Goal: Information Seeking & Learning: Learn about a topic

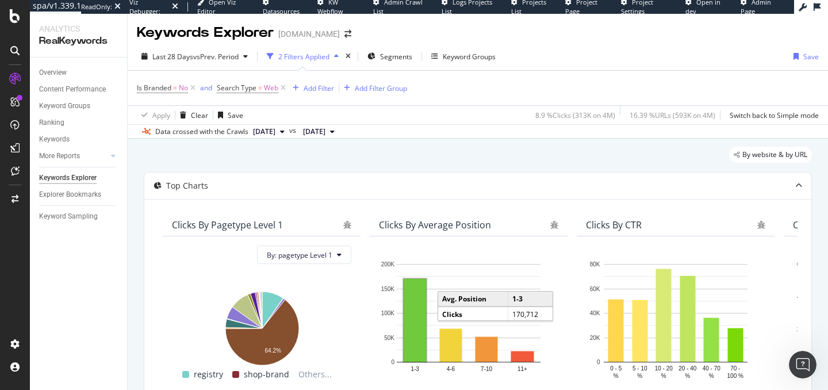
scroll to position [0, 206]
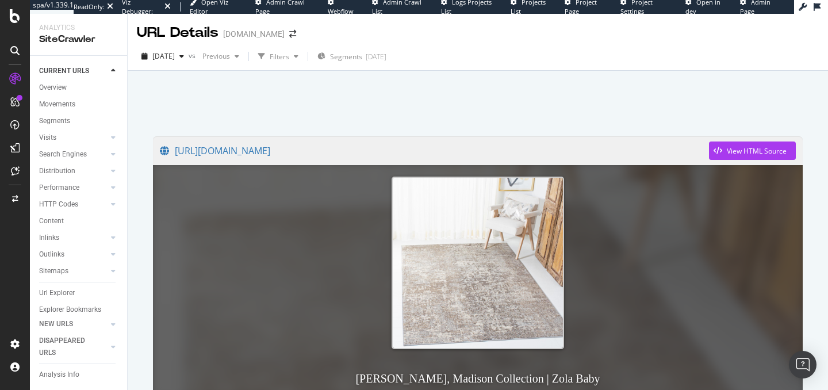
scroll to position [282, 0]
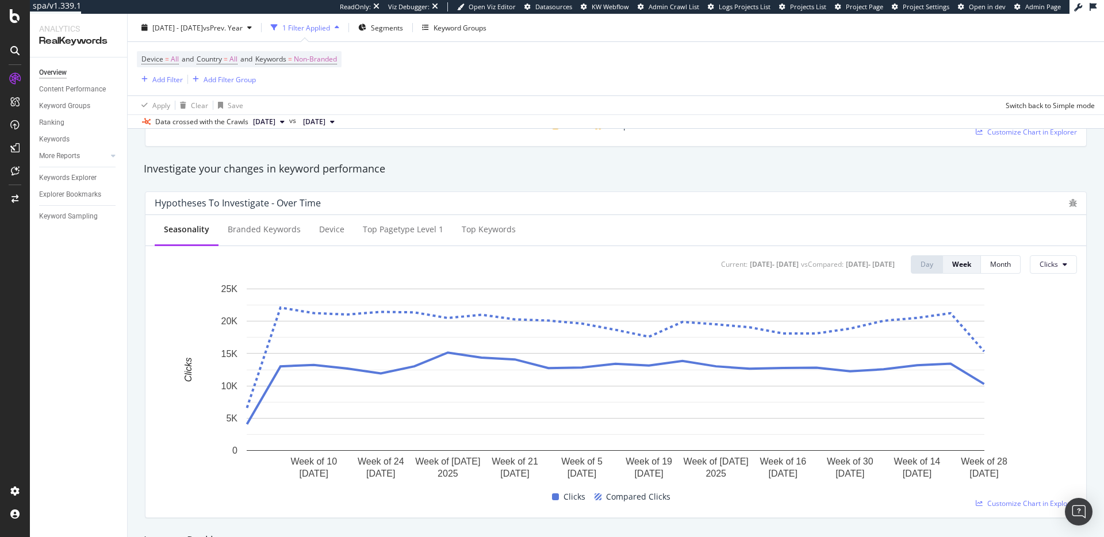
scroll to position [402, 0]
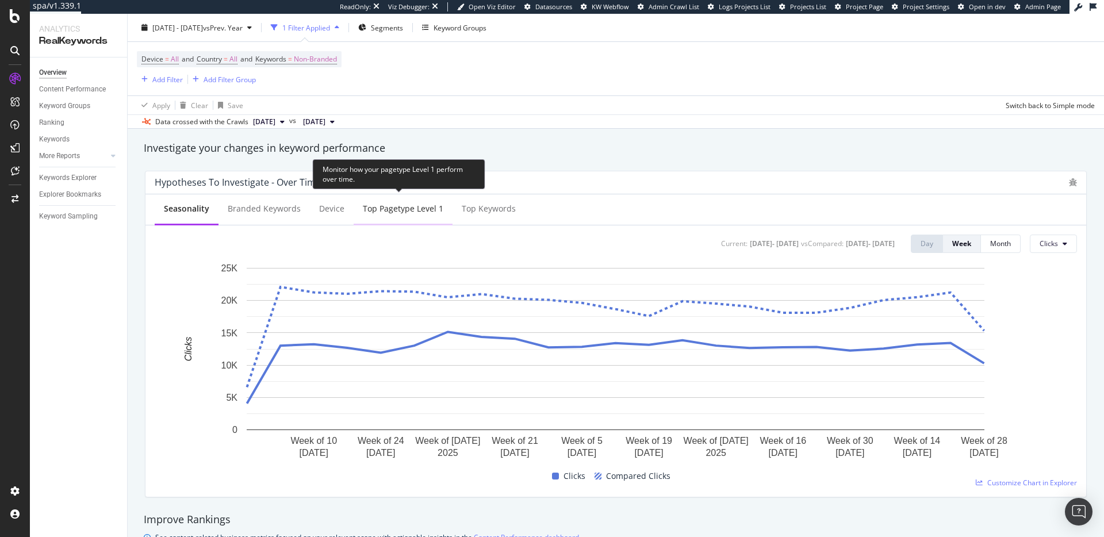
click at [413, 213] on div "Top pagetype Level 1" at bounding box center [403, 209] width 81 height 12
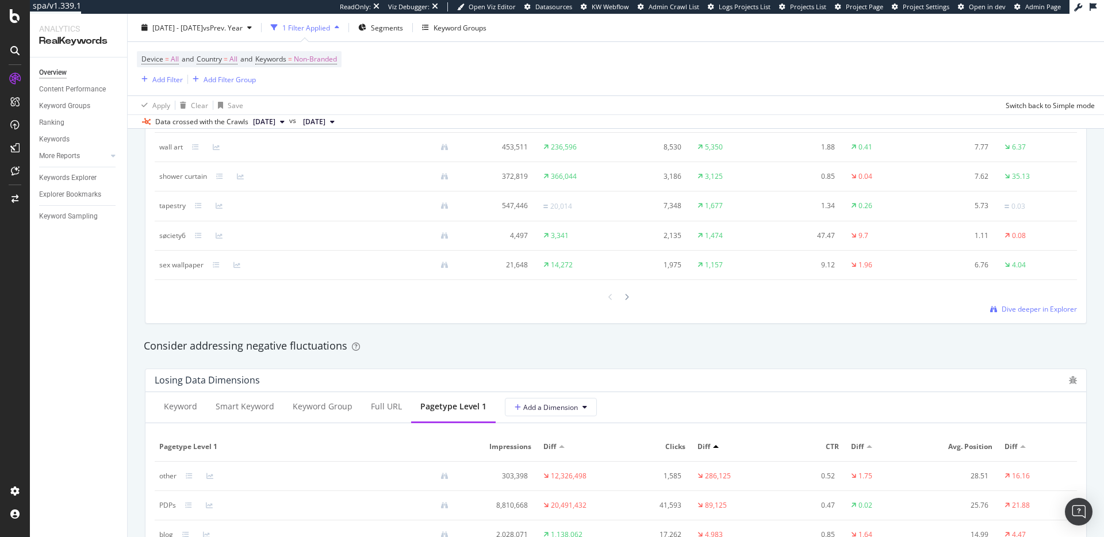
scroll to position [1047, 0]
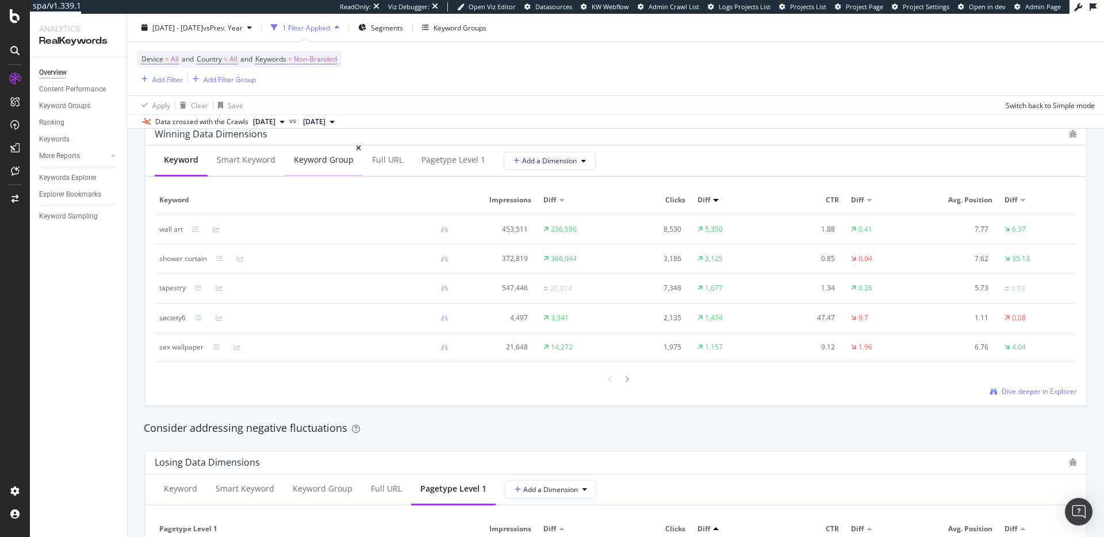
click at [331, 161] on div "Keyword Group" at bounding box center [324, 160] width 60 height 12
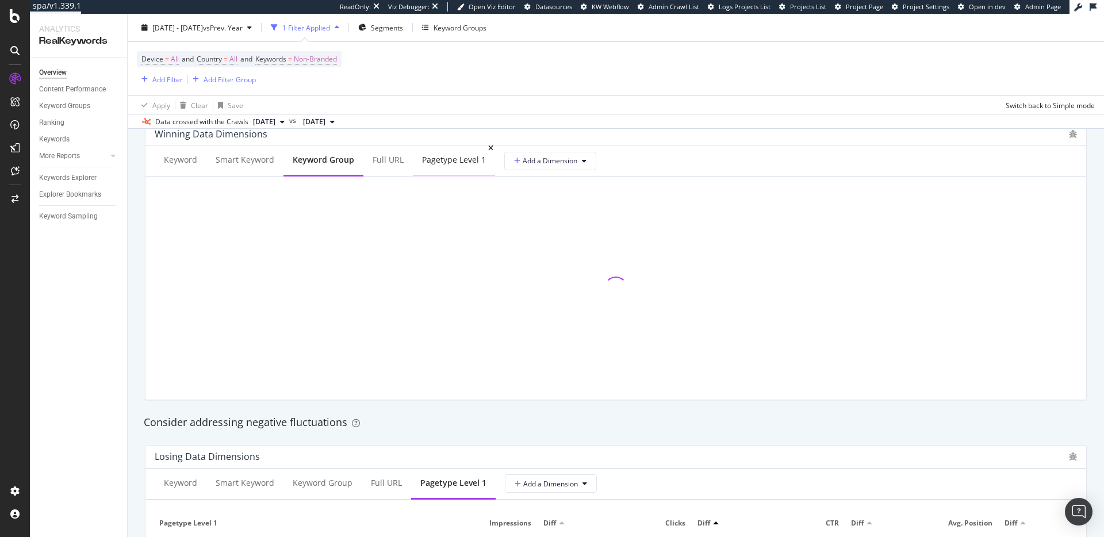
click at [453, 174] on div "pagetype Level 1" at bounding box center [454, 161] width 82 height 32
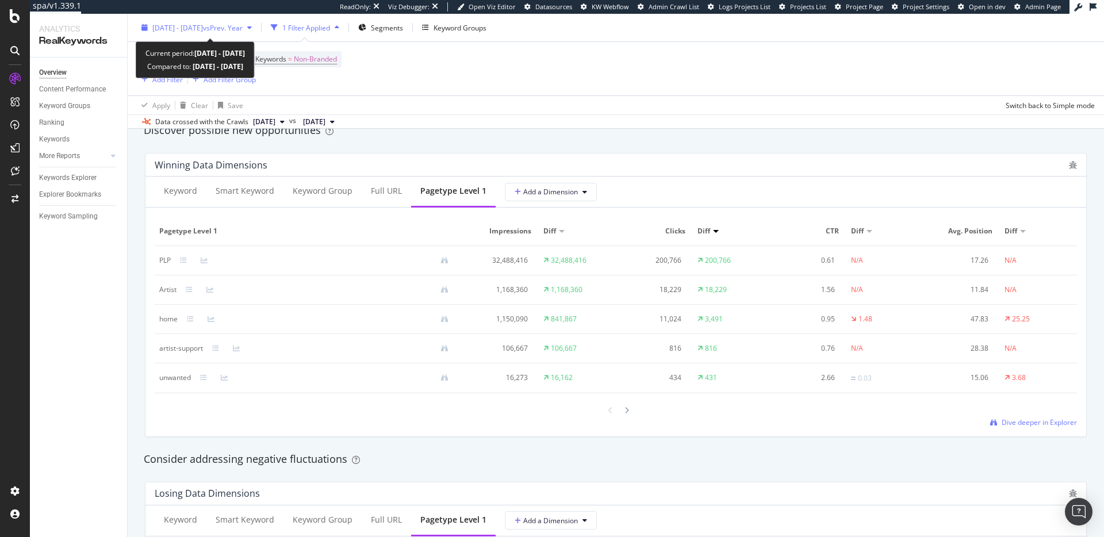
click at [256, 33] on div "2025 Mar. 1st - Aug. 1st vs Prev. Year" at bounding box center [197, 27] width 120 height 17
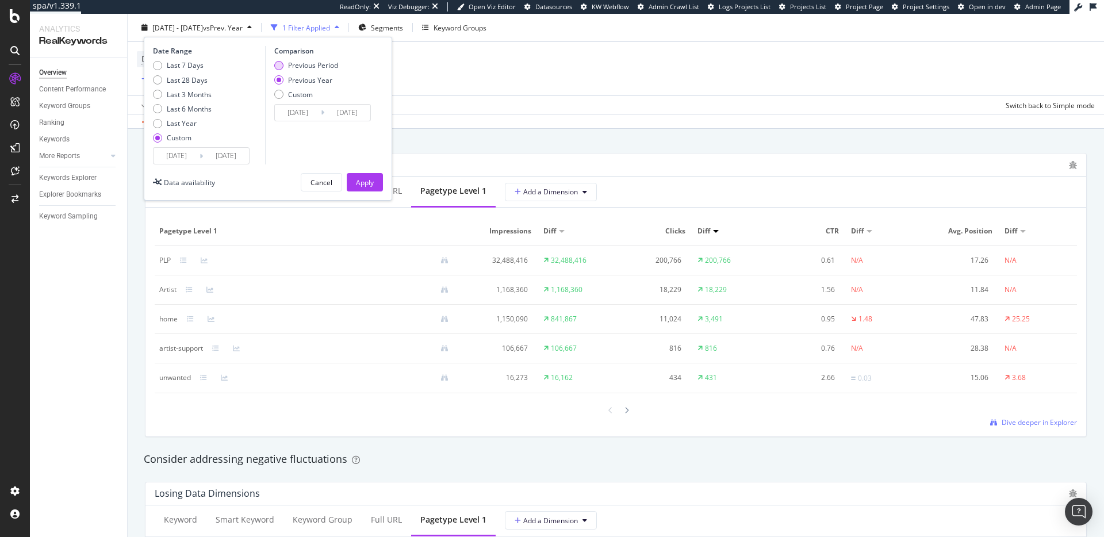
click at [306, 69] on div "Previous Period" at bounding box center [313, 65] width 50 height 10
type input "2024/09/27"
type input "2025/02/28"
click at [365, 175] on div "Apply" at bounding box center [365, 182] width 18 height 17
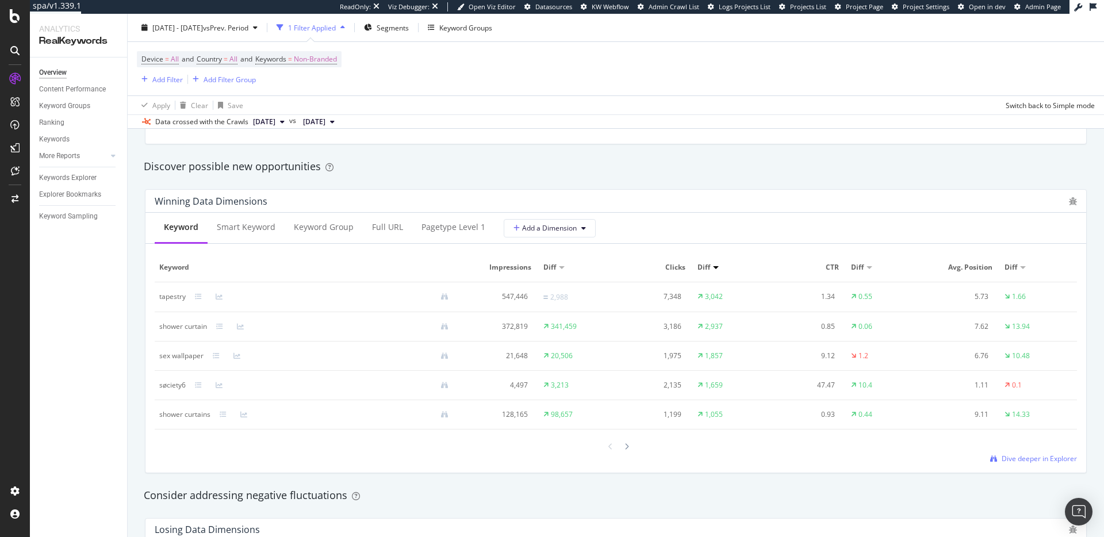
scroll to position [980, 0]
click at [431, 225] on div "pagetype Level 1" at bounding box center [453, 227] width 64 height 12
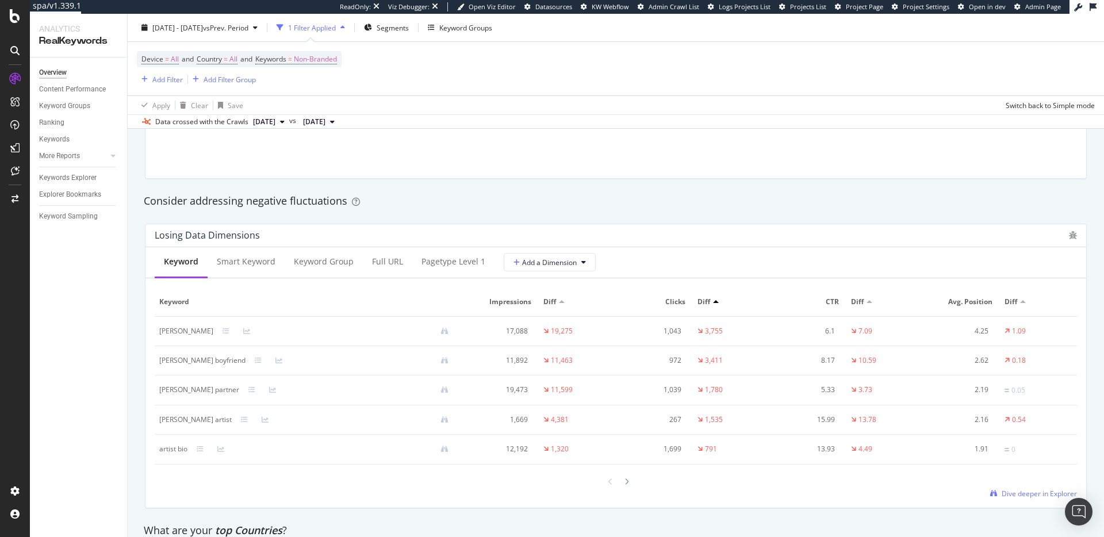
scroll to position [1345, 0]
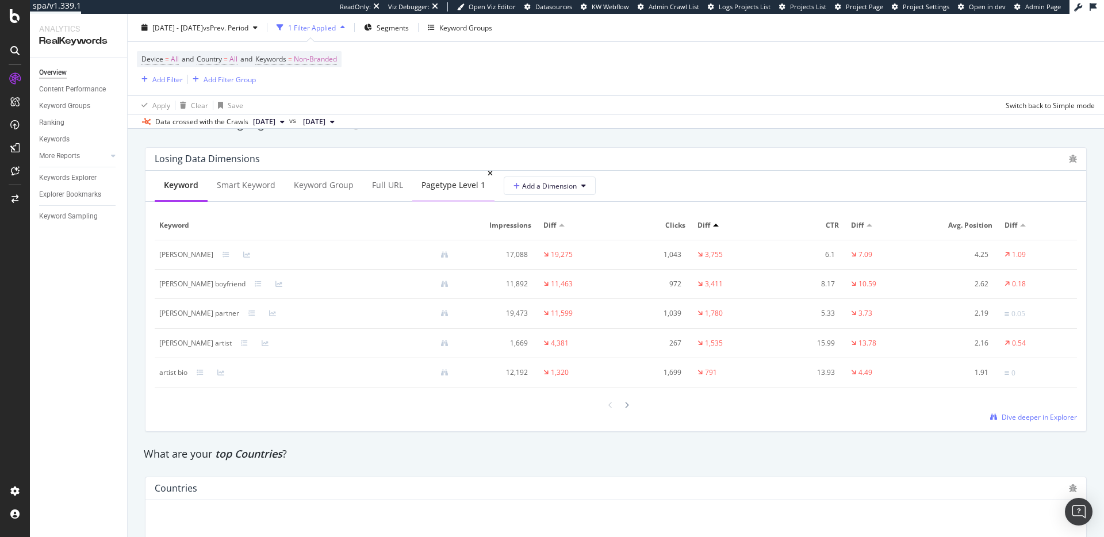
click at [467, 175] on div "pagetype Level 1" at bounding box center [453, 186] width 82 height 32
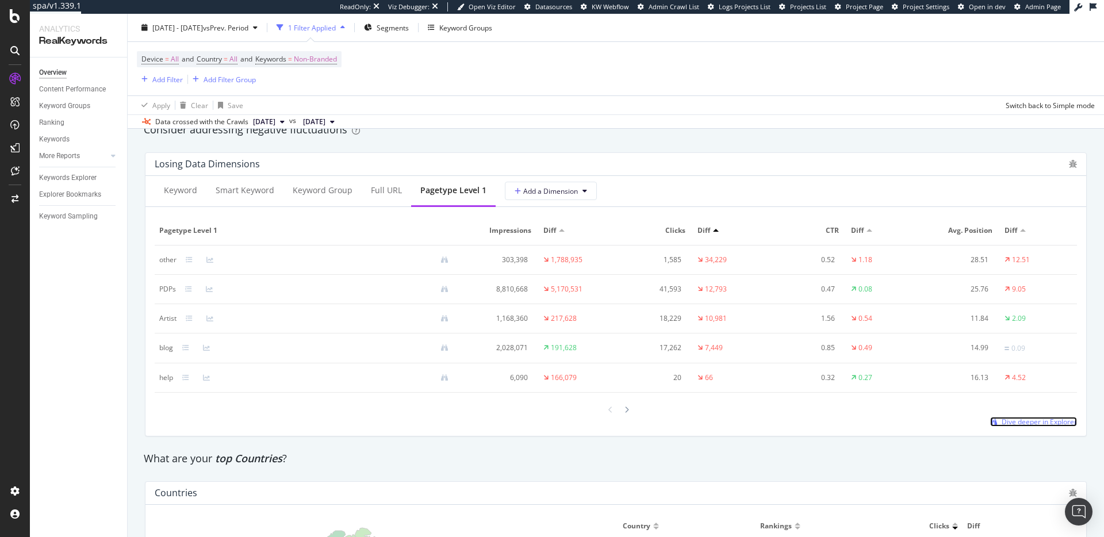
click at [827, 390] on span "Dive deeper in Explorer" at bounding box center [1039, 422] width 75 height 10
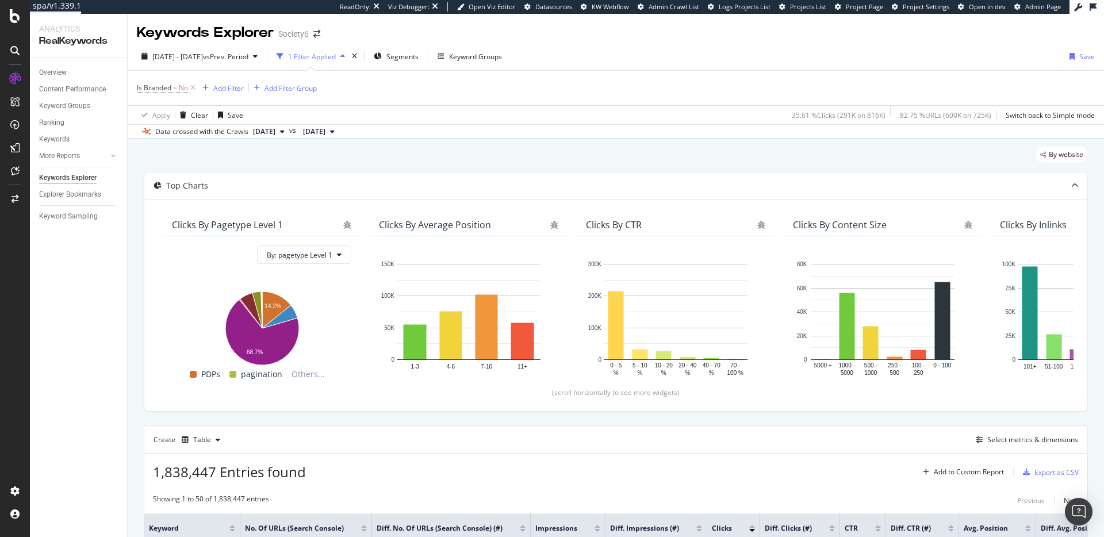
scroll to position [47, 0]
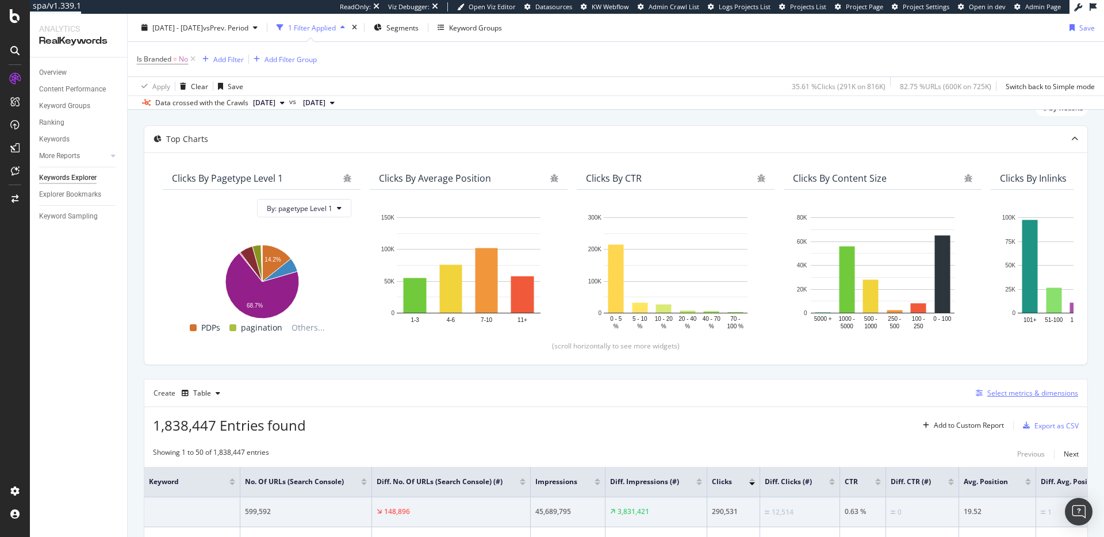
click at [827, 390] on div "Select metrics & dimensions" at bounding box center [1032, 393] width 91 height 10
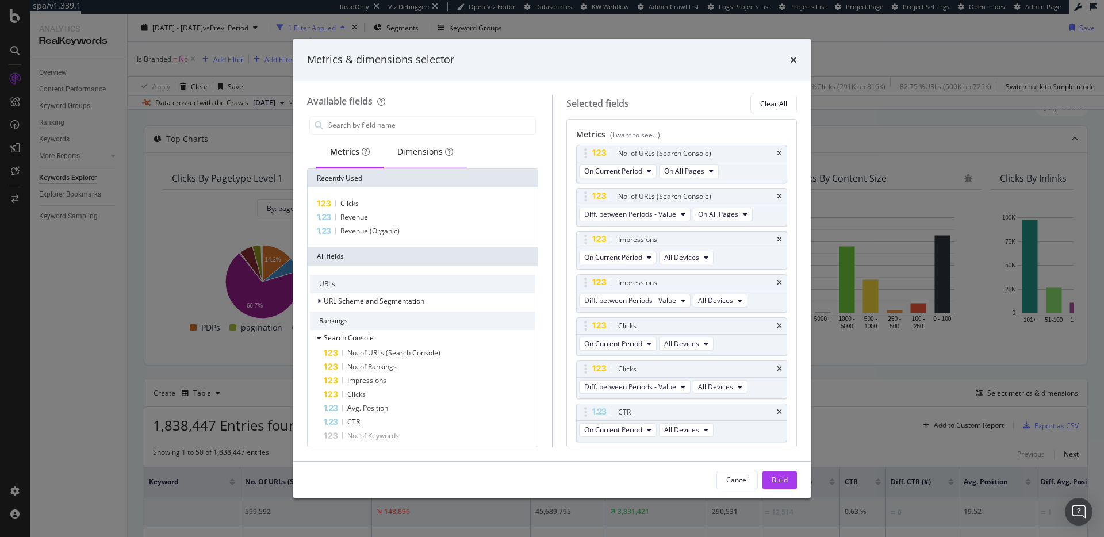
click at [422, 154] on div "Dimensions" at bounding box center [425, 152] width 56 height 12
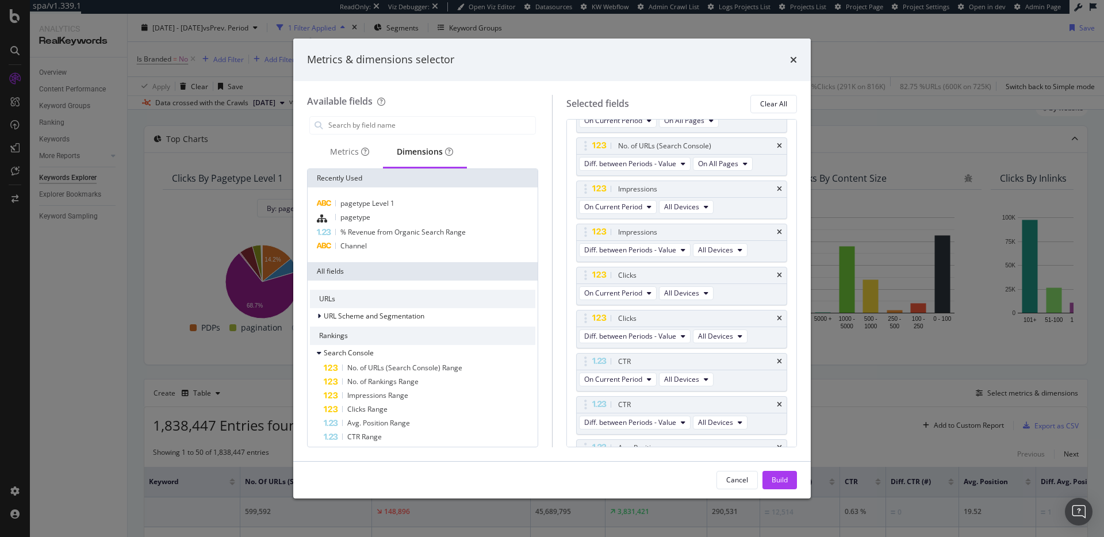
scroll to position [226, 0]
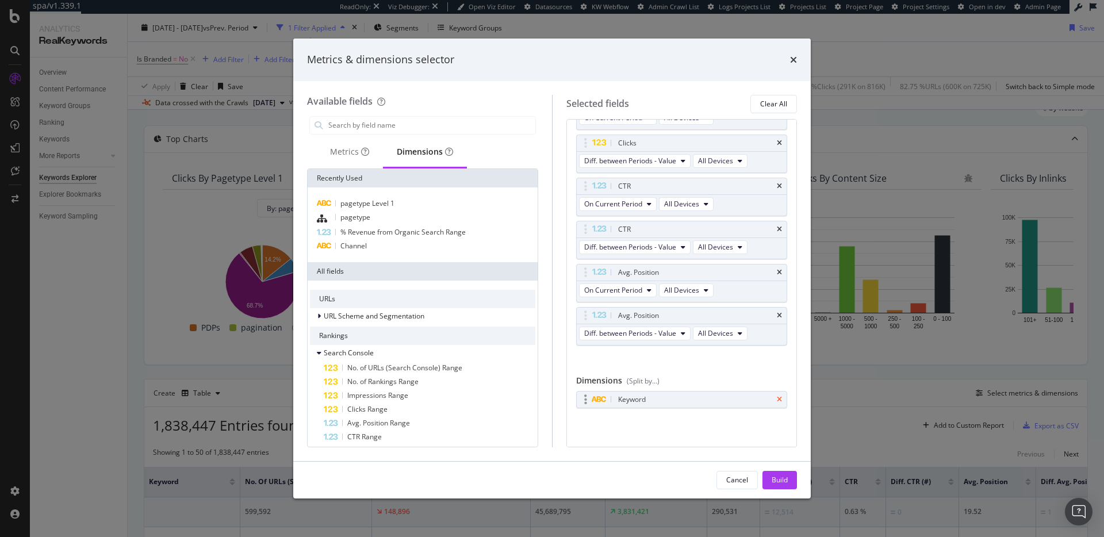
click at [780, 390] on icon "times" at bounding box center [779, 399] width 5 height 7
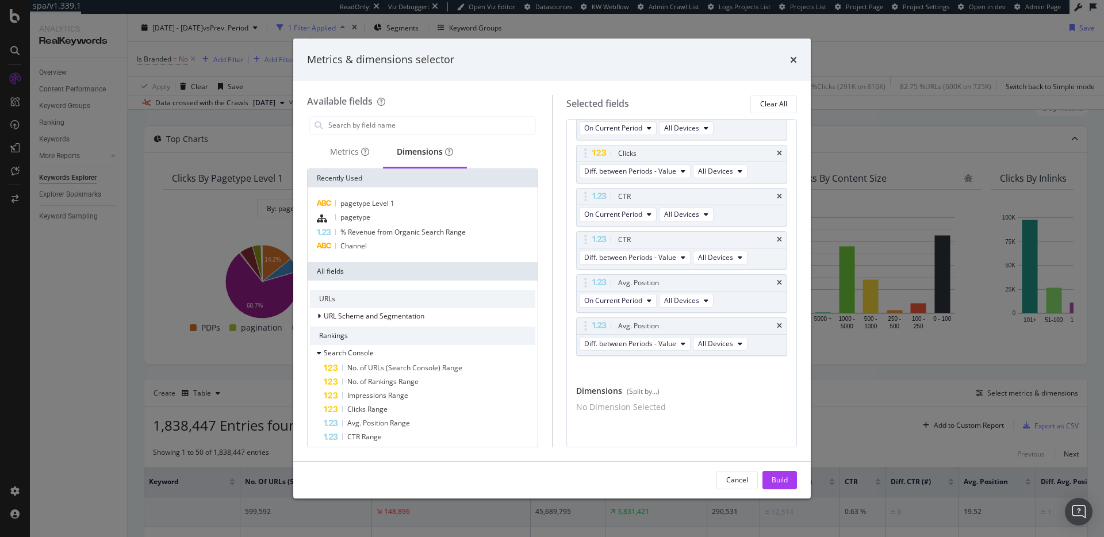
scroll to position [223, 0]
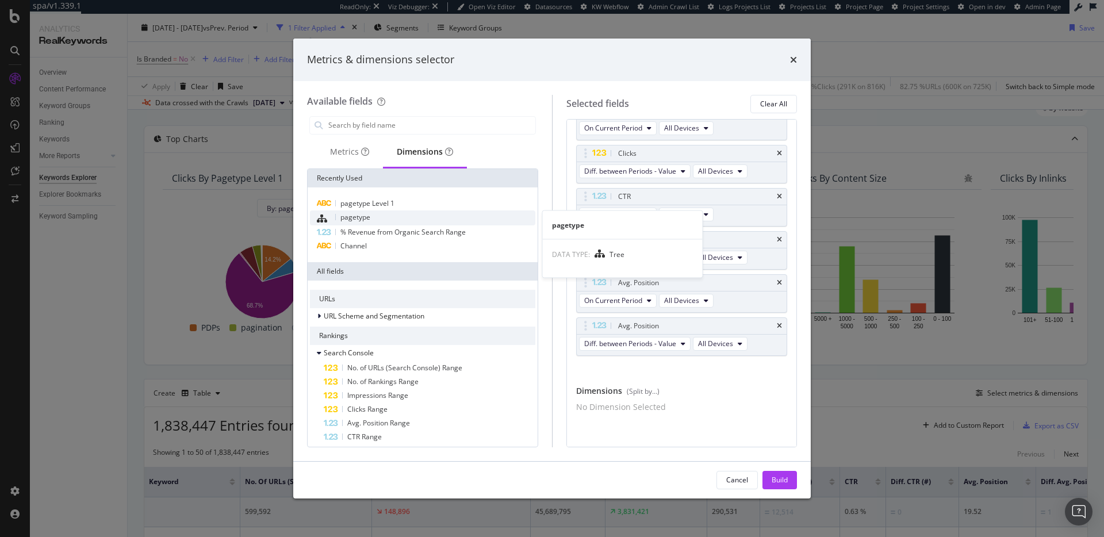
click at [389, 220] on div "pagetype" at bounding box center [422, 217] width 225 height 15
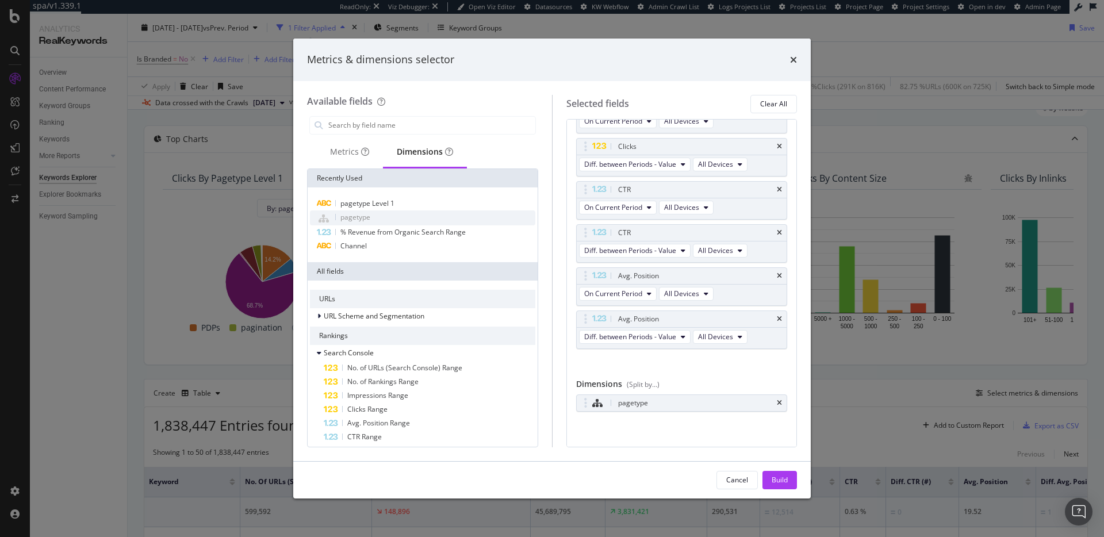
scroll to position [226, 0]
drag, startPoint x: 781, startPoint y: 312, endPoint x: 782, endPoint y: 302, distance: 9.8
click at [781, 312] on icon "times" at bounding box center [779, 315] width 5 height 7
click at [780, 312] on icon "times" at bounding box center [779, 315] width 5 height 7
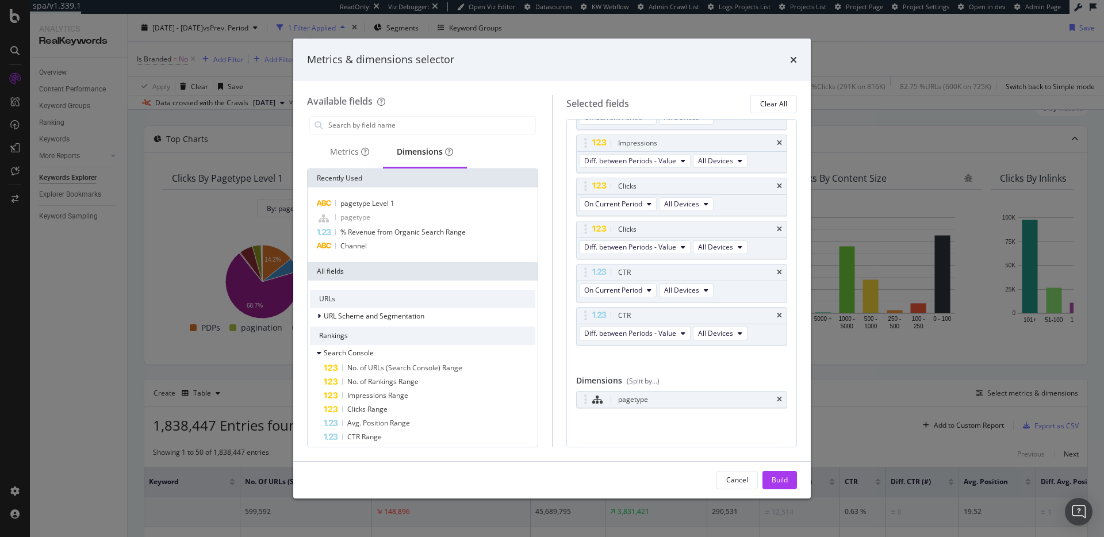
scroll to position [140, 0]
click at [778, 311] on div "CTR" at bounding box center [682, 316] width 210 height 16
click at [780, 271] on icon "times" at bounding box center [779, 272] width 5 height 7
click at [779, 316] on icon "times" at bounding box center [779, 315] width 5 height 7
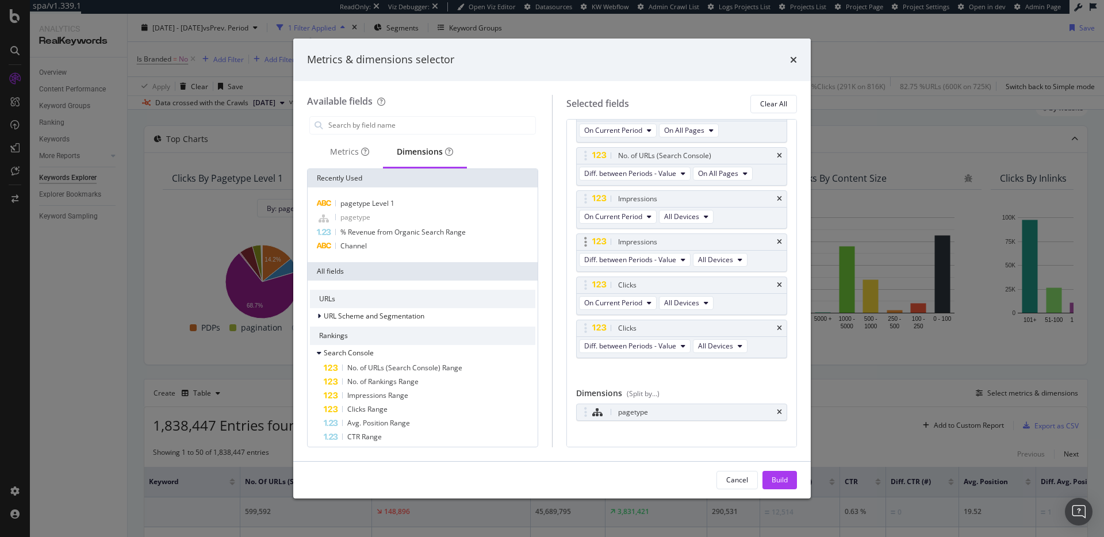
scroll to position [0, 0]
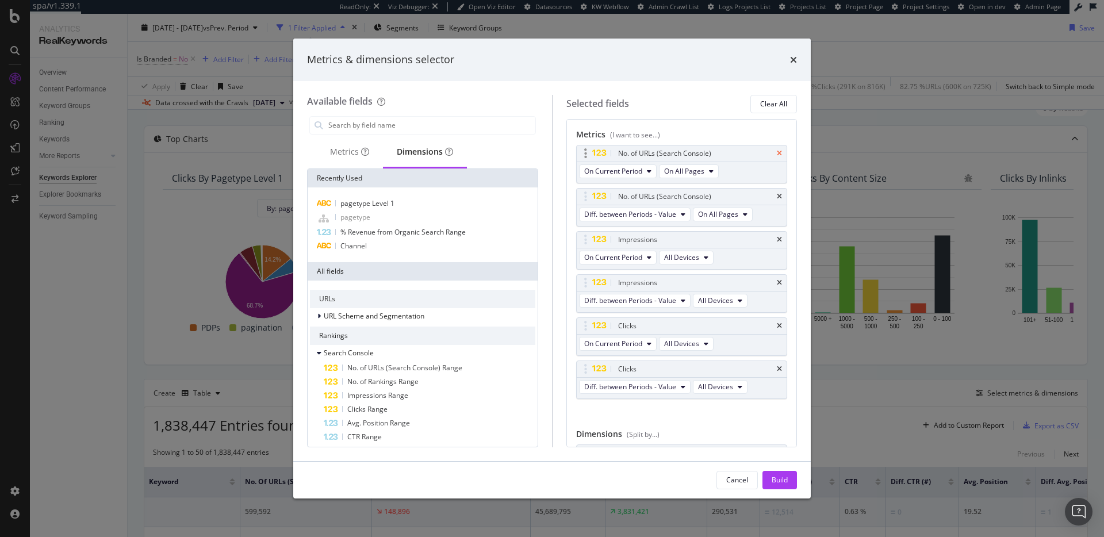
click at [779, 152] on icon "times" at bounding box center [779, 153] width 5 height 7
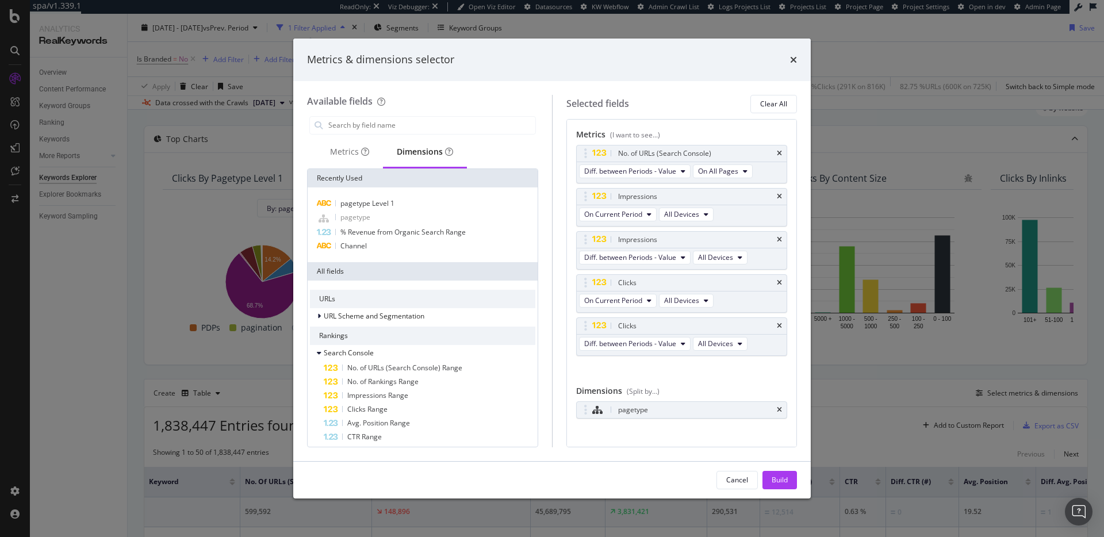
click at [779, 152] on icon "times" at bounding box center [779, 153] width 5 height 7
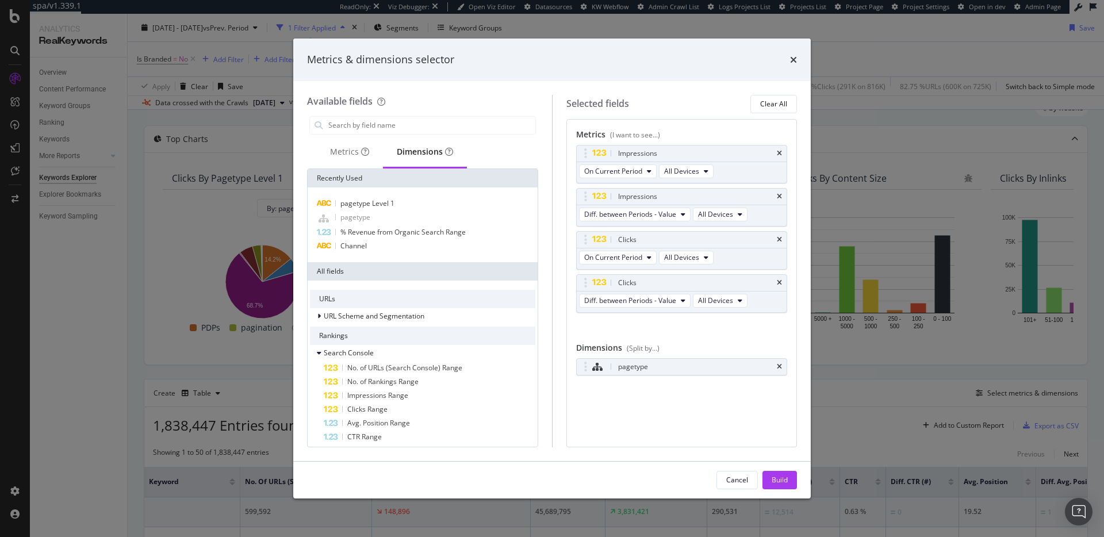
click at [779, 152] on icon "times" at bounding box center [779, 153] width 5 height 7
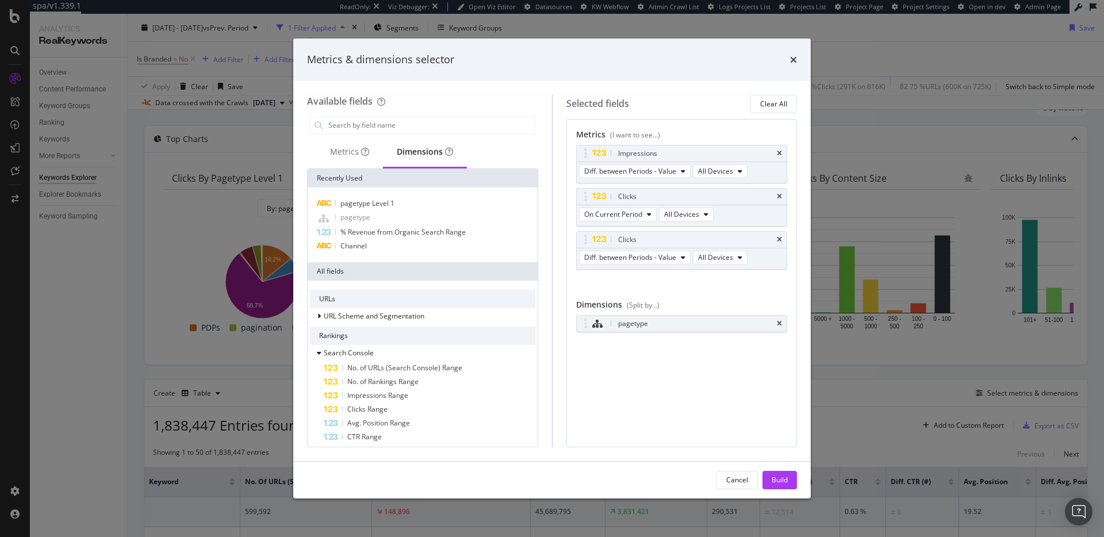
click at [779, 152] on icon "times" at bounding box center [779, 153] width 5 height 7
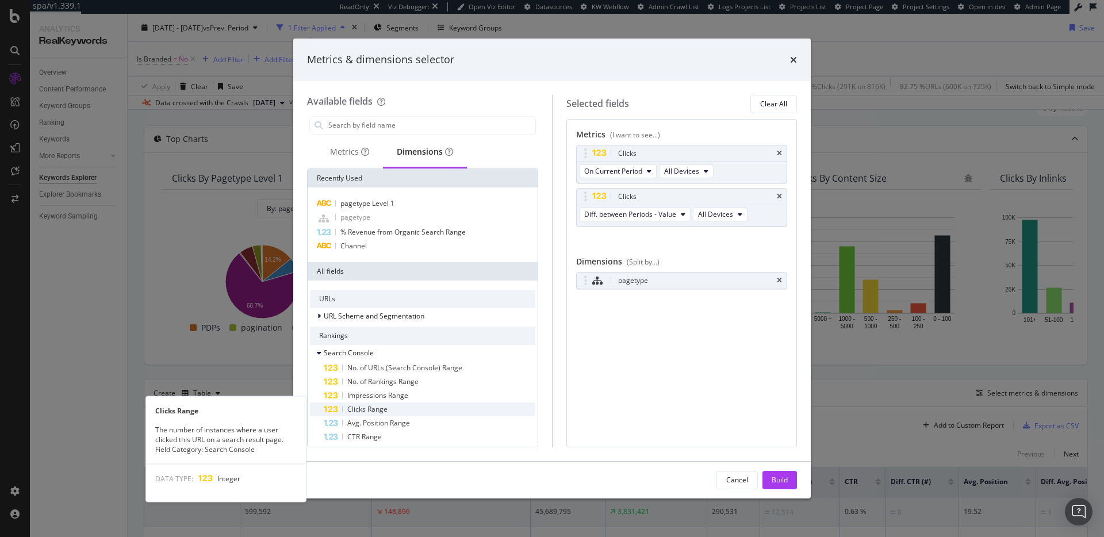
scroll to position [6, 0]
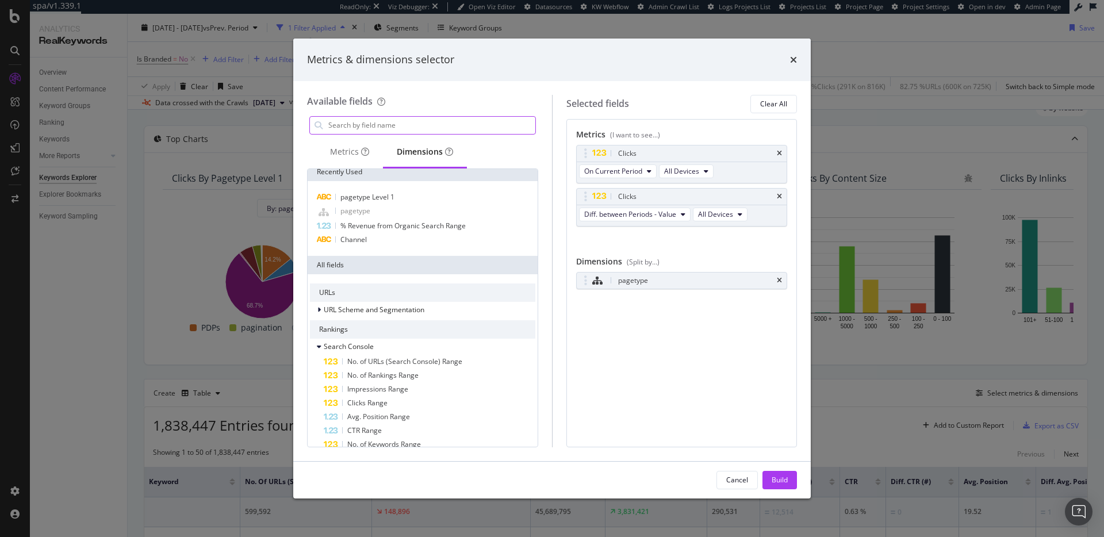
click at [431, 129] on input "modal" at bounding box center [431, 125] width 208 height 17
type input "clicks"
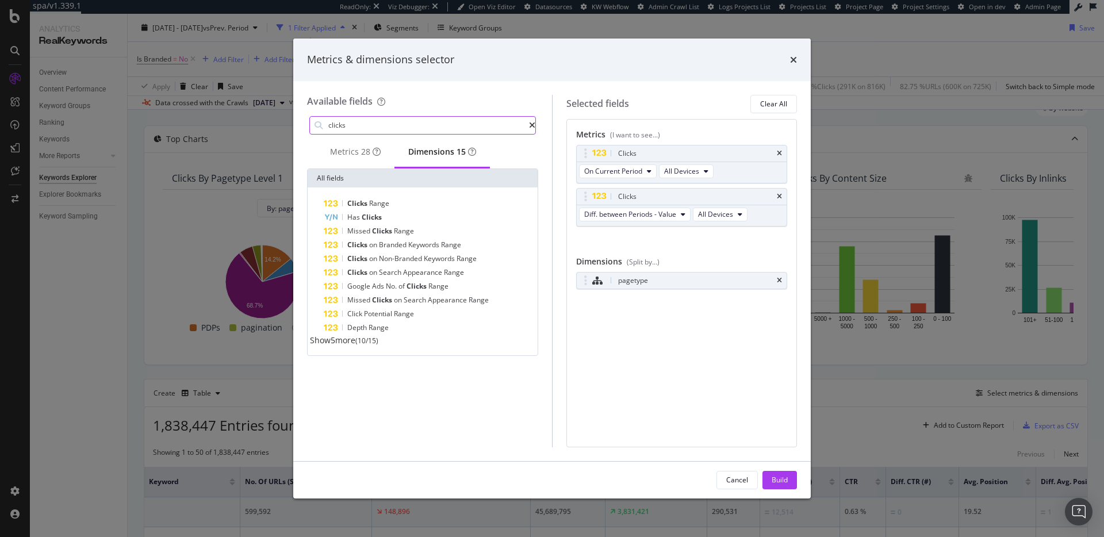
scroll to position [0, 0]
click at [347, 158] on div "Metrics 28" at bounding box center [355, 152] width 51 height 12
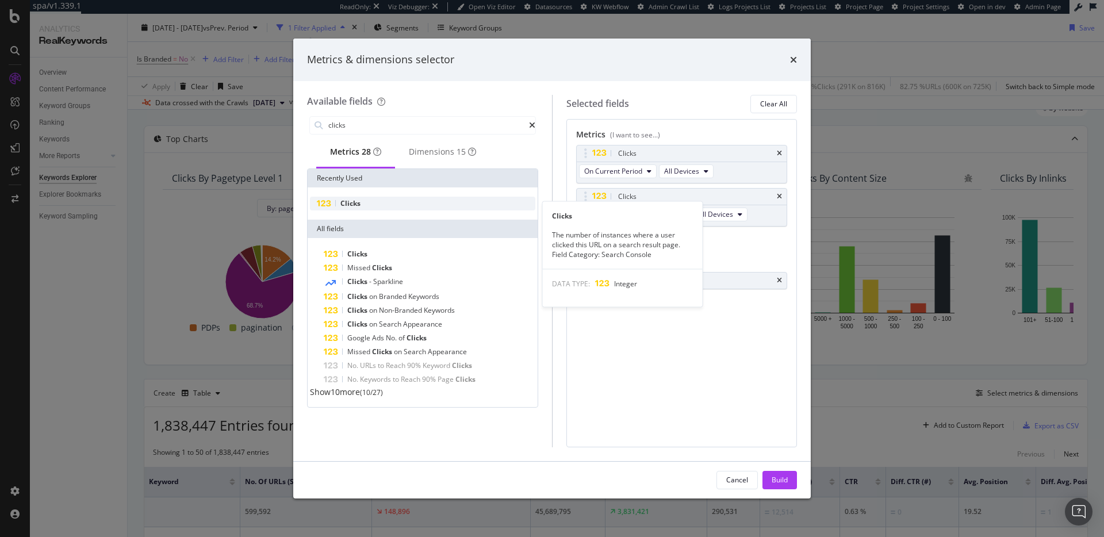
click at [375, 204] on div "Clicks" at bounding box center [422, 204] width 225 height 14
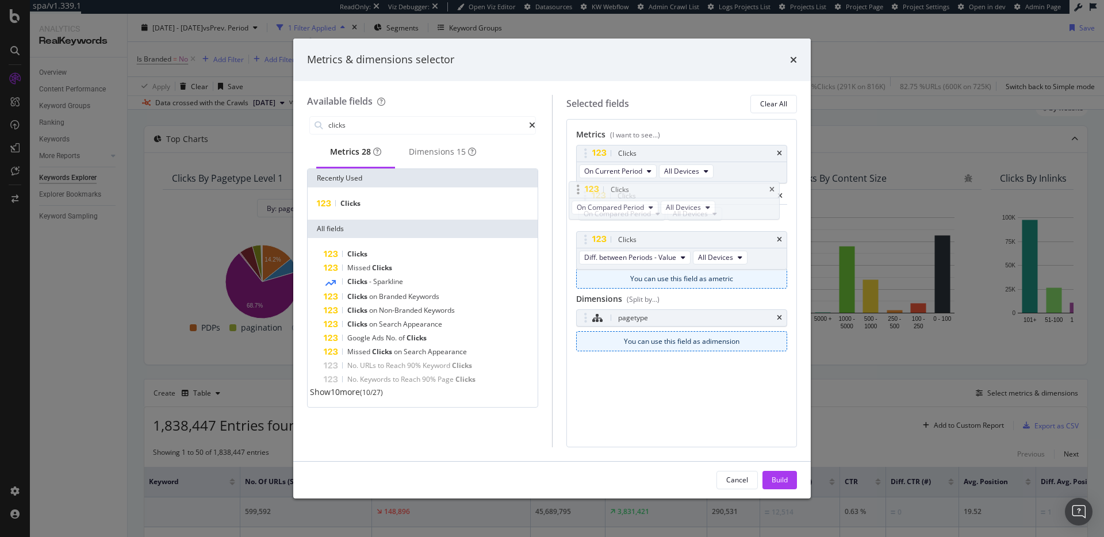
drag, startPoint x: 709, startPoint y: 244, endPoint x: 702, endPoint y: 194, distance: 50.5
click at [702, 194] on body "spa/v1.339.1 ReadOnly: Viz Debugger: Open Viz Editor Datasources KW Webflow Adm…" at bounding box center [552, 268] width 1104 height 537
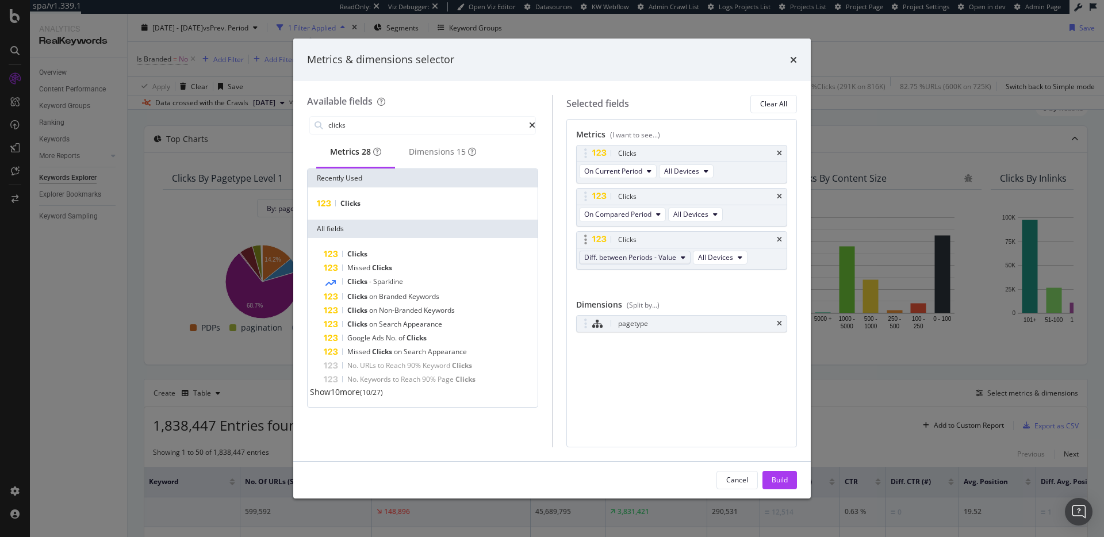
click at [662, 254] on span "Diff. between Periods - Value" at bounding box center [630, 257] width 92 height 10
click at [666, 324] on span "Diff. between Periods - Percentage" at bounding box center [644, 320] width 111 height 10
drag, startPoint x: 777, startPoint y: 476, endPoint x: 789, endPoint y: 482, distance: 13.9
click at [777, 390] on div "Build" at bounding box center [780, 480] width 16 height 10
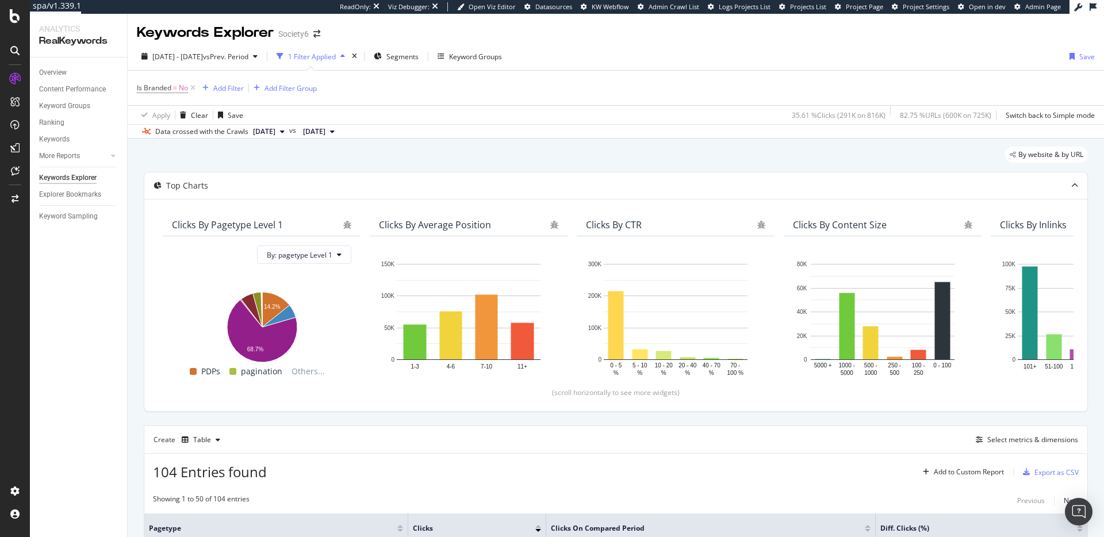
drag, startPoint x: 296, startPoint y: 519, endPoint x: 330, endPoint y: 535, distance: 38.3
click at [297, 390] on th "pagetype" at bounding box center [276, 528] width 264 height 30
click at [203, 58] on span "2025 Mar. 1st - Aug. 1st" at bounding box center [177, 57] width 51 height 10
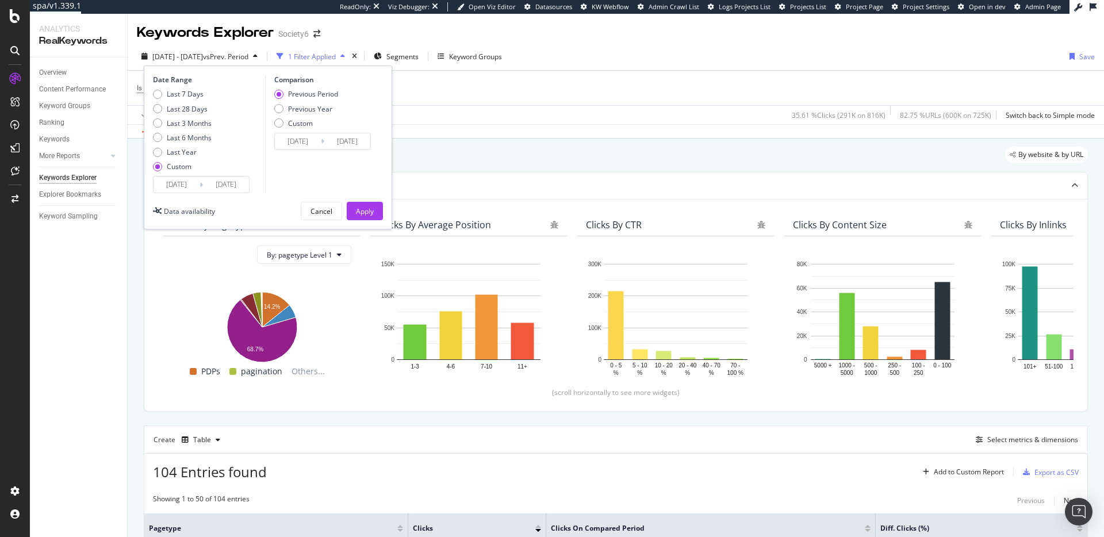
click at [198, 175] on div "Last 7 Days Last 28 Days Last 3 Months Last 6 Months Last Year Custom" at bounding box center [182, 132] width 59 height 87
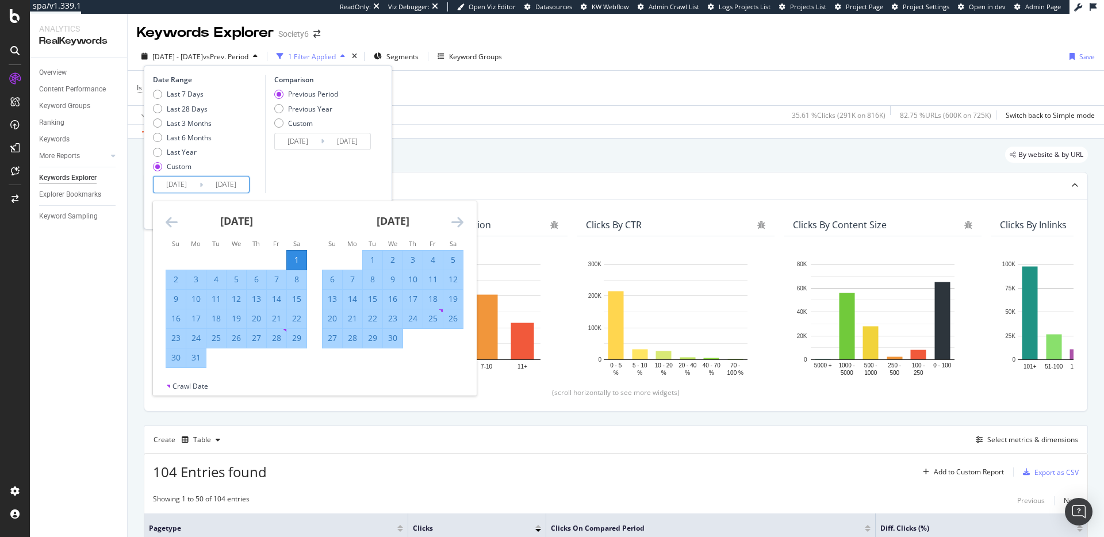
click at [199, 181] on input "[DATE]" at bounding box center [177, 185] width 46 height 16
click at [192, 360] on div "31" at bounding box center [196, 358] width 20 height 12
type input "[DATE]"
type input "2024/11/27"
type input "2025/03/30"
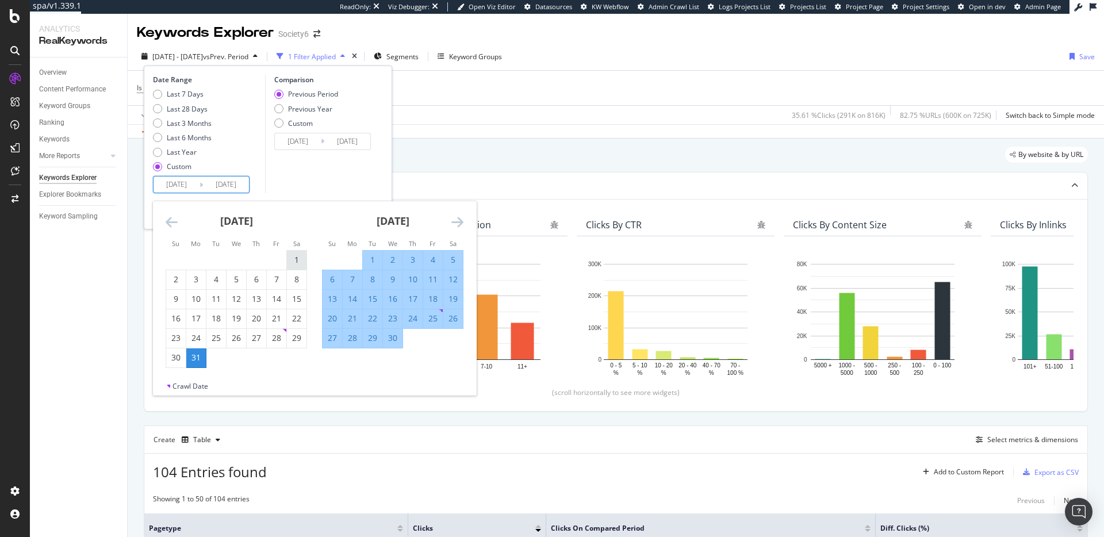
click at [295, 262] on div "1" at bounding box center [297, 260] width 20 height 12
type input "[DATE]"
type input "2024/09/27"
type input "2025/02/28"
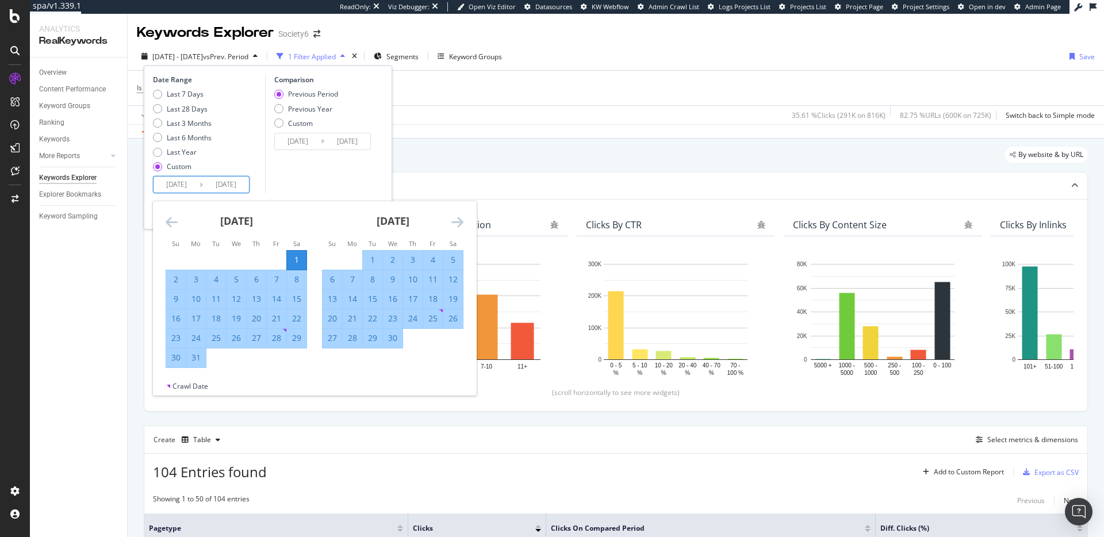
click at [192, 359] on div "31" at bounding box center [196, 358] width 20 height 12
type input "[DATE]"
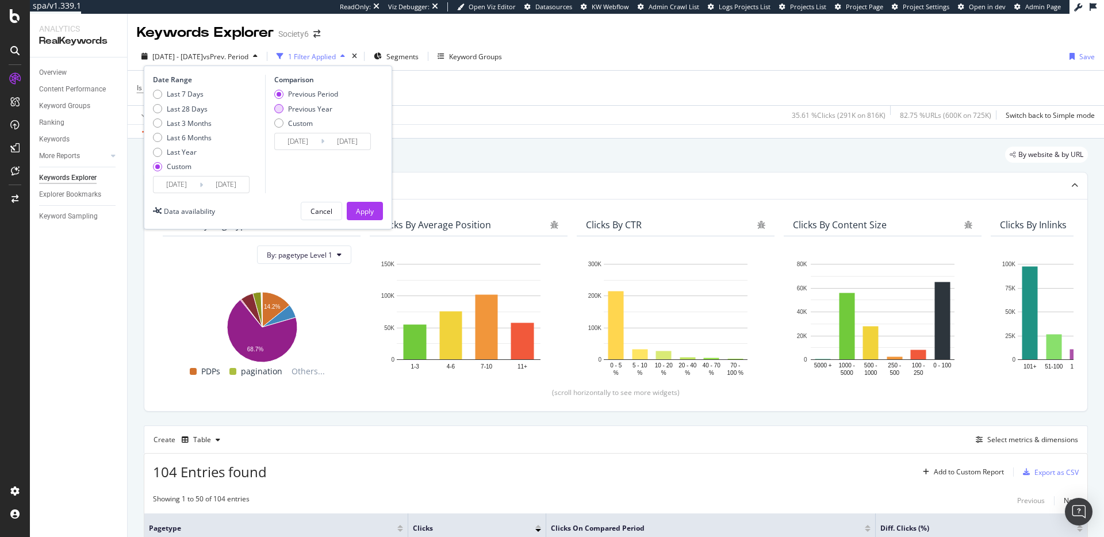
click at [316, 104] on div "Previous Period Previous Year Custom" at bounding box center [306, 110] width 64 height 43
click at [313, 110] on div "Previous Year" at bounding box center [310, 109] width 44 height 10
type input "[DATE]"
click at [363, 206] on div "Apply" at bounding box center [365, 211] width 18 height 10
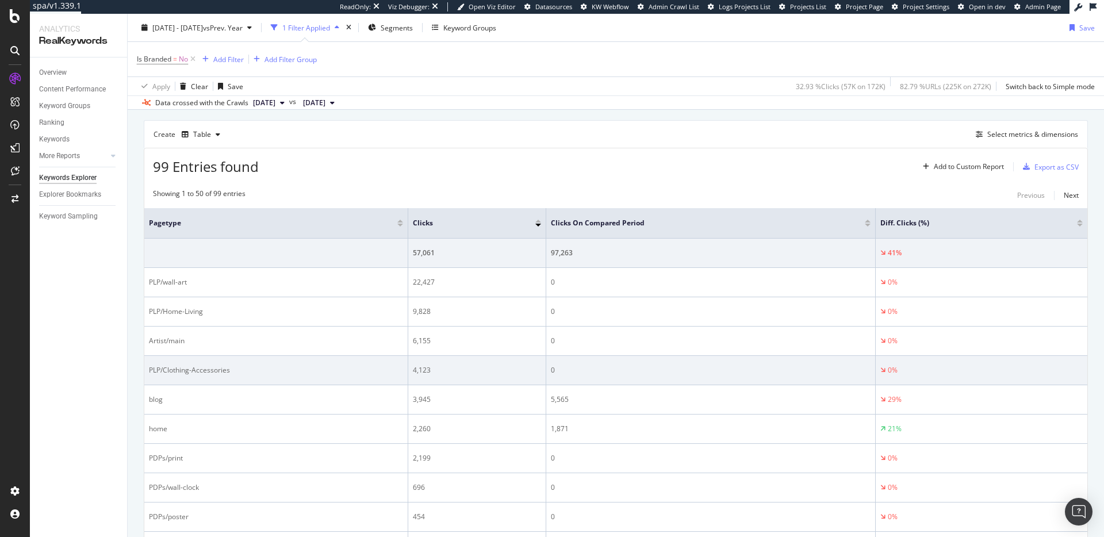
scroll to position [180, 0]
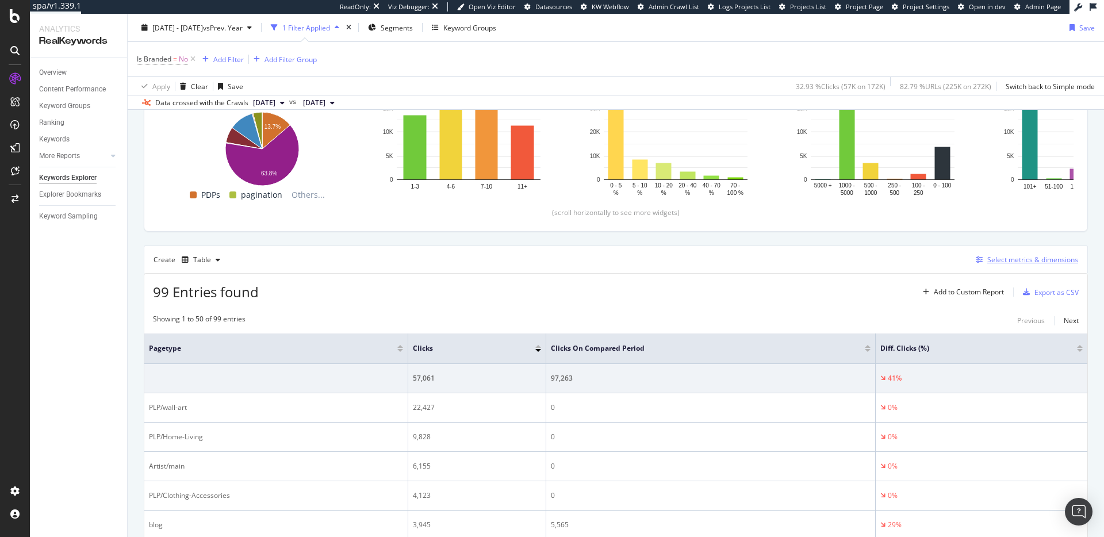
click at [827, 264] on div "Select metrics & dimensions" at bounding box center [1032, 260] width 91 height 10
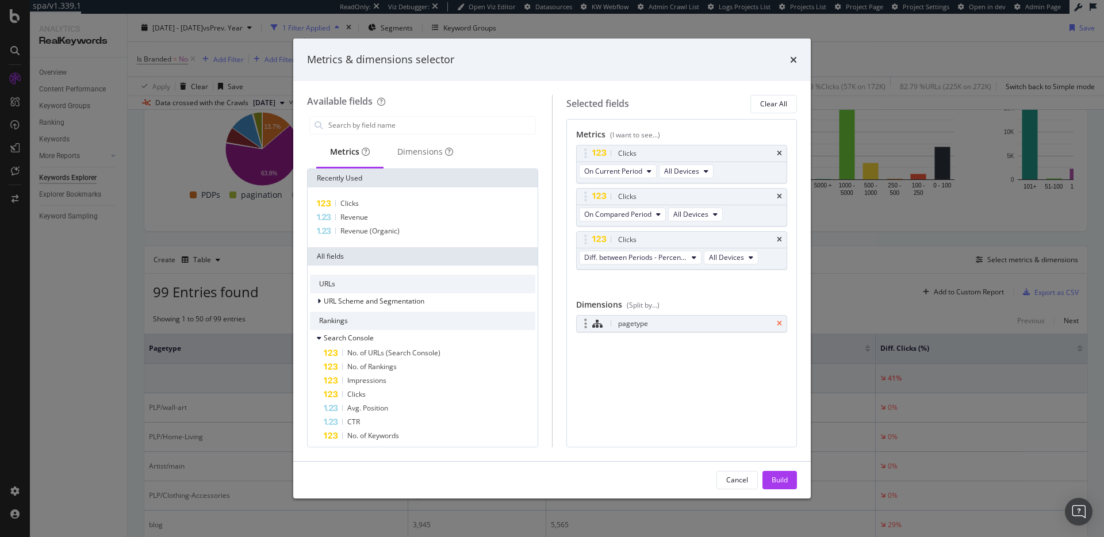
click at [781, 323] on icon "times" at bounding box center [779, 323] width 5 height 7
click at [421, 152] on div "Dimensions" at bounding box center [425, 152] width 56 height 12
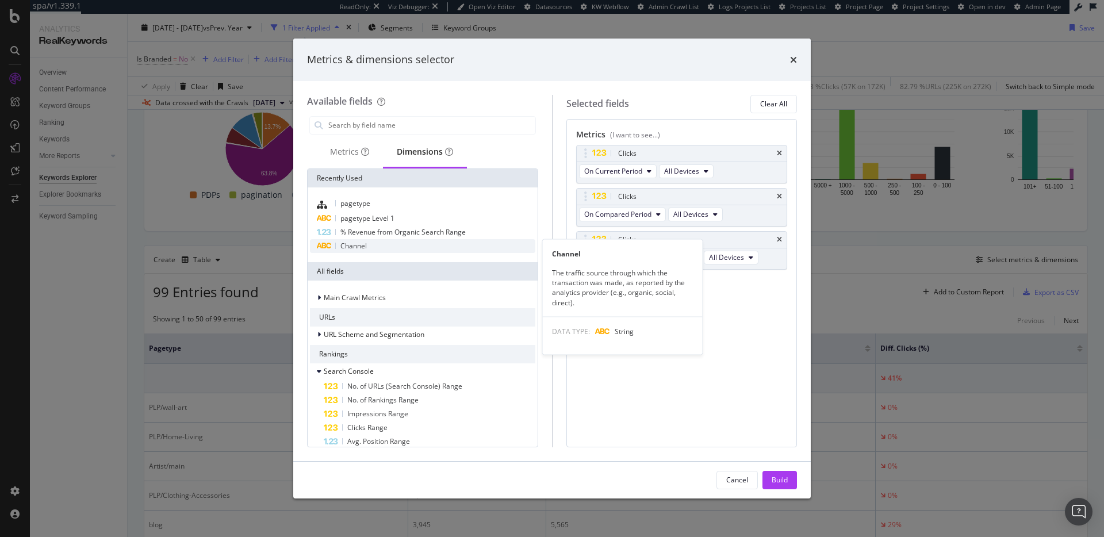
click at [420, 245] on div "Channel" at bounding box center [422, 246] width 225 height 14
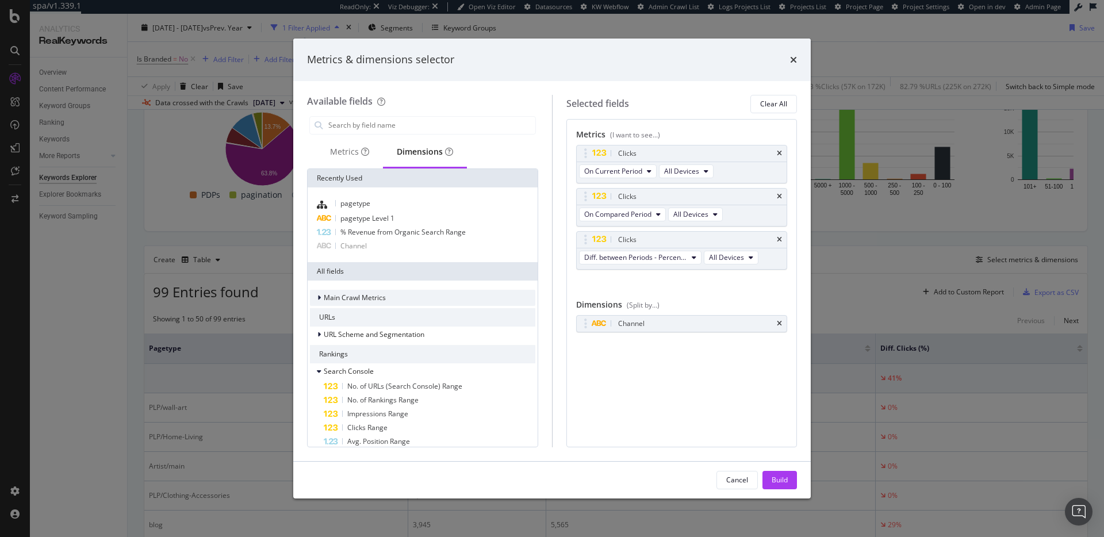
click at [412, 301] on div "Main Crawl Metrics" at bounding box center [422, 298] width 225 height 16
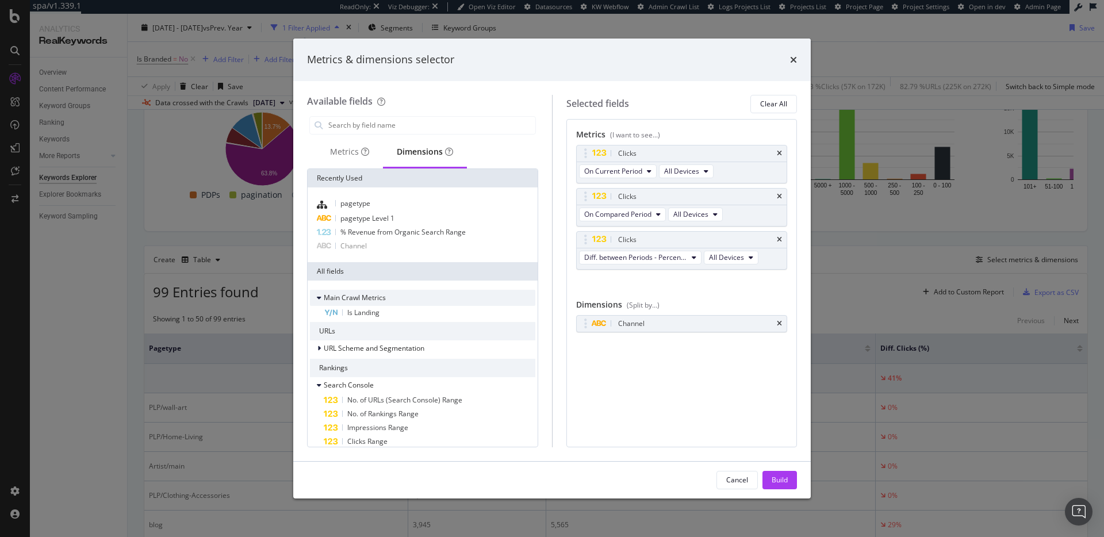
click at [412, 301] on div "Main Crawl Metrics" at bounding box center [422, 298] width 225 height 16
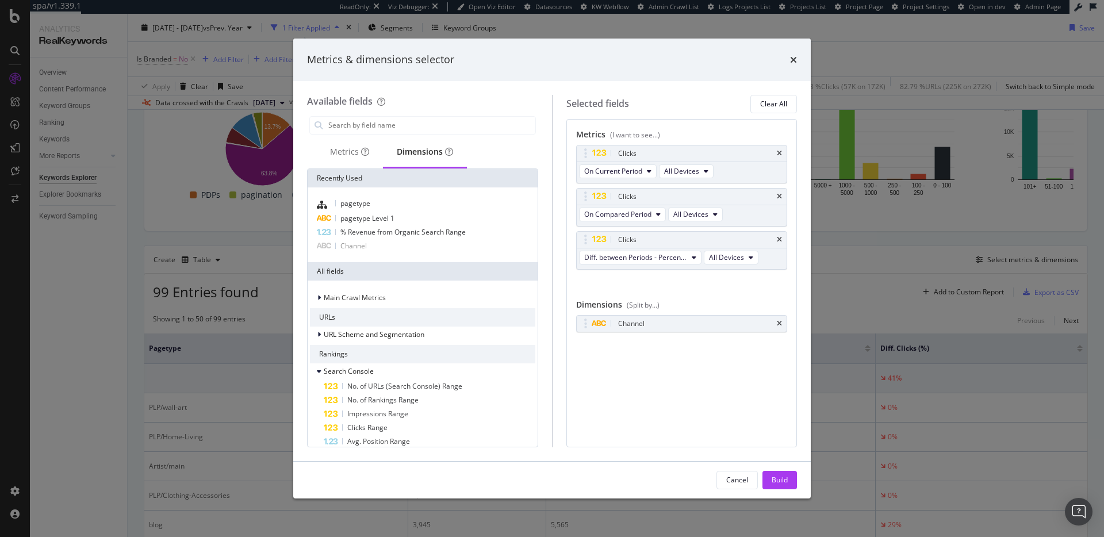
click at [791, 390] on button "Build" at bounding box center [779, 480] width 35 height 18
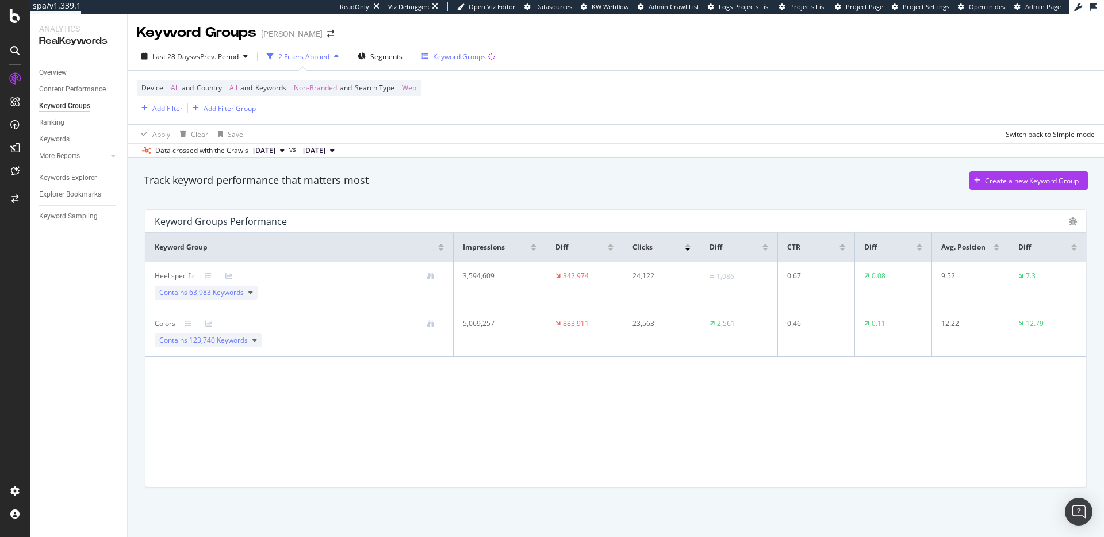
click at [445, 55] on div "Keyword Groups" at bounding box center [459, 57] width 53 height 10
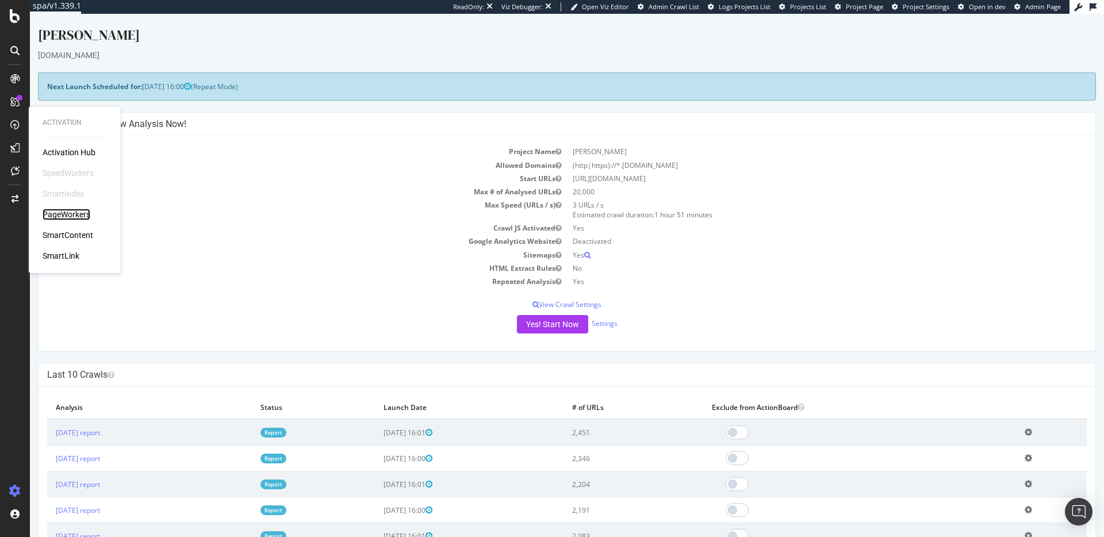
click at [82, 211] on div "PageWorkers" at bounding box center [67, 215] width 48 height 12
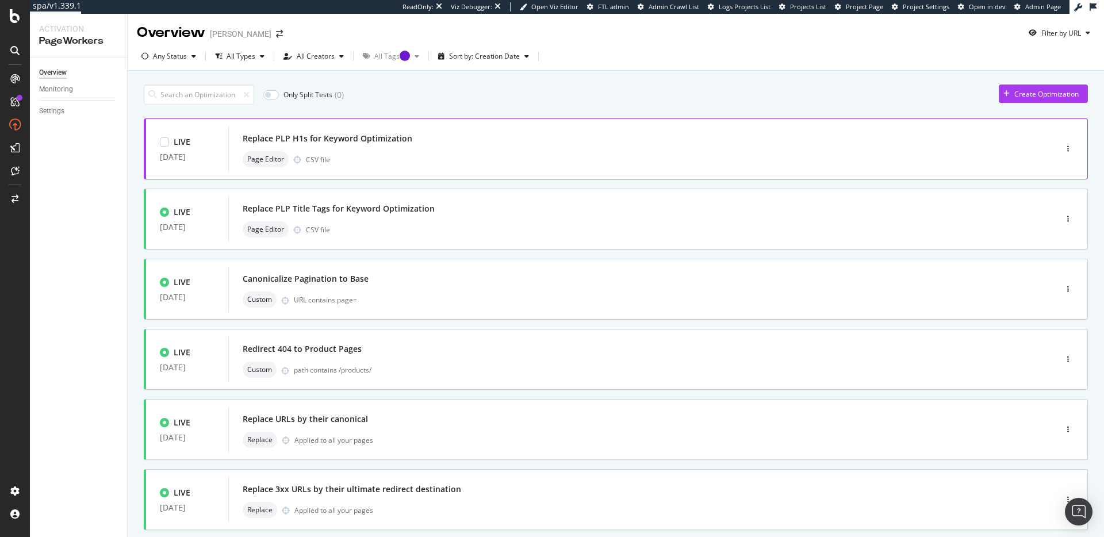
click at [447, 144] on div "Replace PLP H1s for Keyword Optimization" at bounding box center [625, 139] width 765 height 16
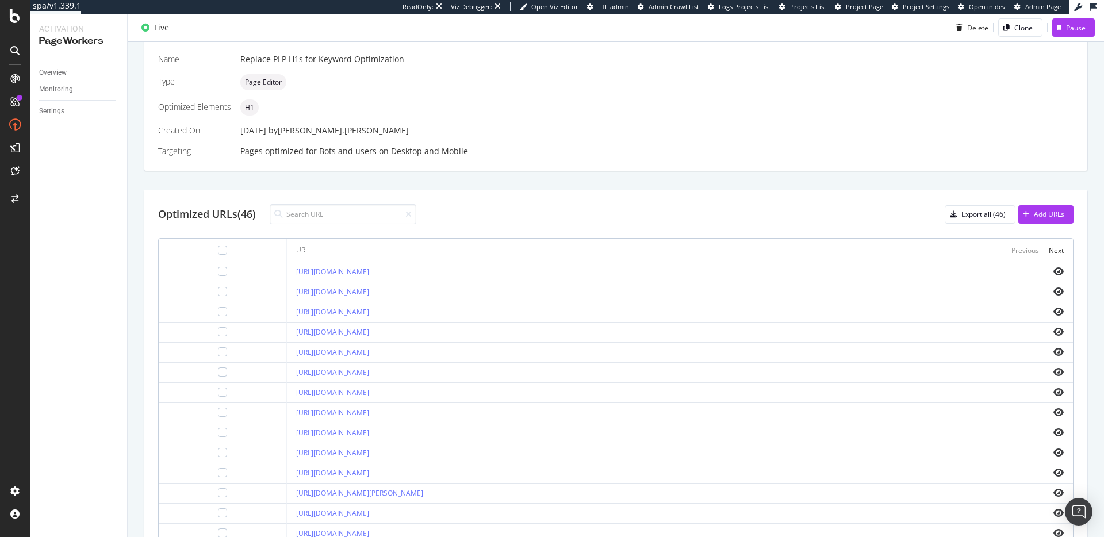
scroll to position [256, 0]
click at [336, 212] on input at bounding box center [343, 214] width 147 height 20
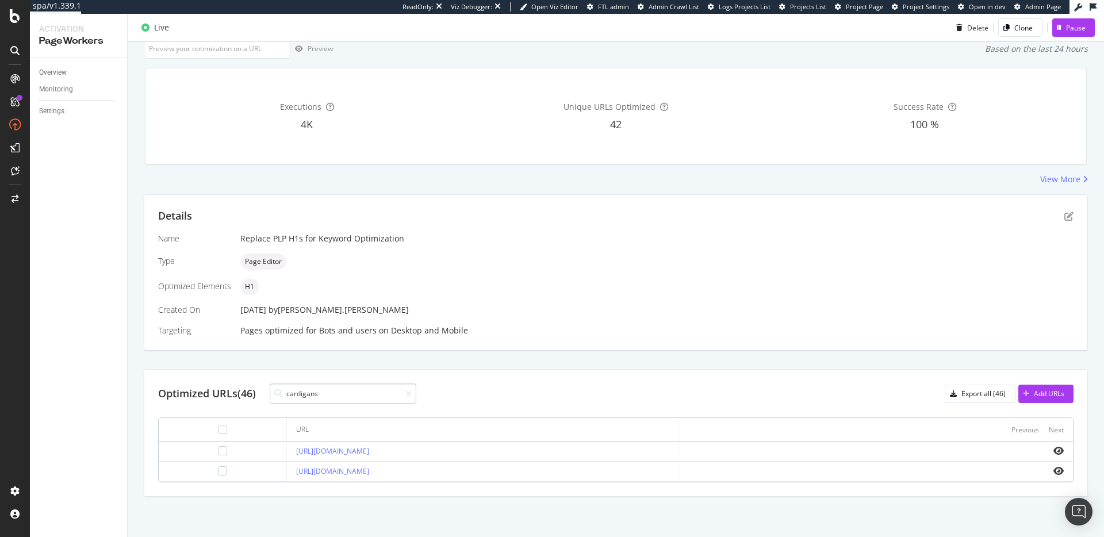
scroll to position [76, 0]
click at [1060, 450] on icon "eye" at bounding box center [1058, 450] width 10 height 9
click at [351, 397] on input "cardigans" at bounding box center [343, 394] width 147 height 20
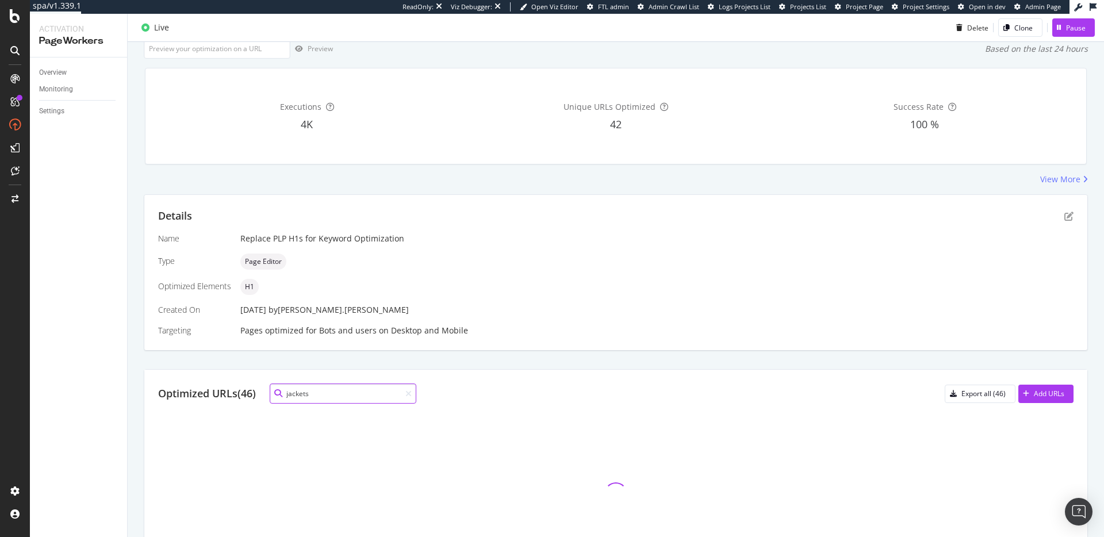
scroll to position [56, 0]
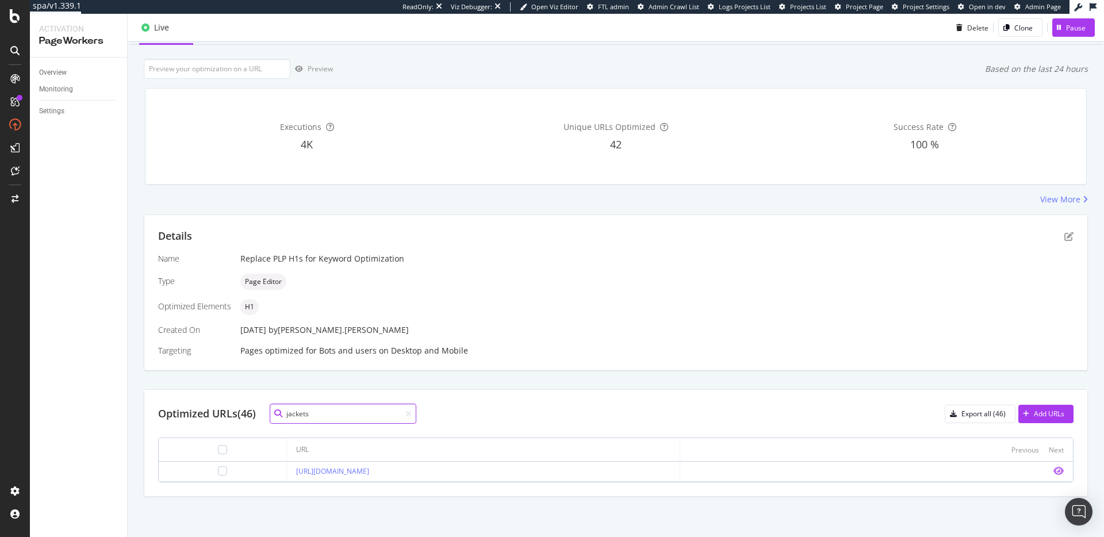
type input "jackets"
click at [1059, 469] on icon "eye" at bounding box center [1058, 470] width 10 height 9
click at [362, 470] on link "https://www.pjsalvage.com/collections/jackets-coats" at bounding box center [332, 471] width 73 height 10
click at [407, 414] on div at bounding box center [406, 414] width 11 height 8
click at [412, 412] on icon at bounding box center [408, 414] width 6 height 8
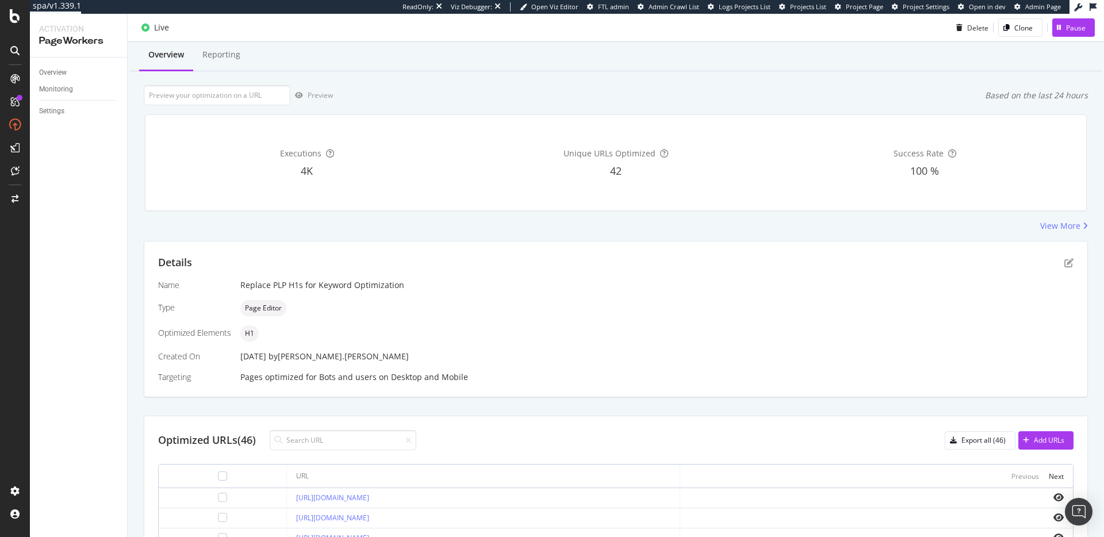
scroll to position [32, 0]
click at [1057, 224] on div "View More" at bounding box center [1060, 224] width 40 height 12
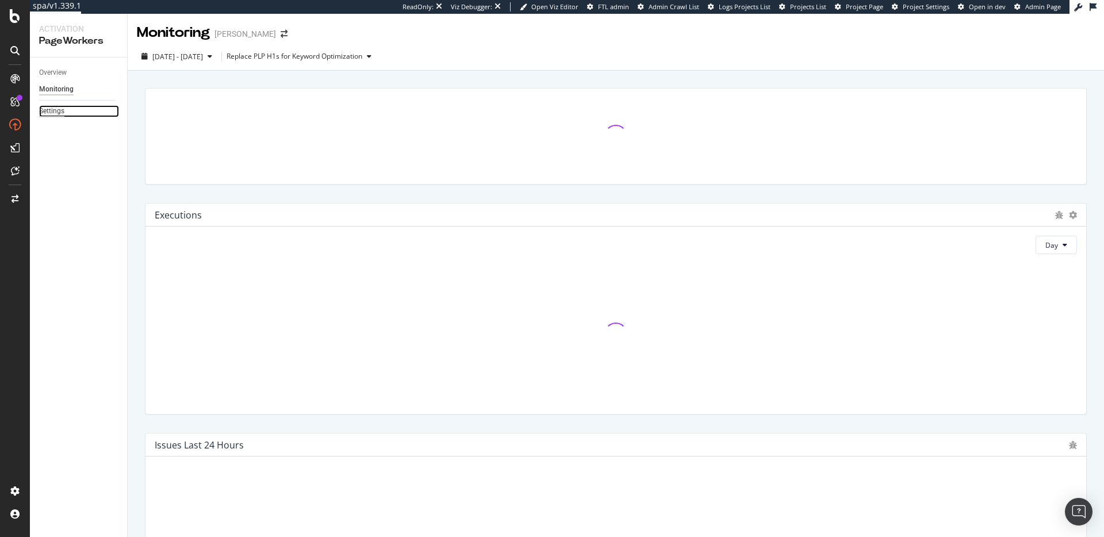
click at [58, 110] on div "Settings" at bounding box center [51, 111] width 25 height 12
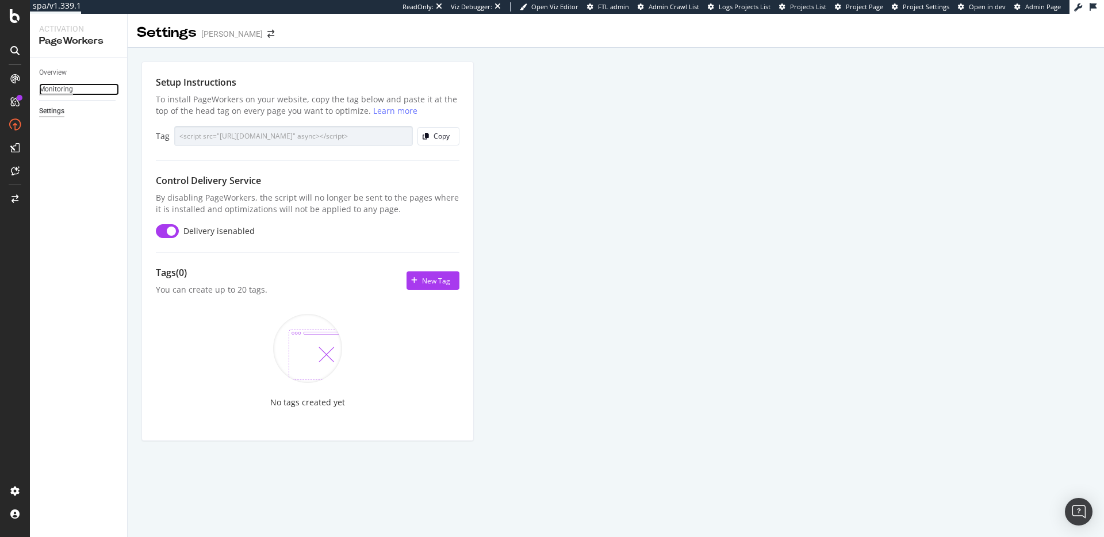
click at [48, 85] on div "Monitoring" at bounding box center [56, 89] width 34 height 12
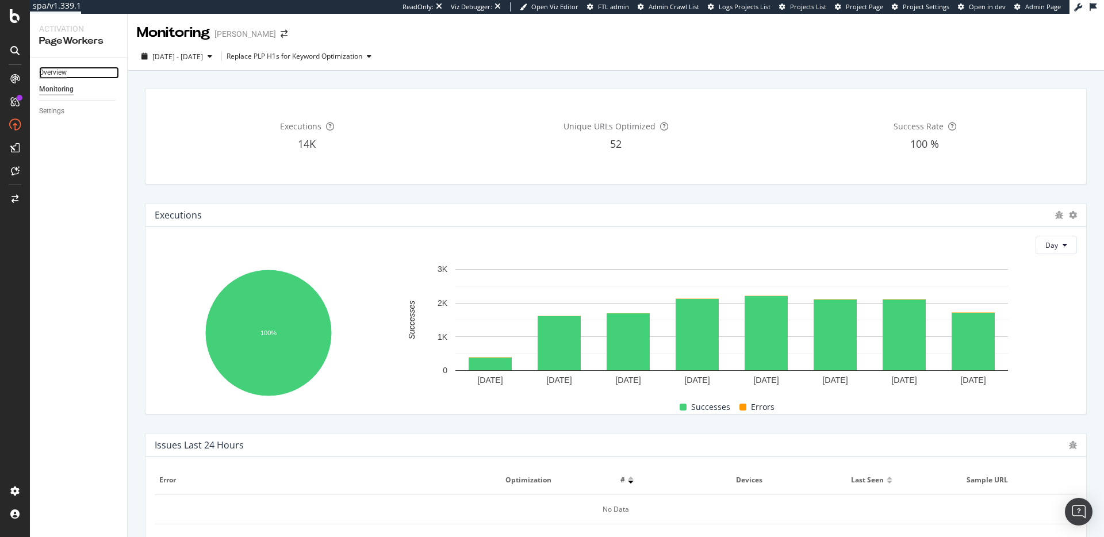
click at [62, 69] on div "Overview" at bounding box center [53, 73] width 28 height 12
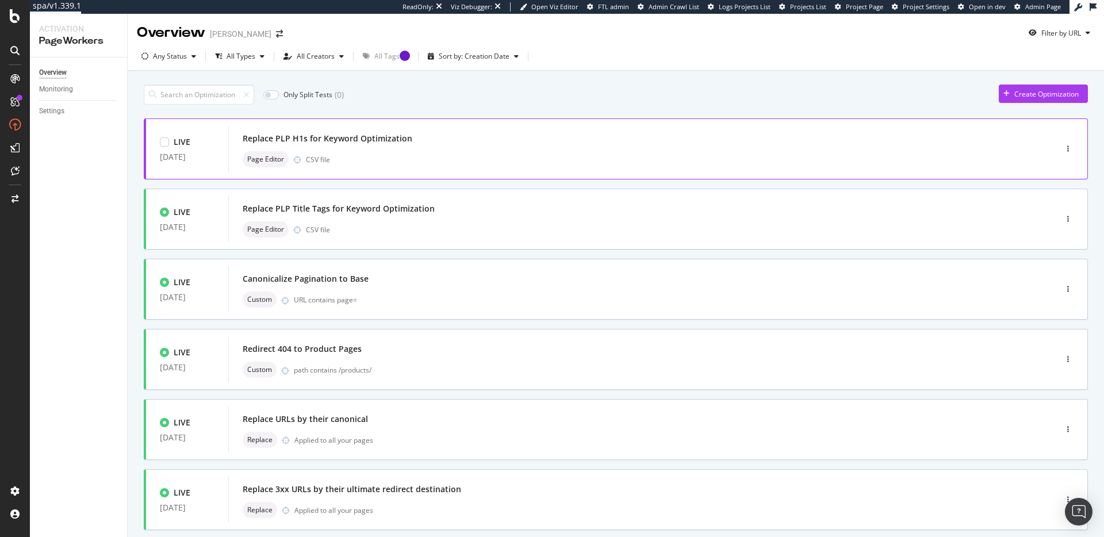
click at [458, 141] on div "Replace PLP H1s for Keyword Optimization" at bounding box center [625, 139] width 765 height 16
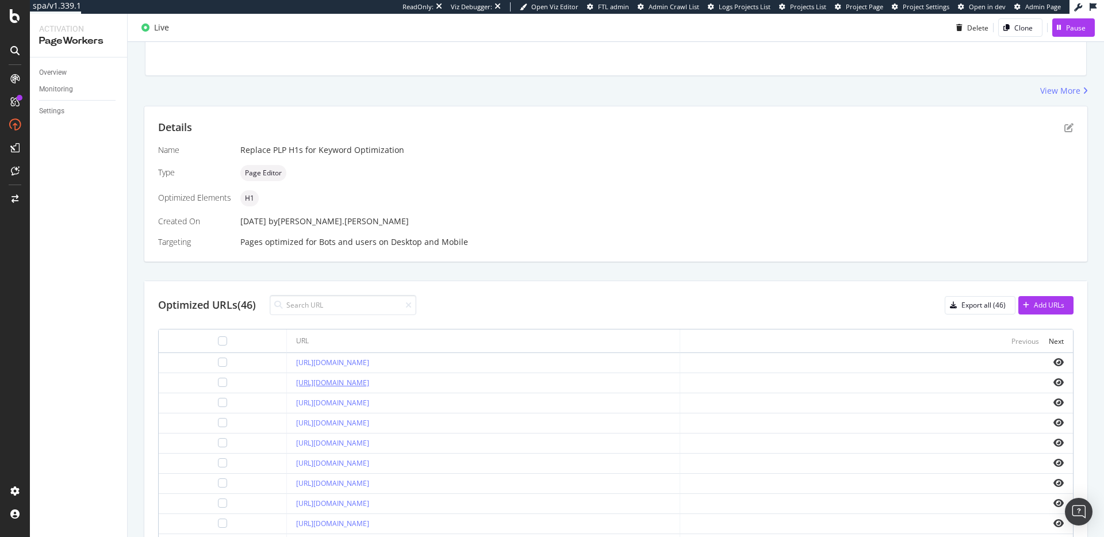
scroll to position [162, 0]
click at [1067, 131] on icon "pen-to-square" at bounding box center [1068, 131] width 9 height 9
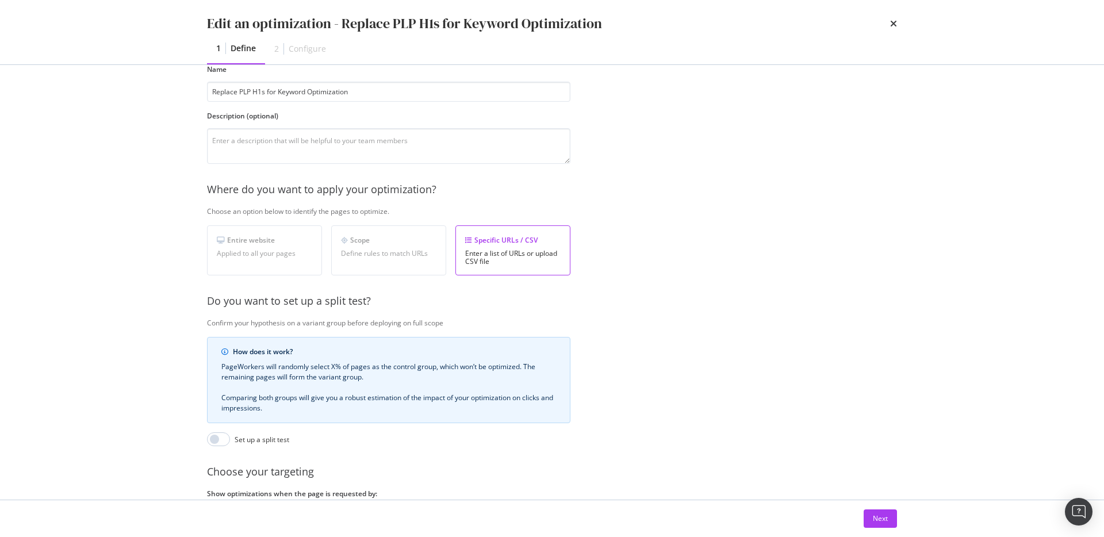
scroll to position [35, 0]
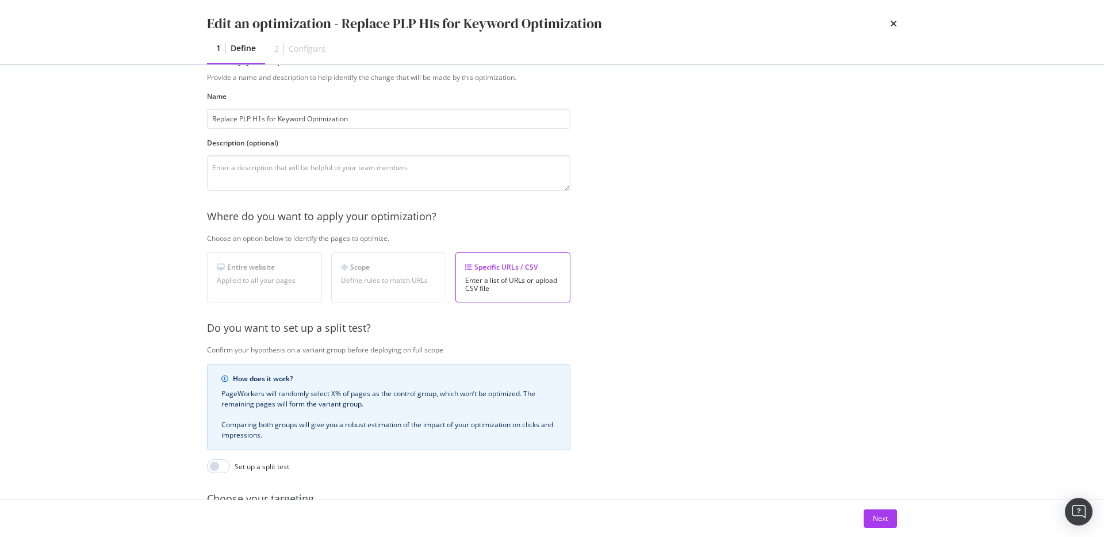
click at [299, 47] on div "Configure" at bounding box center [307, 49] width 37 height 12
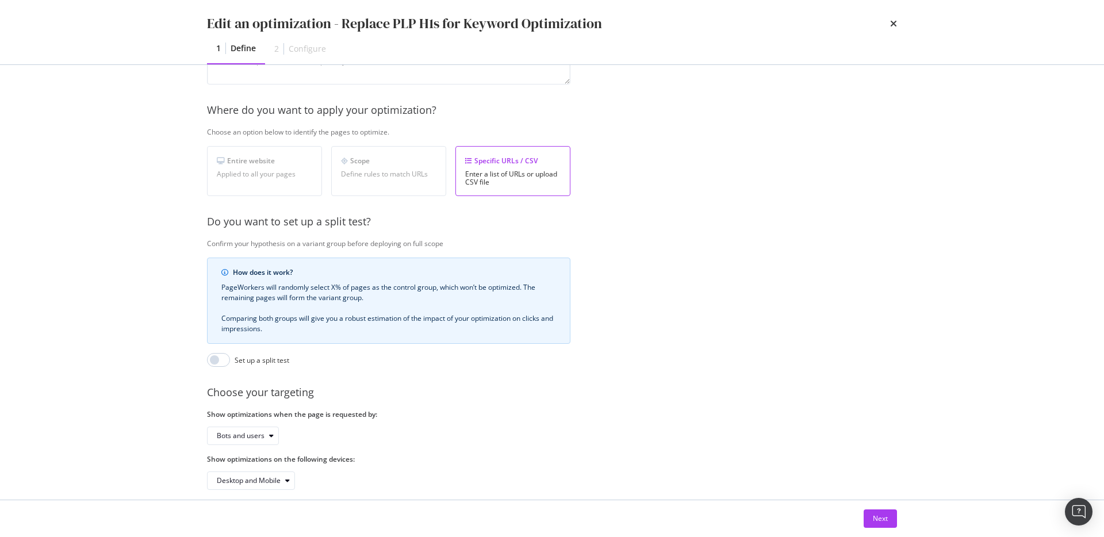
scroll to position [155, 0]
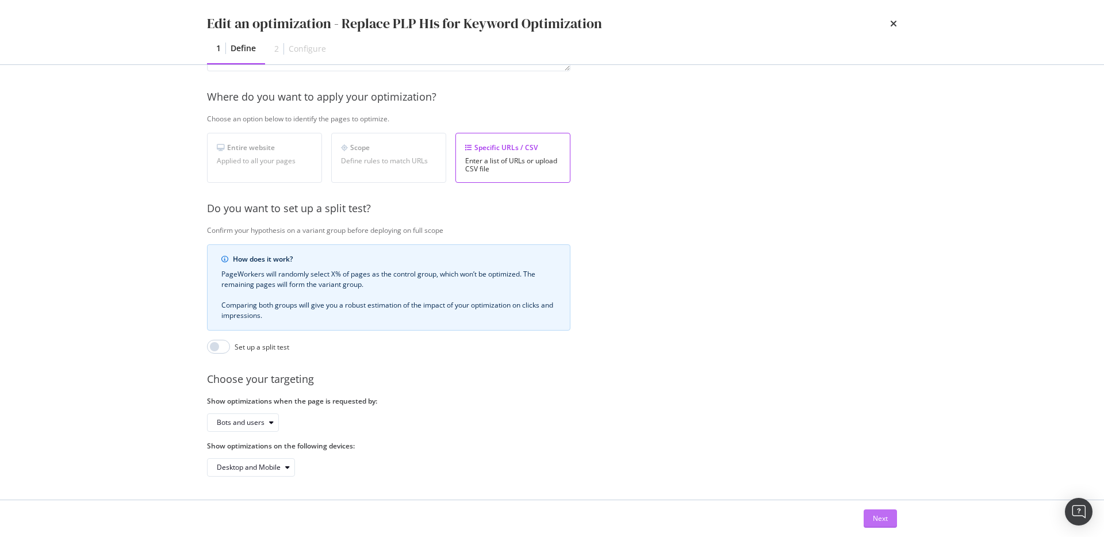
click at [875, 518] on div "Next" at bounding box center [880, 518] width 15 height 10
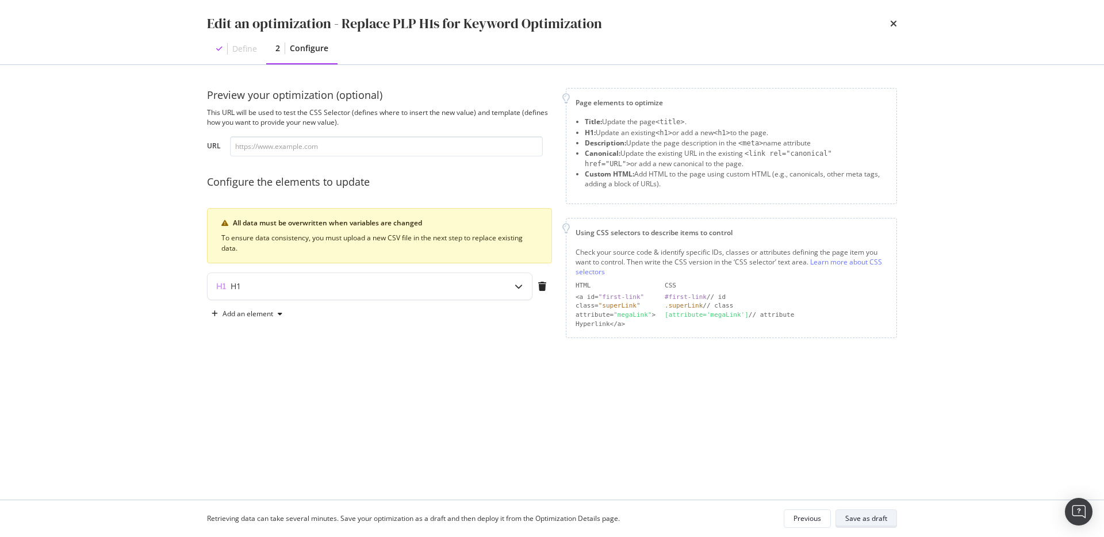
scroll to position [0, 0]
click at [339, 283] on div "H1" at bounding box center [347, 287] width 279 height 12
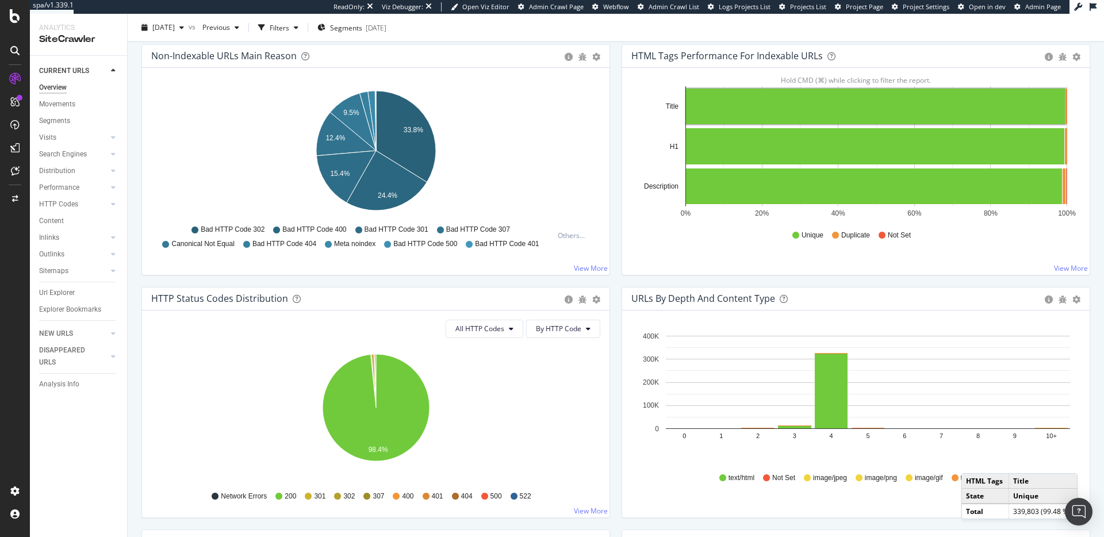
scroll to position [395, 0]
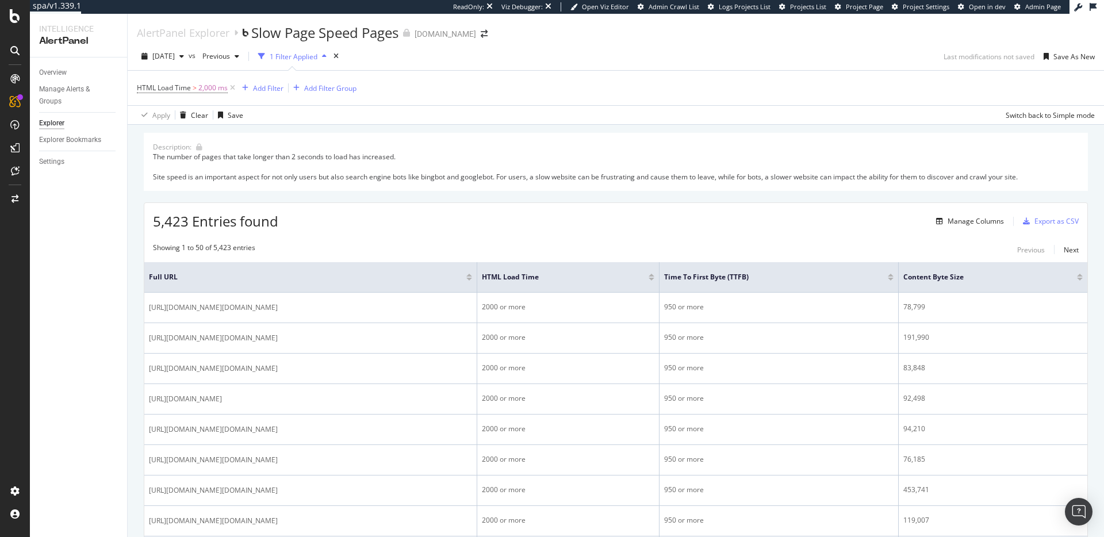
click at [121, 315] on div "Overview Manage Alerts & Groups Explorer Explorer Bookmarks Settings" at bounding box center [78, 298] width 97 height 480
click at [187, 62] on div "[DATE]" at bounding box center [163, 56] width 52 height 17
click at [190, 76] on div "[DATE]" at bounding box center [184, 79] width 60 height 10
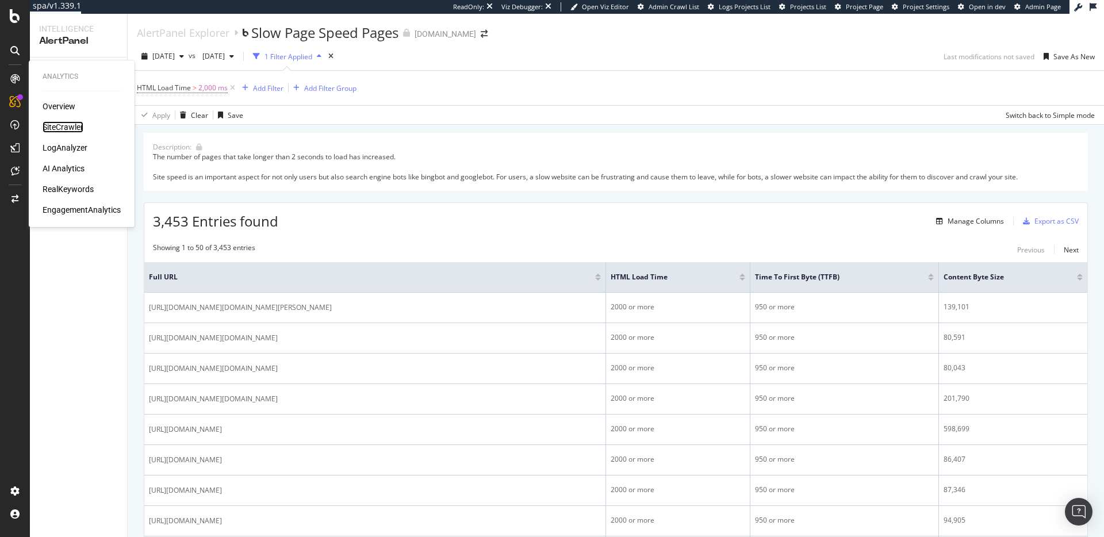
click at [66, 128] on div "SiteCrawler" at bounding box center [63, 127] width 41 height 12
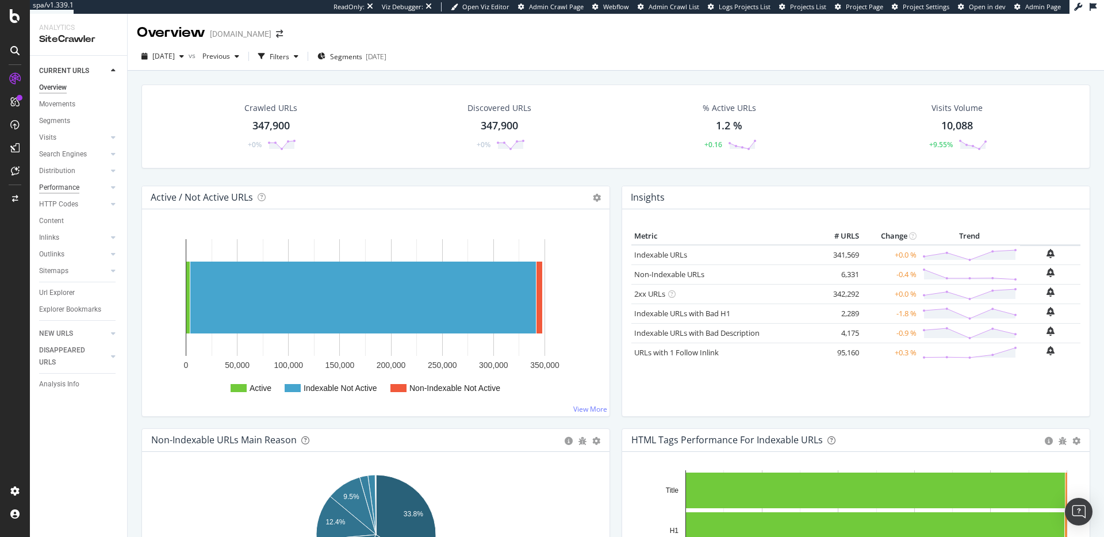
click at [77, 186] on div "Performance" at bounding box center [59, 188] width 40 height 12
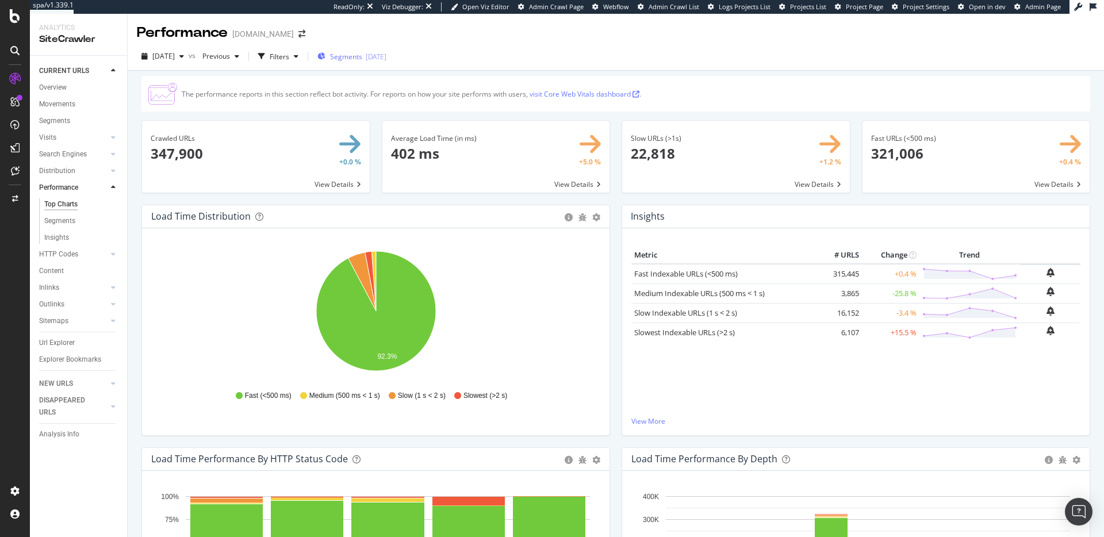
click at [362, 60] on span "Segments" at bounding box center [346, 57] width 32 height 10
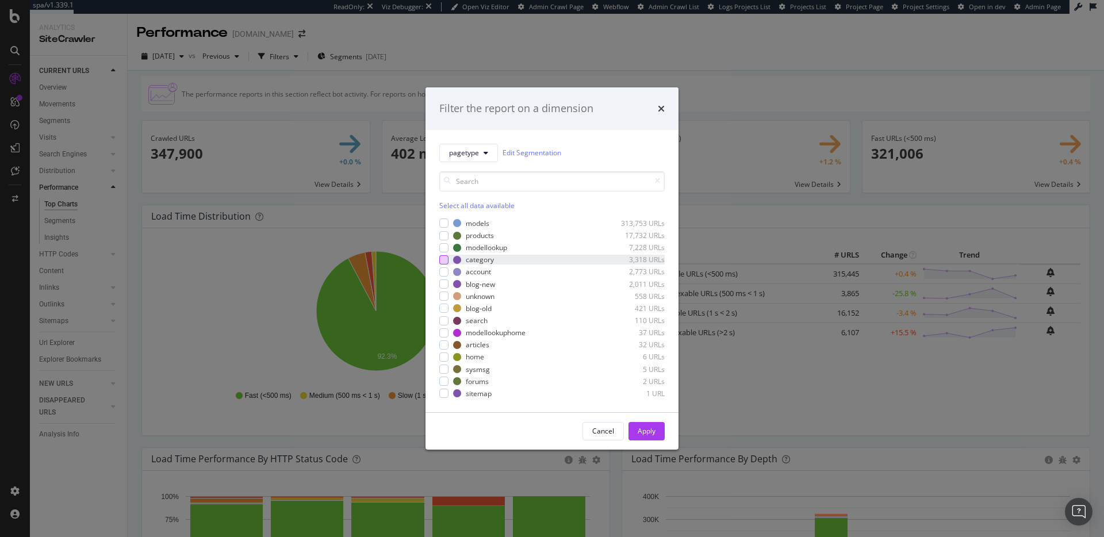
click at [440, 258] on div "modal" at bounding box center [443, 259] width 9 height 9
click at [650, 434] on div "Apply" at bounding box center [647, 431] width 18 height 10
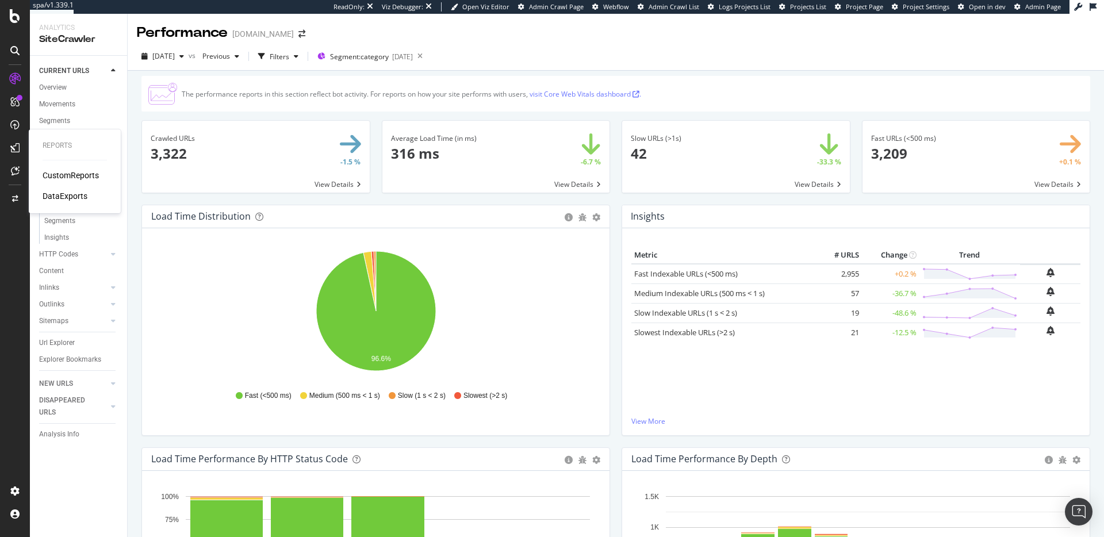
click at [48, 176] on div "CustomReports" at bounding box center [71, 176] width 56 height 12
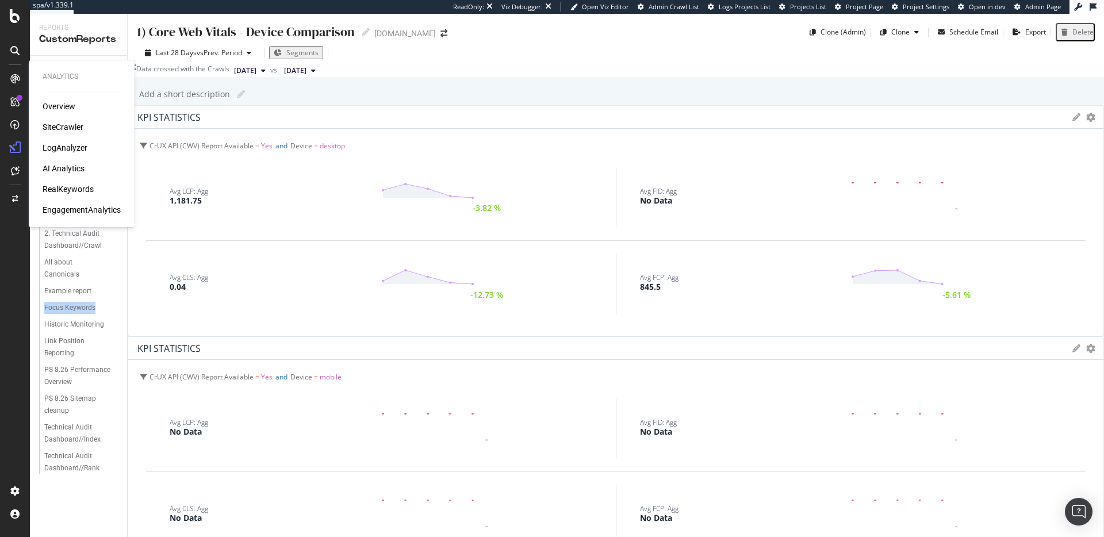
click at [68, 187] on div "RealKeywords" at bounding box center [68, 189] width 51 height 12
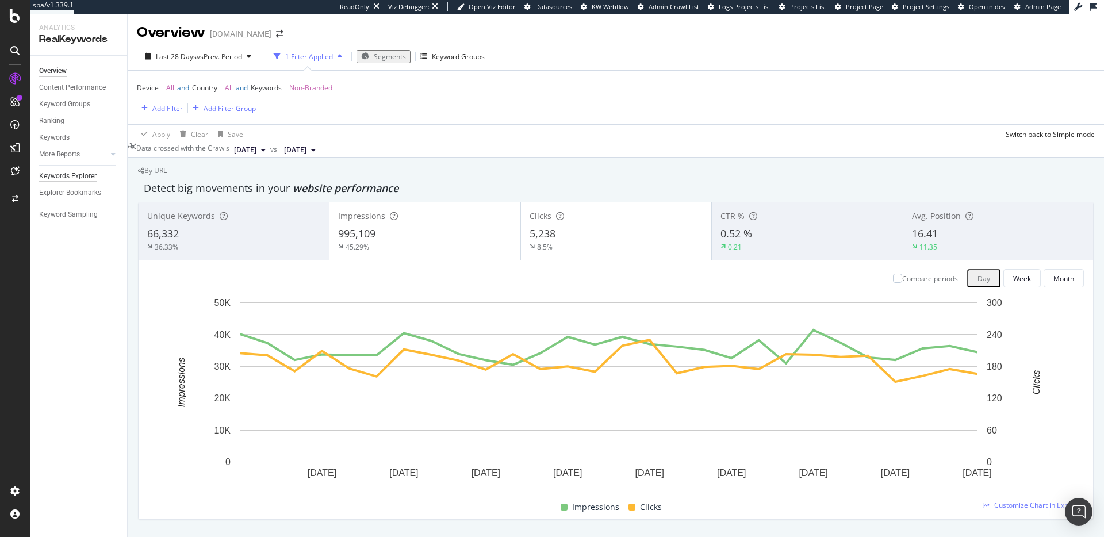
click at [87, 177] on div "Keywords Explorer" at bounding box center [68, 176] width 58 height 12
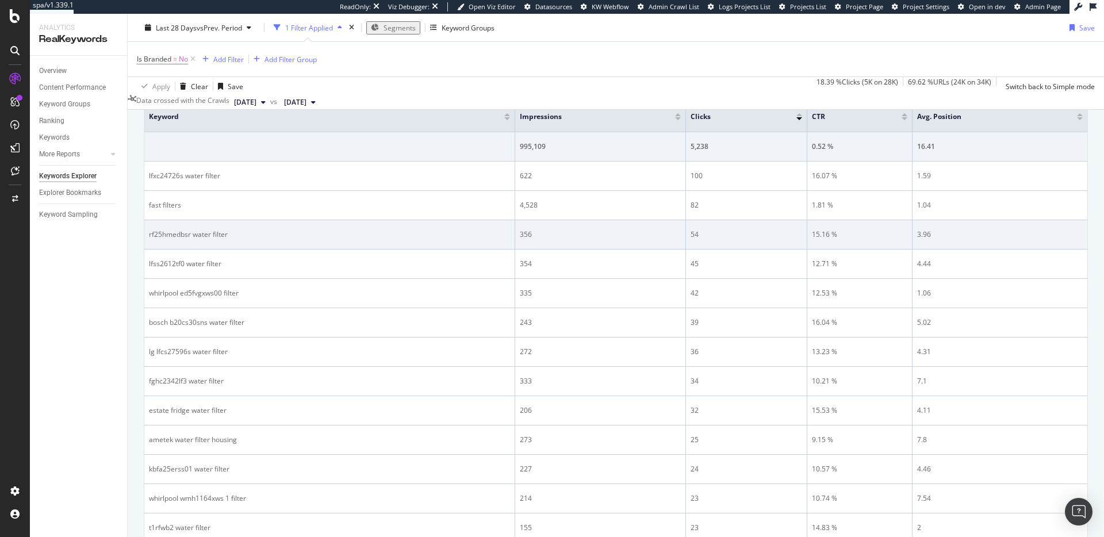
scroll to position [194, 0]
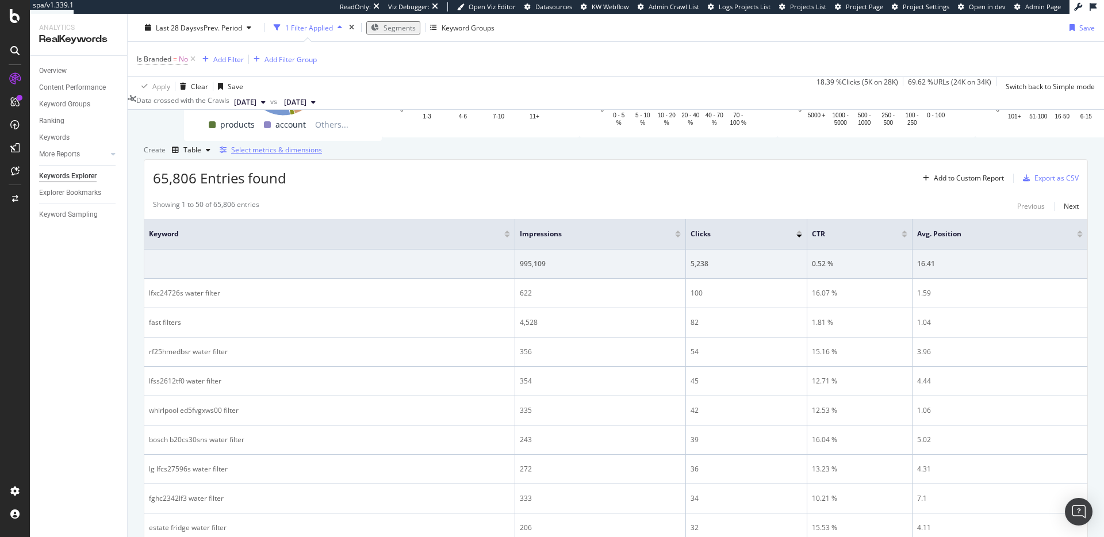
click at [322, 155] on div "Select metrics & dimensions" at bounding box center [276, 150] width 91 height 10
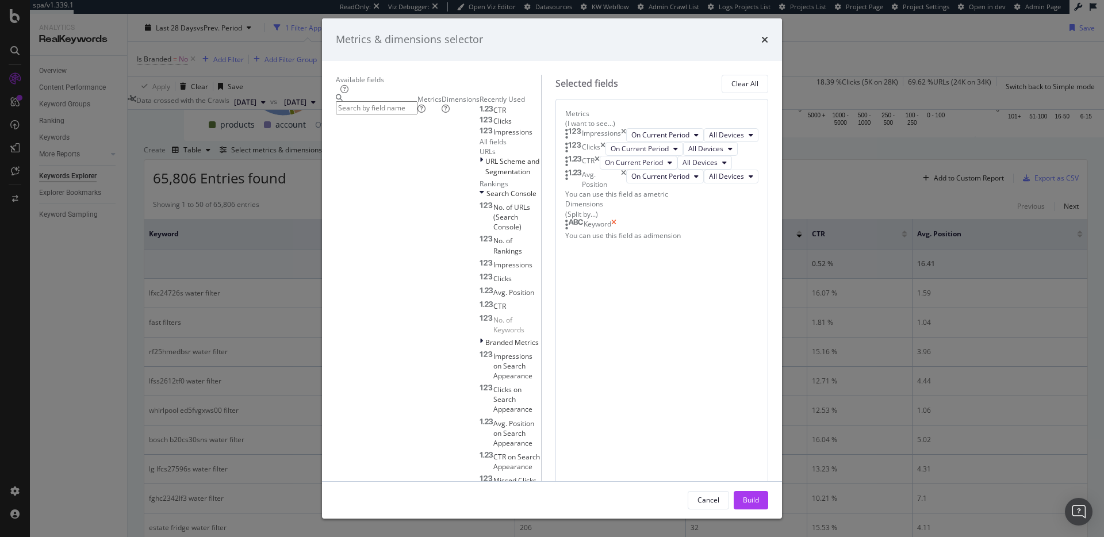
click at [616, 231] on icon "times" at bounding box center [613, 225] width 5 height 12
click at [442, 114] on div "Dimensions" at bounding box center [461, 104] width 38 height 20
drag, startPoint x: 405, startPoint y: 117, endPoint x: 401, endPoint y: 132, distance: 15.9
click at [404, 114] on input "modal" at bounding box center [377, 107] width 82 height 13
click at [402, 114] on input "modal" at bounding box center [377, 107] width 82 height 13
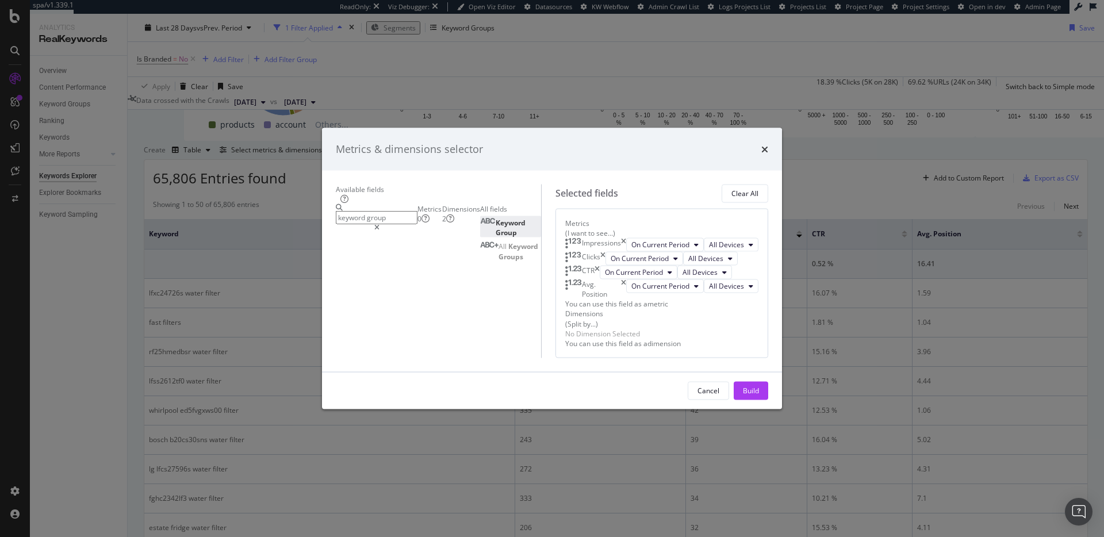
type input "keyword group"
click at [480, 218] on div "Keyword Group" at bounding box center [510, 228] width 61 height 20
click at [417, 203] on div "Metrics 0" at bounding box center [429, 213] width 25 height 20
click at [388, 210] on input "keyword group" at bounding box center [377, 216] width 82 height 13
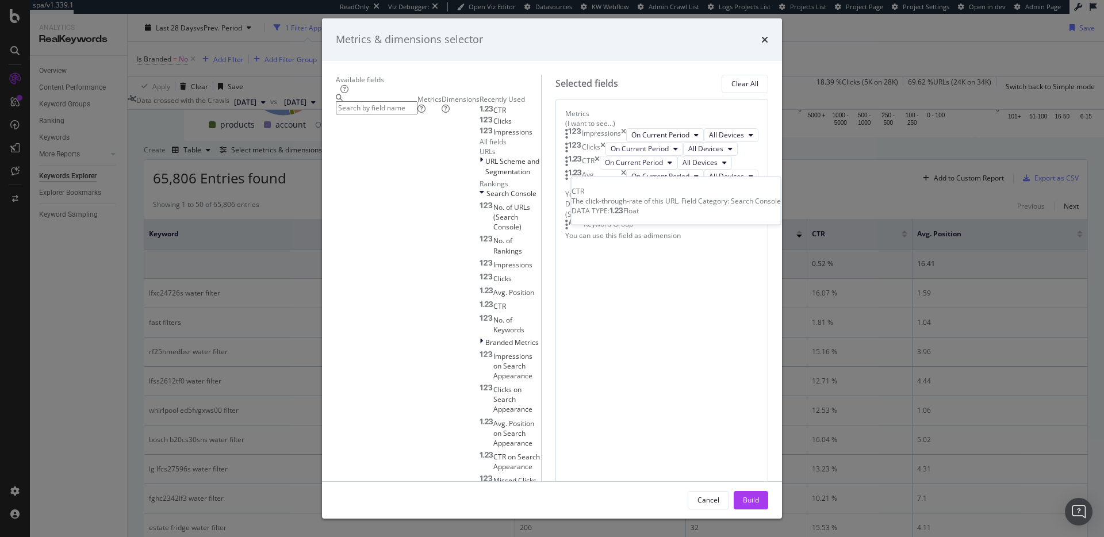
click at [480, 115] on div "CTR" at bounding box center [493, 110] width 26 height 9
drag, startPoint x: 375, startPoint y: 216, endPoint x: 378, endPoint y: 226, distance: 10.4
click at [480, 126] on div "Clicks" at bounding box center [496, 121] width 32 height 9
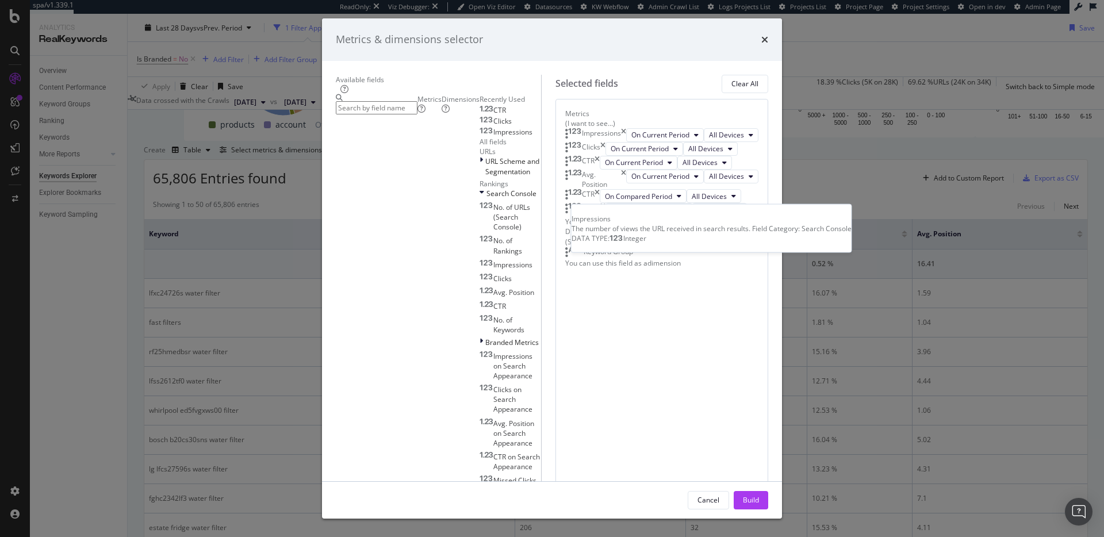
click at [480, 137] on div "Impressions" at bounding box center [506, 132] width 53 height 9
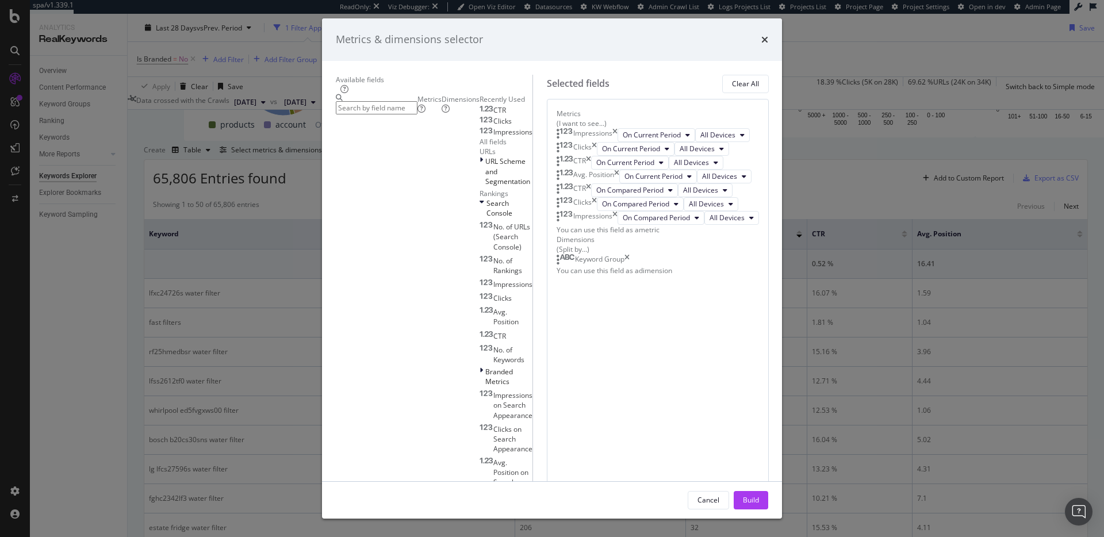
drag, startPoint x: 378, startPoint y: 204, endPoint x: 375, endPoint y: 216, distance: 12.3
click at [480, 115] on div "CTR" at bounding box center [493, 110] width 26 height 9
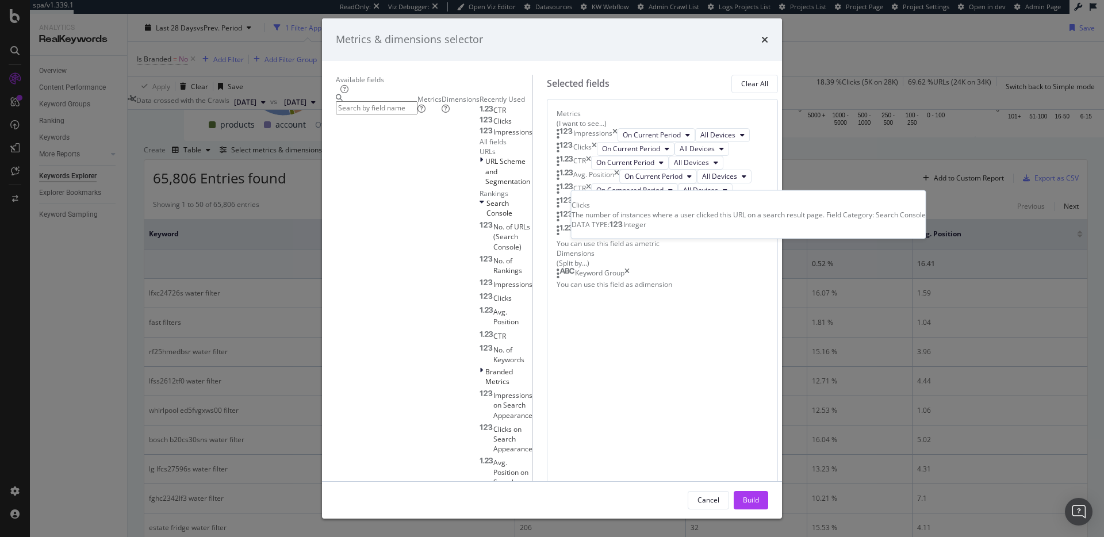
drag, startPoint x: 375, startPoint y: 217, endPoint x: 378, endPoint y: 225, distance: 7.8
click at [480, 126] on div "Clicks" at bounding box center [496, 121] width 32 height 9
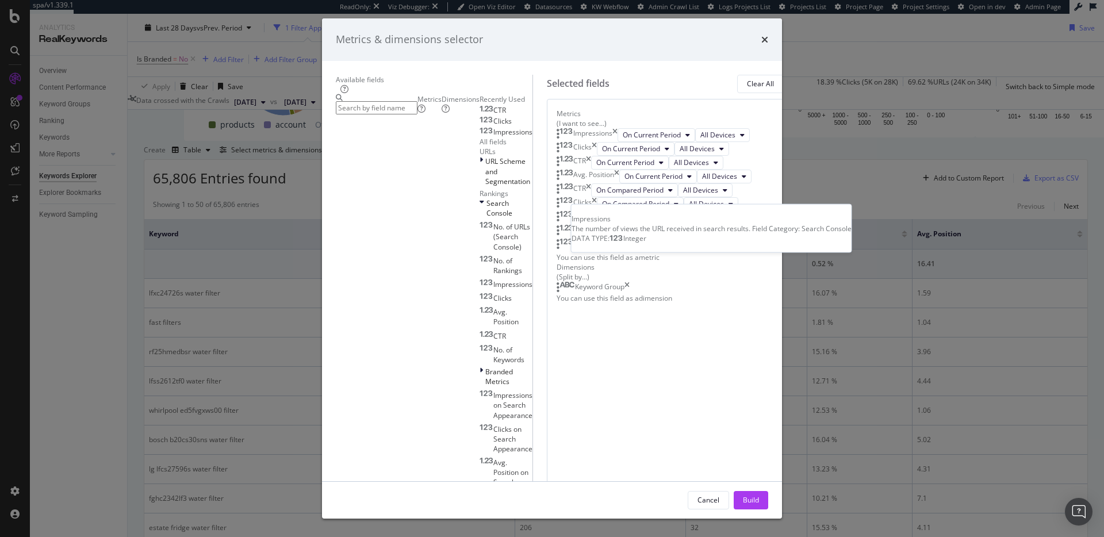
click at [493, 137] on span "Impressions" at bounding box center [512, 132] width 39 height 10
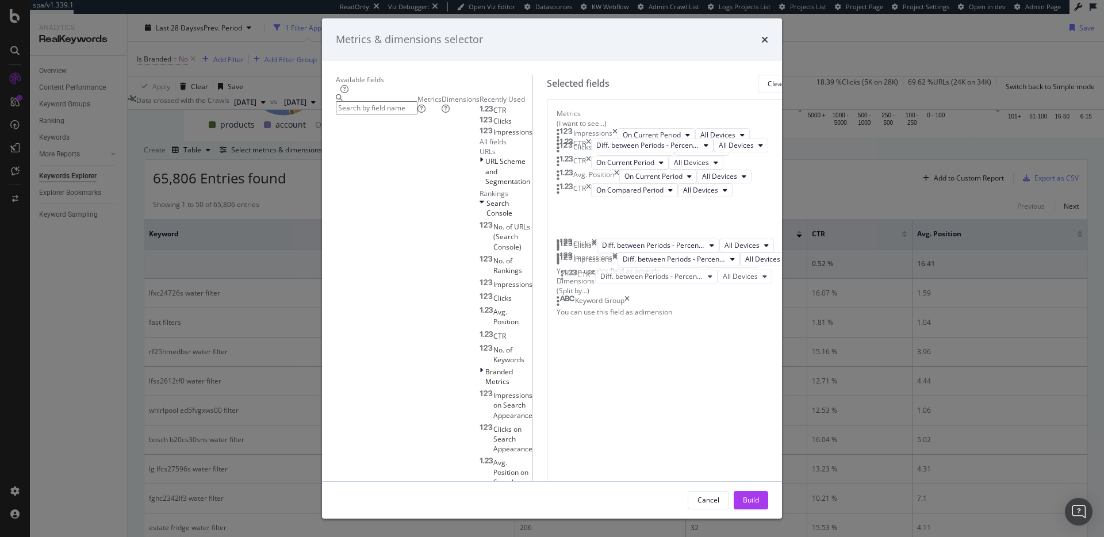
scroll to position [73, 0]
drag, startPoint x: 721, startPoint y: 385, endPoint x: 706, endPoint y: 289, distance: 97.8
click at [706, 289] on body "spa/v1.339.1 ReadOnly: Viz Debugger: Open Viz Editor Datasources KW Webflow Adm…" at bounding box center [552, 268] width 1104 height 537
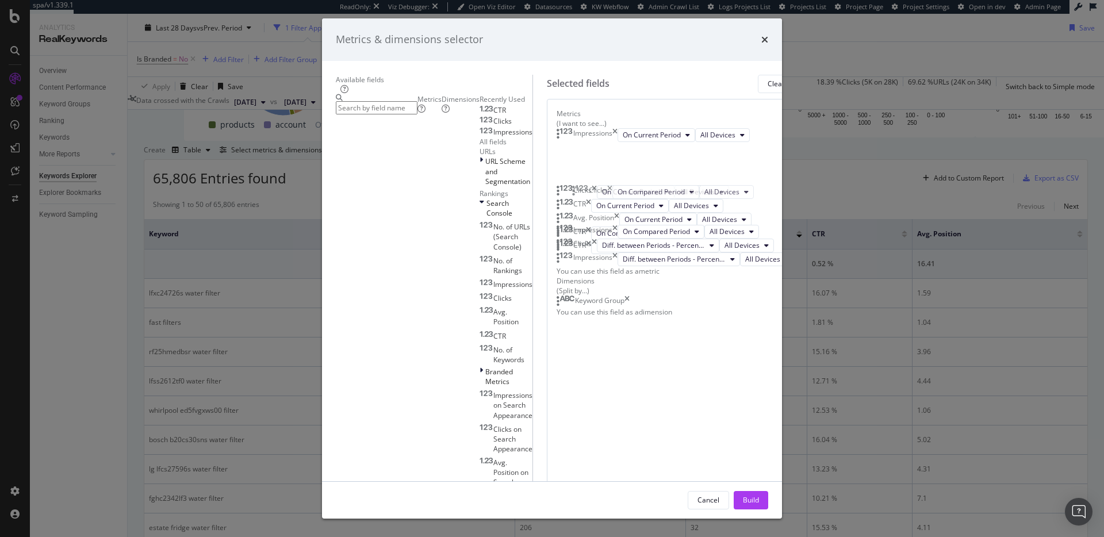
scroll to position [18, 0]
drag, startPoint x: 697, startPoint y: 308, endPoint x: 698, endPoint y: 216, distance: 92.0
click at [698, 216] on body "spa/v1.339.1 ReadOnly: Viz Debugger: Open Viz Editor Datasources KW Webflow Adm…" at bounding box center [552, 268] width 1104 height 537
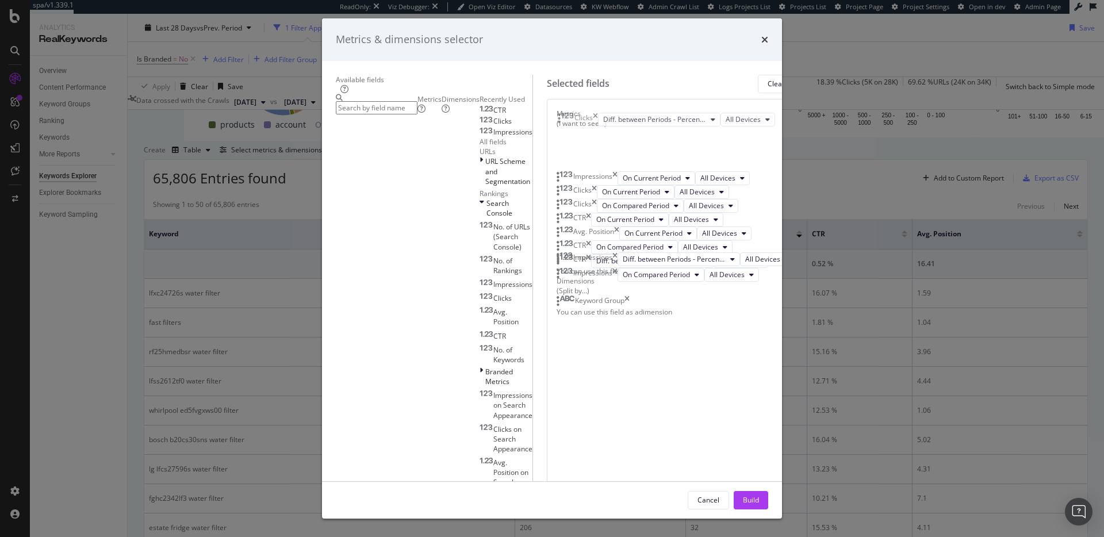
scroll to position [0, 0]
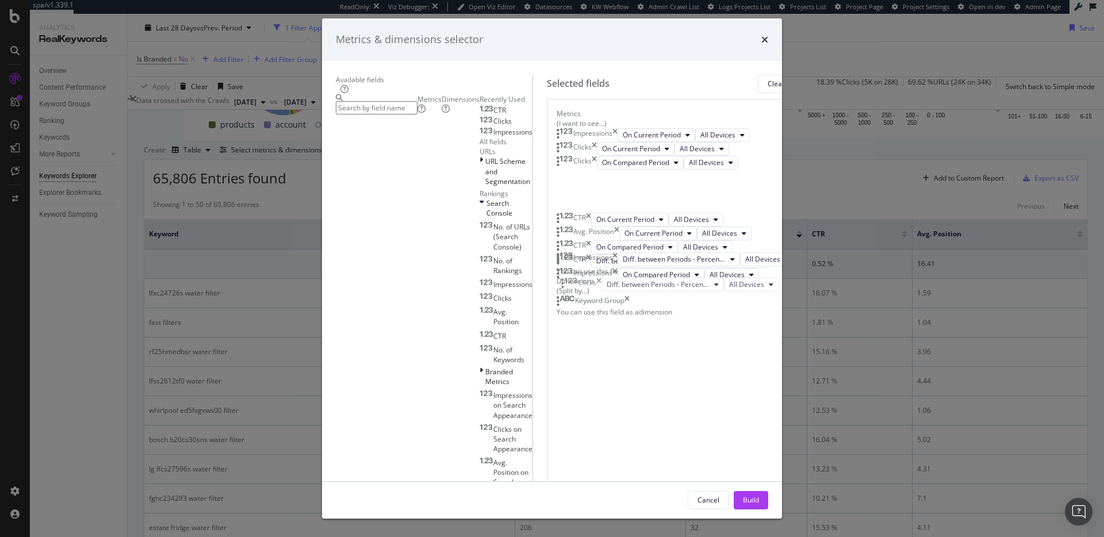
drag, startPoint x: 697, startPoint y: 325, endPoint x: 682, endPoint y: 286, distance: 41.9
click at [682, 286] on body "spa/v1.339.1 ReadOnly: Viz Debugger: Open Viz Editor Datasources KW Webflow Adm…" at bounding box center [552, 268] width 1104 height 537
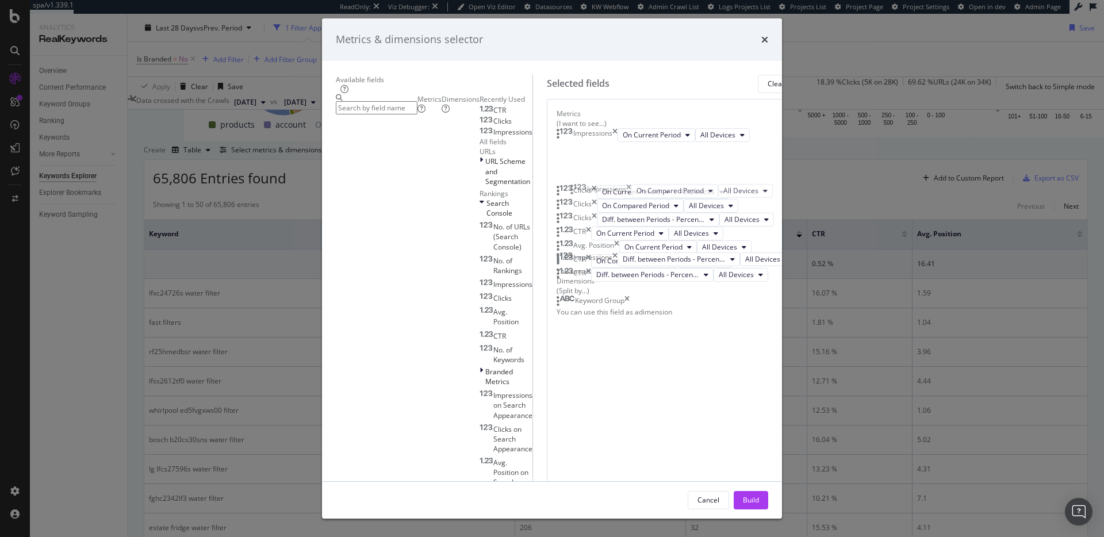
drag, startPoint x: 691, startPoint y: 277, endPoint x: 685, endPoint y: 196, distance: 81.3
click at [685, 195] on body "spa/v1.339.1 ReadOnly: Viz Debugger: Open Viz Editor Datasources KW Webflow Adm…" at bounding box center [552, 268] width 1104 height 537
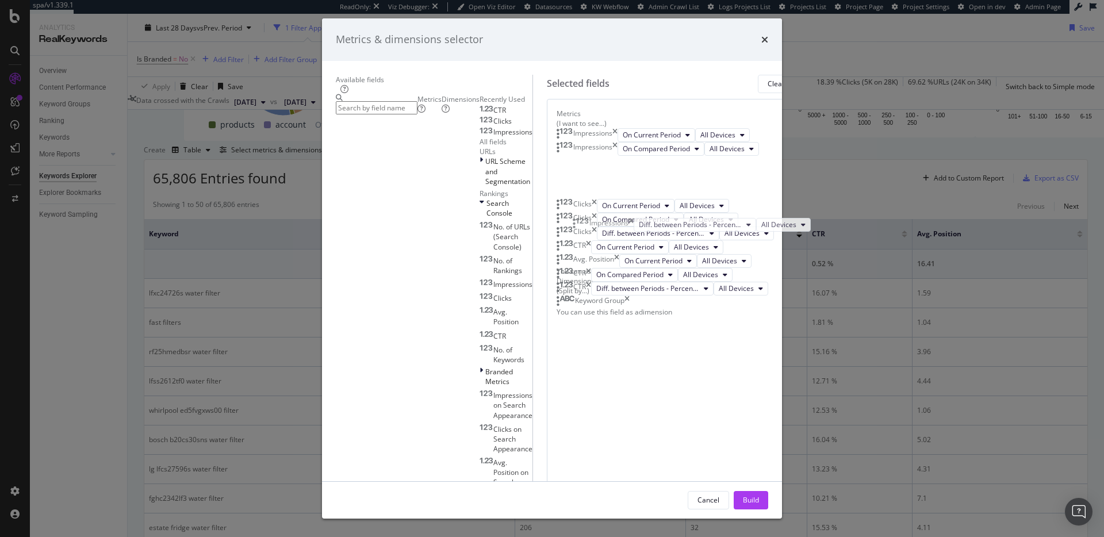
drag, startPoint x: 684, startPoint y: 320, endPoint x: 677, endPoint y: 236, distance: 84.2
click at [680, 234] on body "spa/v1.339.1 ReadOnly: Viz Debugger: Open Viz Editor Datasources KW Webflow Adm…" at bounding box center [552, 268] width 1104 height 537
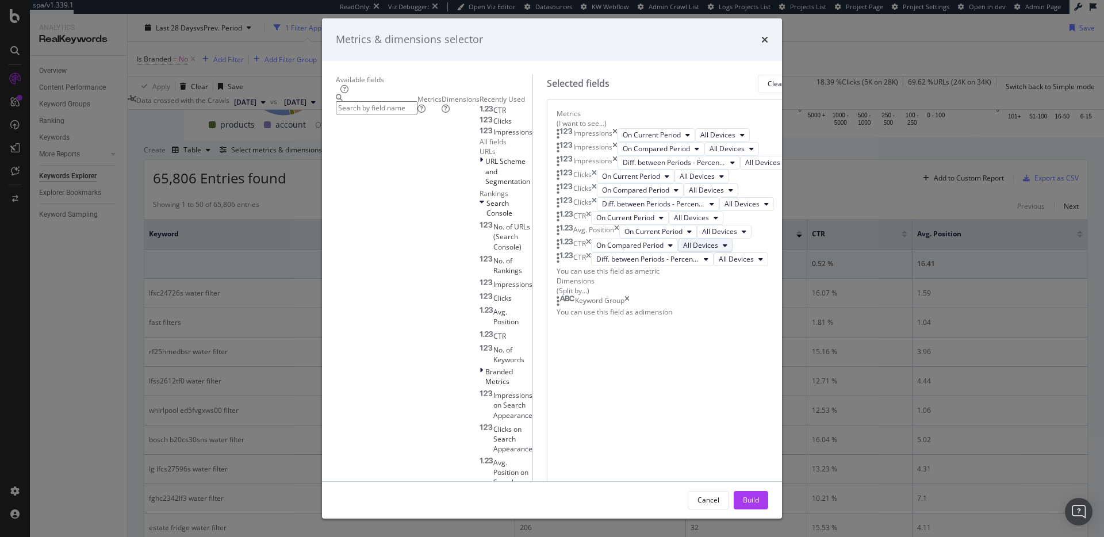
scroll to position [202, 0]
click at [619, 239] on icon "times" at bounding box center [616, 232] width 5 height 14
click at [759, 495] on div "Build" at bounding box center [751, 500] width 16 height 10
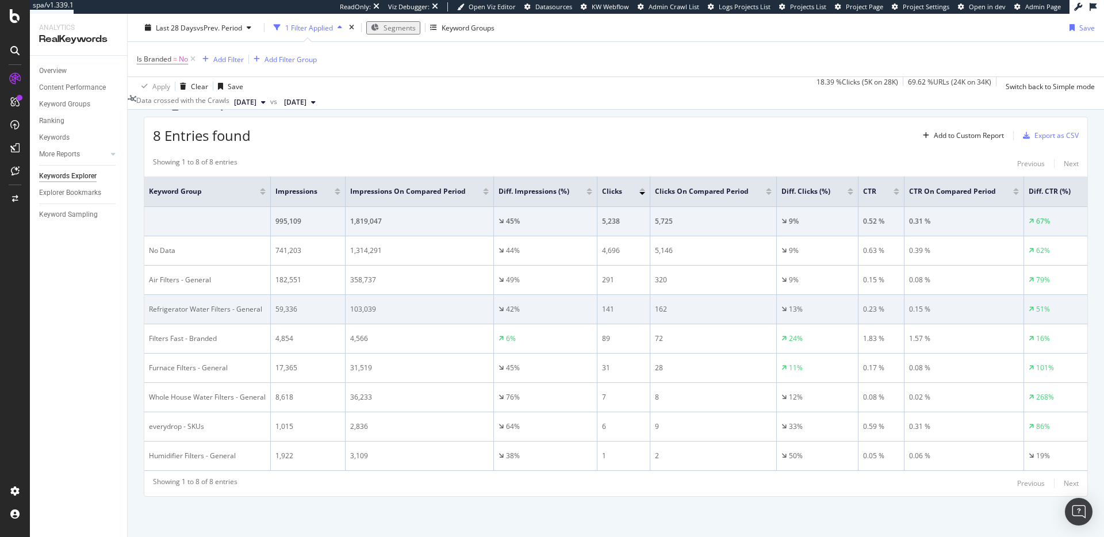
scroll to position [320, 0]
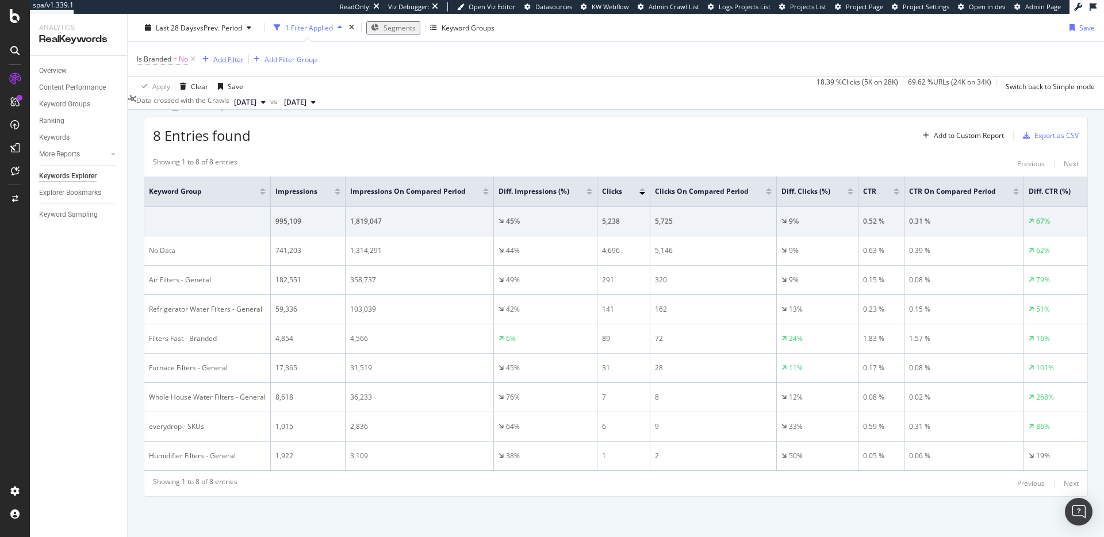
click at [227, 57] on div "Add Filter" at bounding box center [228, 59] width 30 height 10
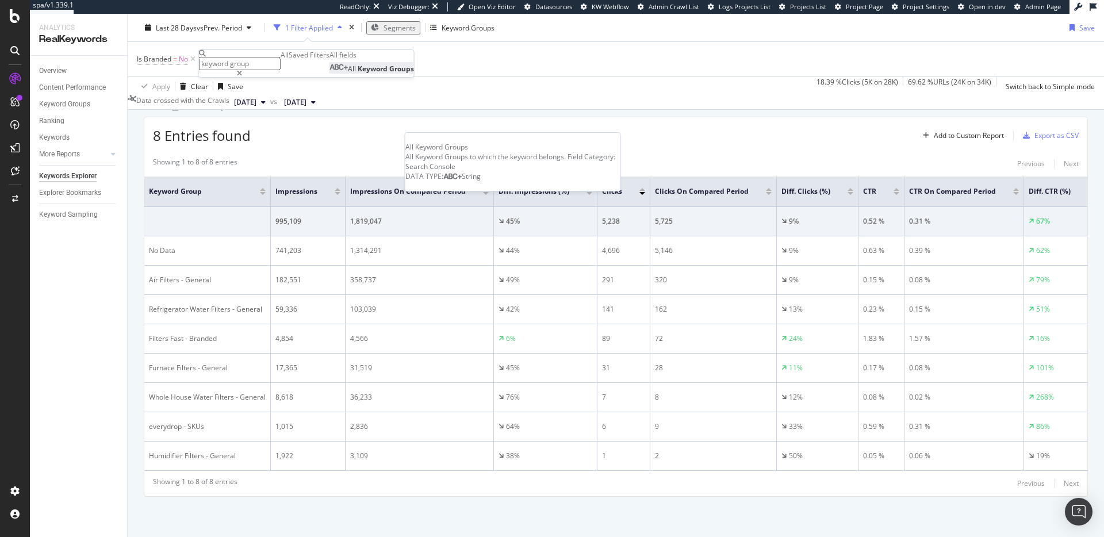
type input "keyword group"
click at [329, 74] on div "All Keyword Groups" at bounding box center [371, 69] width 85 height 10
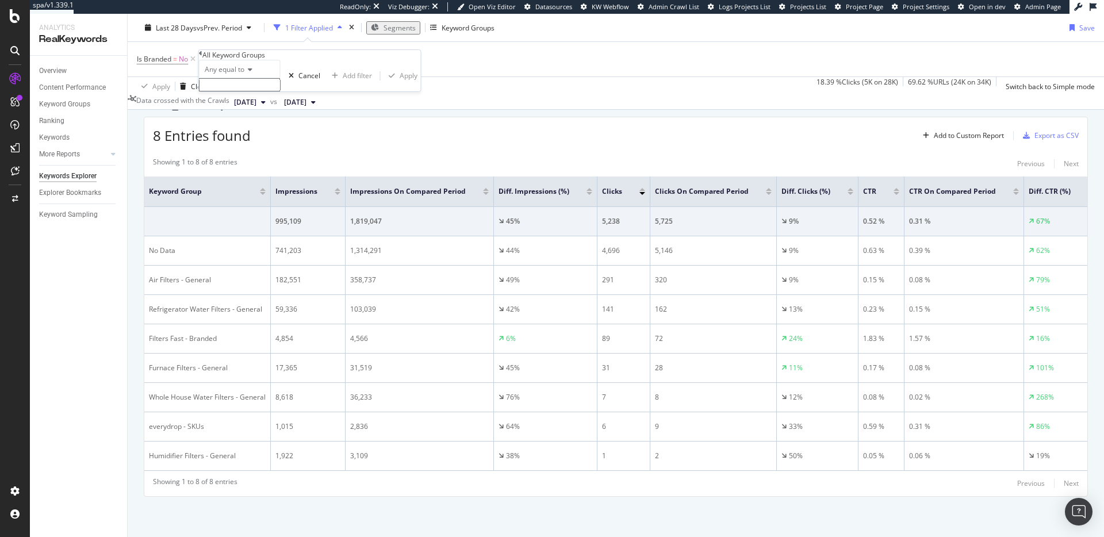
click at [243, 74] on span "Any equal to" at bounding box center [225, 69] width 40 height 10
click at [279, 127] on div "None starts with" at bounding box center [240, 121] width 81 height 12
click at [281, 91] on input "text" at bounding box center [240, 84] width 82 height 13
drag, startPoint x: 260, startPoint y: 88, endPoint x: 256, endPoint y: 94, distance: 7.0
click at [257, 74] on span "None starts with" at bounding box center [231, 69] width 52 height 10
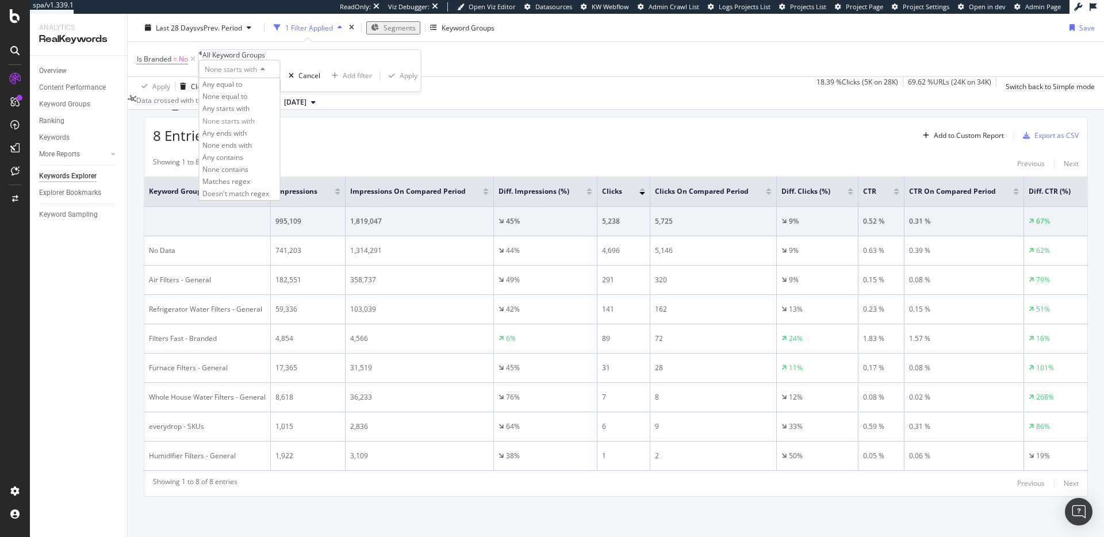
click at [247, 101] on span "None equal to" at bounding box center [224, 96] width 45 height 10
click at [281, 91] on input "text" at bounding box center [240, 84] width 82 height 13
type input "no data"
click at [252, 91] on input "no data" at bounding box center [240, 84] width 82 height 13
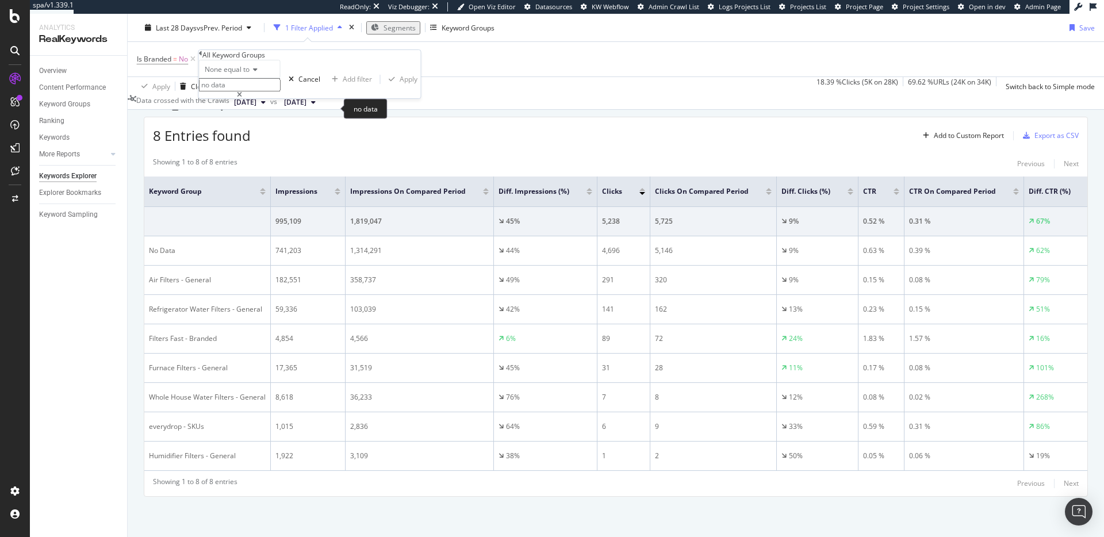
click at [252, 91] on input "no data" at bounding box center [240, 84] width 82 height 13
click at [258, 73] on icon at bounding box center [254, 69] width 8 height 7
click at [273, 175] on div "None contains" at bounding box center [240, 169] width 81 height 12
drag, startPoint x: 270, startPoint y: 95, endPoint x: 268, endPoint y: 107, distance: 11.6
click at [269, 91] on div "None contains" at bounding box center [240, 76] width 82 height 32
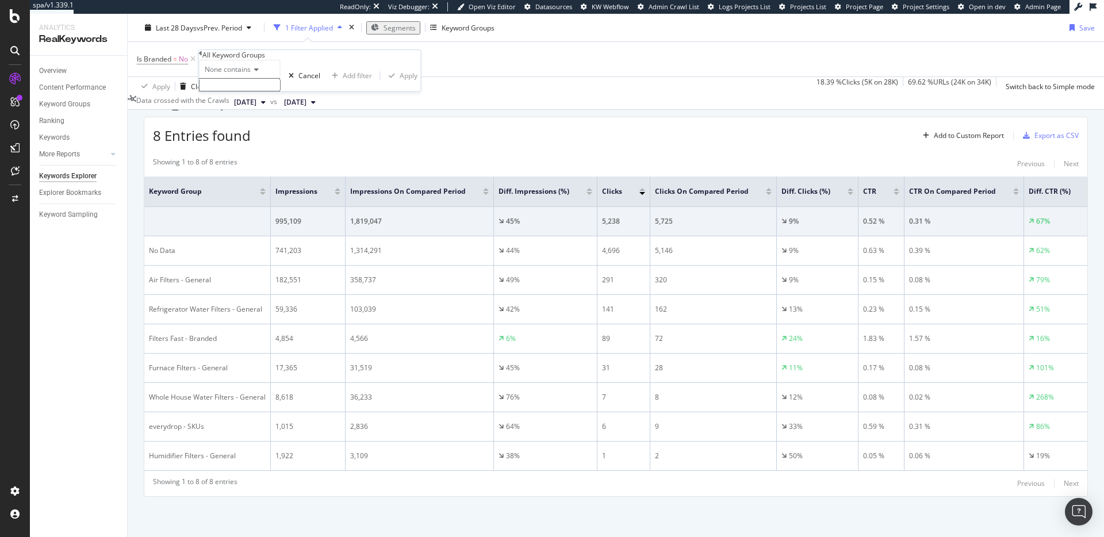
click at [268, 91] on input "text" at bounding box center [240, 84] width 82 height 13
type input "No Data"
click at [400, 84] on div "Apply" at bounding box center [409, 79] width 18 height 10
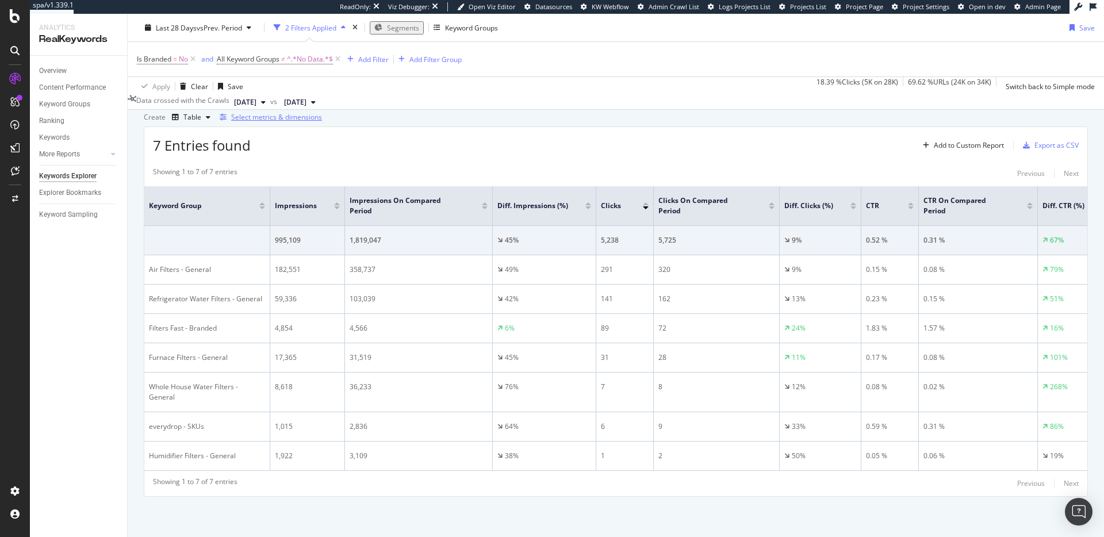
scroll to position [315, 0]
click at [322, 124] on div "Select metrics & dimensions" at bounding box center [268, 117] width 107 height 13
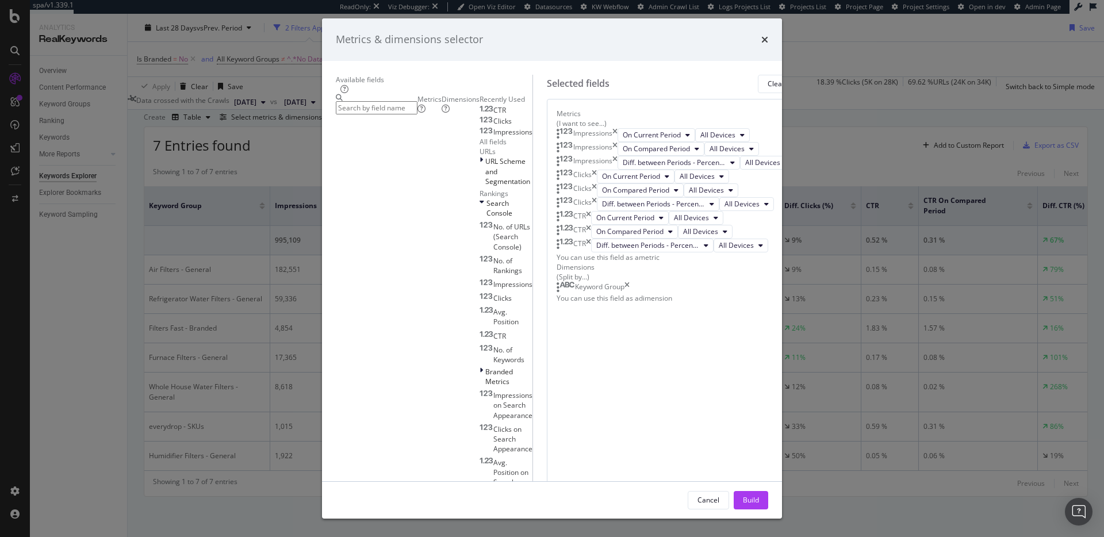
drag, startPoint x: 797, startPoint y: 62, endPoint x: 862, endPoint y: 101, distance: 75.8
click at [782, 61] on div "Metrics & dimensions selector" at bounding box center [552, 39] width 460 height 43
click at [782, 57] on div "Metrics & dimensions selector" at bounding box center [552, 39] width 460 height 43
click at [768, 44] on icon "times" at bounding box center [764, 39] width 7 height 9
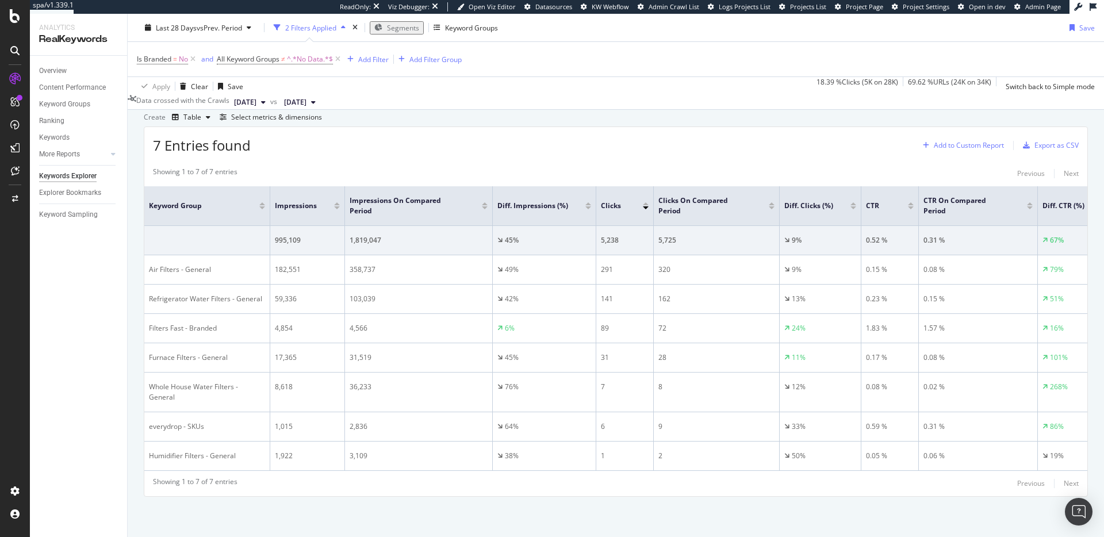
click at [937, 154] on div "Add to Custom Report" at bounding box center [961, 145] width 86 height 17
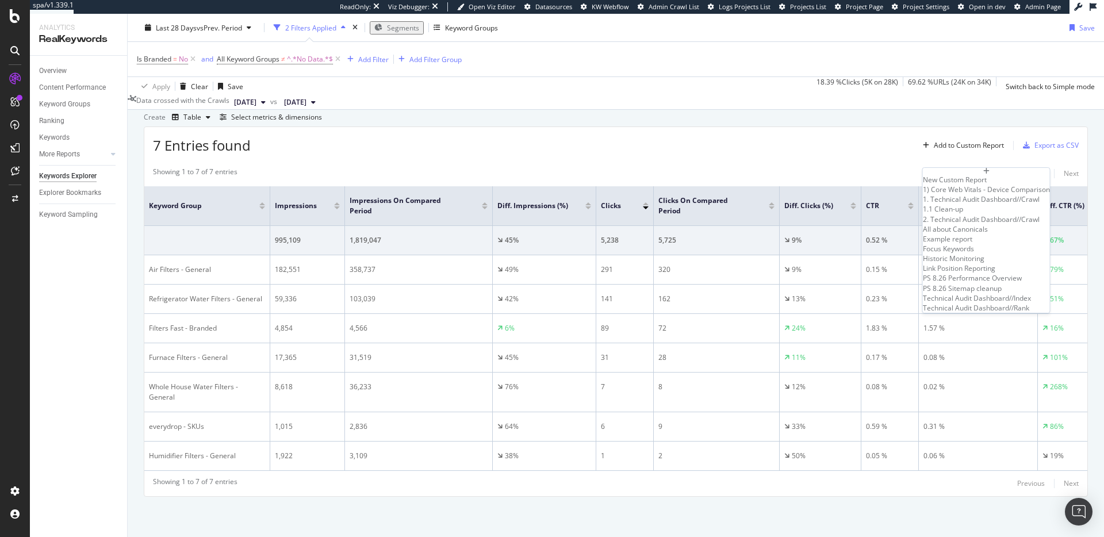
scroll to position [33, 0]
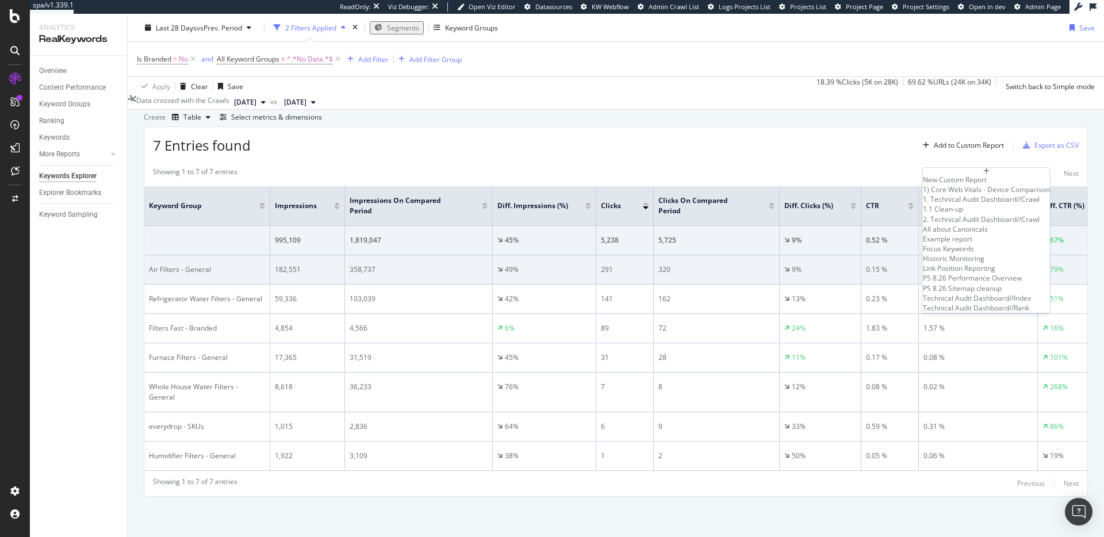
click at [1005, 254] on div "Focus Keywords" at bounding box center [986, 249] width 127 height 10
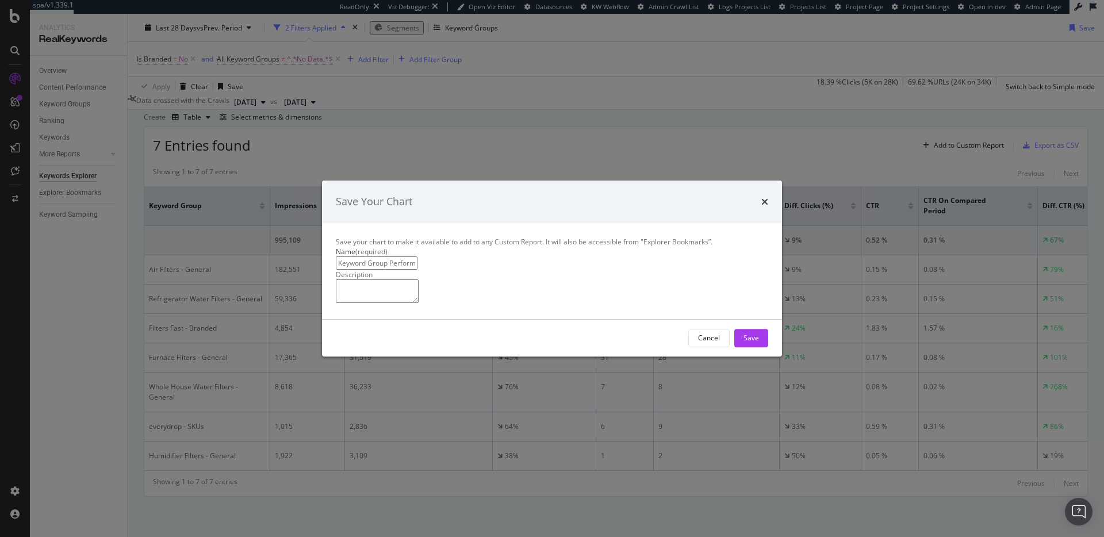
type input "Keyword Group Performance - General"
click at [742, 357] on div "Cancel Save" at bounding box center [552, 338] width 460 height 37
click at [745, 343] on div "Save" at bounding box center [752, 338] width 16 height 10
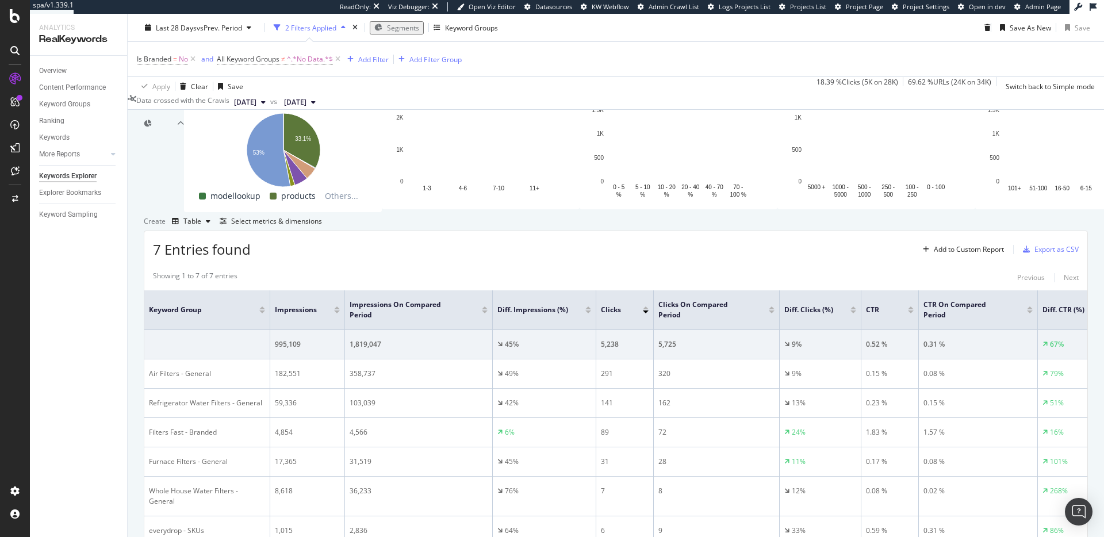
scroll to position [271, 0]
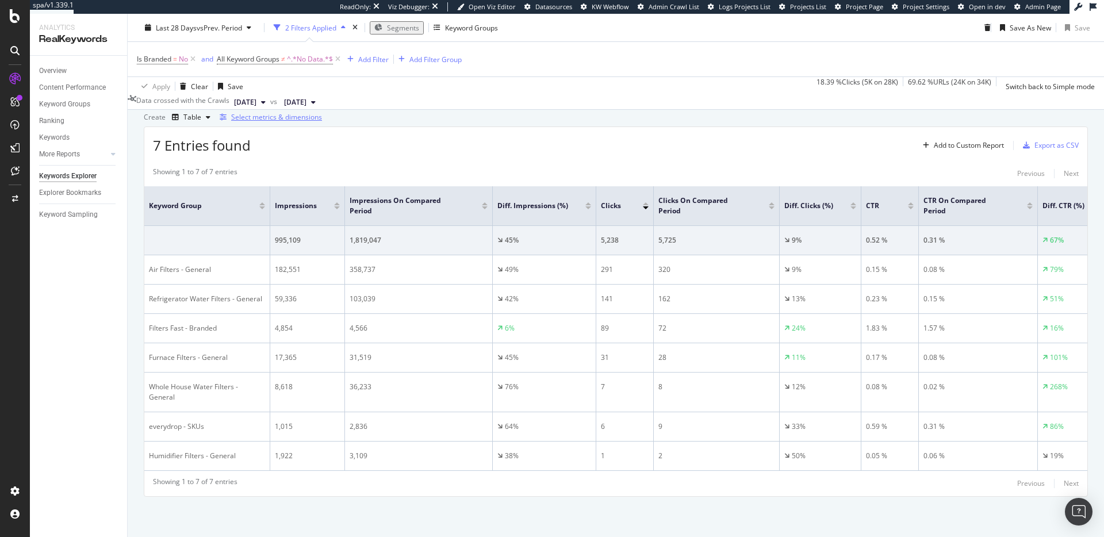
click at [322, 122] on div "Select metrics & dimensions" at bounding box center [276, 117] width 91 height 10
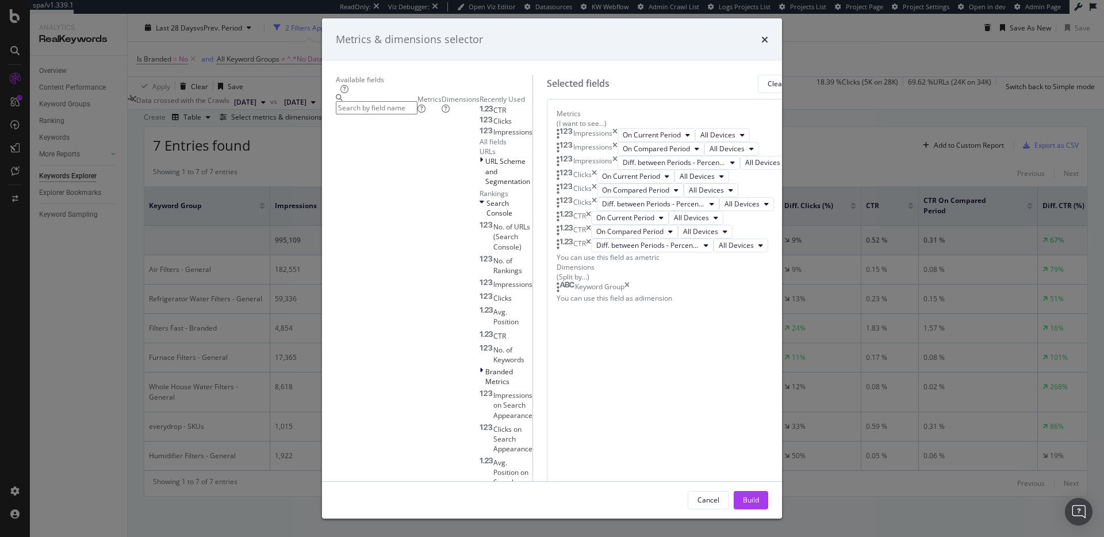
click at [768, 47] on div "times" at bounding box center [764, 39] width 7 height 15
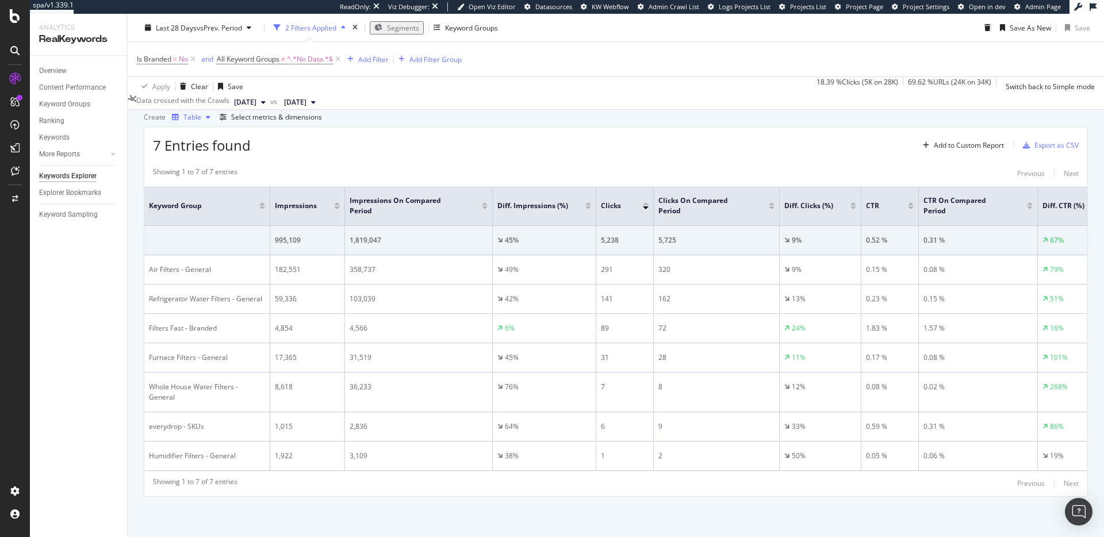
click at [201, 121] on div "Table" at bounding box center [192, 117] width 18 height 7
click at [216, 258] on div "Series" at bounding box center [196, 255] width 39 height 17
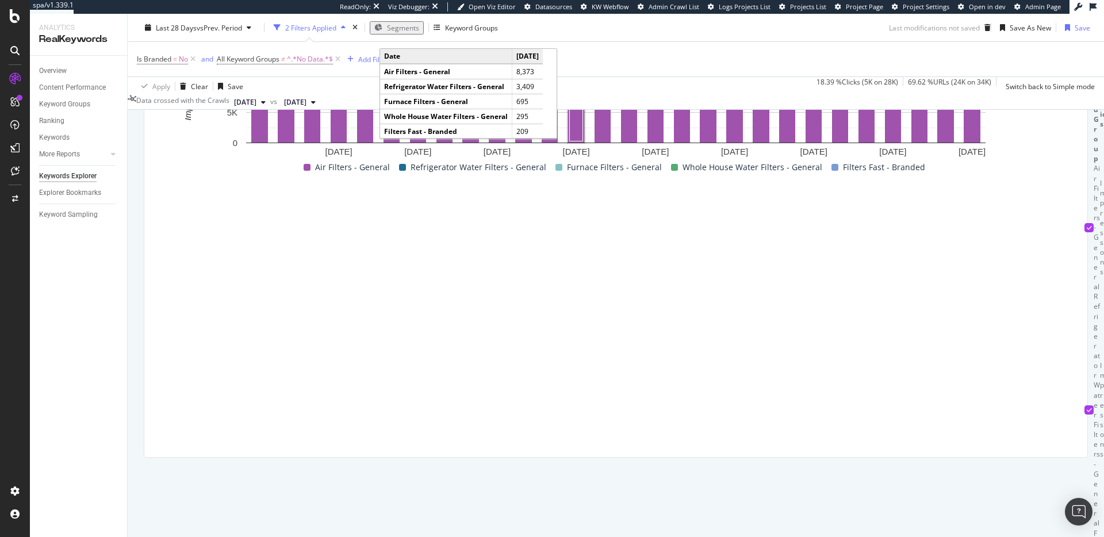
scroll to position [385, 0]
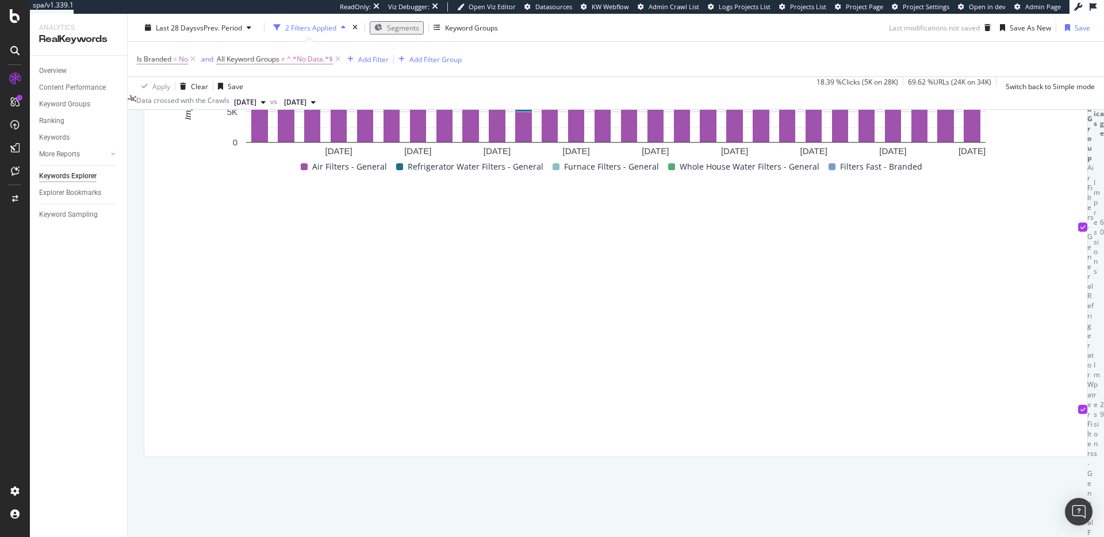
click at [964, 36] on button "Day" at bounding box center [962, 26] width 41 height 18
click at [962, 169] on span "Week" at bounding box center [962, 172] width 21 height 10
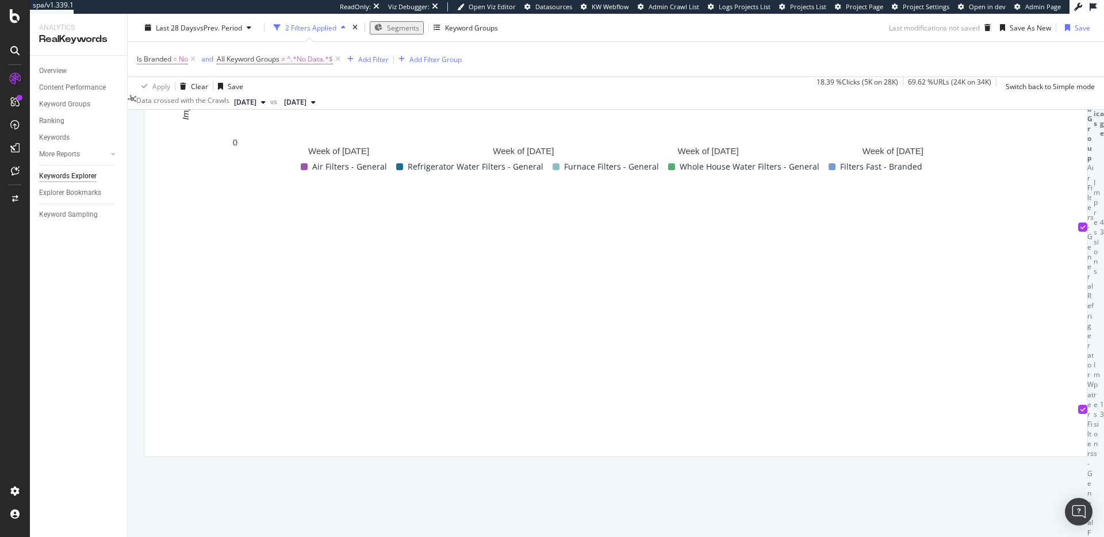
scroll to position [422, 0]
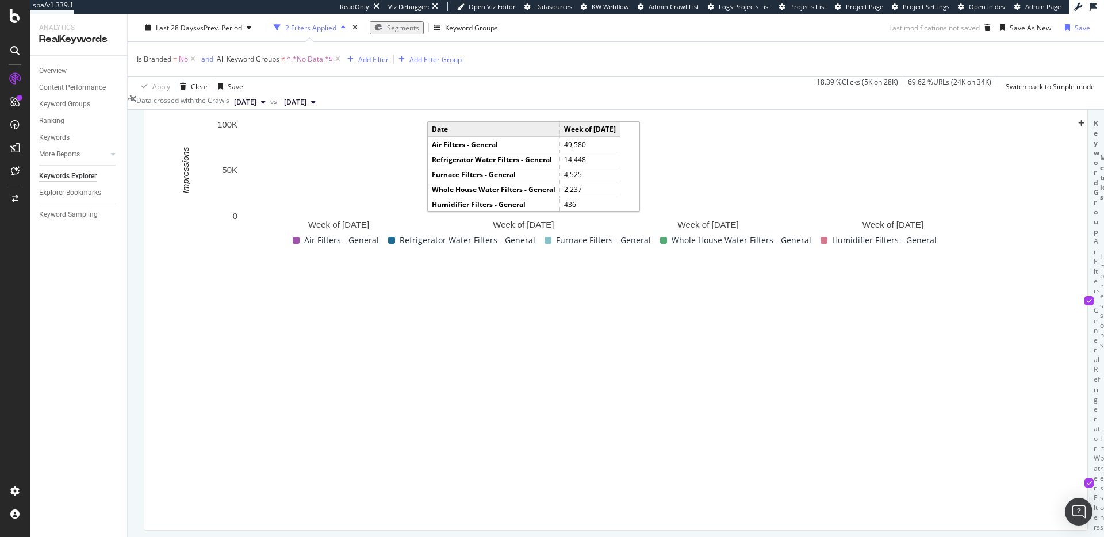
scroll to position [304, 0]
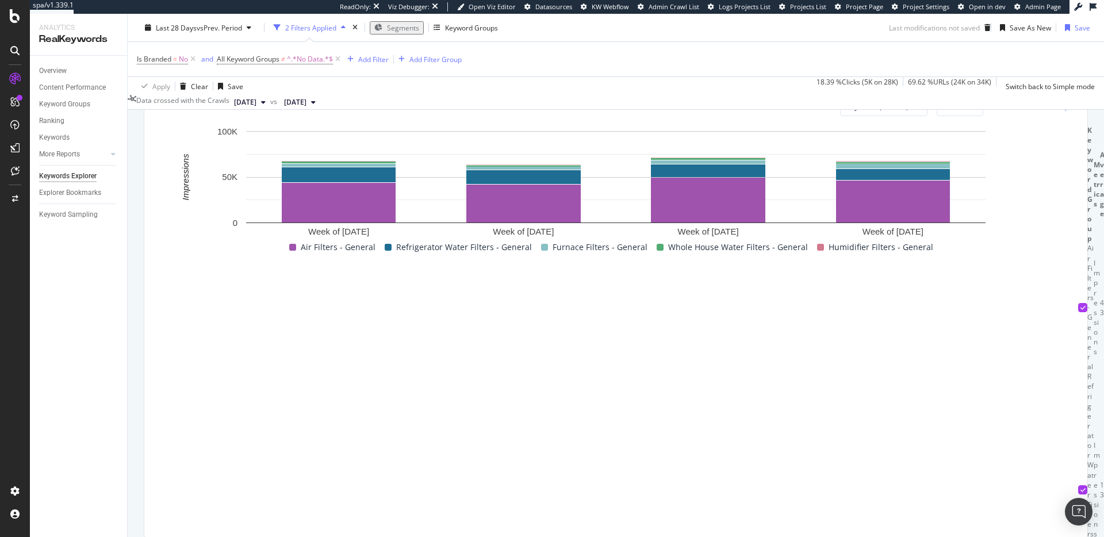
click at [1020, 110] on div "Add to Custom Report" at bounding box center [1043, 107] width 70 height 7
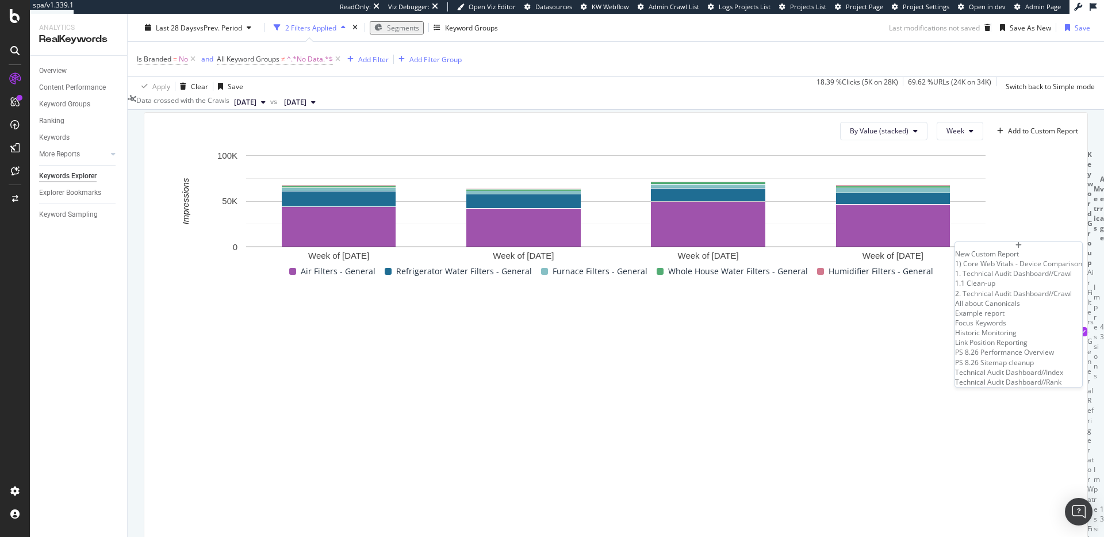
scroll to position [276, 0]
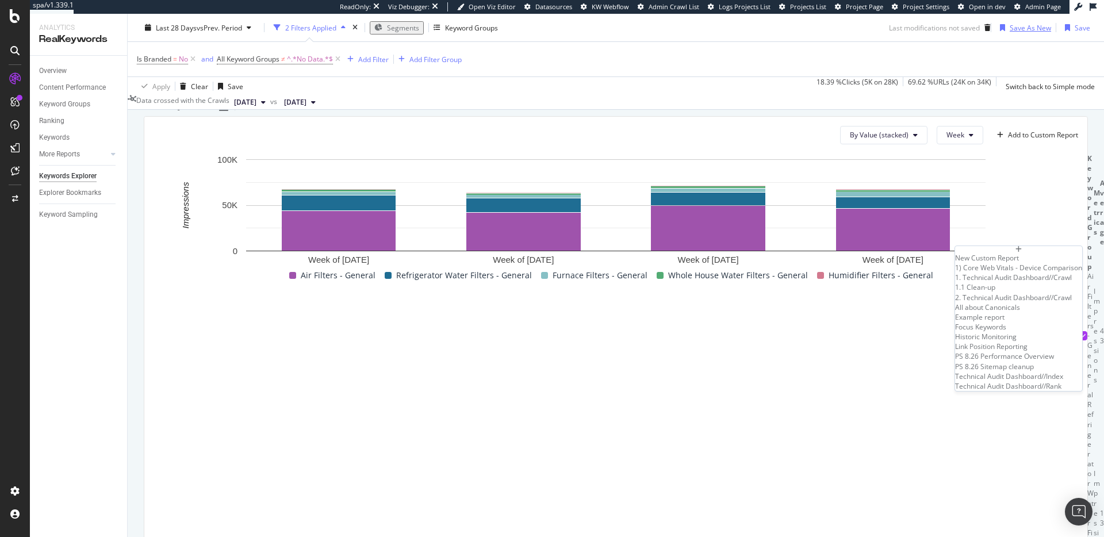
click at [1032, 28] on div "Save As New" at bounding box center [1030, 27] width 41 height 10
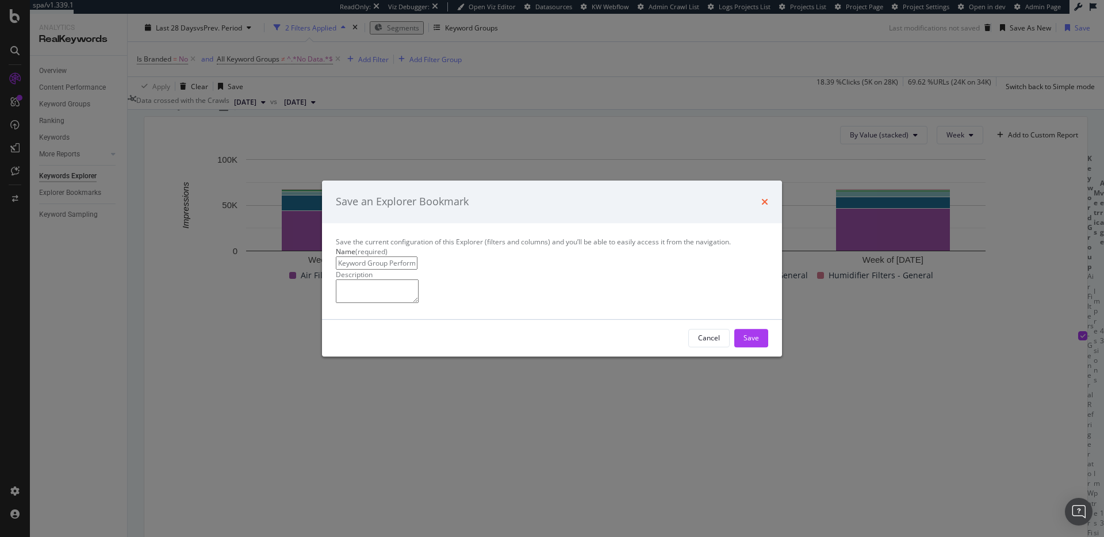
click at [765, 197] on icon "times" at bounding box center [764, 201] width 7 height 9
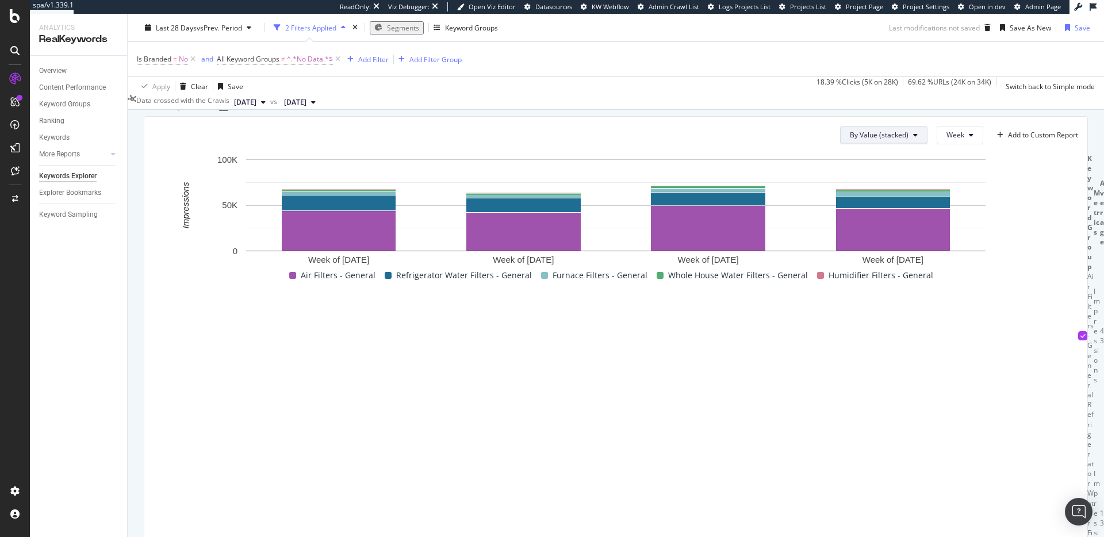
click at [871, 140] on span "By Value (stacked)" at bounding box center [879, 135] width 59 height 10
click at [891, 294] on div "By Percentage (stacked)" at bounding box center [889, 301] width 96 height 17
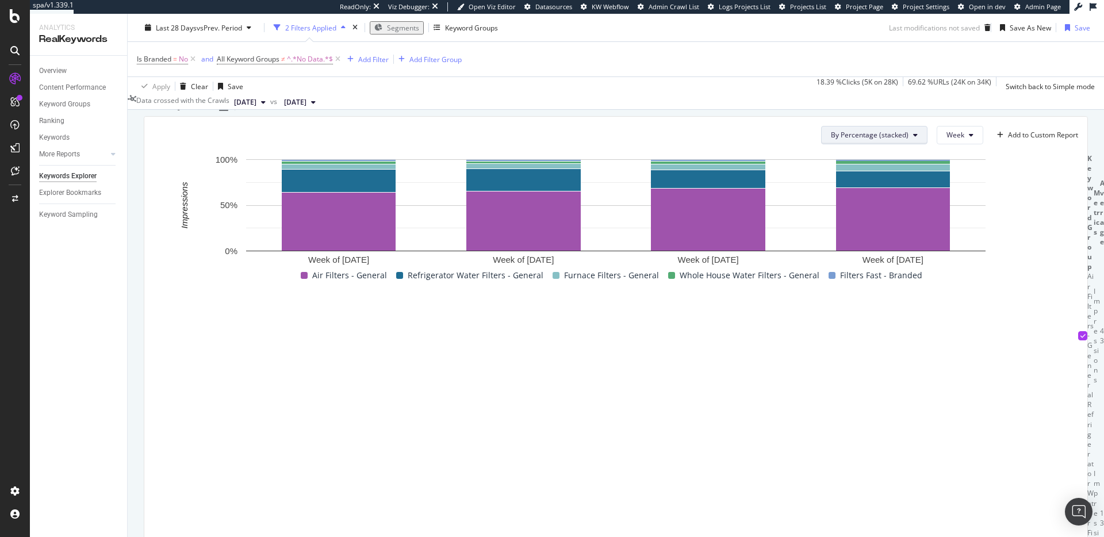
scroll to position [323, 0]
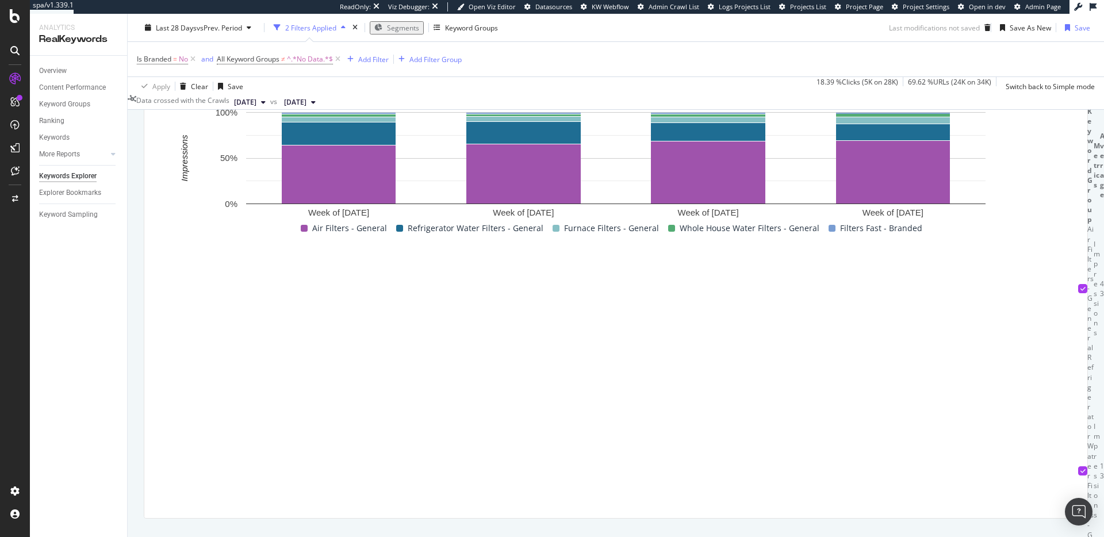
click at [214, 63] on icon "button" at bounding box center [212, 59] width 5 height 7
click at [216, 197] on div "Trend" at bounding box center [196, 191] width 39 height 17
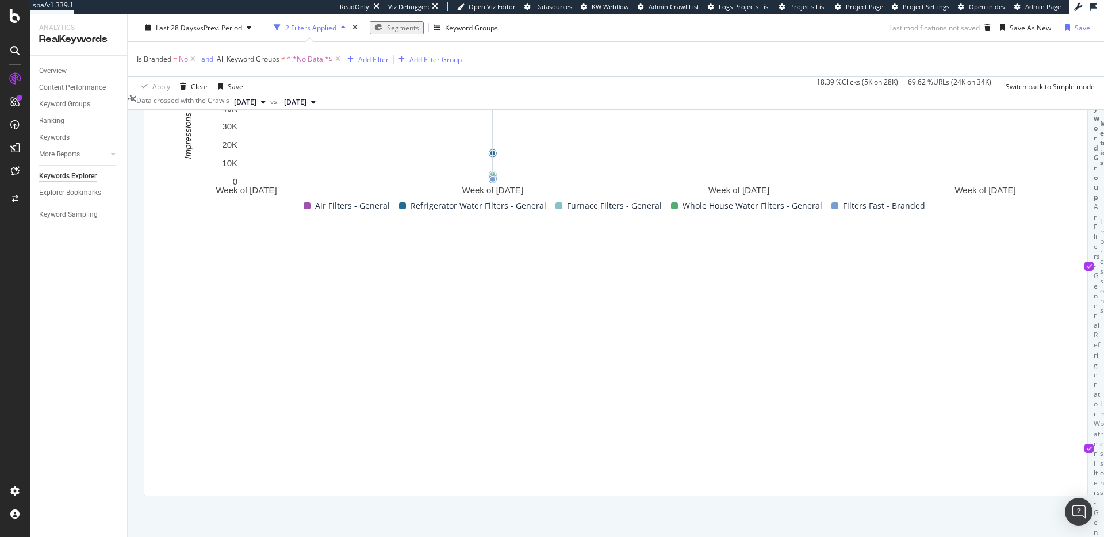
scroll to position [285, 0]
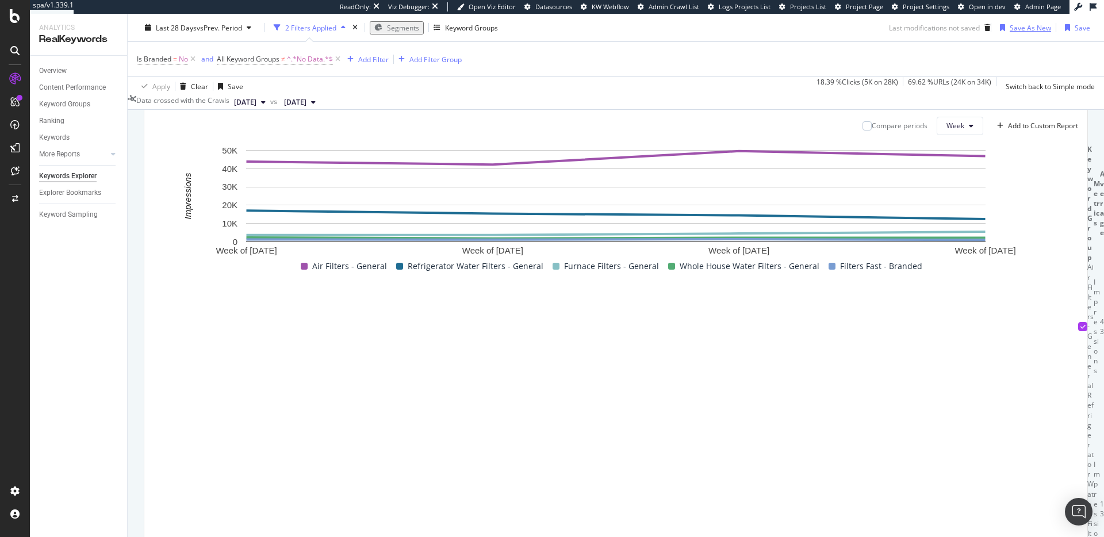
click at [1021, 32] on div "Save As New" at bounding box center [1030, 27] width 41 height 10
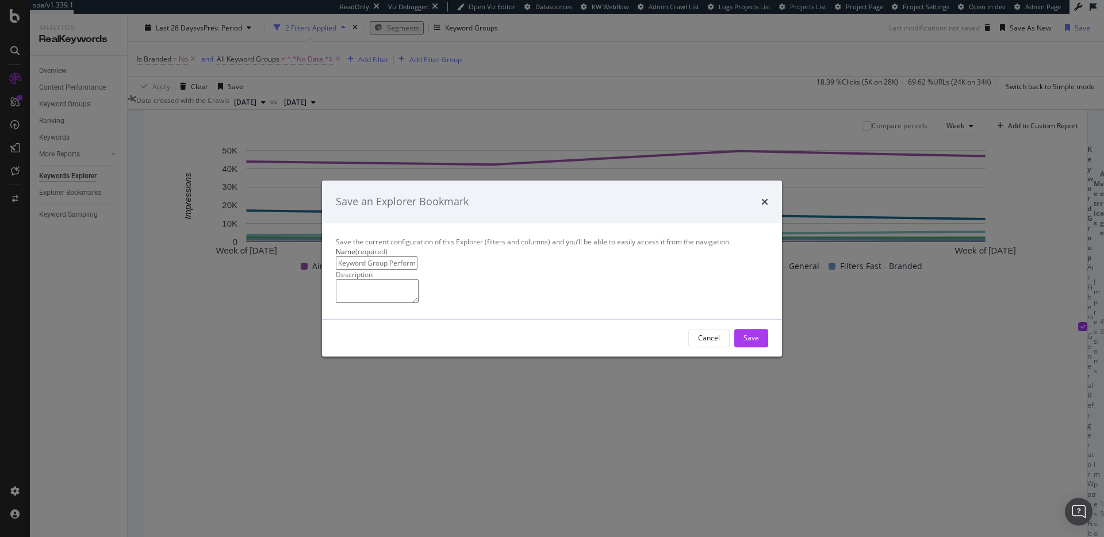
click at [417, 256] on input "Keyword Group Performance - General Clone" at bounding box center [377, 262] width 82 height 13
type input "Impressions per Keyword Group"
click at [759, 347] on button "Save" at bounding box center [751, 338] width 34 height 18
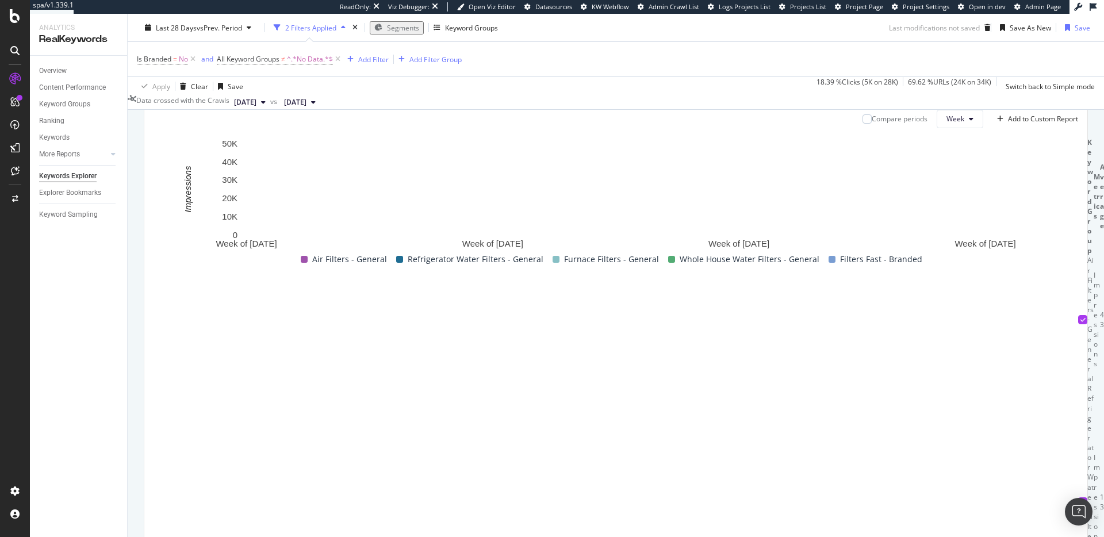
scroll to position [291, 0]
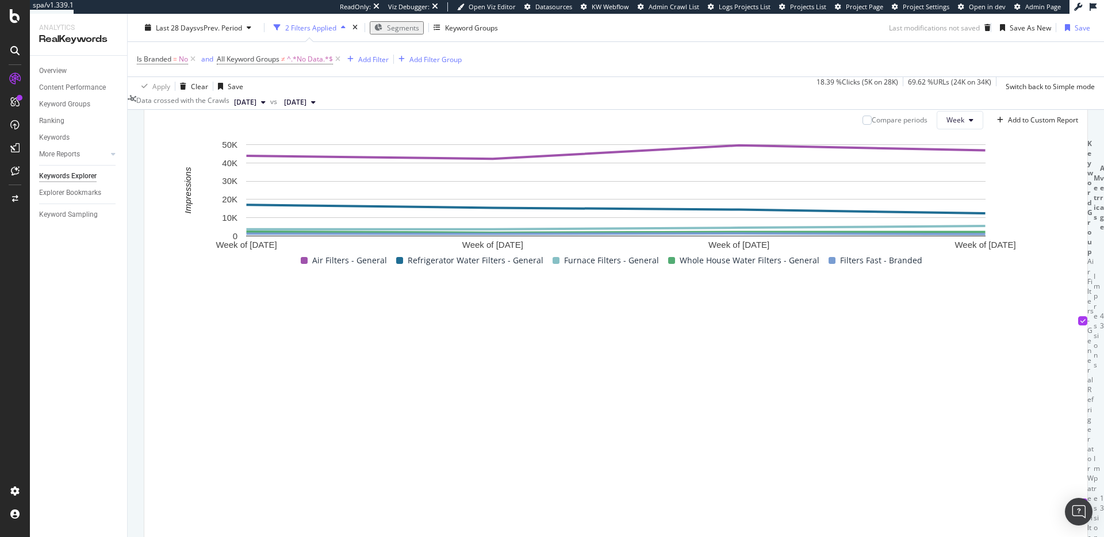
click at [202, 95] on div "Trend" at bounding box center [192, 92] width 19 height 7
click at [433, 209] on div "Compare periods Week Add to Custom Report Week of 15 Sep. 2025 Week of 22 Sep. …" at bounding box center [615, 326] width 943 height 449
click at [332, 97] on div "Select metrics & dimensions" at bounding box center [287, 92] width 91 height 10
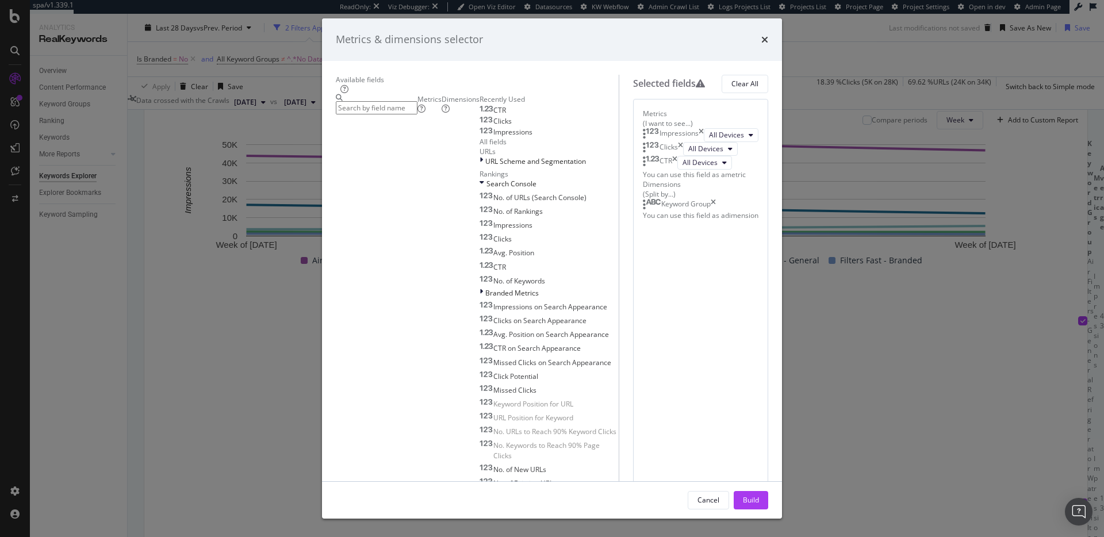
drag, startPoint x: 223, startPoint y: 201, endPoint x: 220, endPoint y: 193, distance: 8.5
click at [223, 200] on div "Metrics & dimensions selector Available fields Metrics Dimensions Recently Used…" at bounding box center [552, 268] width 1104 height 537
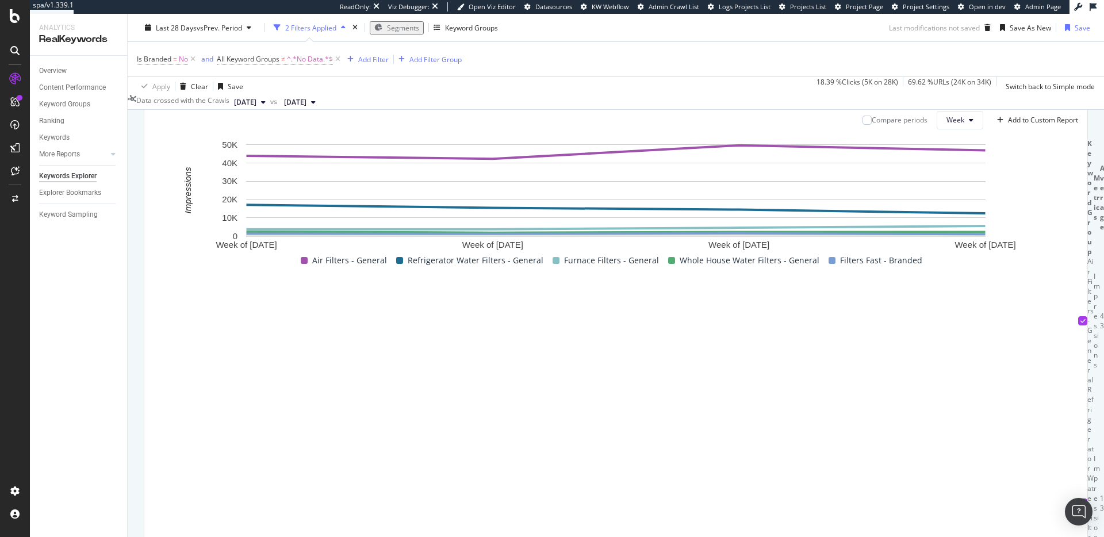
click at [212, 95] on icon "button" at bounding box center [209, 92] width 5 height 7
click at [216, 211] on div "Table" at bounding box center [196, 211] width 39 height 10
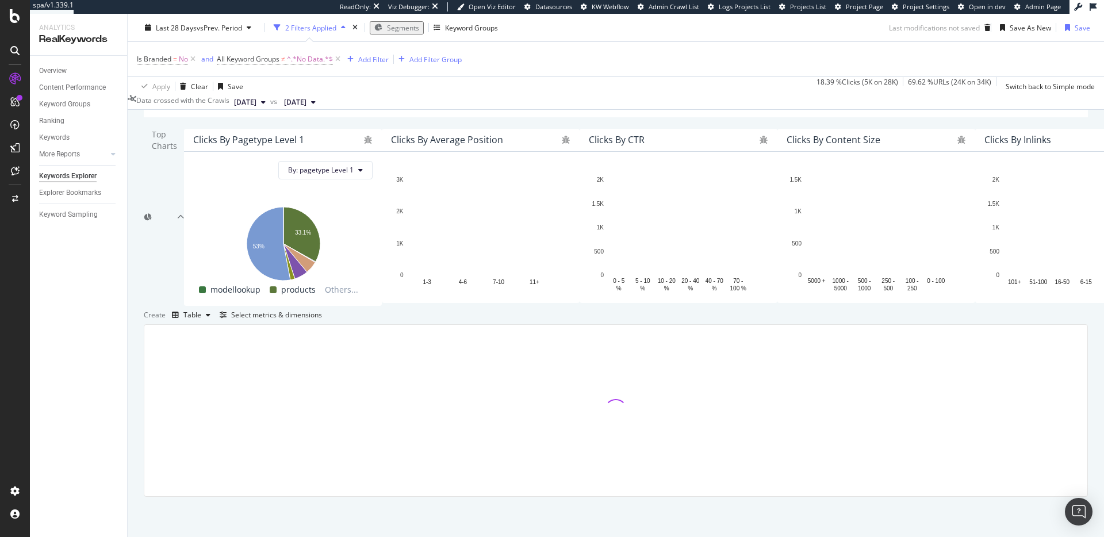
scroll to position [291, 0]
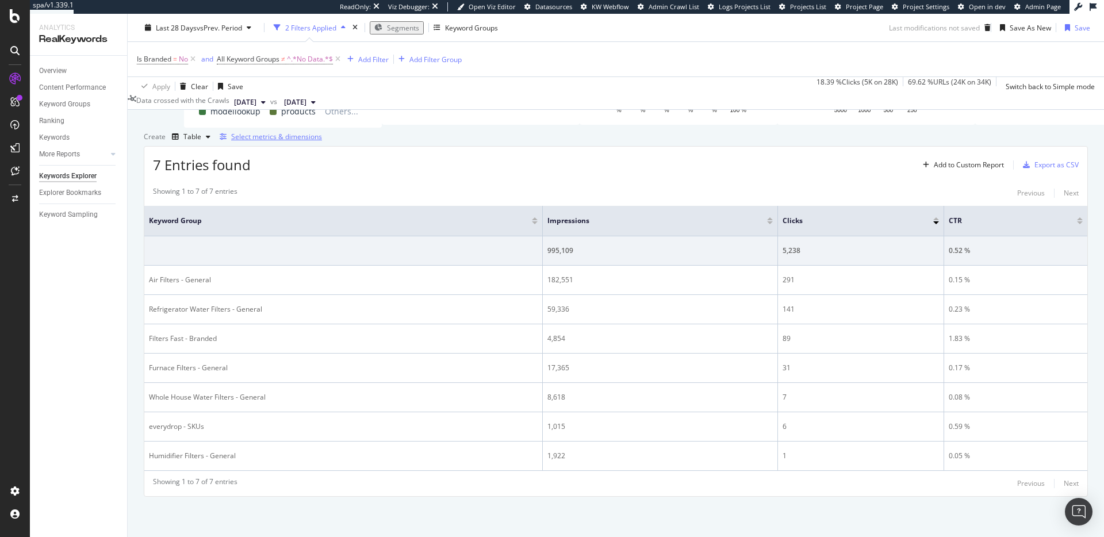
click at [322, 141] on div "Select metrics & dimensions" at bounding box center [276, 137] width 91 height 10
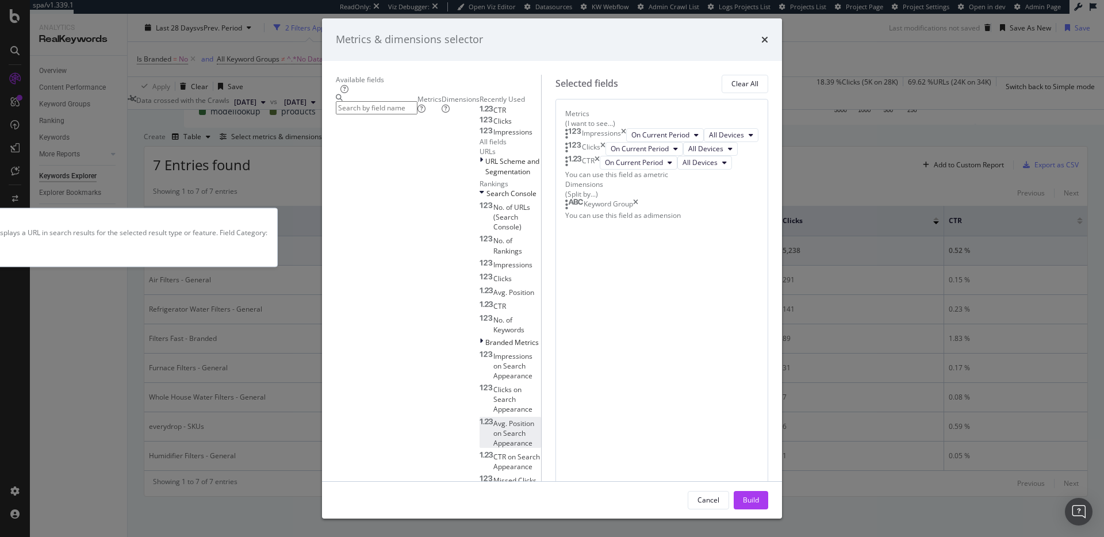
scroll to position [270, 0]
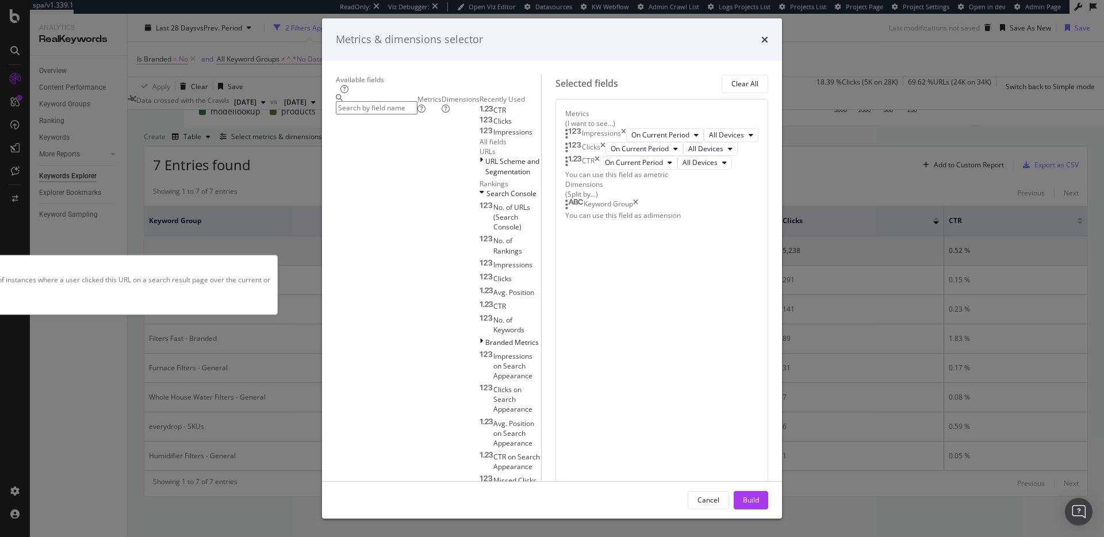
click at [480, 530] on div "Clicks - Sparkline" at bounding box center [511, 540] width 62 height 20
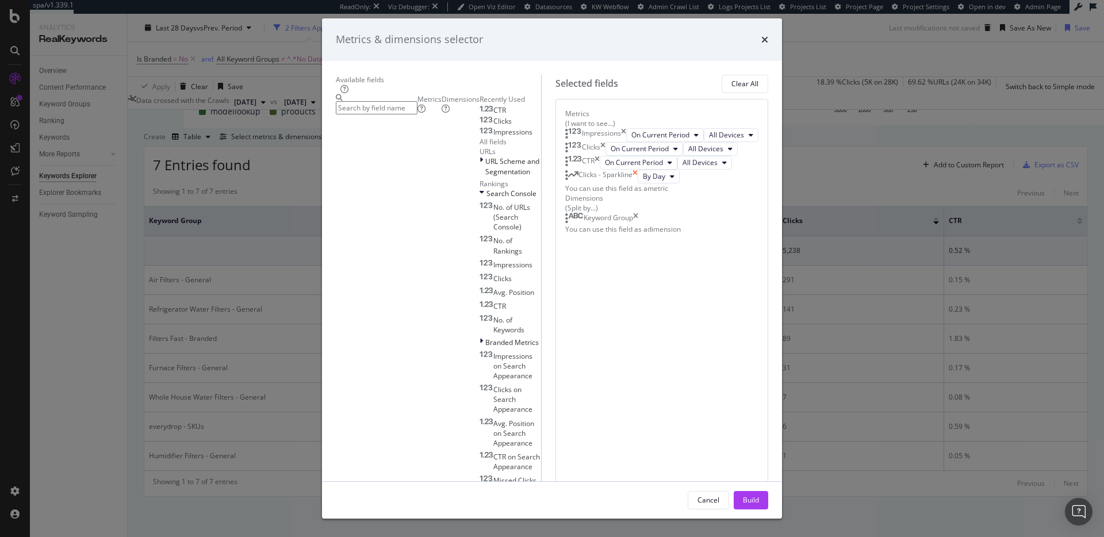
click at [600, 170] on icon "times" at bounding box center [597, 163] width 5 height 14
click at [606, 156] on icon "times" at bounding box center [602, 149] width 5 height 14
click at [626, 142] on div "Impressions" at bounding box center [595, 135] width 61 height 14
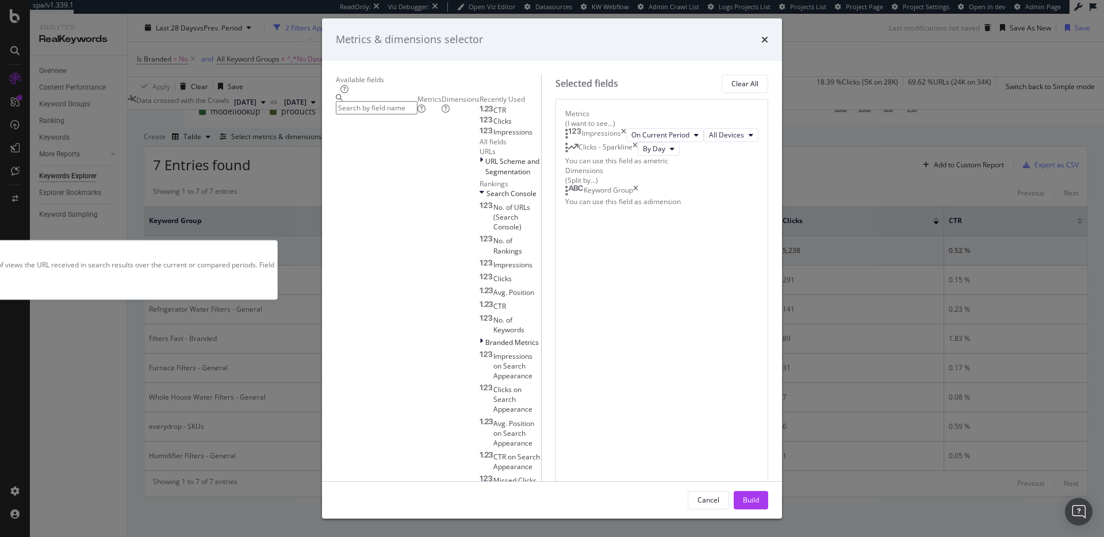
click at [490, 508] on span "Impressions - Sparkline" at bounding box center [511, 518] width 43 height 20
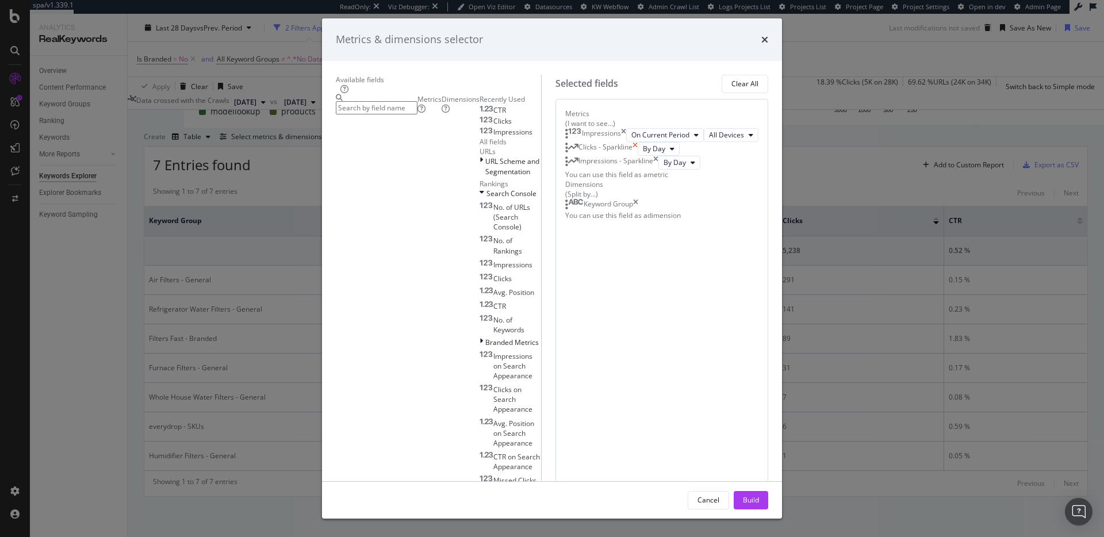
click at [626, 142] on icon "times" at bounding box center [623, 135] width 5 height 14
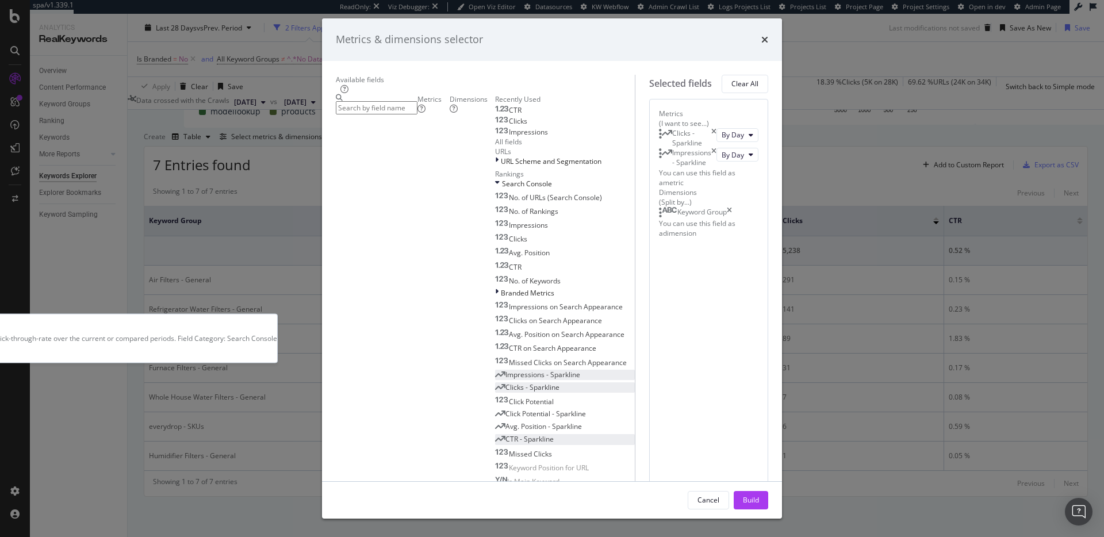
click at [505, 434] on span "CTR - Sparkline" at bounding box center [529, 439] width 48 height 10
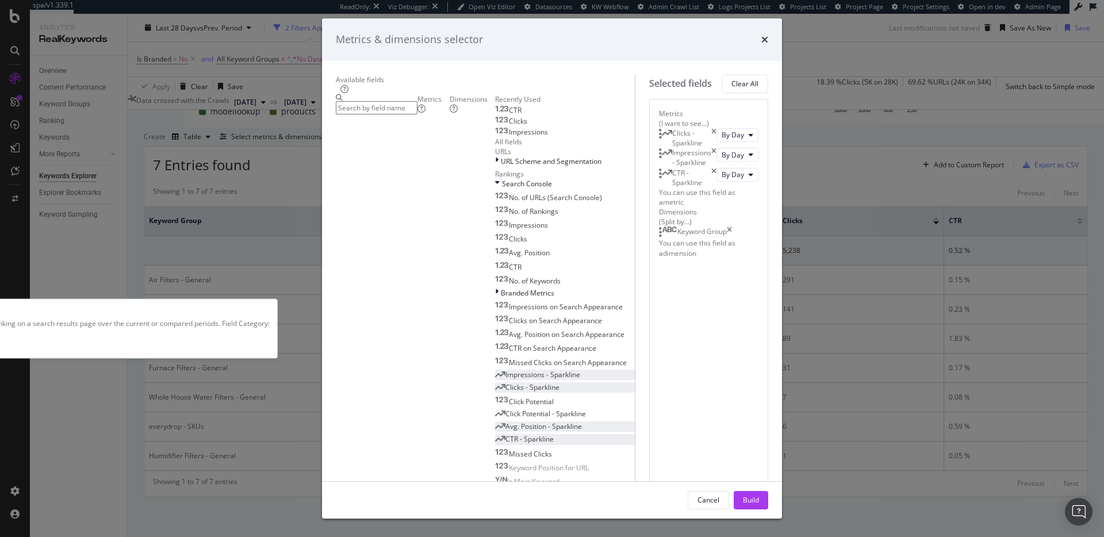
click at [505, 421] on span "Avg. Position - Sparkline" at bounding box center [543, 426] width 76 height 10
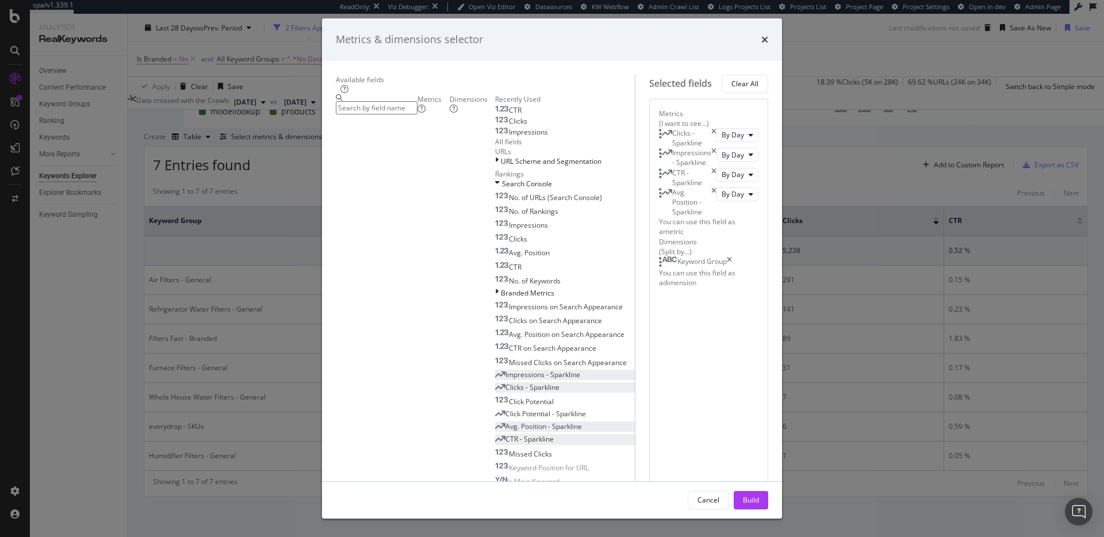
click at [759, 495] on div "Build" at bounding box center [751, 500] width 16 height 10
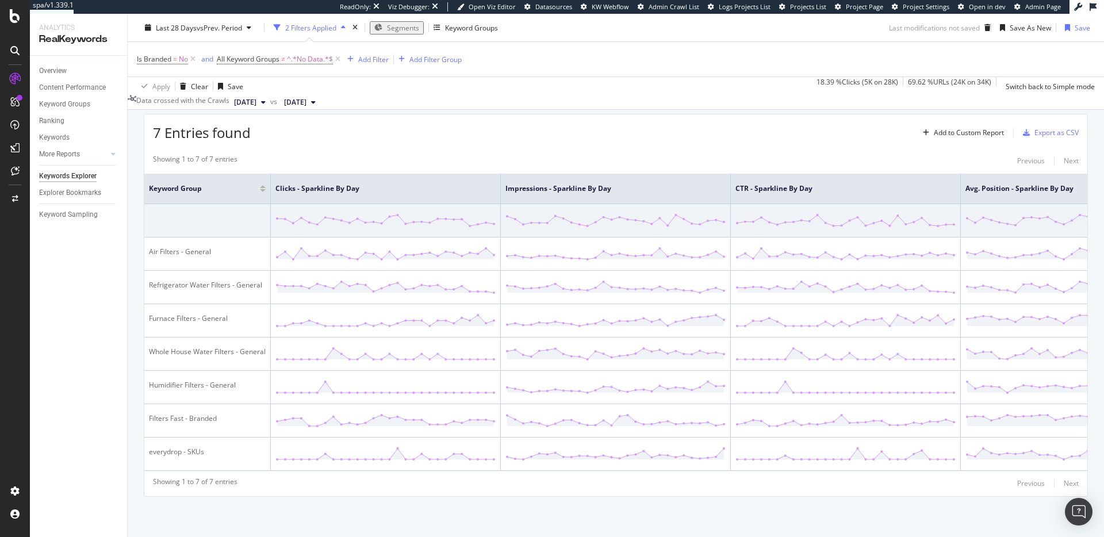
scroll to position [314, 0]
click at [322, 109] on div "Select metrics & dimensions" at bounding box center [276, 104] width 91 height 10
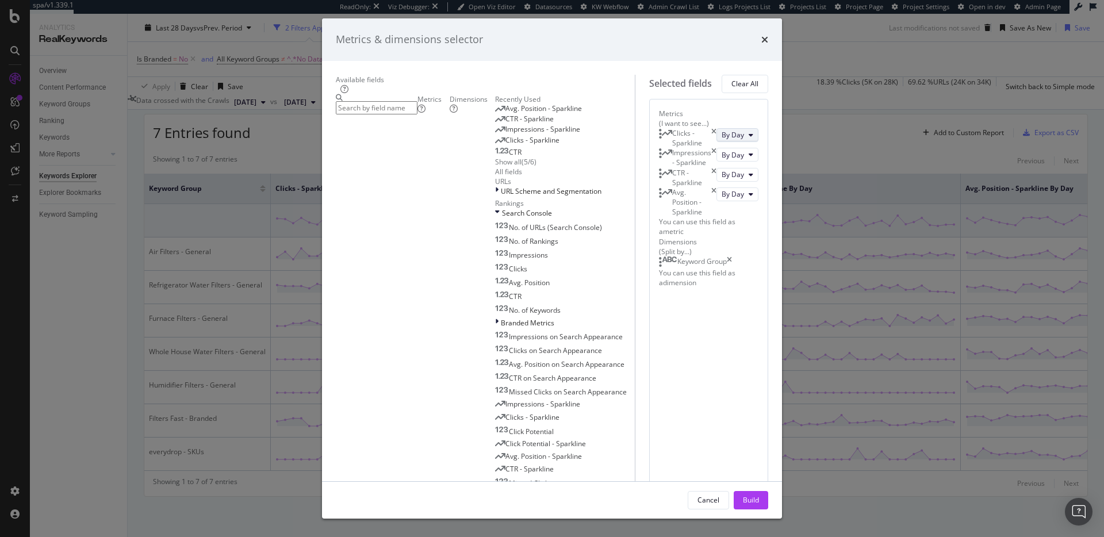
click at [749, 139] on icon "modal" at bounding box center [751, 135] width 5 height 7
click at [629, 228] on span "By Week of year (Sunday)" at bounding box center [629, 233] width 81 height 10
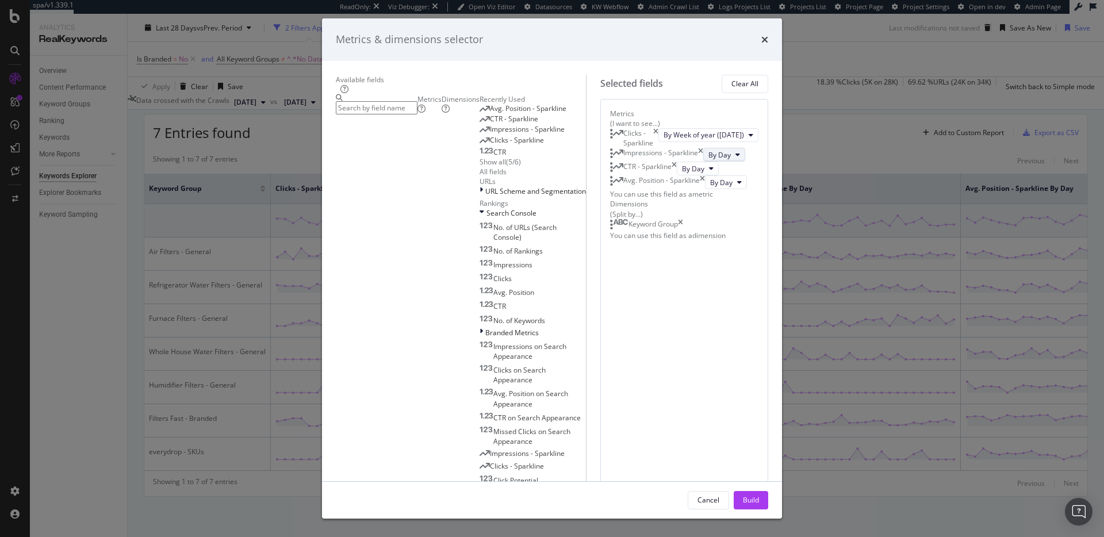
click at [703, 162] on button "By Day" at bounding box center [724, 155] width 42 height 14
click at [621, 277] on span "By Week of year (Sunday)" at bounding box center [629, 276] width 81 height 10
click at [700, 178] on icon "modal" at bounding box center [702, 174] width 5 height 7
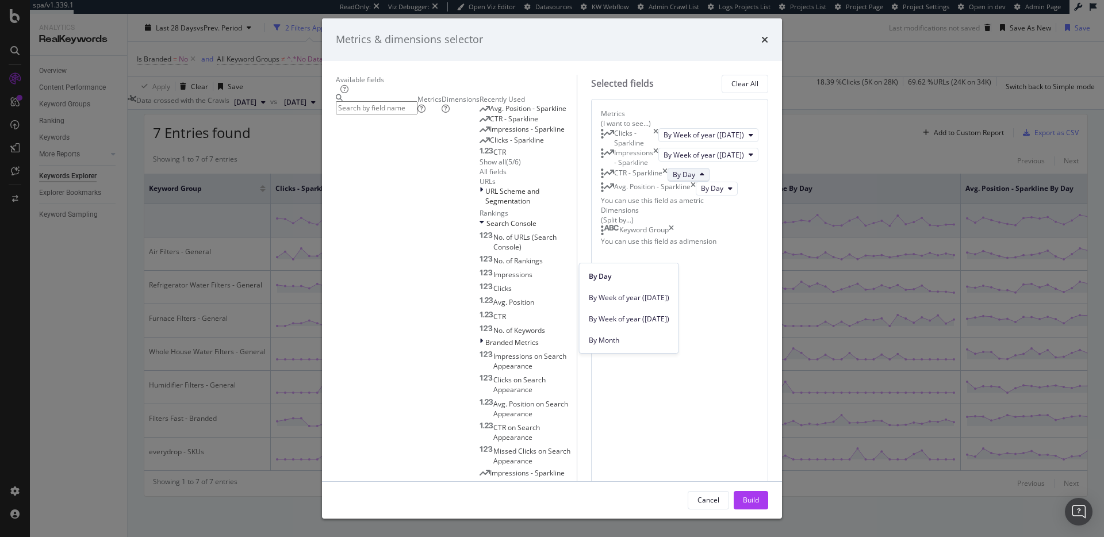
click at [640, 313] on div "By Week of year (Sunday)" at bounding box center [629, 319] width 99 height 17
click at [701, 199] on span "By Day" at bounding box center [712, 194] width 22 height 10
click at [623, 360] on span "By Week of year (Sunday)" at bounding box center [629, 362] width 81 height 10
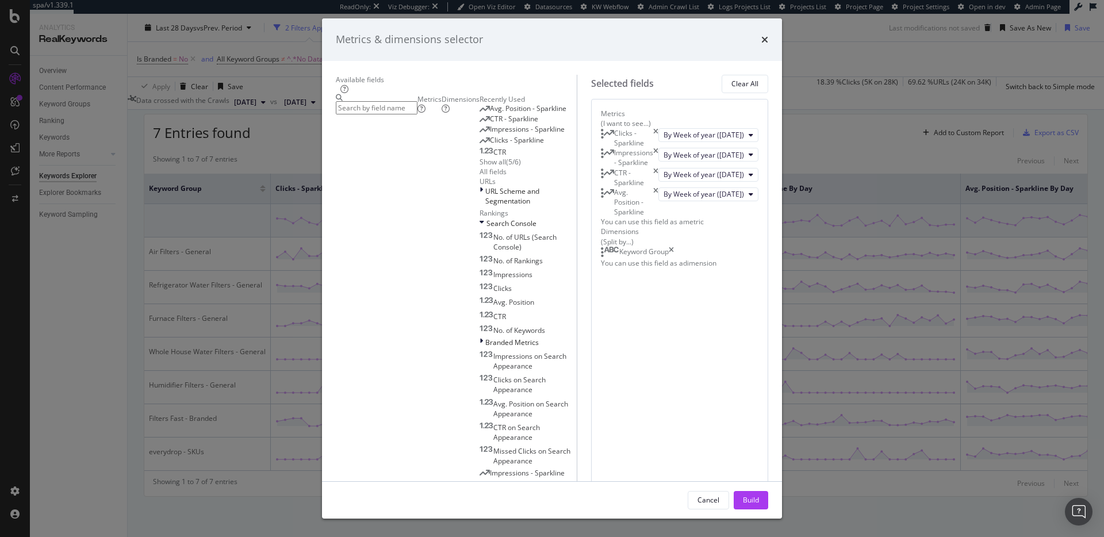
drag, startPoint x: 784, startPoint y: 480, endPoint x: 729, endPoint y: 366, distance: 127.0
click at [759, 495] on div "Build" at bounding box center [751, 500] width 16 height 10
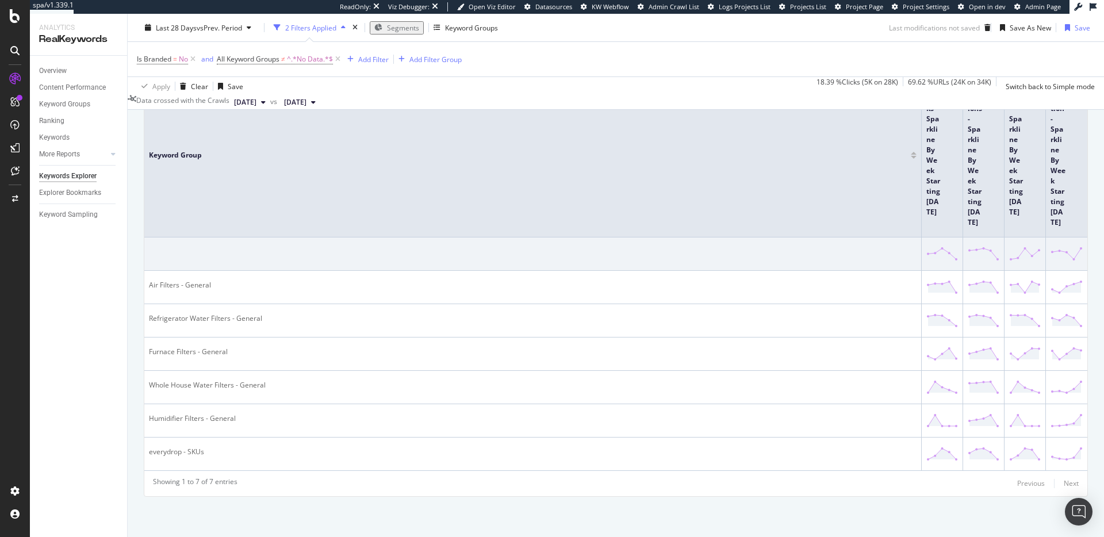
scroll to position [353, 0]
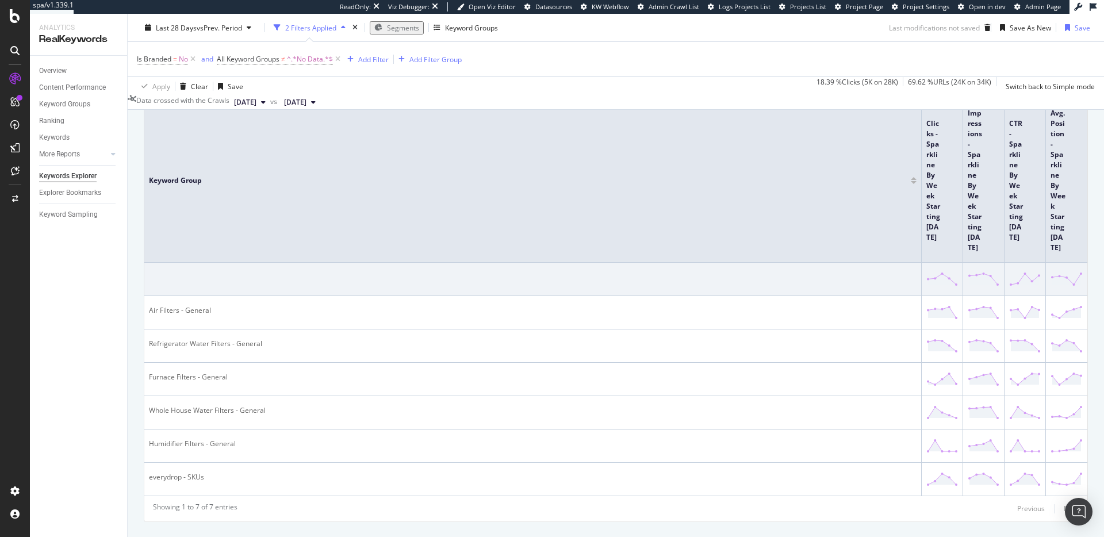
click at [322, 35] on div "Select metrics & dimensions" at bounding box center [276, 30] width 91 height 10
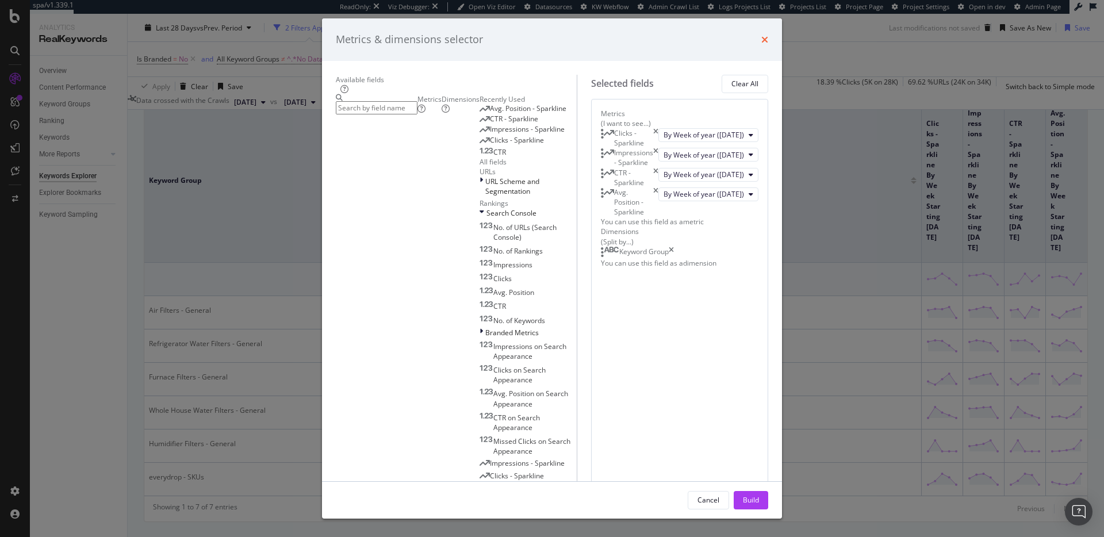
click at [768, 44] on icon "times" at bounding box center [764, 39] width 7 height 9
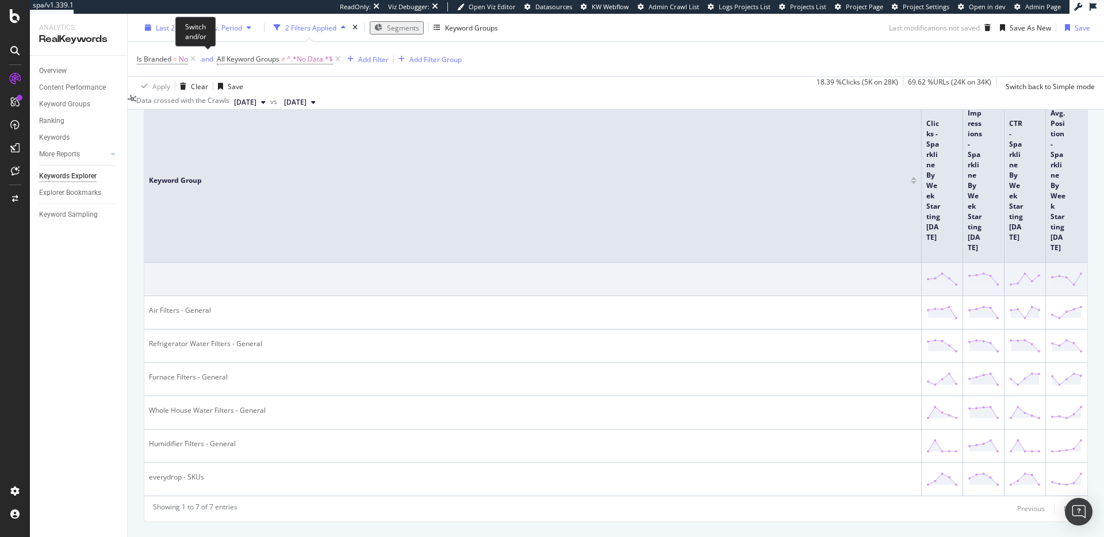
drag, startPoint x: 184, startPoint y: 32, endPoint x: 187, endPoint y: 24, distance: 8.2
click at [187, 26] on div "Switch and/or" at bounding box center [195, 32] width 41 height 30
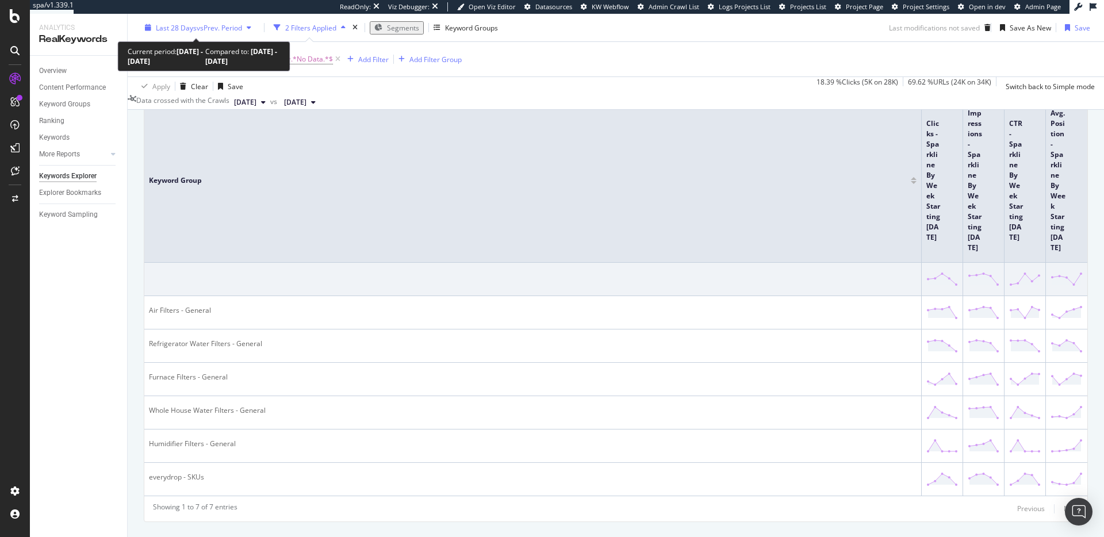
click at [187, 24] on span "Last 28 Days" at bounding box center [176, 27] width 41 height 10
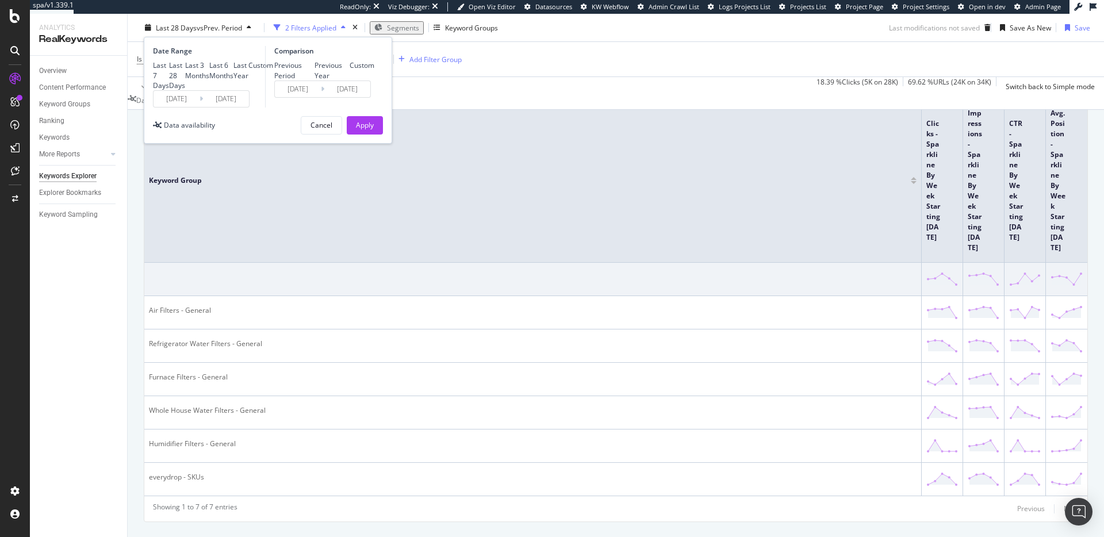
click at [208, 80] on div "Last 3 Months" at bounding box center [197, 70] width 24 height 20
type input "2025/07/13"
type input "2025/04/12"
type input "2025/07/12"
click at [362, 134] on div "Apply" at bounding box center [365, 125] width 18 height 17
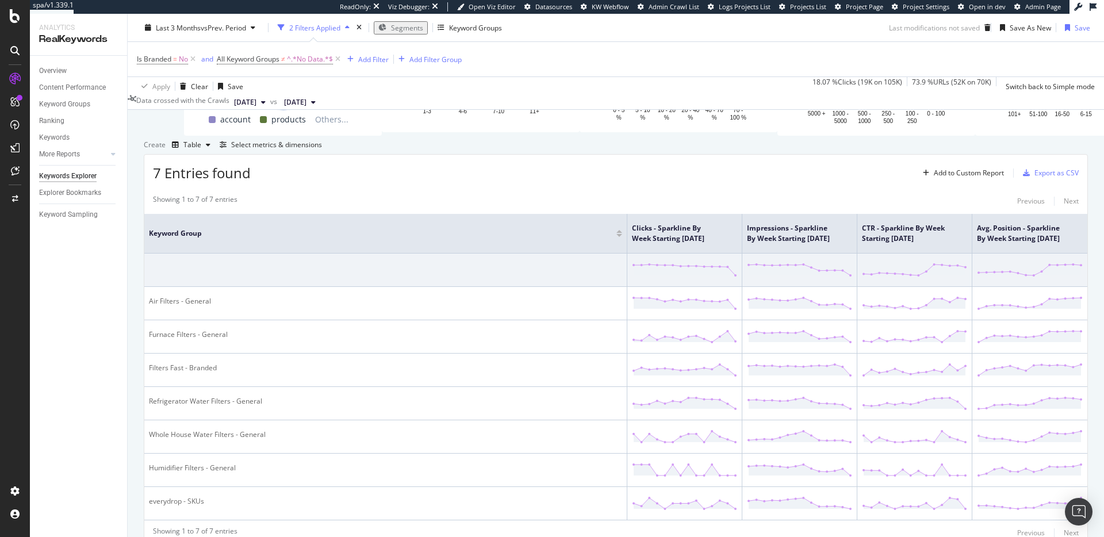
scroll to position [243, 0]
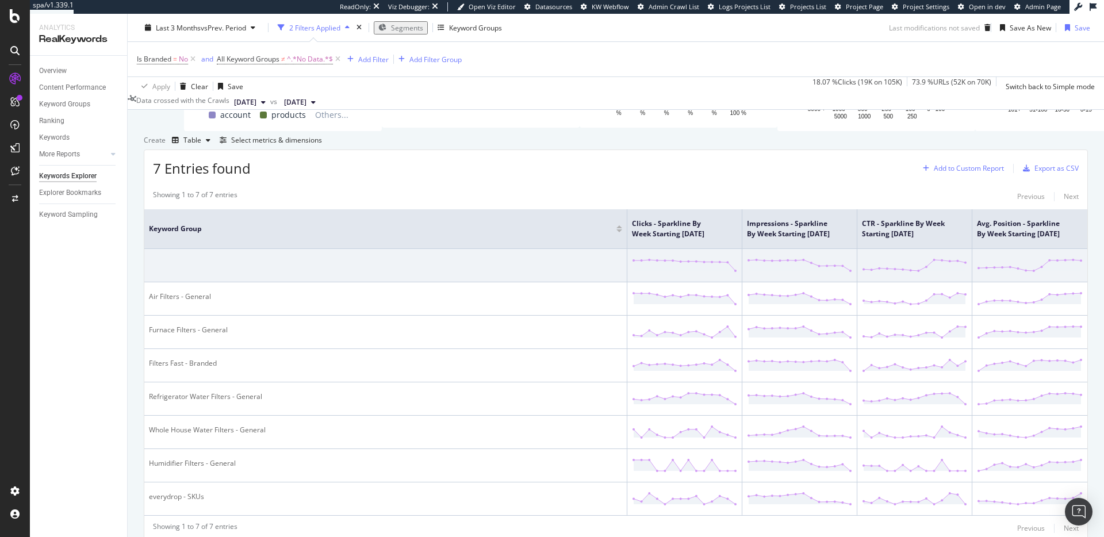
click at [955, 172] on div "Add to Custom Report" at bounding box center [969, 168] width 70 height 7
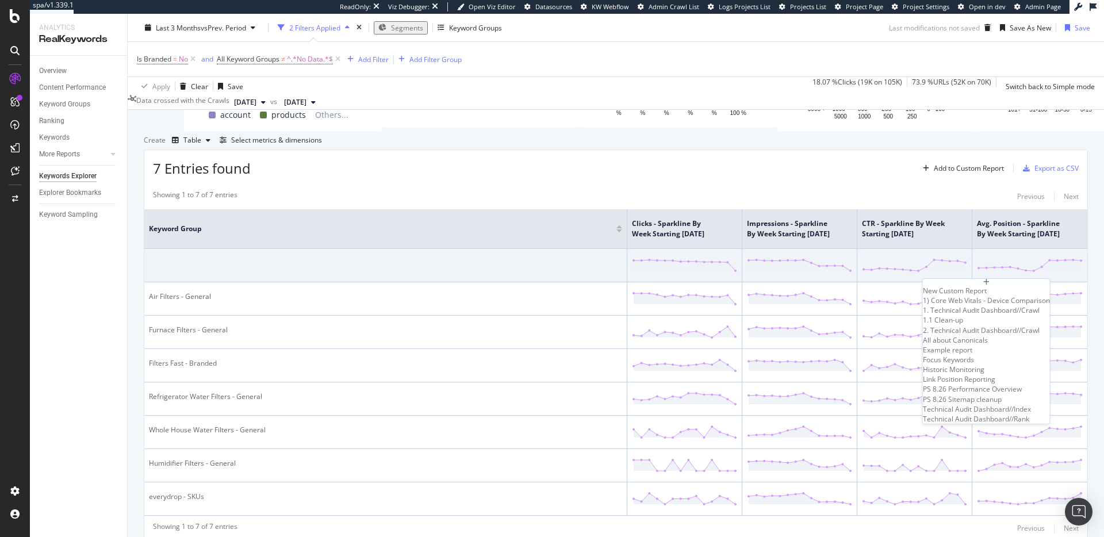
scroll to position [0, 0]
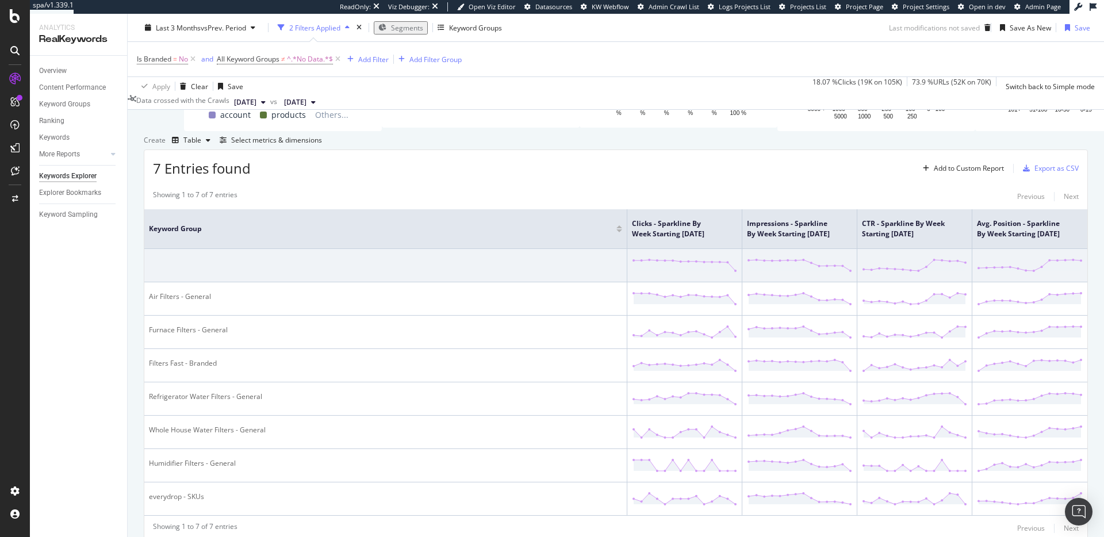
click at [865, 178] on div "7 Entries found Add to Custom Report Export as CSV" at bounding box center [615, 164] width 943 height 28
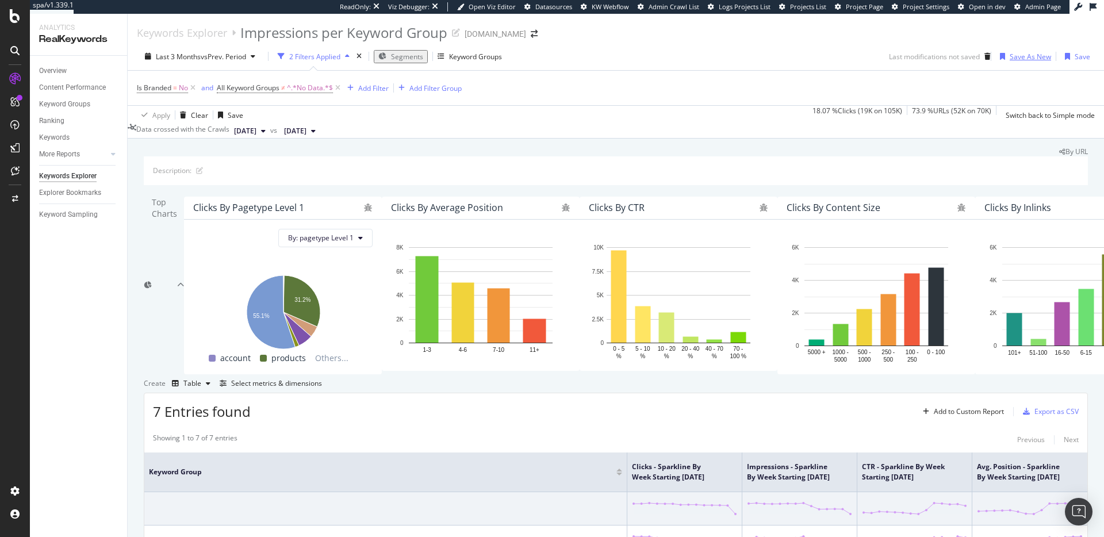
click at [1024, 58] on div "Save As New" at bounding box center [1030, 57] width 41 height 10
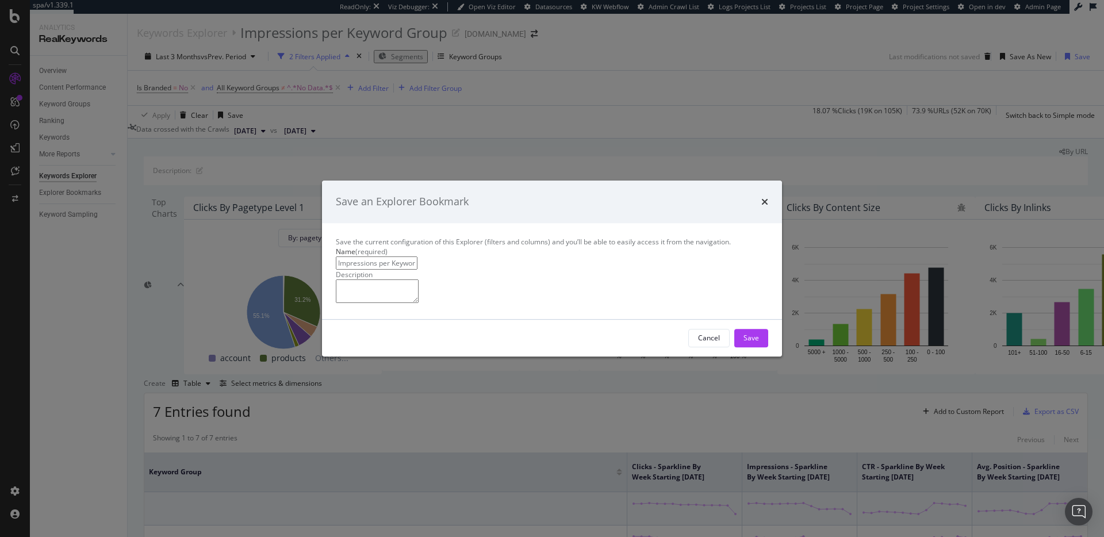
click at [417, 256] on input "Impressions per Keyword Group Clone" at bounding box center [377, 262] width 82 height 13
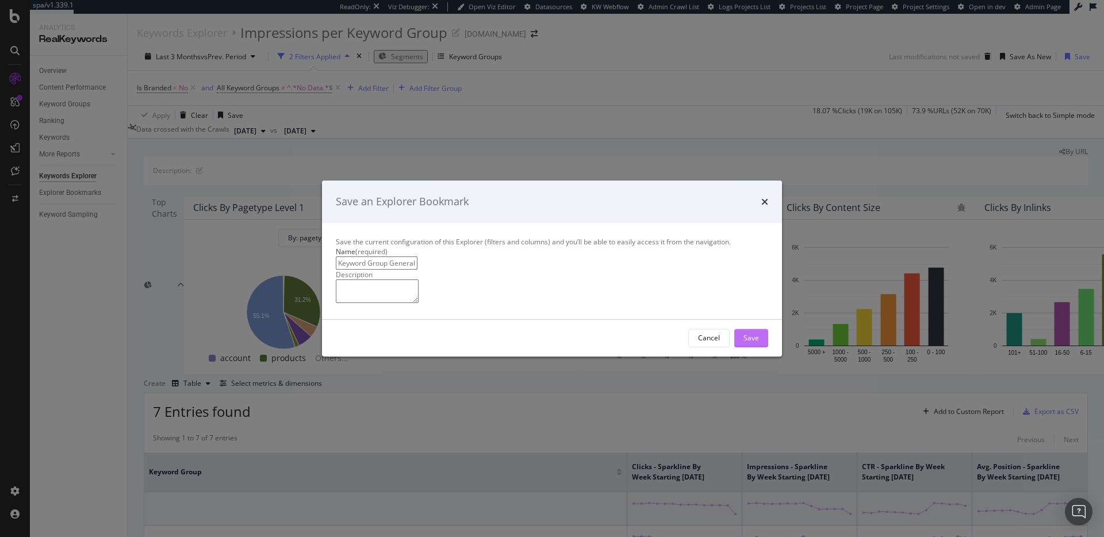
type input "Keyword Group General Performance (Sparkline)"
click at [744, 343] on div "Save" at bounding box center [752, 338] width 16 height 10
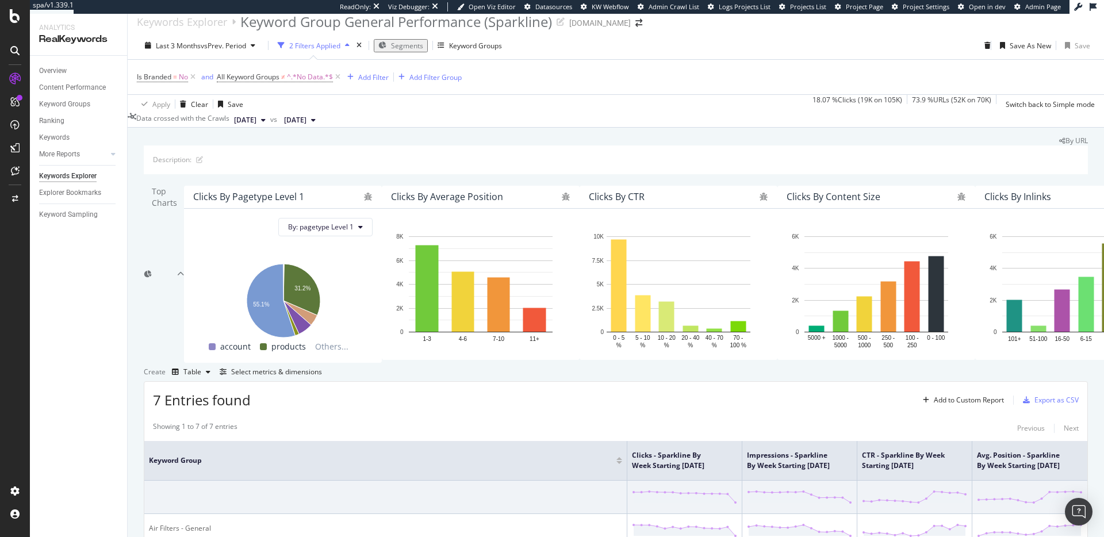
scroll to position [12, 0]
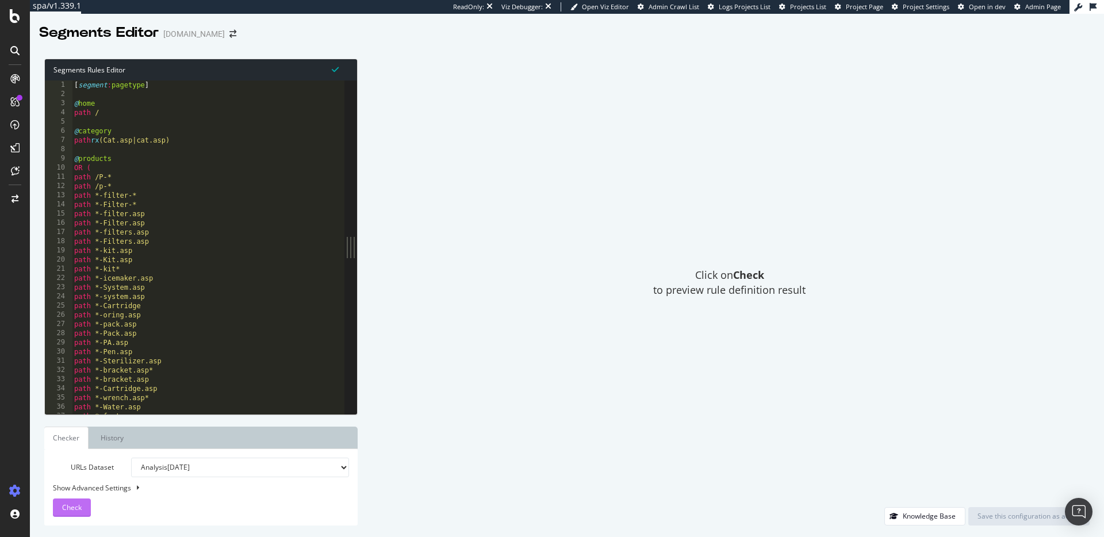
click at [72, 510] on span "Check" at bounding box center [72, 508] width 20 height 10
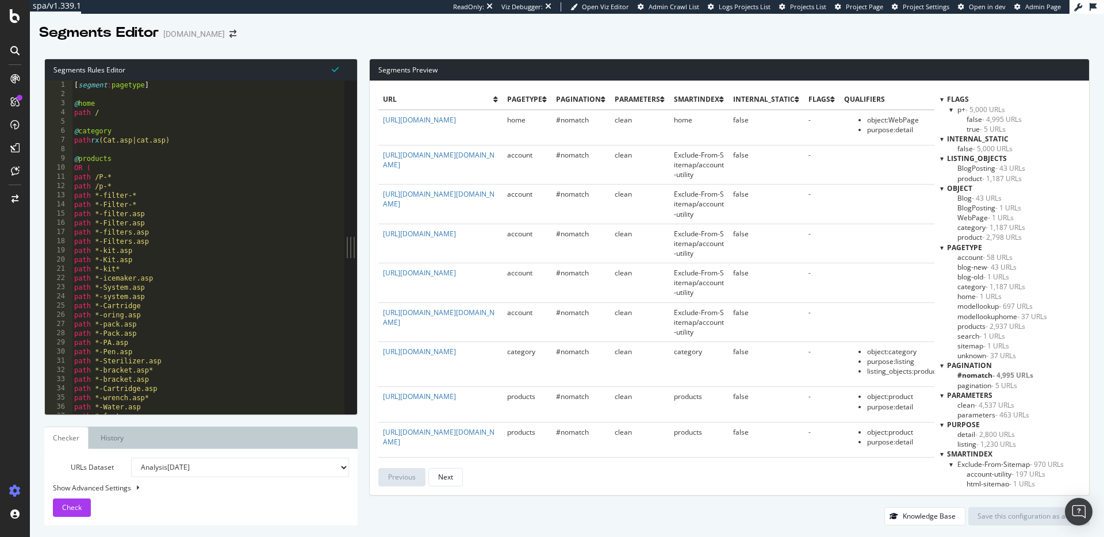
click at [976, 285] on span "category - 1,187 URLs" at bounding box center [991, 287] width 68 height 10
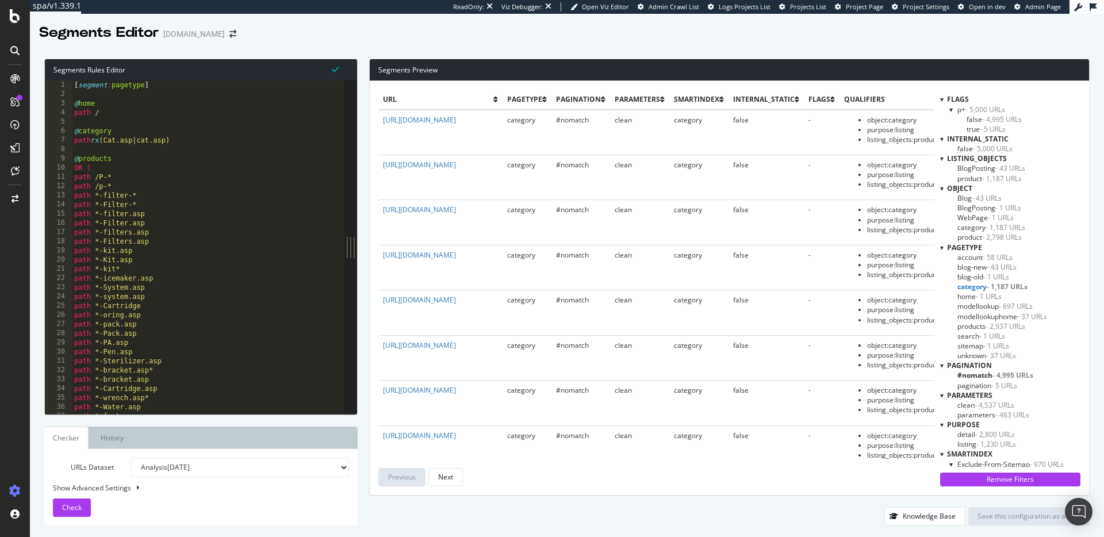
type textarea "path *-kit*"
click at [208, 272] on div "[ segment : pagetype ] @ home path / @ category path rx (Cat.asp|cat.asp) @ pro…" at bounding box center [347, 257] width 551 height 352
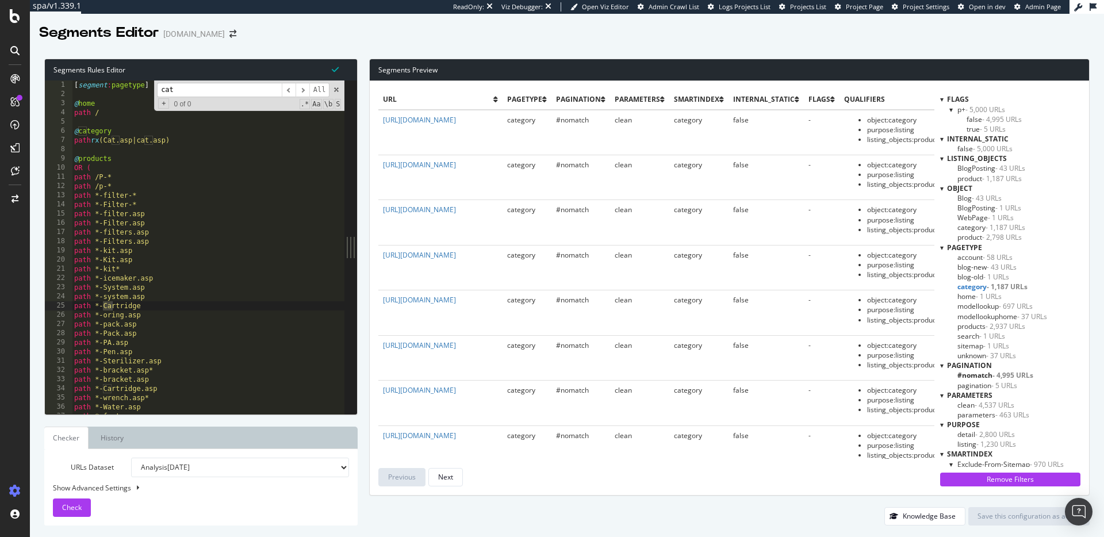
scroll to position [1075, 0]
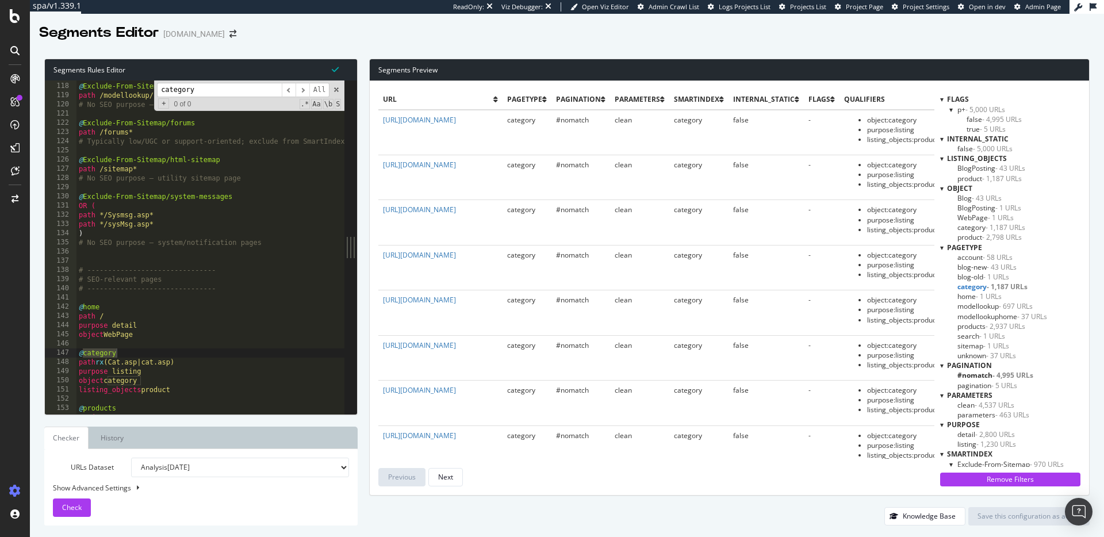
type input "category"
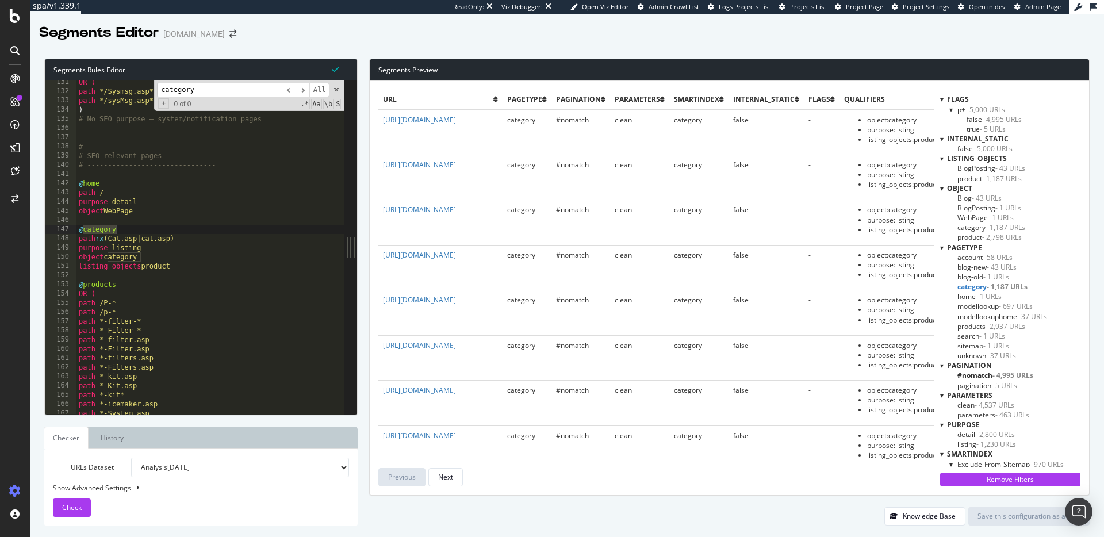
scroll to position [1199, 0]
click at [336, 90] on span at bounding box center [336, 90] width 8 height 8
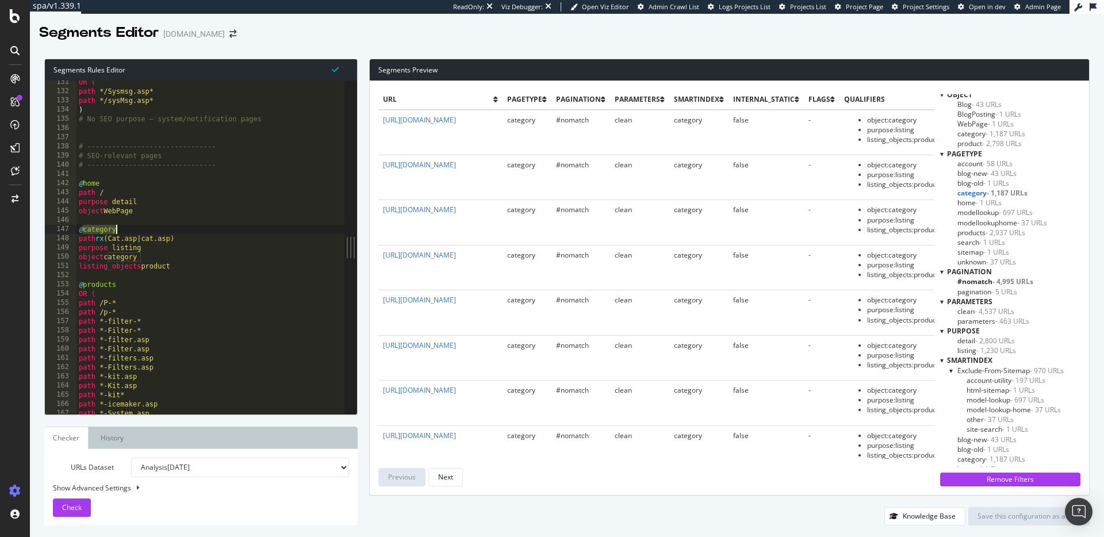
scroll to position [87, 0]
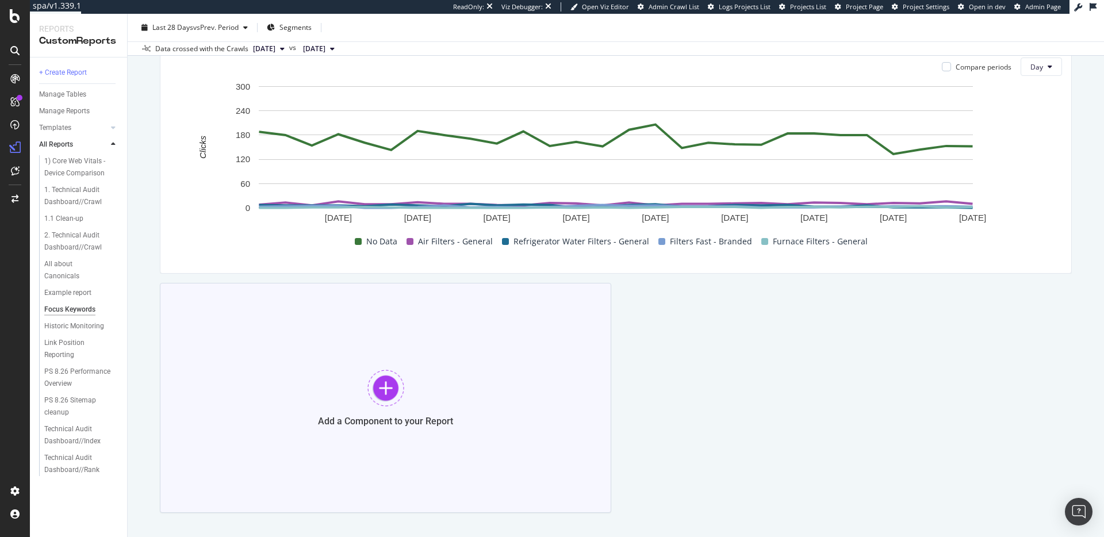
scroll to position [124, 0]
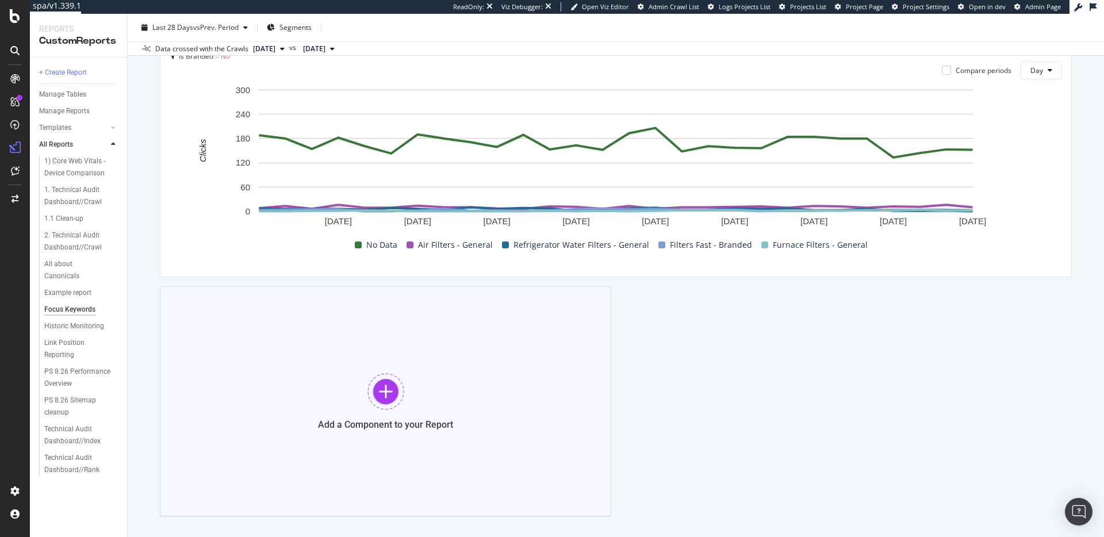
click at [419, 348] on div "Add a Component to your Report" at bounding box center [385, 401] width 451 height 230
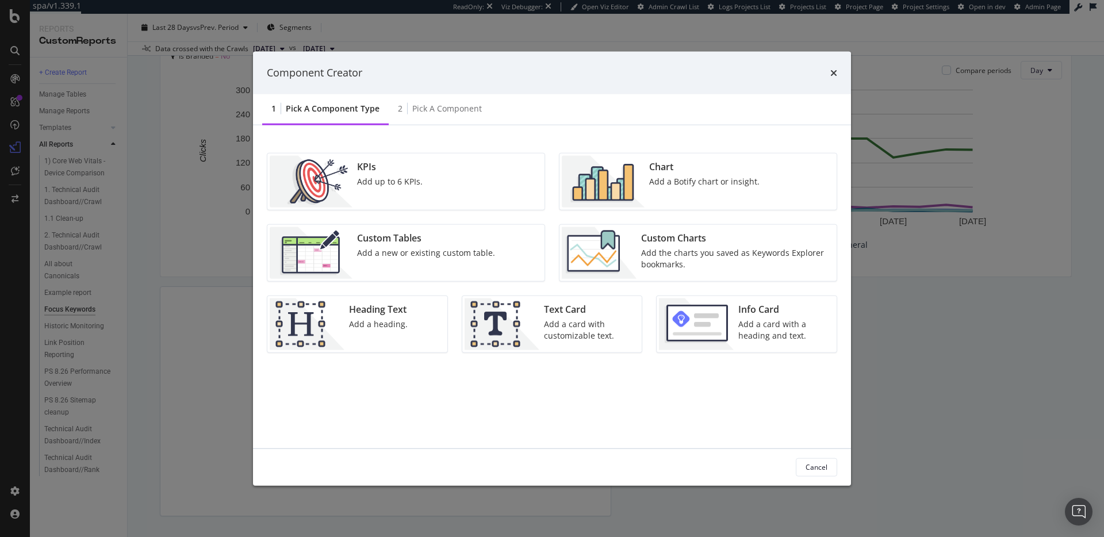
click at [828, 77] on div "Component Creator" at bounding box center [552, 73] width 570 height 15
click at [832, 70] on icon "times" at bounding box center [833, 72] width 7 height 9
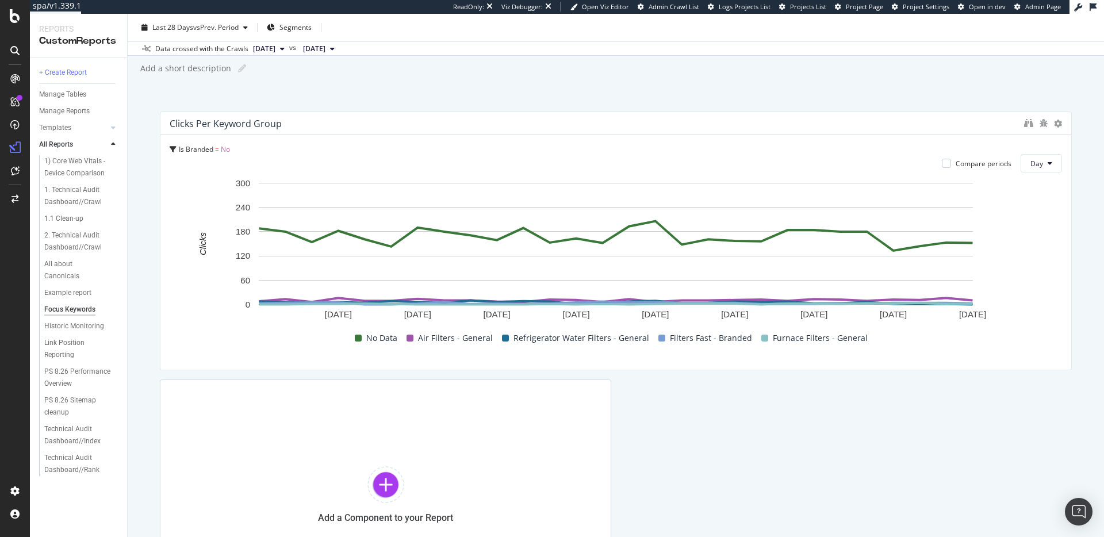
scroll to position [0, 0]
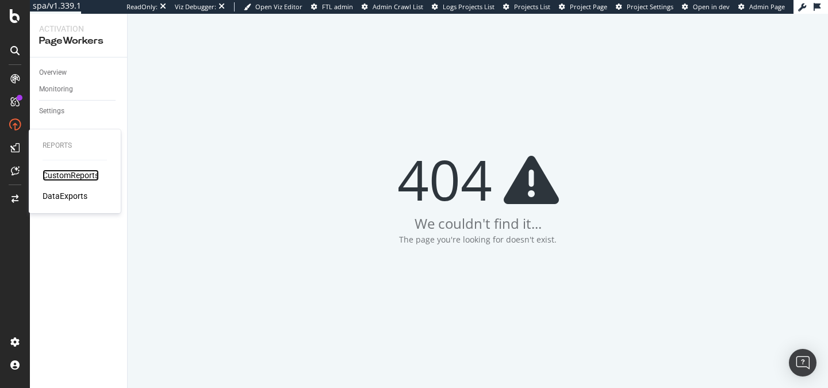
click at [45, 170] on div "CustomReports" at bounding box center [71, 176] width 56 height 12
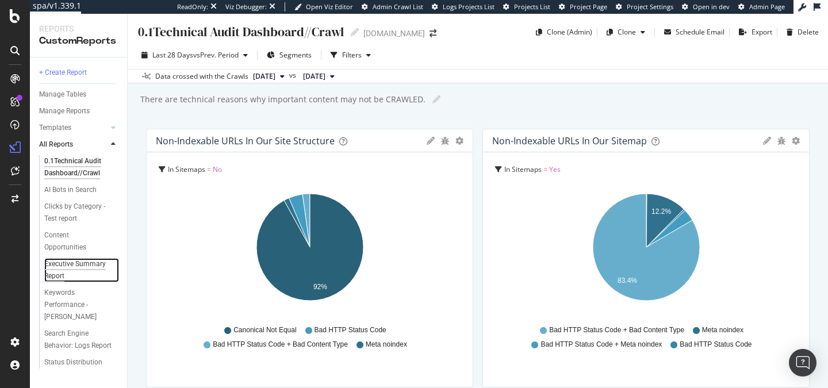
click at [79, 265] on div "Executive Summary Report" at bounding box center [77, 270] width 66 height 24
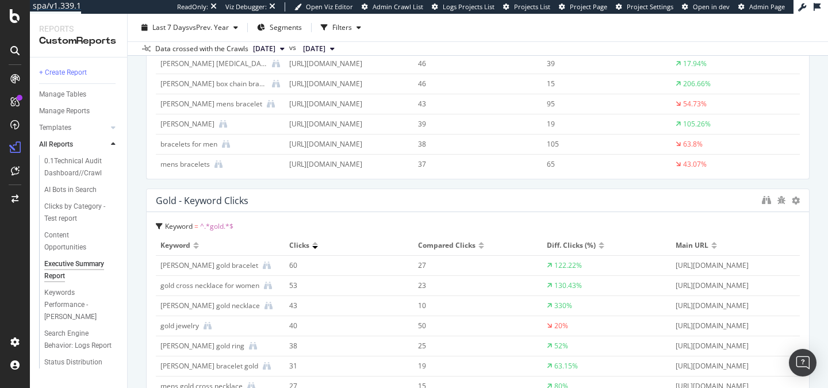
scroll to position [303, 0]
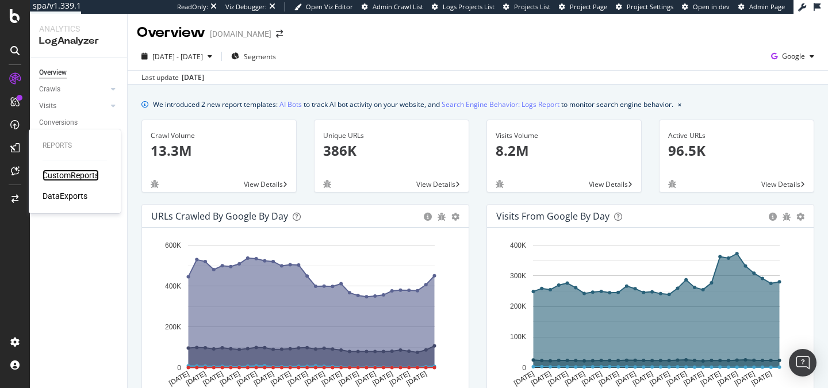
click at [52, 171] on div "CustomReports" at bounding box center [71, 176] width 56 height 12
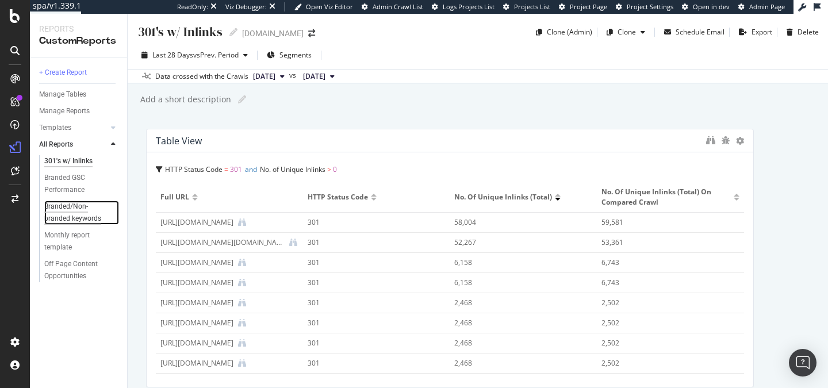
click at [80, 216] on div "Branded/Non-branded keywords" at bounding box center [77, 213] width 67 height 24
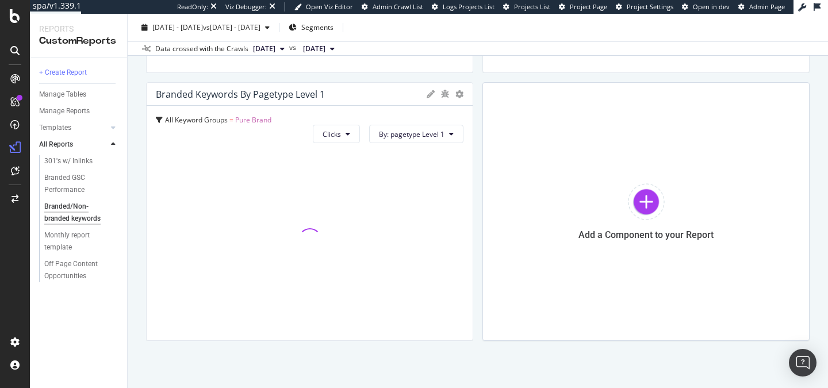
scroll to position [323, 0]
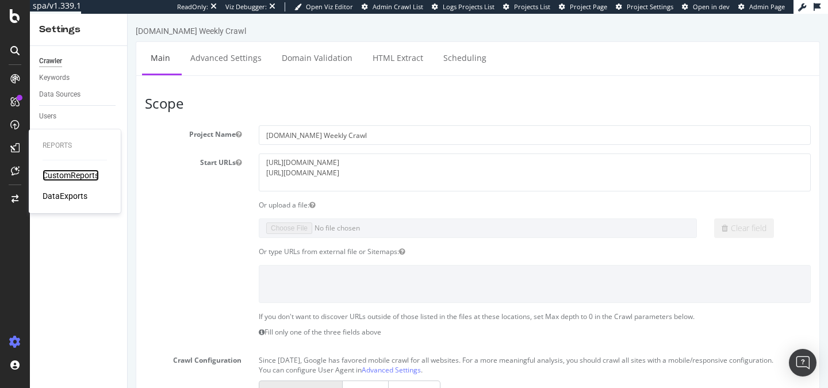
click at [53, 172] on div "CustomReports" at bounding box center [71, 176] width 56 height 12
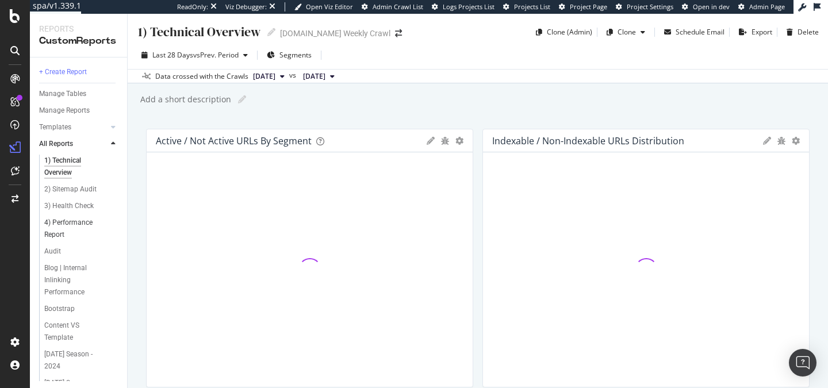
scroll to position [39, 0]
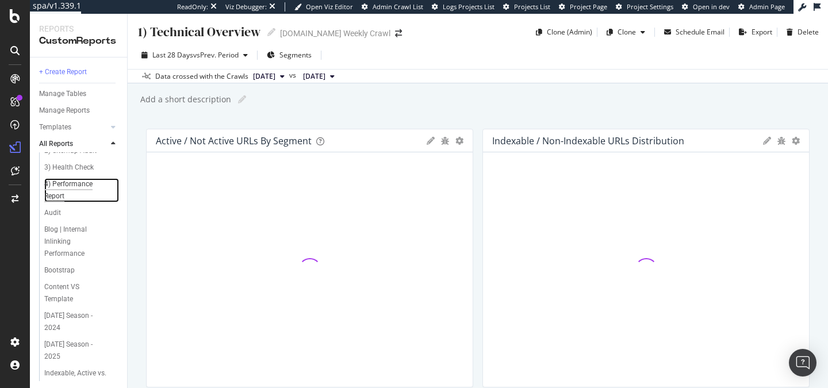
click at [82, 184] on div "4) Performance Report" at bounding box center [76, 190] width 64 height 24
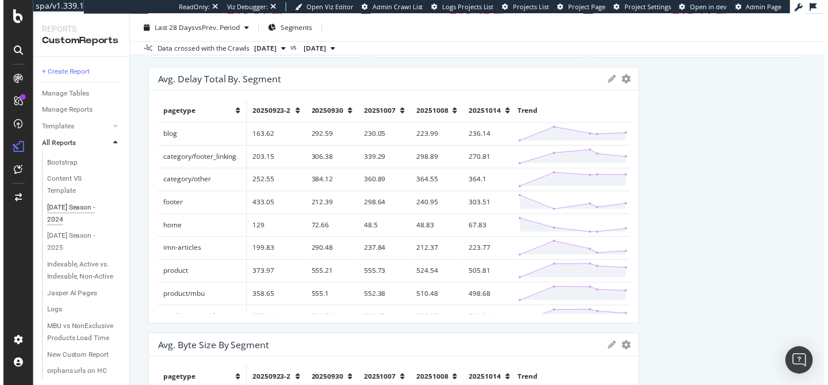
scroll to position [147, 0]
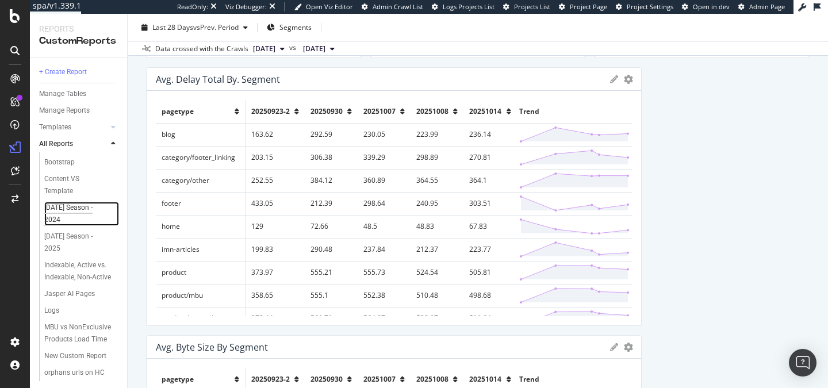
click at [60, 202] on div "[DATE] Season - 2024" at bounding box center [76, 214] width 64 height 24
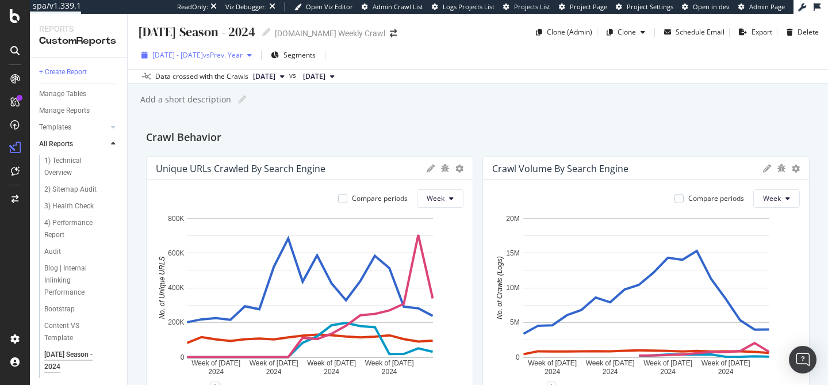
click at [377, 112] on div "[DATE] Season - [DATE] Season - 2024 [DOMAIN_NAME] Weekly Crawl Clone (Admin) C…" at bounding box center [478, 199] width 700 height 371
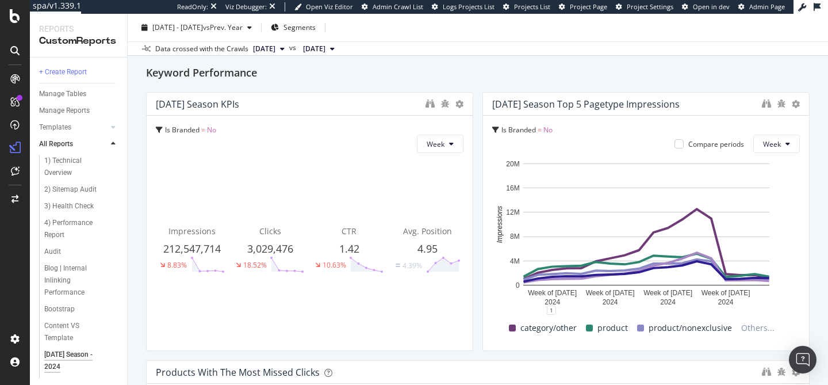
scroll to position [1193, 0]
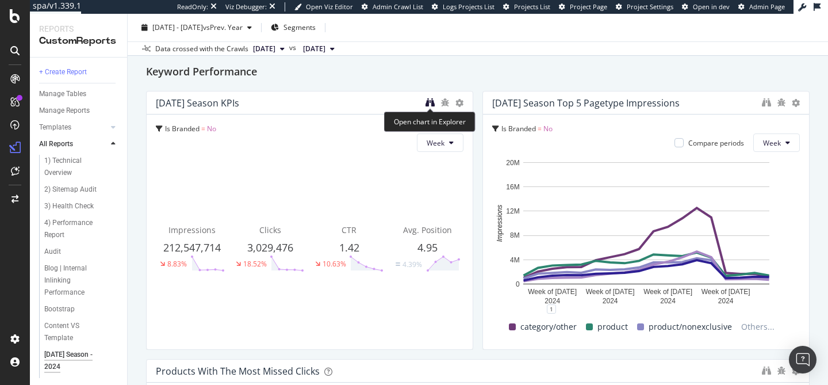
click at [432, 101] on icon "binoculars" at bounding box center [430, 102] width 9 height 9
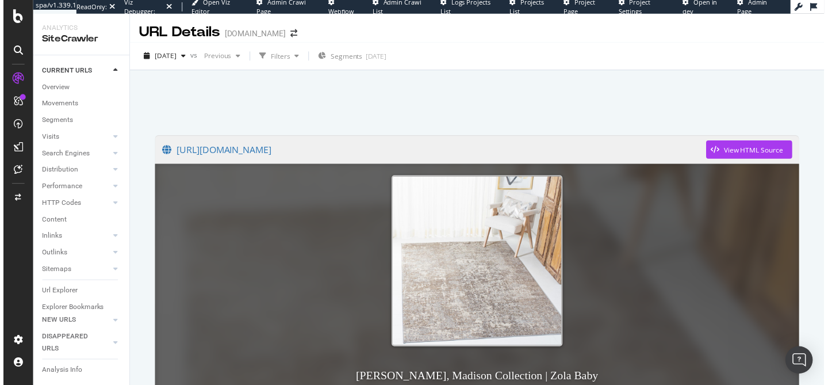
scroll to position [282, 0]
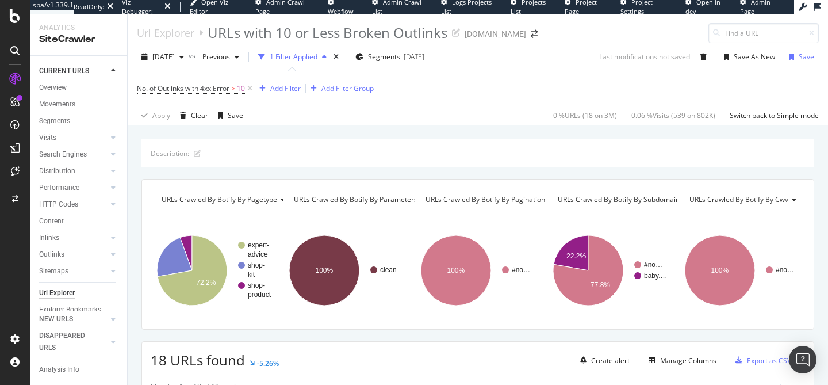
click at [282, 86] on div "Add Filter" at bounding box center [285, 88] width 30 height 10
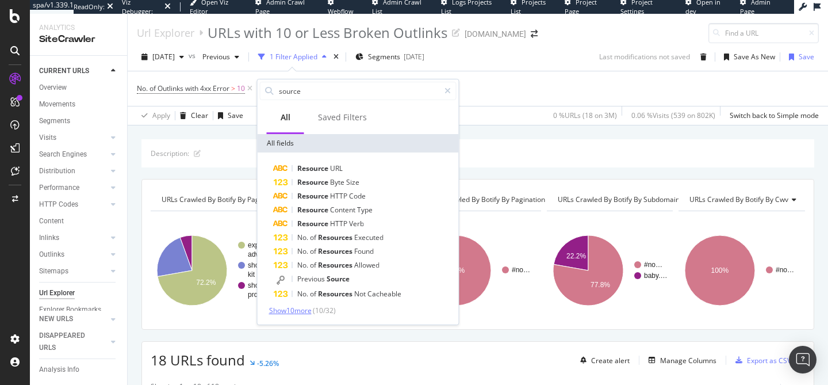
click at [295, 310] on span "Show 10 more" at bounding box center [290, 310] width 43 height 10
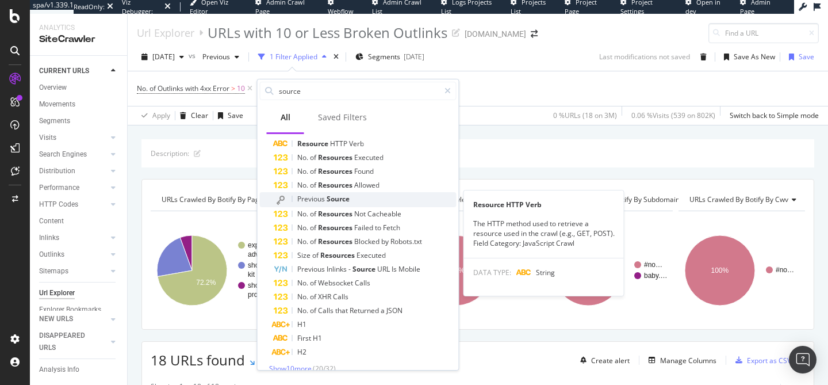
scroll to position [93, 0]
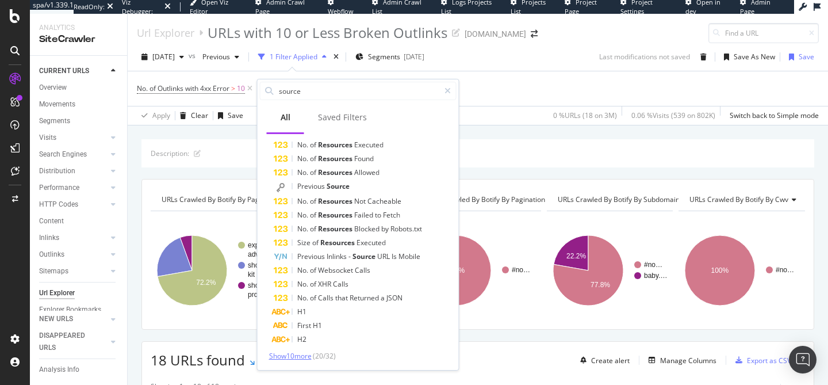
click at [302, 355] on span "Show 10 more" at bounding box center [290, 356] width 43 height 10
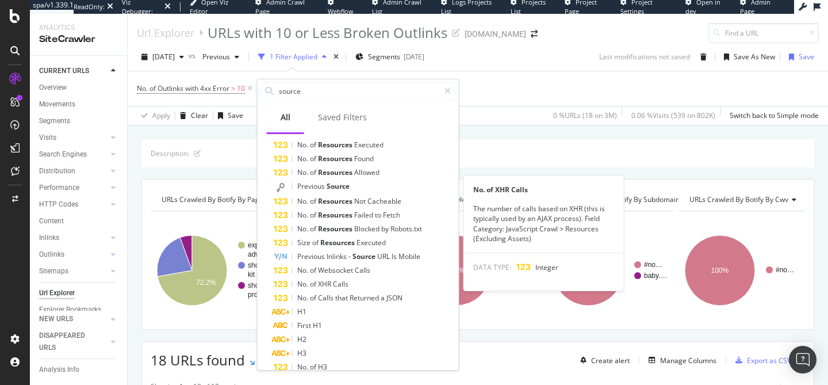
scroll to position [231, 0]
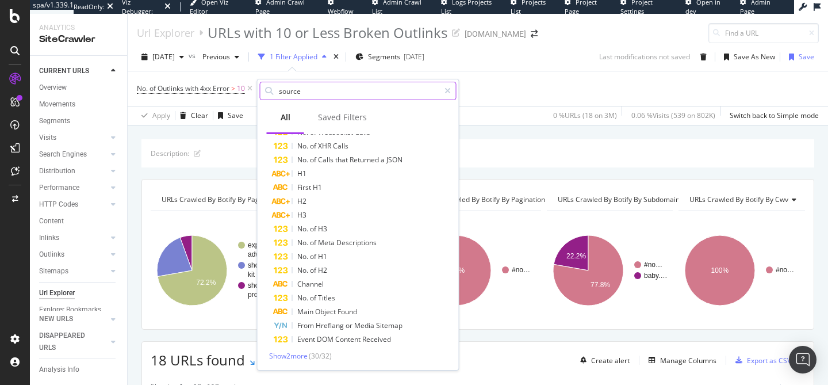
click at [319, 94] on input "source" at bounding box center [359, 90] width 162 height 17
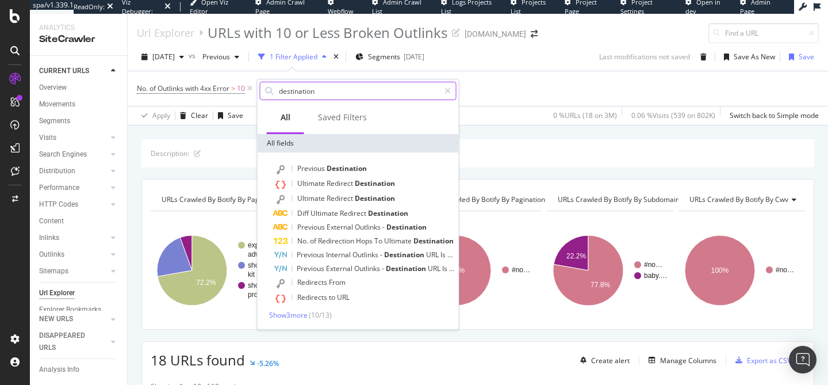
scroll to position [0, 0]
type input "destination"
click at [299, 317] on span "Show 3 more" at bounding box center [288, 315] width 39 height 10
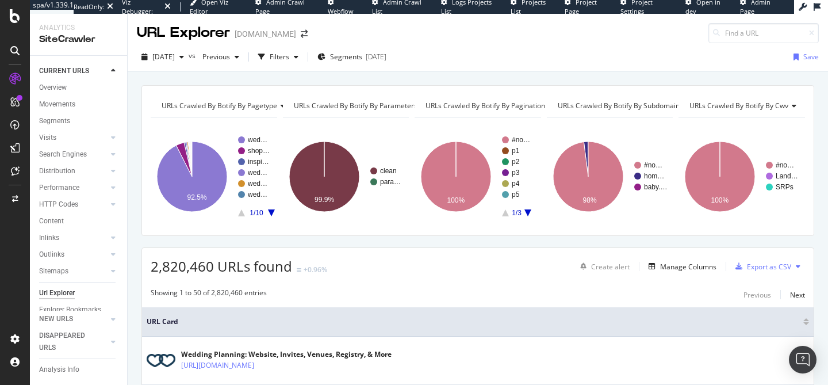
drag, startPoint x: 567, startPoint y: 66, endPoint x: 565, endPoint y: 76, distance: 11.1
click at [568, 66] on div "[DATE] vs Previous Filters Segments [DATE] Save" at bounding box center [478, 59] width 700 height 23
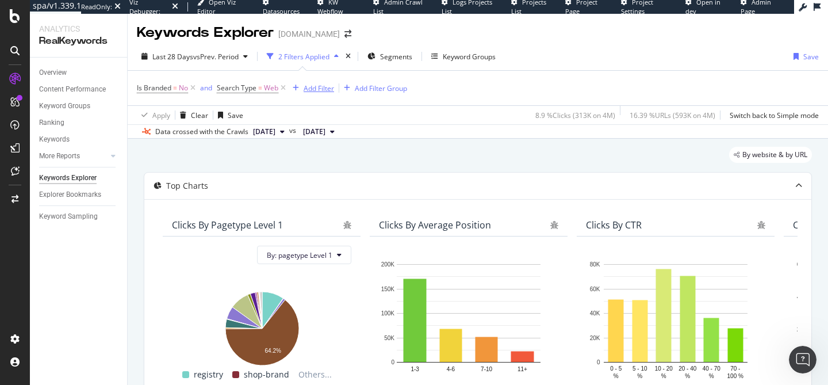
click at [308, 82] on div "Add Filter" at bounding box center [311, 88] width 46 height 13
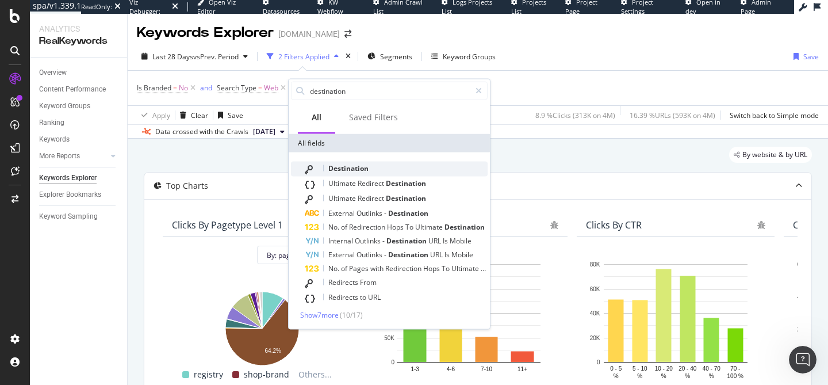
click at [376, 167] on div "Destination" at bounding box center [396, 169] width 183 height 15
click at [430, 165] on div "Destination" at bounding box center [396, 169] width 183 height 15
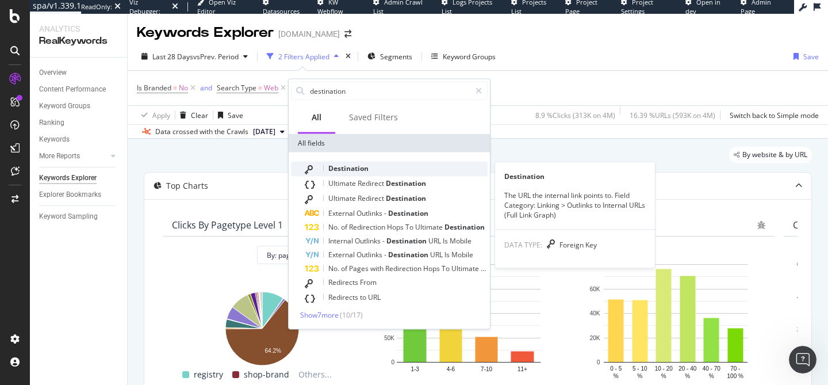
click at [399, 168] on div "Destination" at bounding box center [396, 169] width 183 height 15
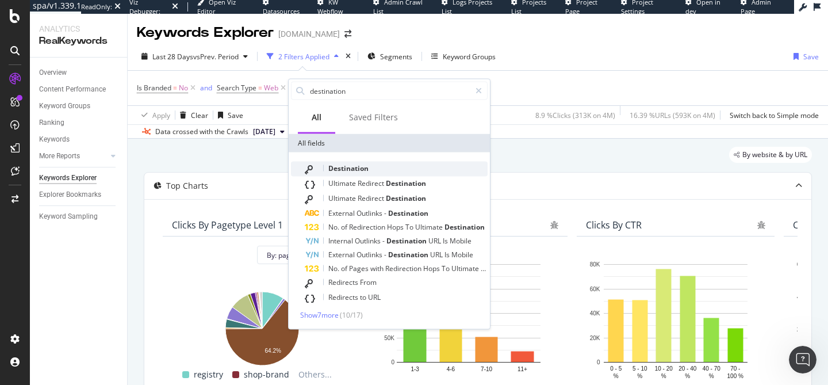
click at [399, 168] on div "Destination" at bounding box center [396, 169] width 183 height 15
click at [316, 169] on div at bounding box center [312, 169] width 14 height 9
click at [339, 169] on span "Destination" at bounding box center [348, 168] width 40 height 10
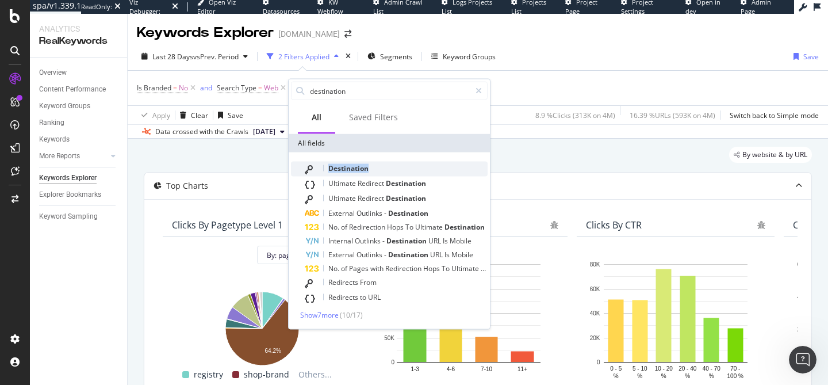
click at [339, 169] on span "Destination" at bounding box center [348, 168] width 40 height 10
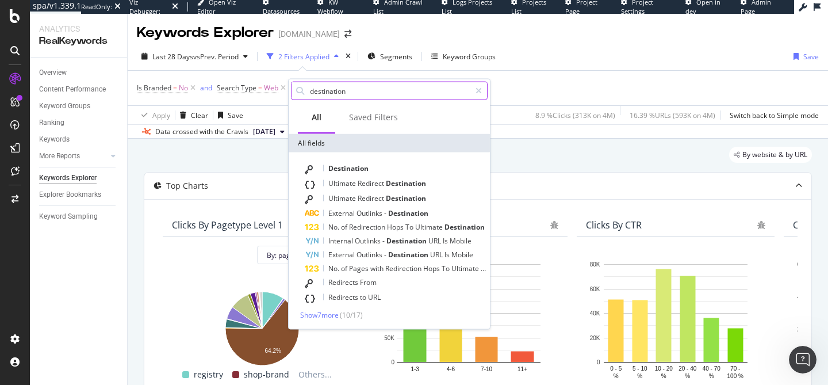
click at [344, 91] on input "destination" at bounding box center [390, 90] width 162 height 17
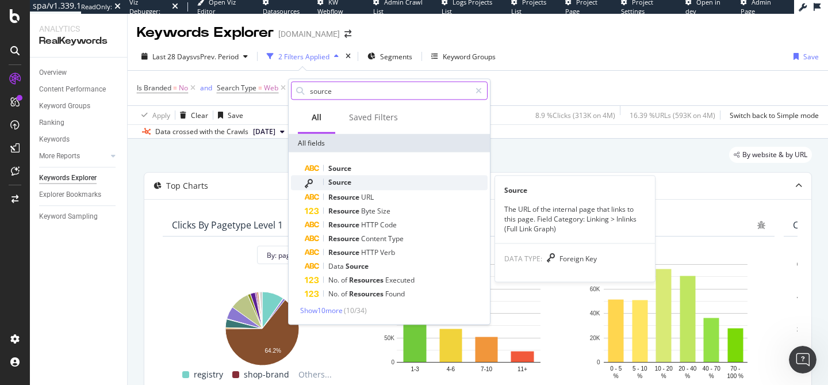
type input "source"
click at [361, 181] on div "Source" at bounding box center [396, 182] width 183 height 15
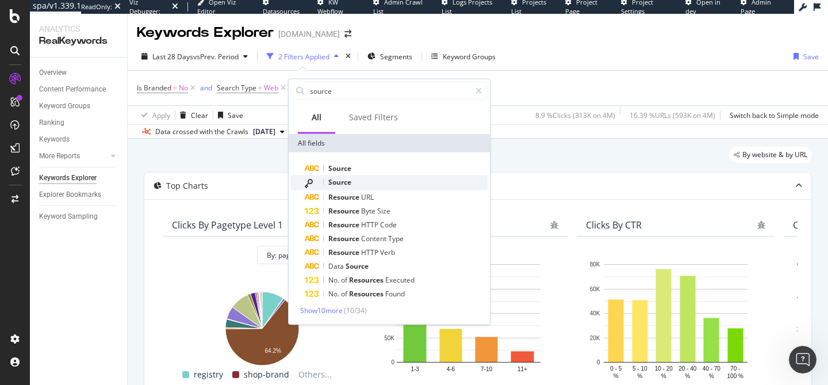
click at [361, 181] on div "Source" at bounding box center [396, 182] width 183 height 15
click at [358, 183] on div "Source" at bounding box center [396, 182] width 183 height 15
drag, startPoint x: 317, startPoint y: 180, endPoint x: 390, endPoint y: 171, distance: 73.5
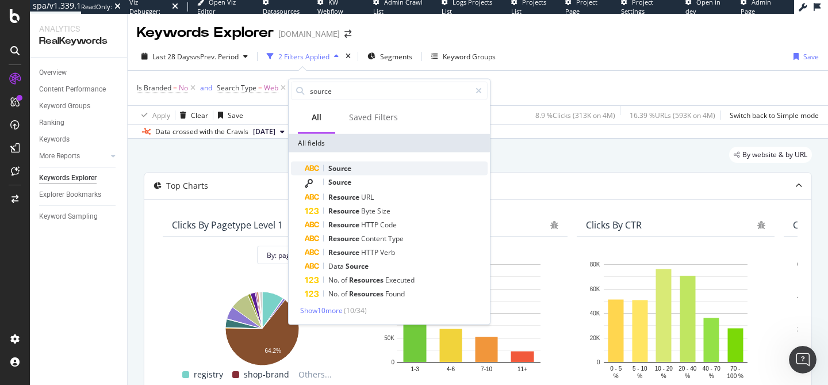
click at [321, 179] on div "Source" at bounding box center [396, 182] width 183 height 15
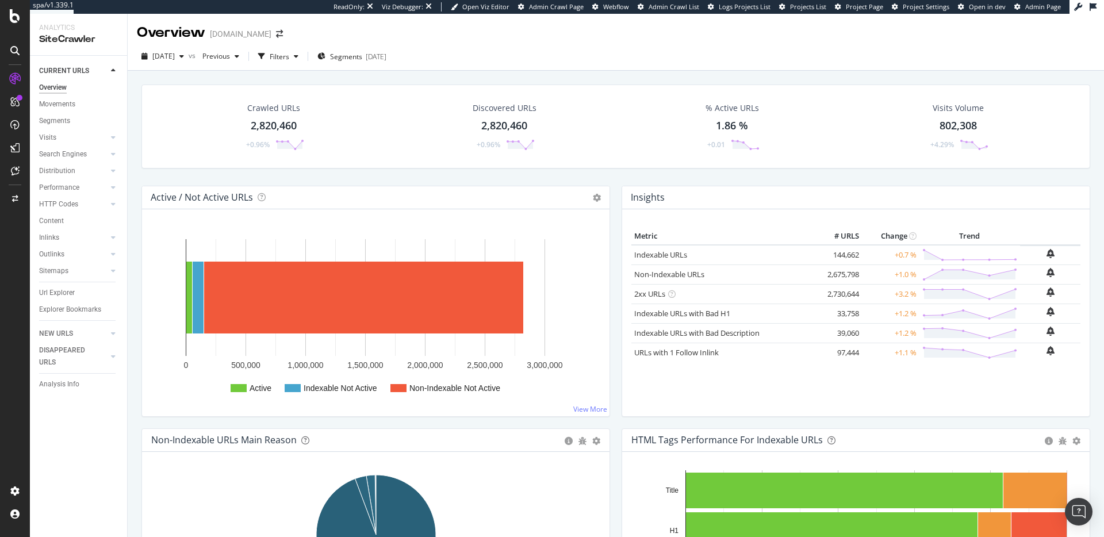
drag, startPoint x: 75, startPoint y: 201, endPoint x: 339, endPoint y: 173, distance: 265.5
click at [75, 201] on div "HTTP Codes" at bounding box center [58, 204] width 39 height 12
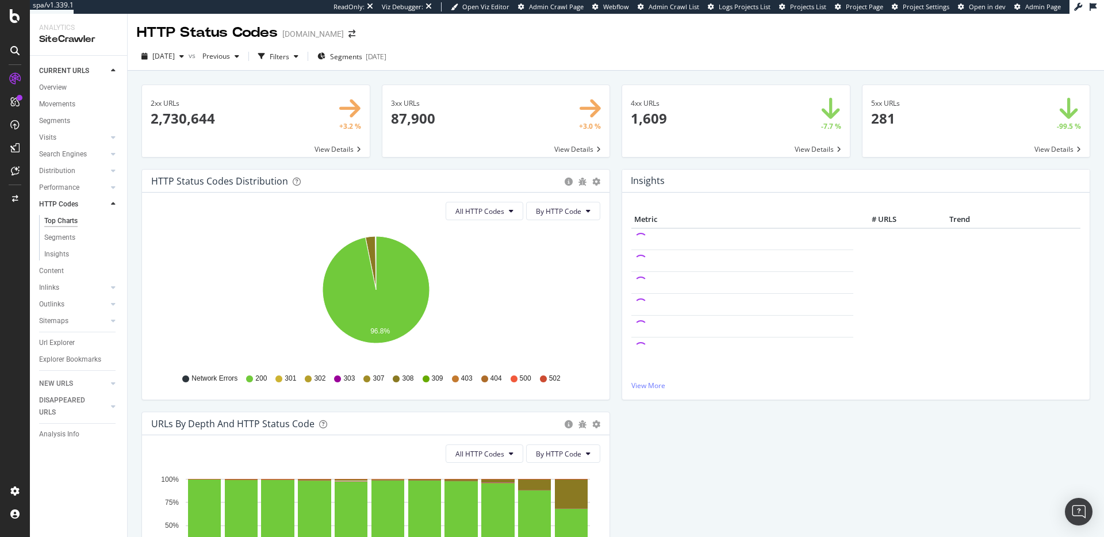
click at [811, 148] on span at bounding box center [736, 121] width 228 height 72
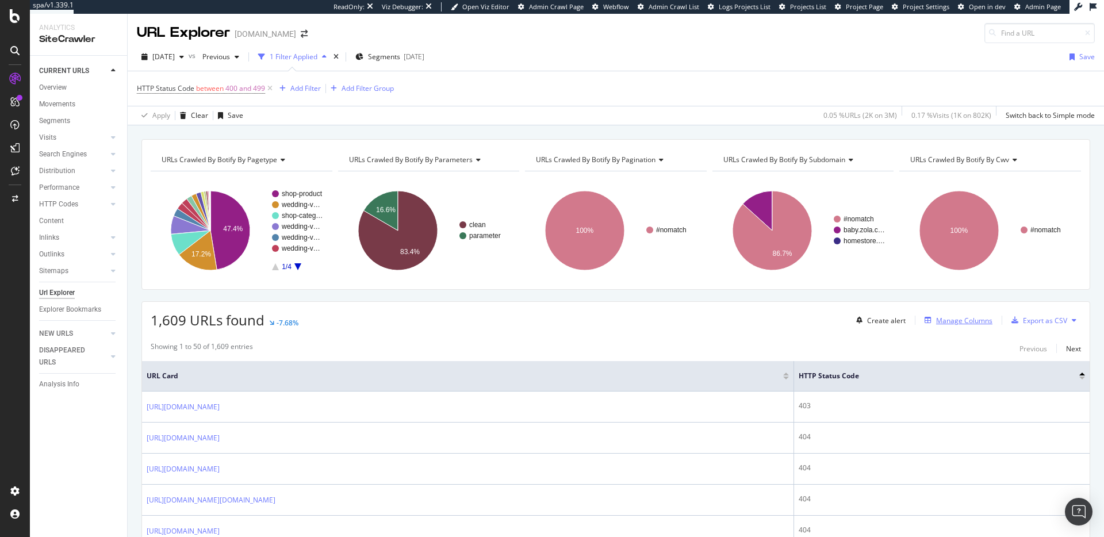
click at [957, 320] on div "Manage Columns" at bounding box center [964, 321] width 56 height 10
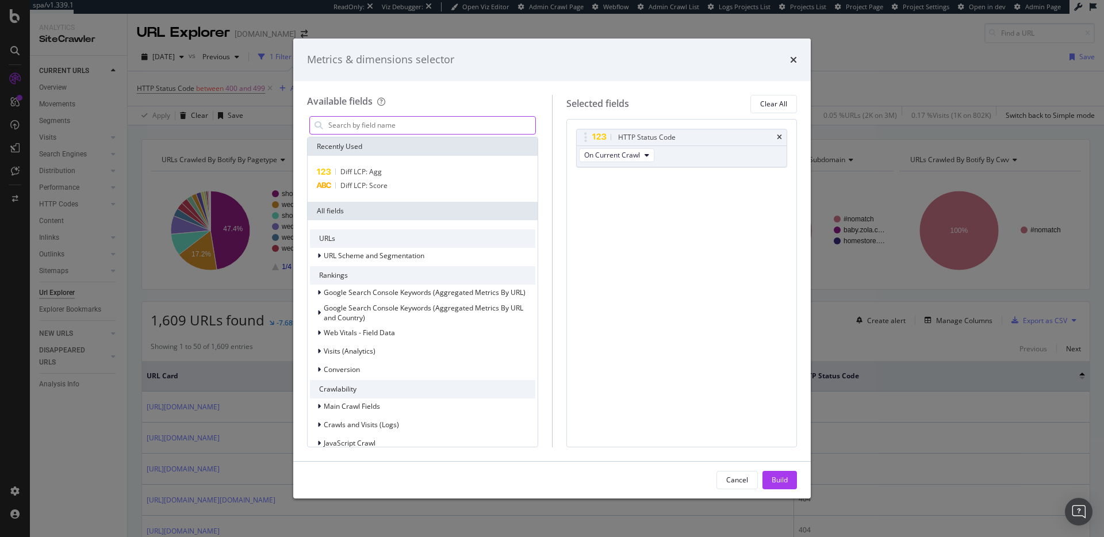
click at [423, 125] on input "modal" at bounding box center [431, 125] width 208 height 17
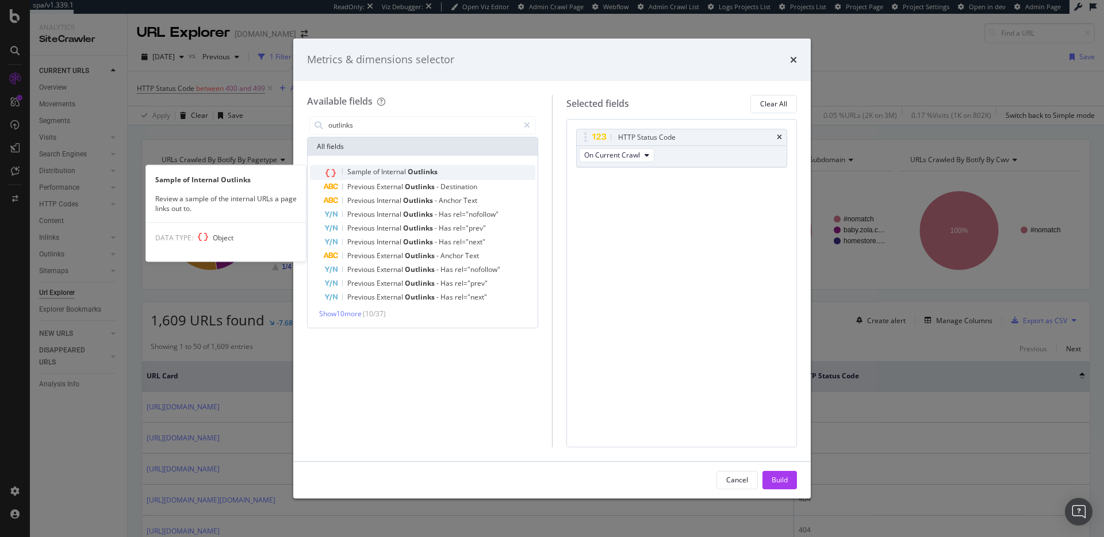
click at [446, 171] on div "Sample of Internal Outlinks" at bounding box center [430, 172] width 212 height 15
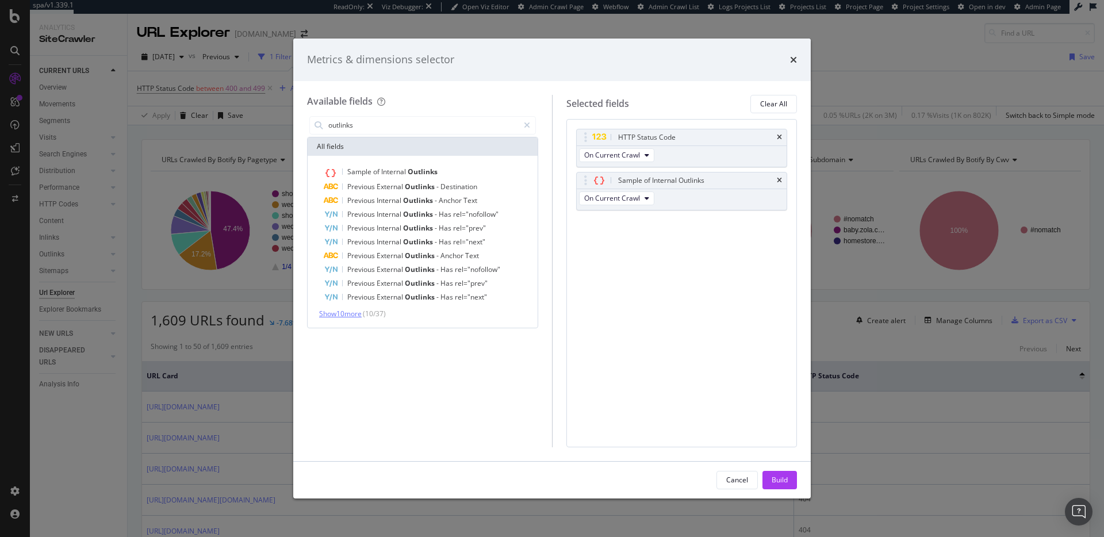
click at [360, 313] on span "Show 10 more" at bounding box center [340, 314] width 43 height 10
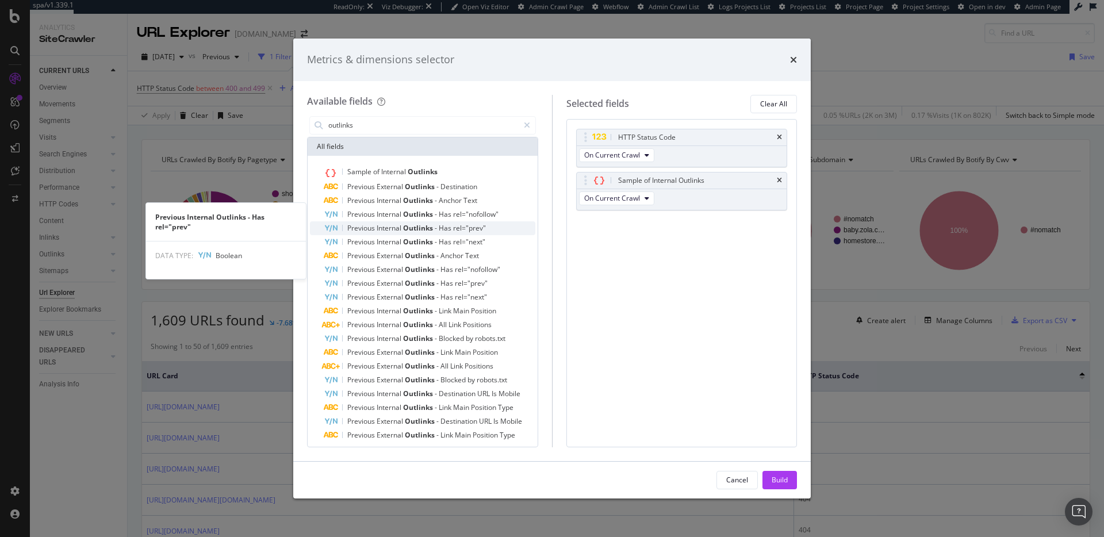
scroll to position [18, 0]
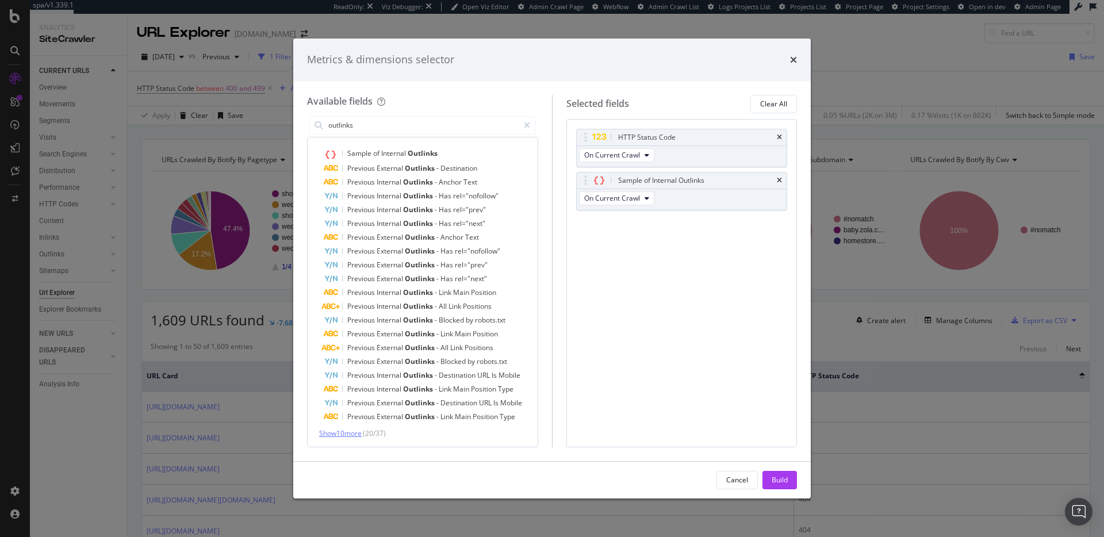
click at [361, 431] on span "Show 10 more" at bounding box center [340, 433] width 43 height 10
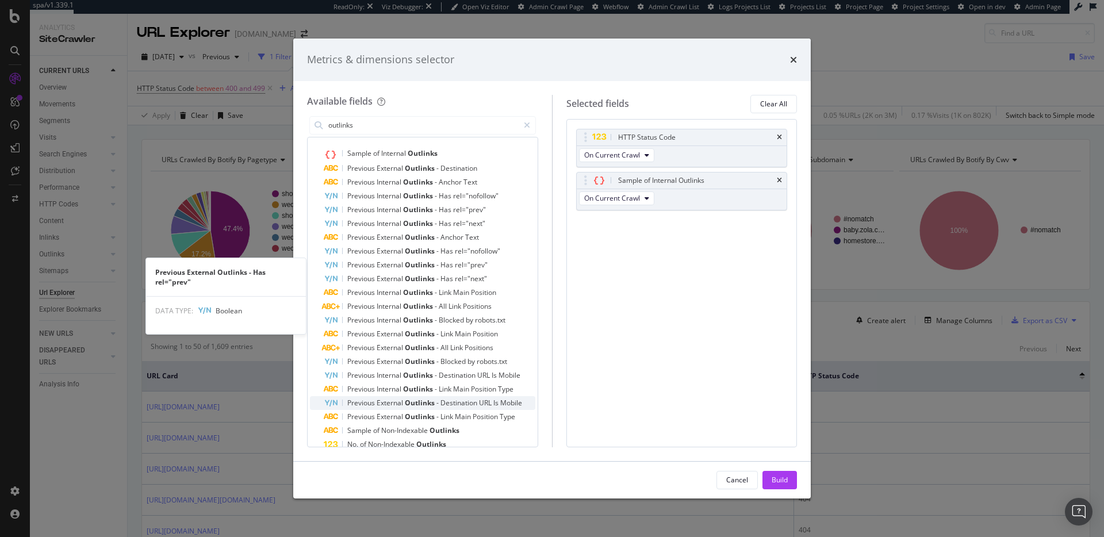
scroll to position [156, 0]
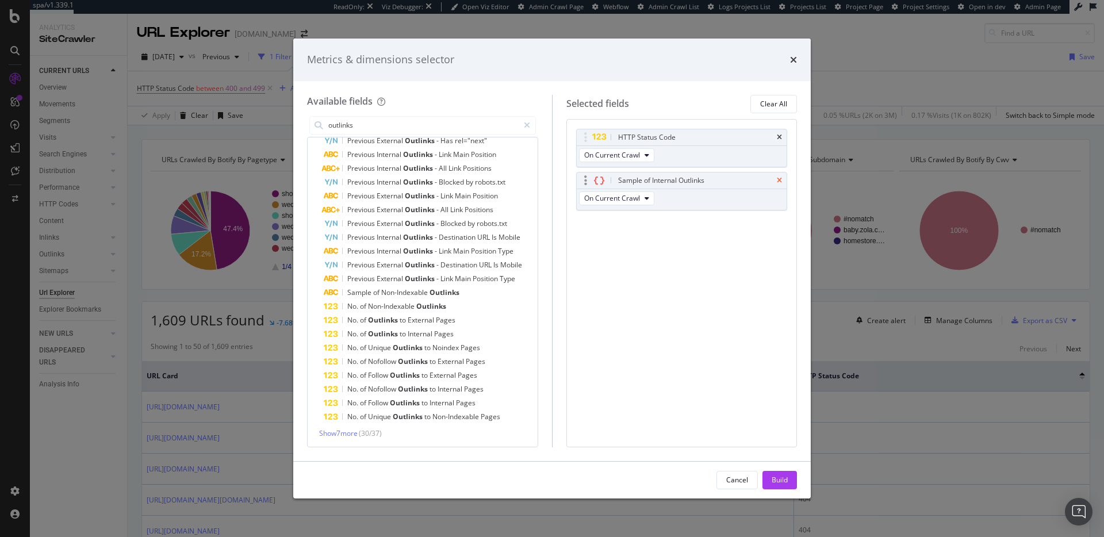
click at [780, 177] on icon "times" at bounding box center [779, 180] width 5 height 7
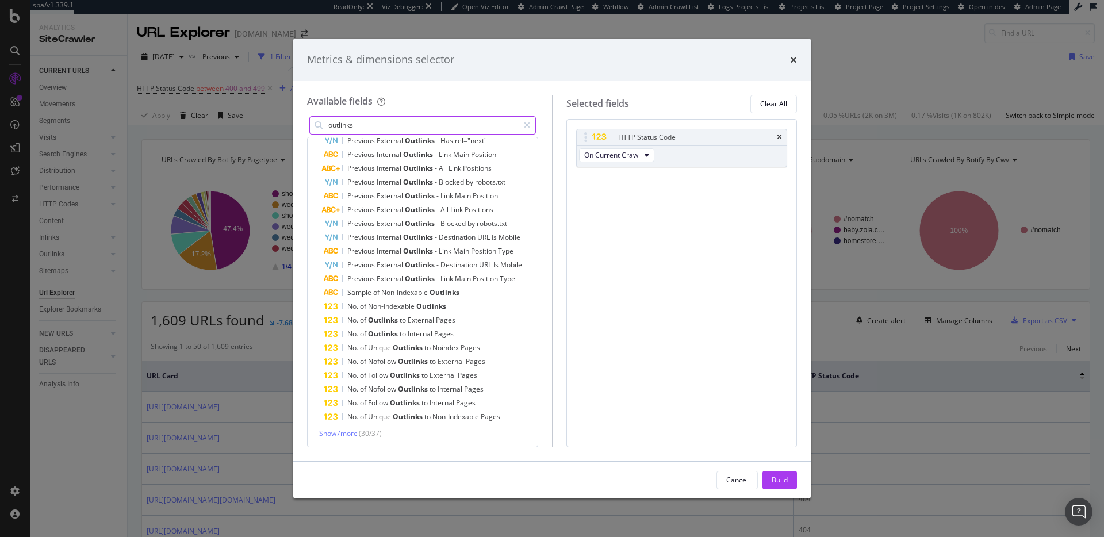
click at [404, 131] on input "outlinks" at bounding box center [422, 125] width 191 height 17
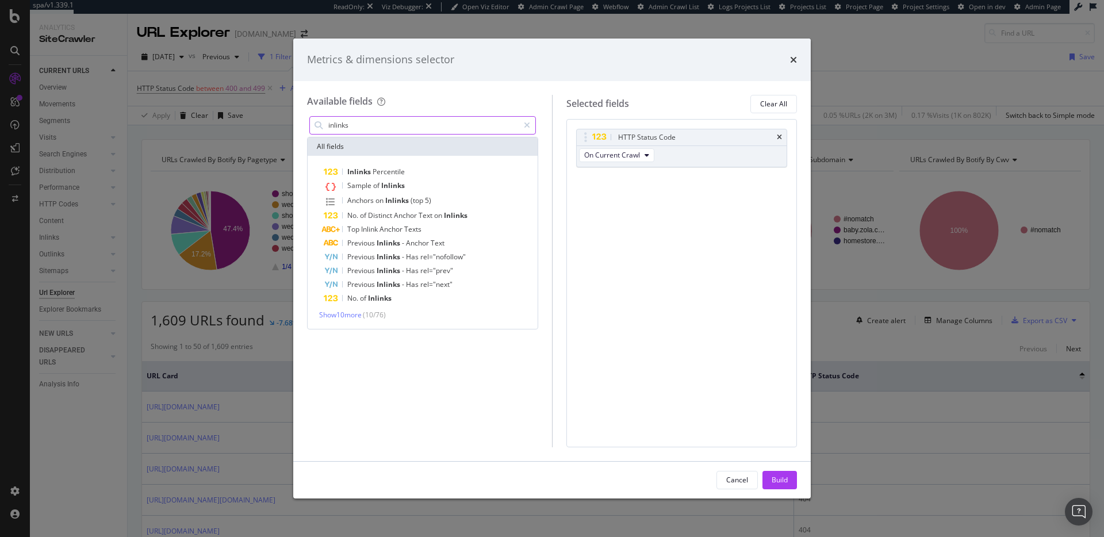
scroll to position [0, 0]
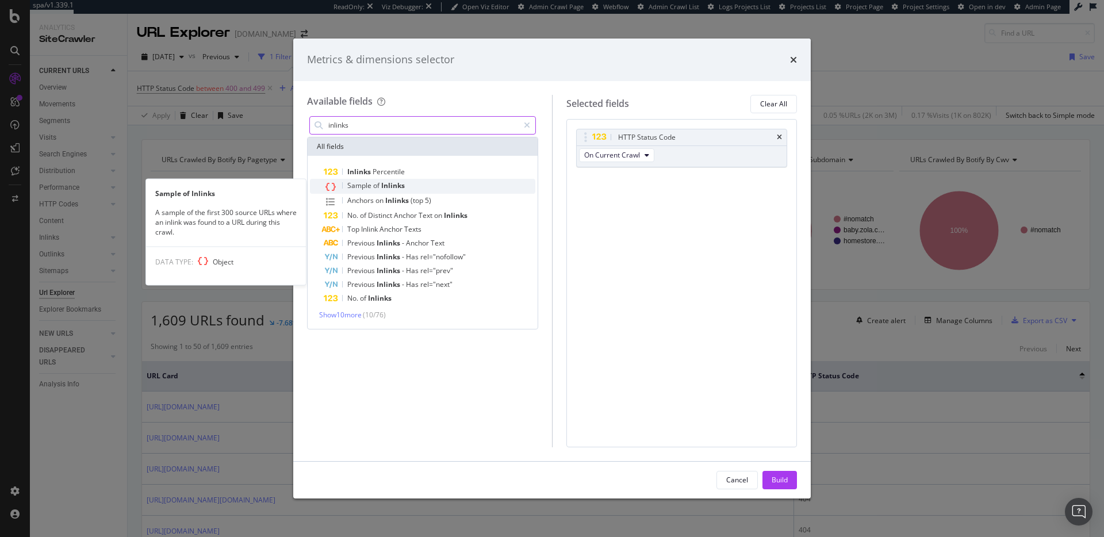
type input "inlinks"
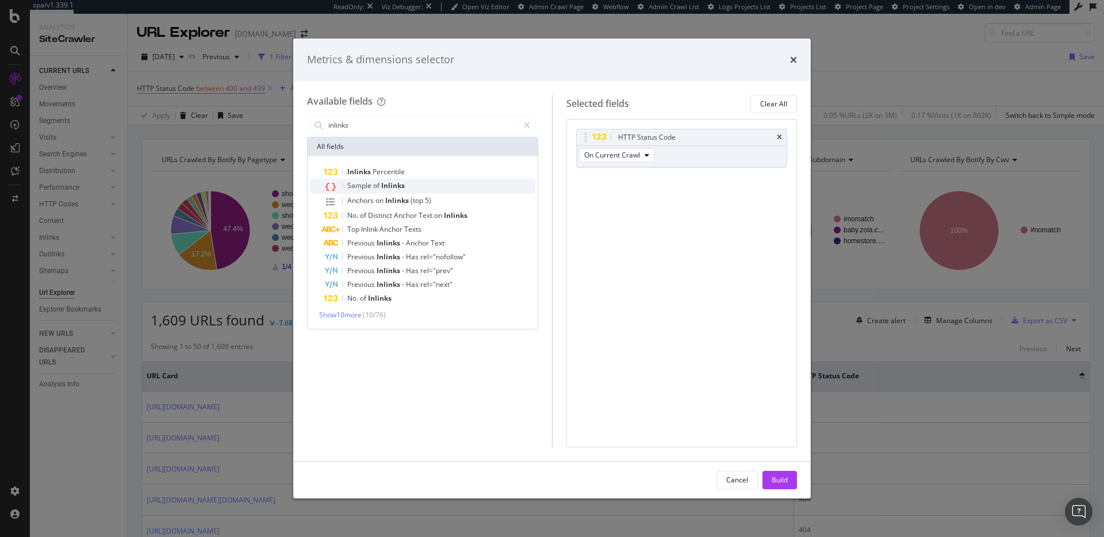
click at [444, 186] on div "Sample of Inlinks" at bounding box center [430, 186] width 212 height 15
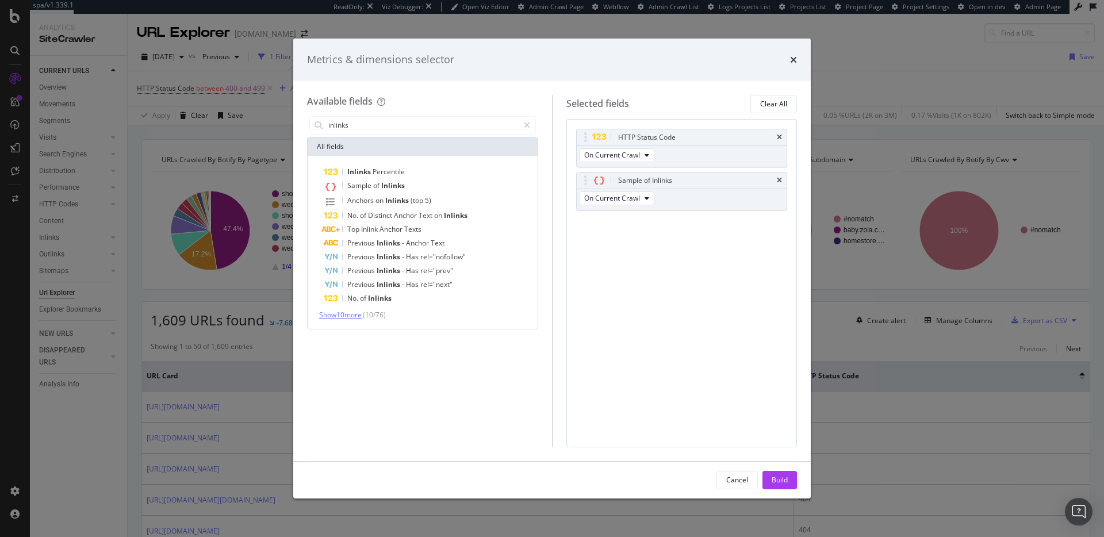
click at [358, 317] on span "Show 10 more" at bounding box center [340, 315] width 43 height 10
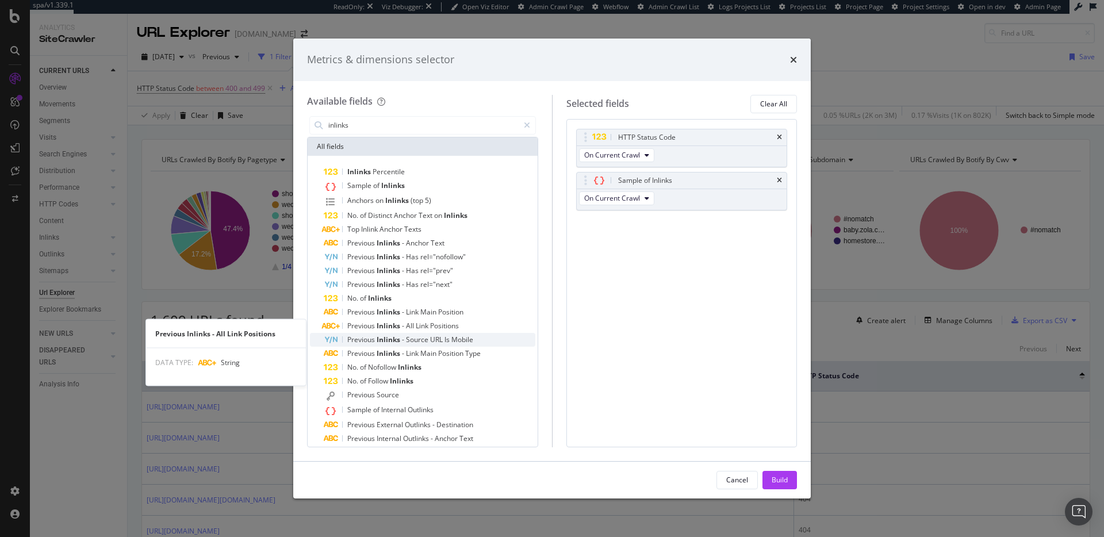
scroll to position [10, 0]
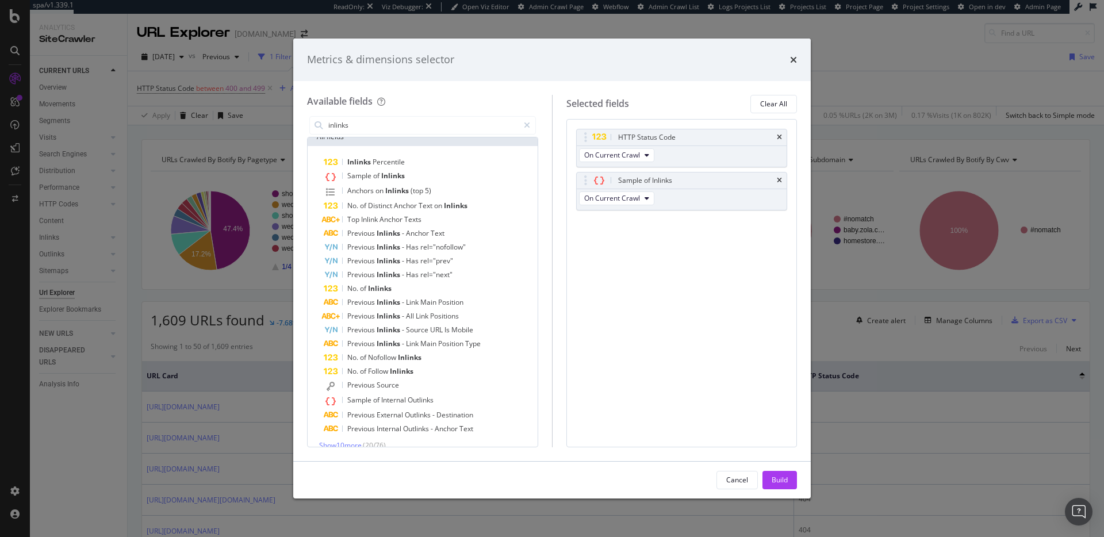
click at [787, 484] on div "Build" at bounding box center [780, 480] width 16 height 10
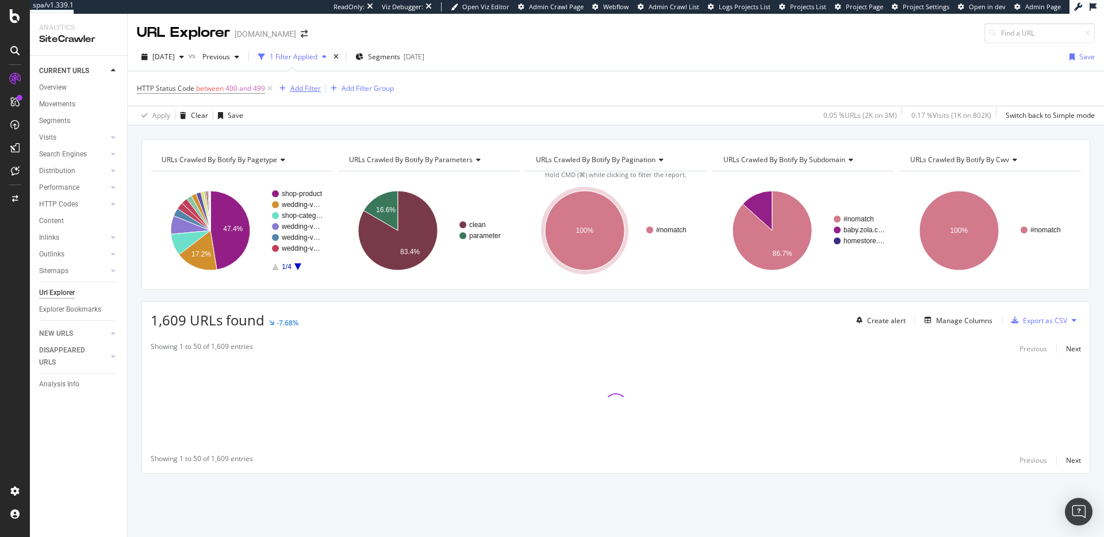
click at [313, 85] on div "Add Filter" at bounding box center [305, 88] width 30 height 10
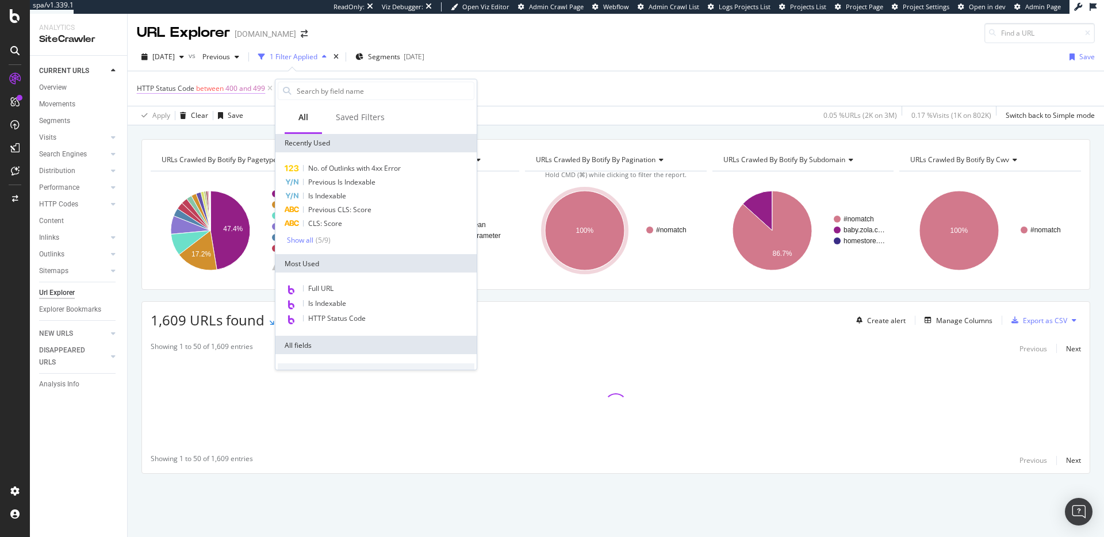
click at [191, 89] on span "HTTP Status Code" at bounding box center [166, 88] width 58 height 10
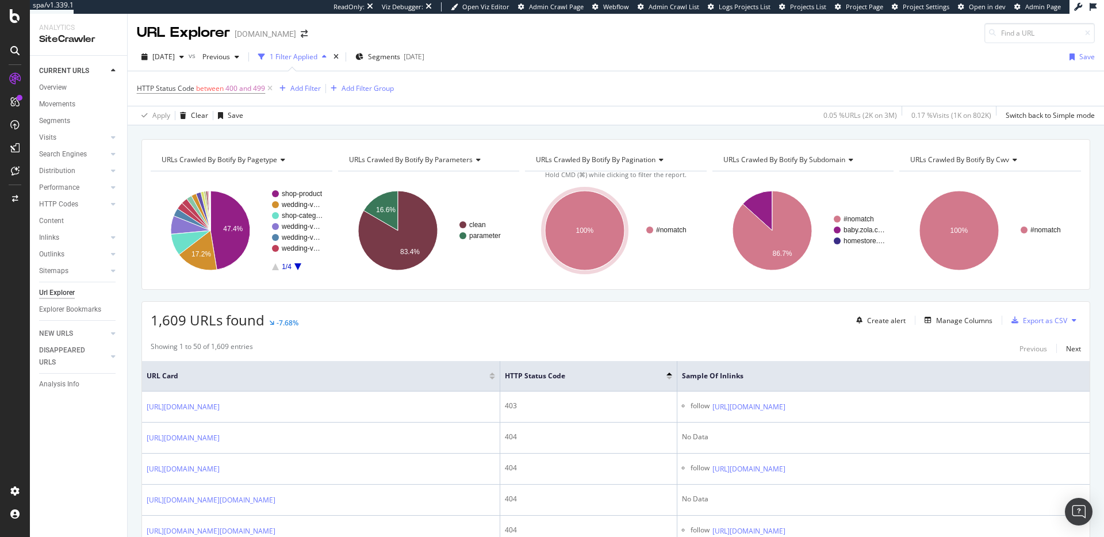
drag, startPoint x: 539, startPoint y: 97, endPoint x: 540, endPoint y: 113, distance: 16.1
click at [539, 97] on div "HTTP Status Code between 400 and 499 Add Filter Add Filter Group" at bounding box center [616, 88] width 958 height 35
click at [953, 323] on div "Manage Columns" at bounding box center [964, 321] width 56 height 10
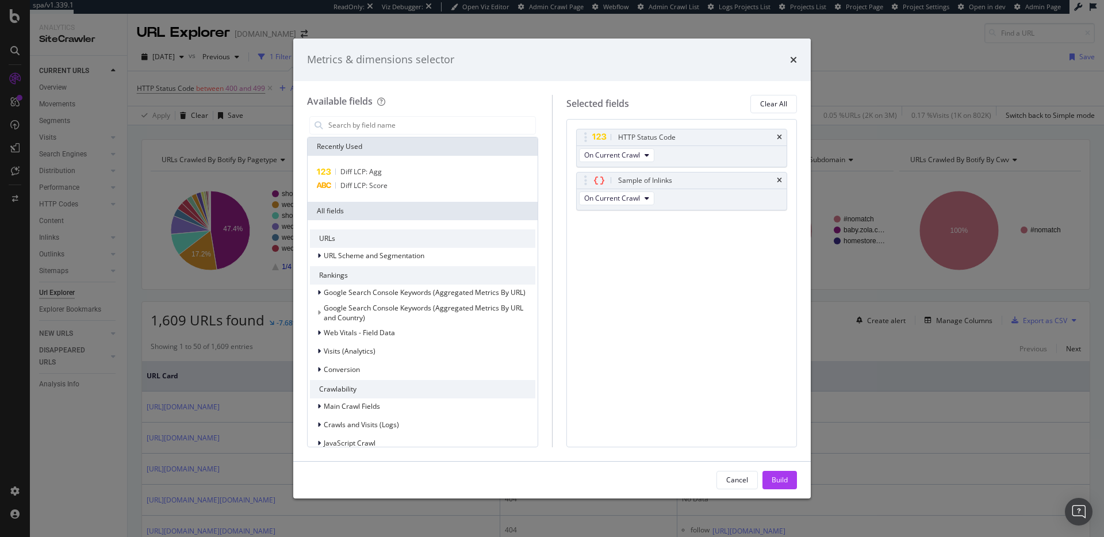
click at [416, 112] on div "Available fields Recently Used Diff LCP: Agg Diff LCP: Score All fields URLs UR…" at bounding box center [429, 271] width 245 height 352
click at [416, 120] on input "modal" at bounding box center [431, 125] width 208 height 17
type input "inlinks"
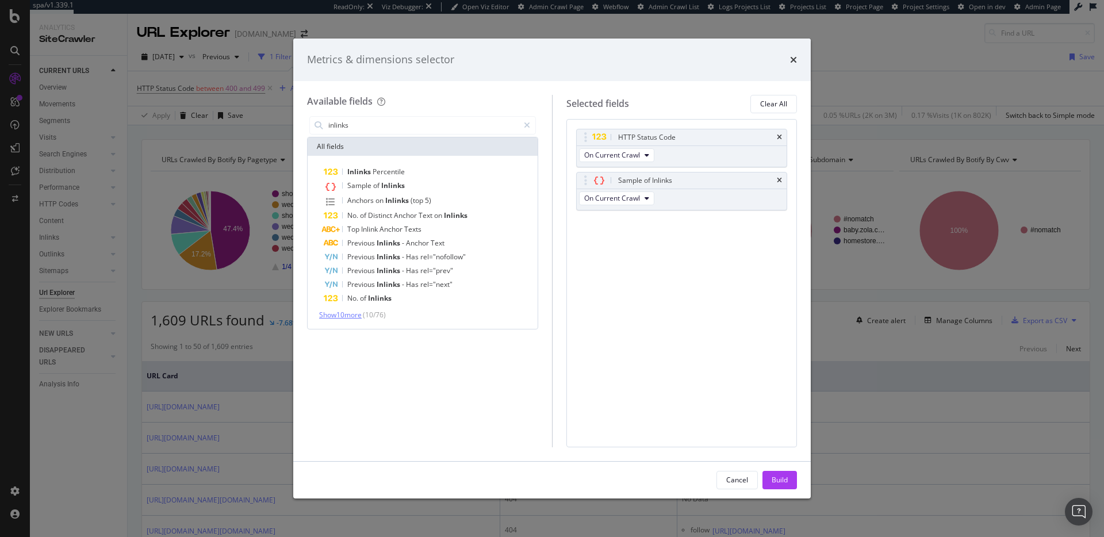
click at [357, 315] on span "Show 10 more" at bounding box center [340, 315] width 43 height 10
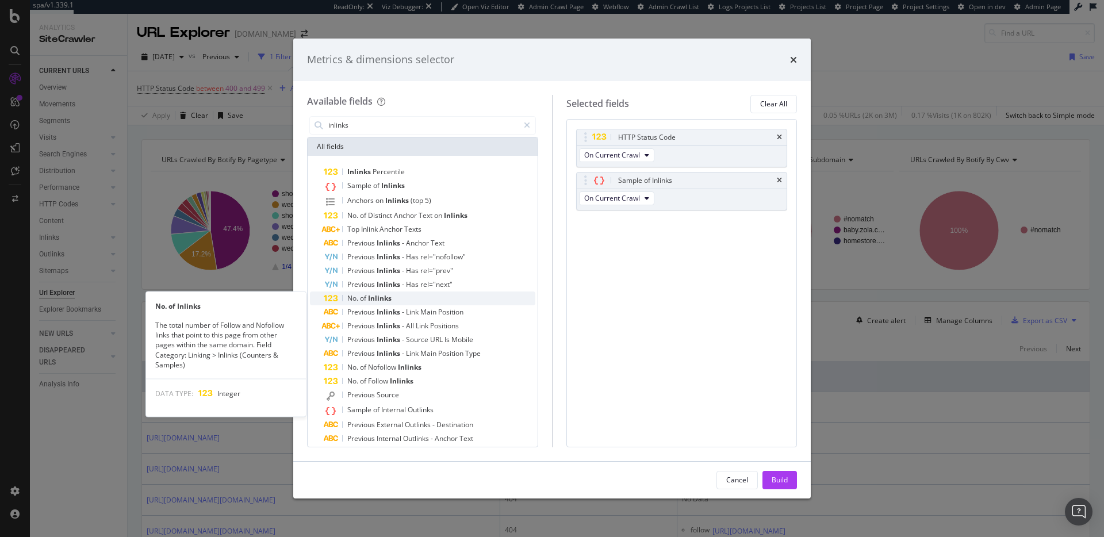
click at [397, 298] on div "No. of Inlinks" at bounding box center [430, 299] width 212 height 14
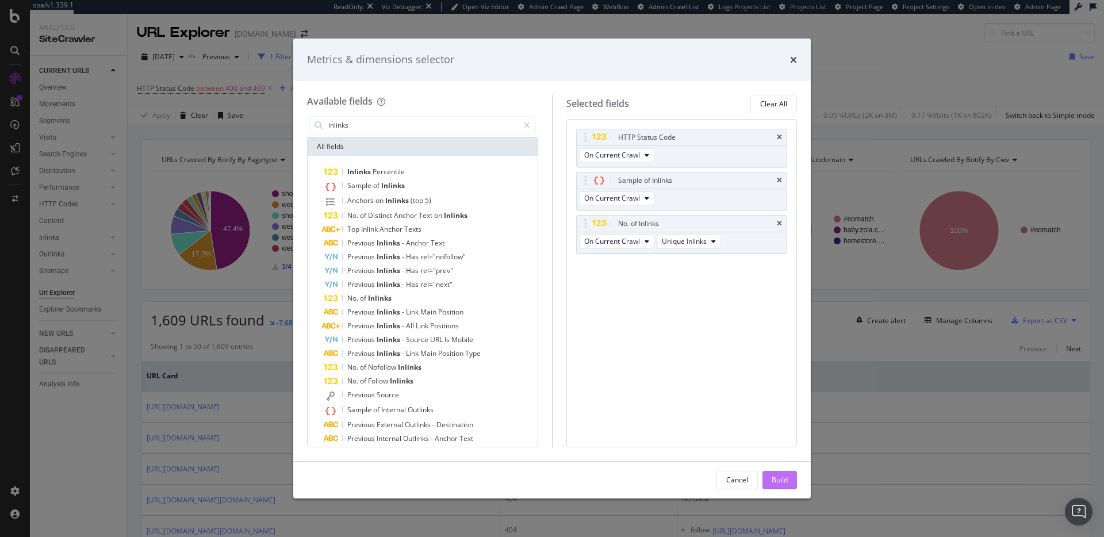
click at [783, 482] on div "Build" at bounding box center [780, 480] width 16 height 10
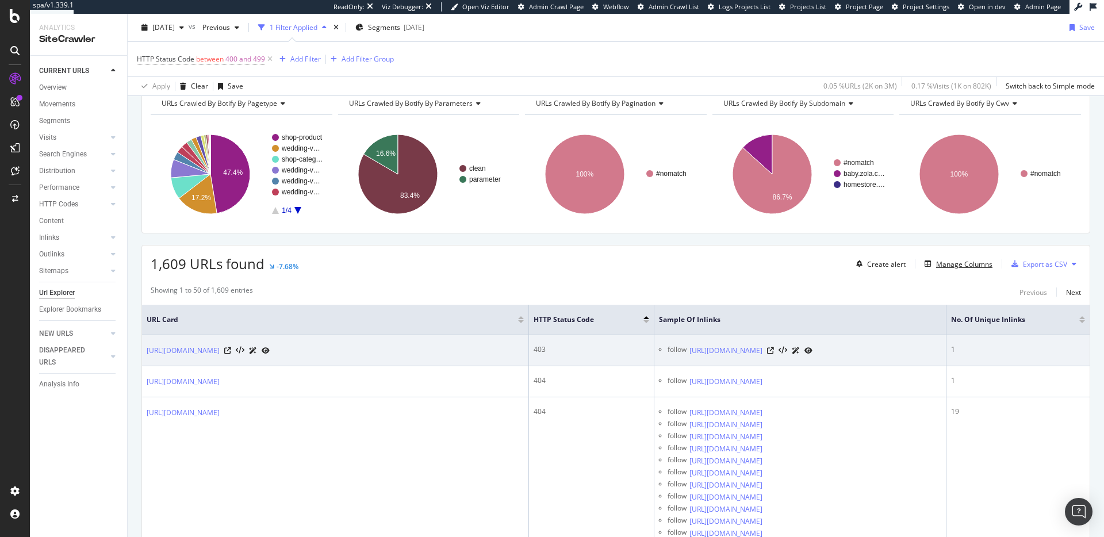
scroll to position [63, 0]
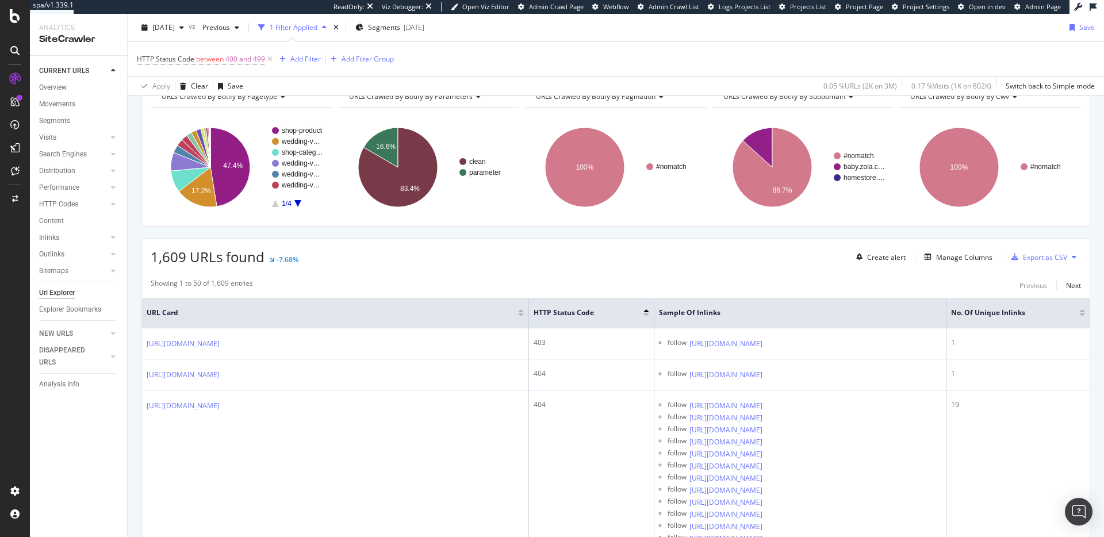
click at [1083, 315] on div at bounding box center [1082, 314] width 6 height 3
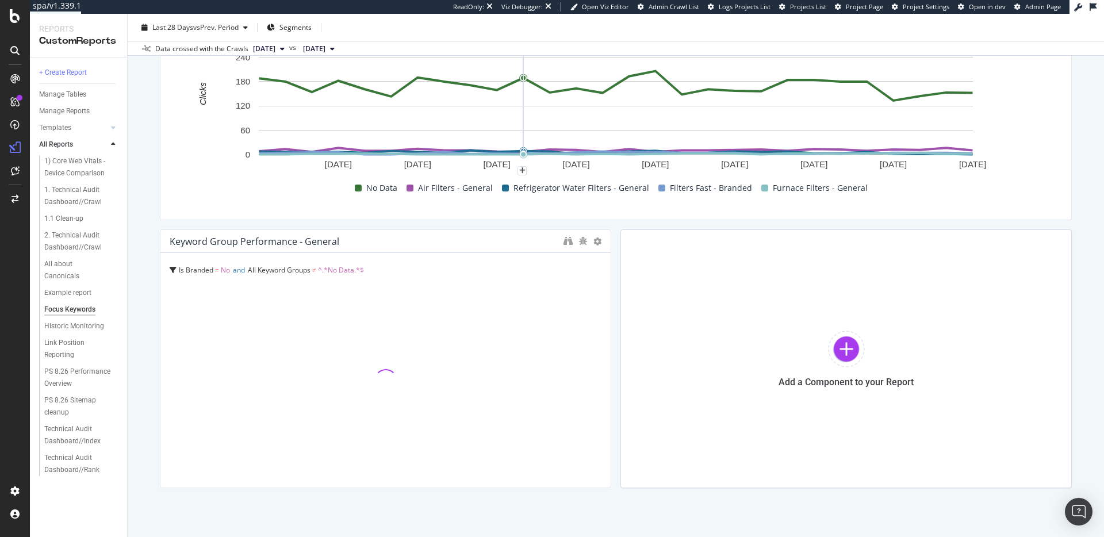
scroll to position [205, 0]
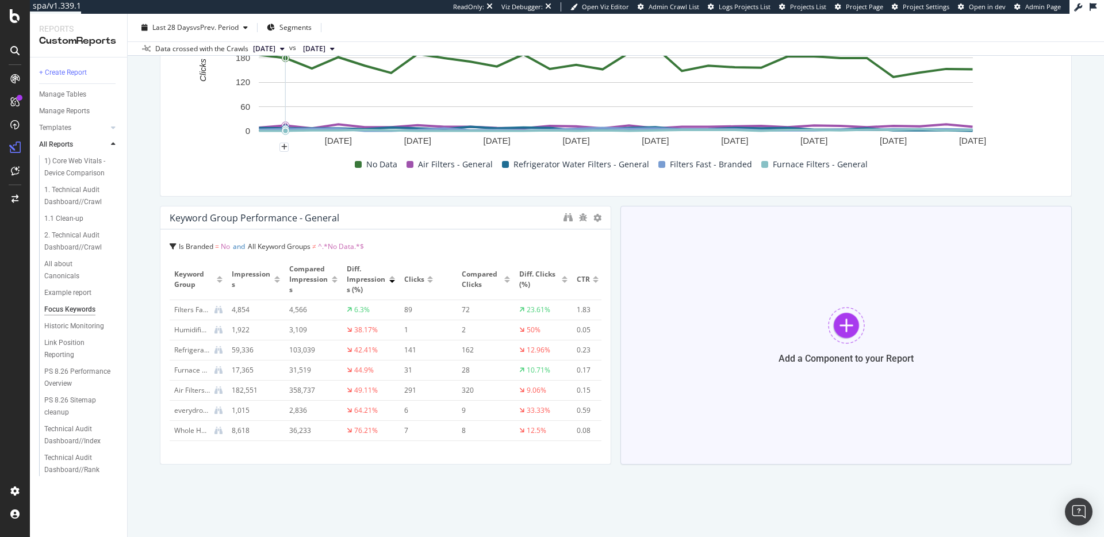
click at [783, 296] on div "Add a Component to your Report" at bounding box center [845, 335] width 451 height 259
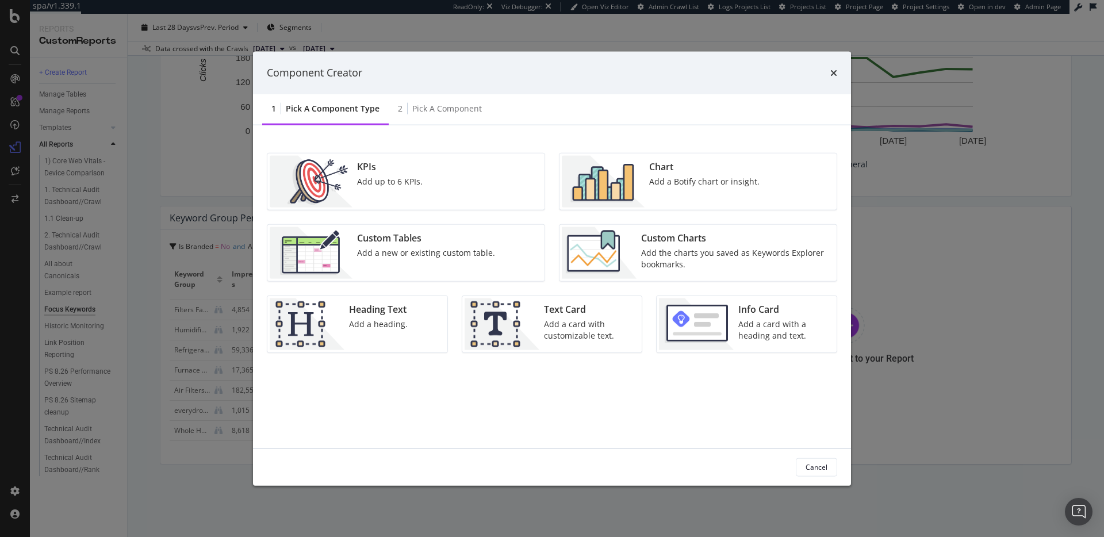
click at [499, 247] on div "Custom Tables Add a new or existing custom table." at bounding box center [405, 252] width 277 height 56
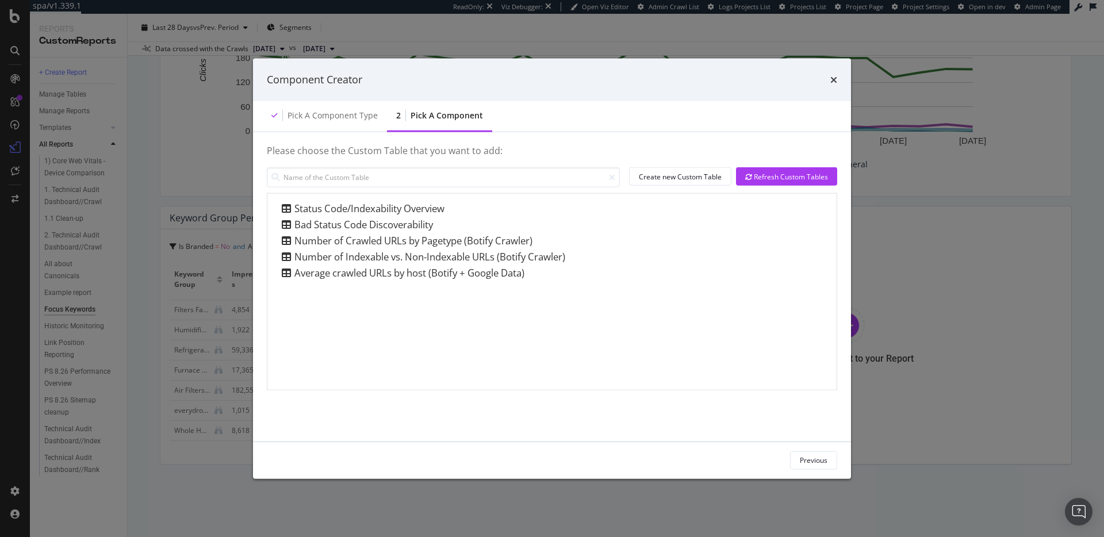
click at [831, 77] on icon "times" at bounding box center [833, 79] width 7 height 9
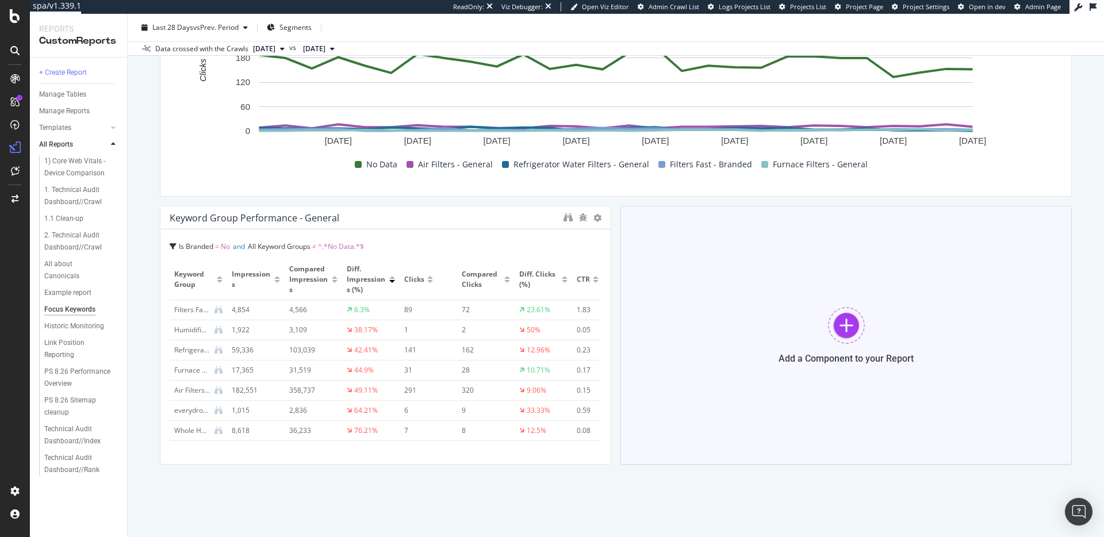
click at [944, 362] on div "Add a Component to your Report" at bounding box center [845, 335] width 451 height 259
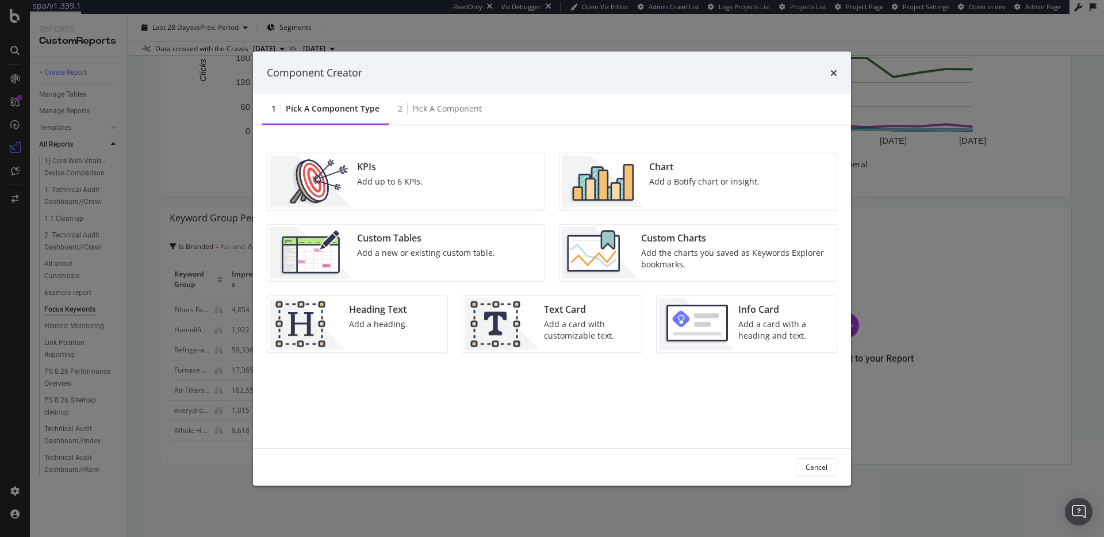
click at [724, 248] on div "Add the charts you saved as Keywords Explorer bookmarks." at bounding box center [735, 258] width 189 height 23
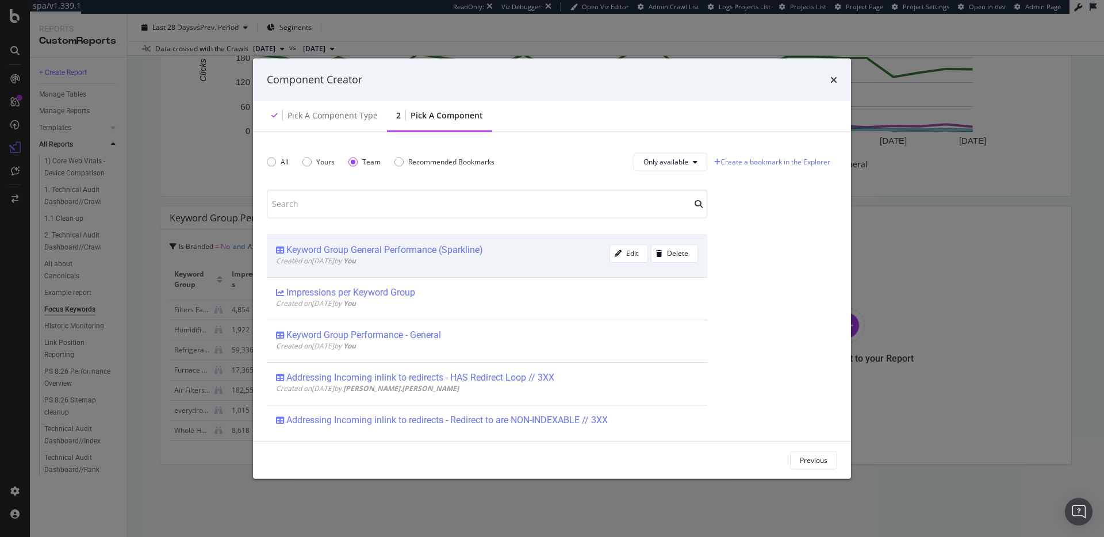
click at [492, 254] on div "Keyword Group General Performance (Sparkline)" at bounding box center [443, 250] width 334 height 12
click at [821, 466] on div "Add Component" at bounding box center [802, 459] width 52 height 17
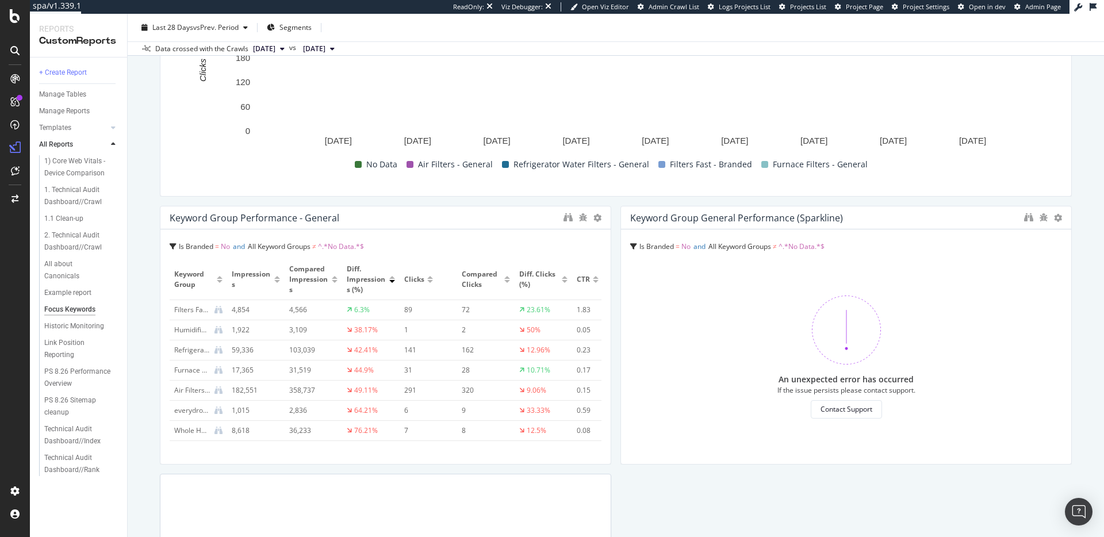
scroll to position [292, 0]
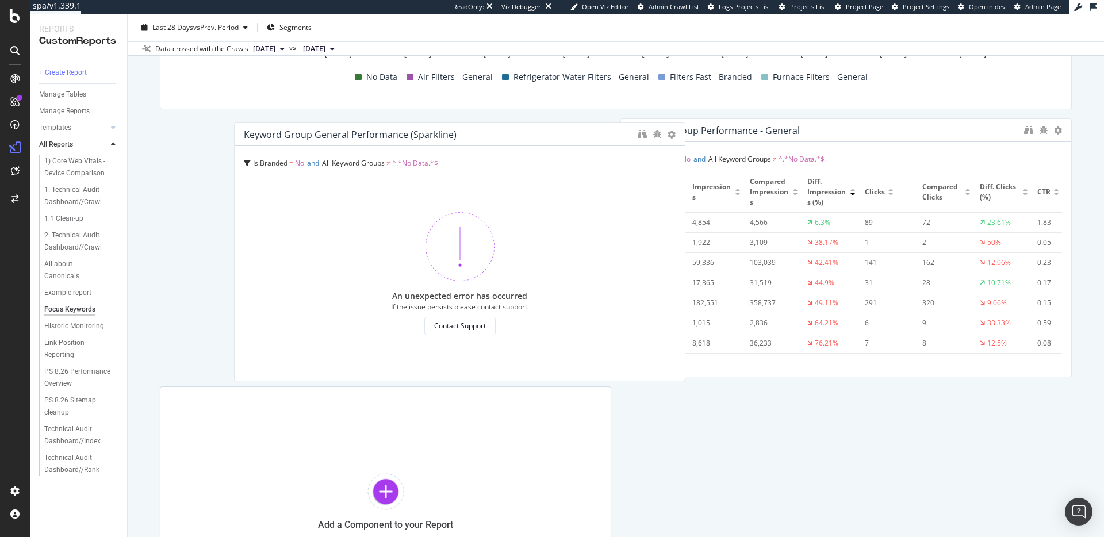
drag, startPoint x: 618, startPoint y: 172, endPoint x: 235, endPoint y: 176, distance: 383.0
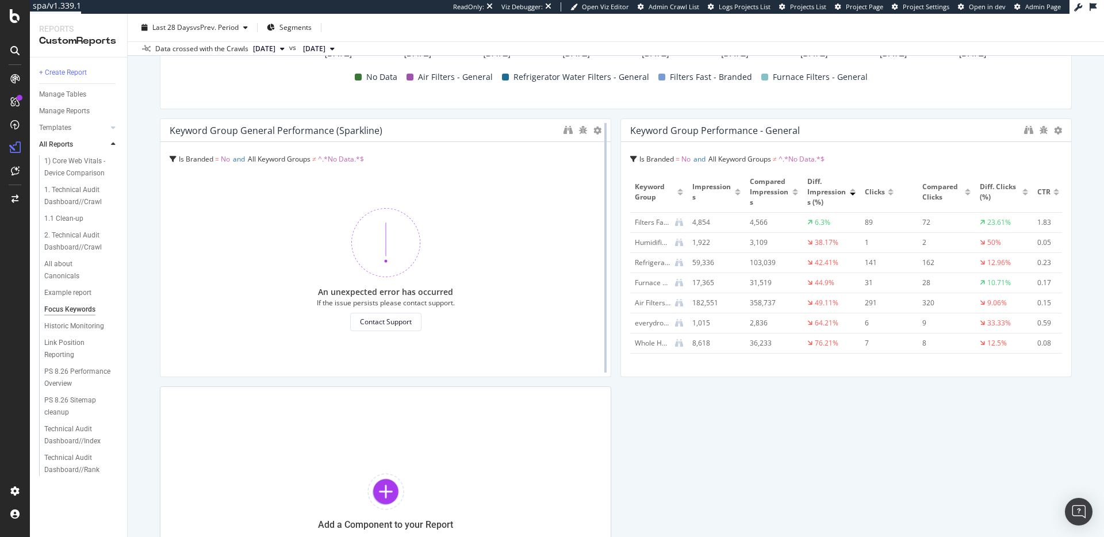
click at [606, 184] on div at bounding box center [606, 247] width 12 height 259
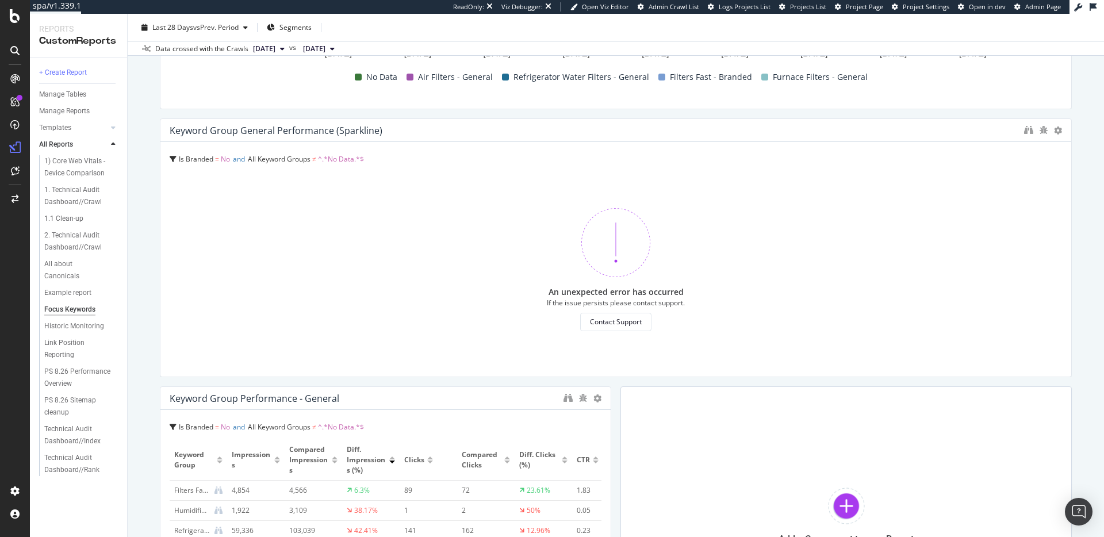
drag, startPoint x: 606, startPoint y: 185, endPoint x: 1101, endPoint y: 166, distance: 495.4
click at [1103, 166] on div "Focus Keywords Focus Keywords [DOMAIN_NAME] Clone (Admin) Clone Schedule Email …" at bounding box center [616, 275] width 976 height 523
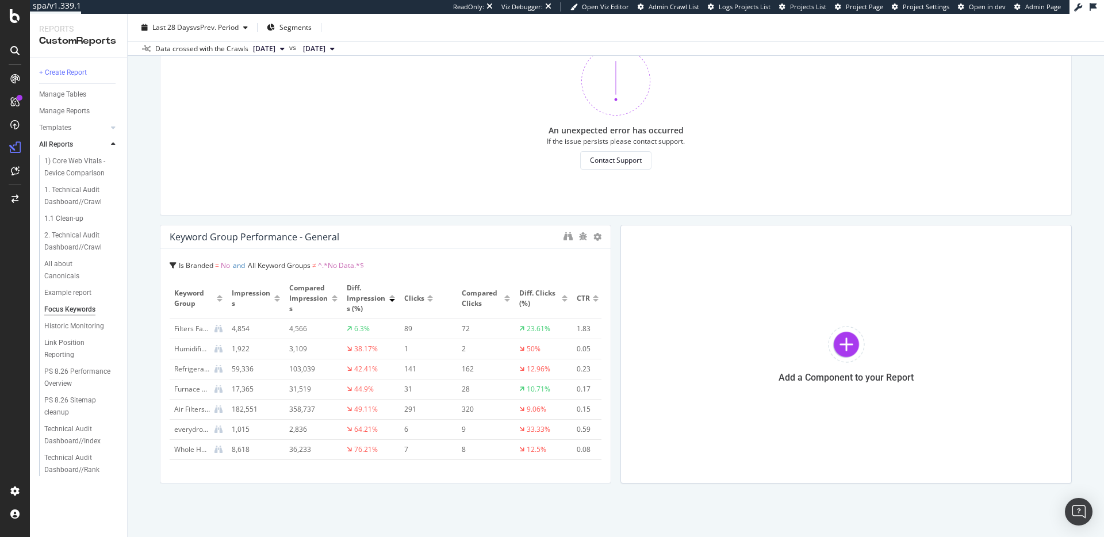
scroll to position [473, 0]
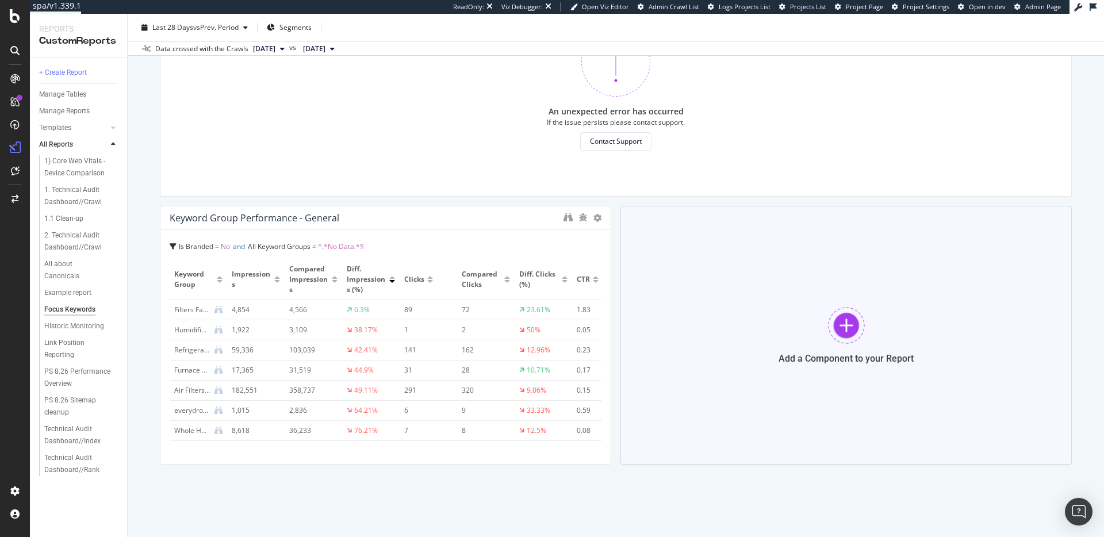
click at [833, 316] on div at bounding box center [846, 325] width 37 height 37
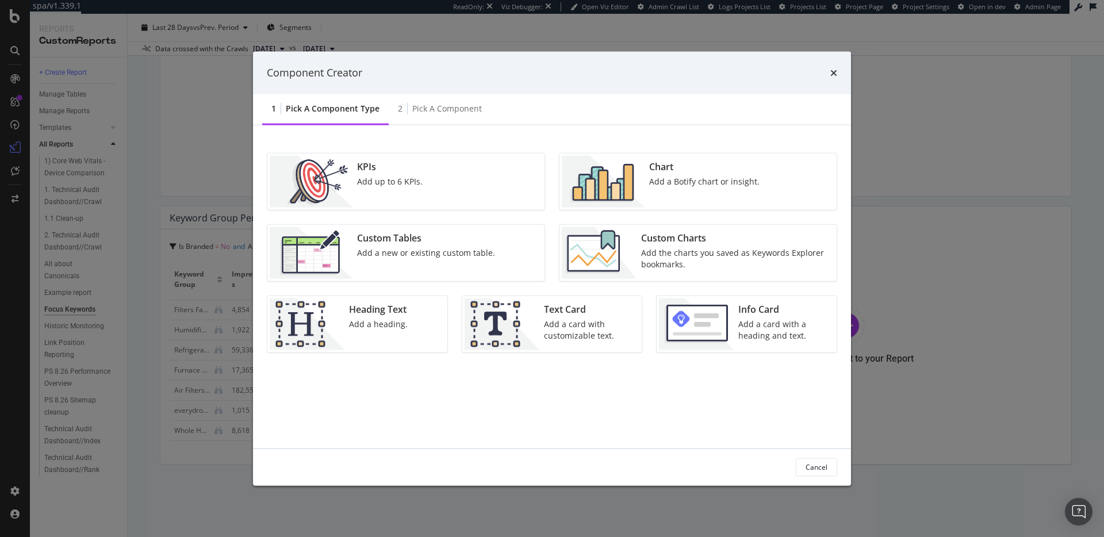
click at [683, 252] on div "Add the charts you saved as Keywords Explorer bookmarks." at bounding box center [735, 258] width 189 height 23
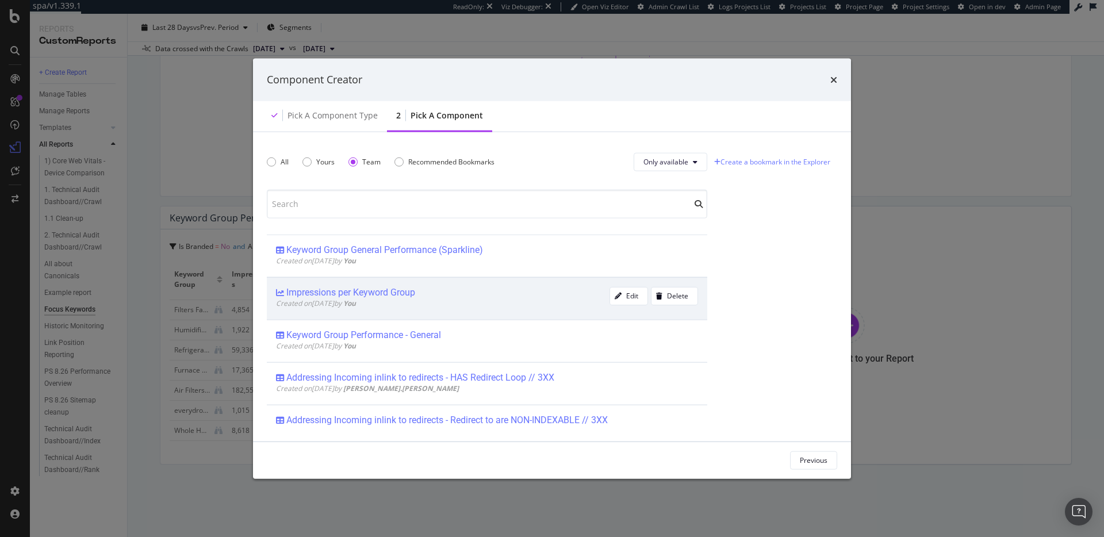
click at [463, 295] on div "Impressions per Keyword Group" at bounding box center [443, 292] width 334 height 12
click at [810, 462] on div "Add Component" at bounding box center [802, 460] width 52 height 10
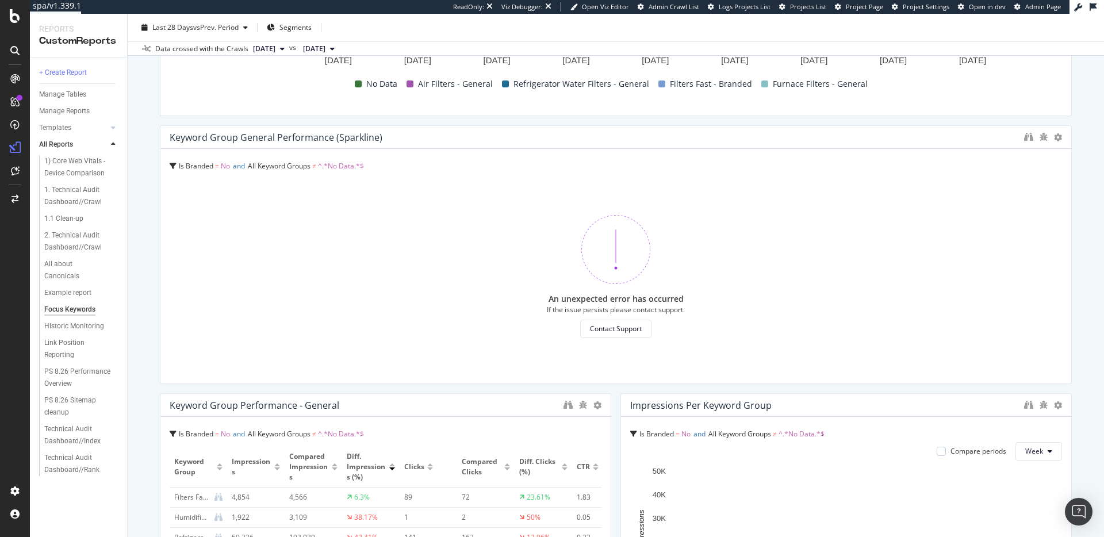
scroll to position [534, 0]
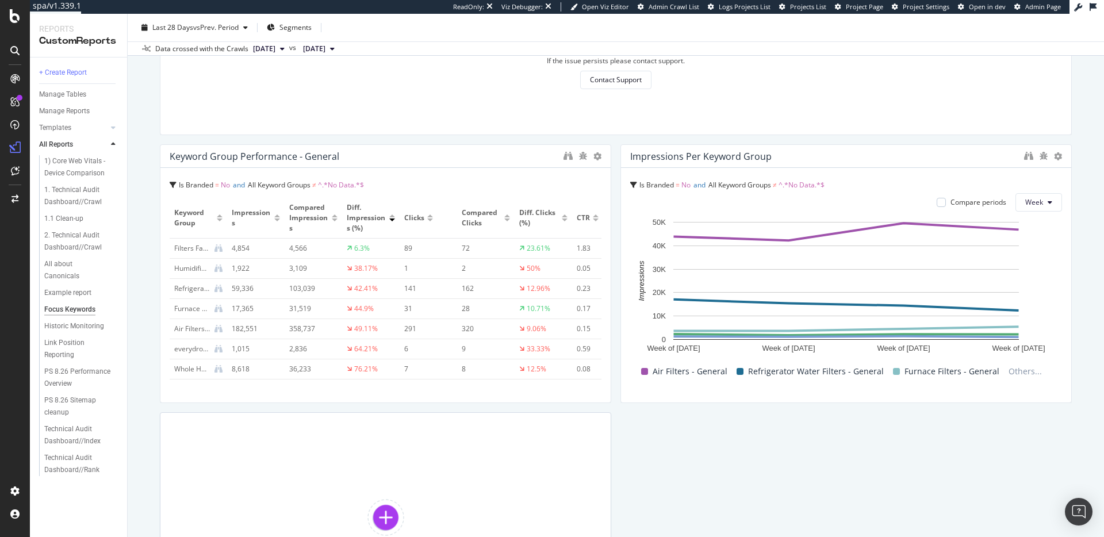
drag, startPoint x: 1103, startPoint y: 214, endPoint x: 1100, endPoint y: 221, distance: 7.7
click at [1102, 221] on div "Focus Keywords Focus Keywords [DOMAIN_NAME] Clone (Admin) Clone Schedule Email …" at bounding box center [616, 275] width 976 height 523
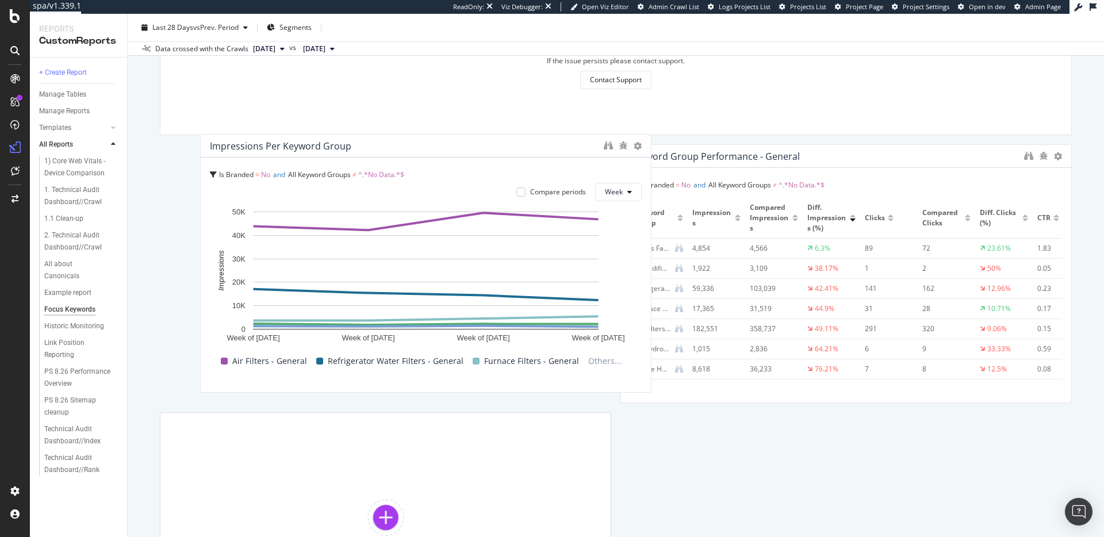
drag, startPoint x: 627, startPoint y: 239, endPoint x: 185, endPoint y: 225, distance: 442.4
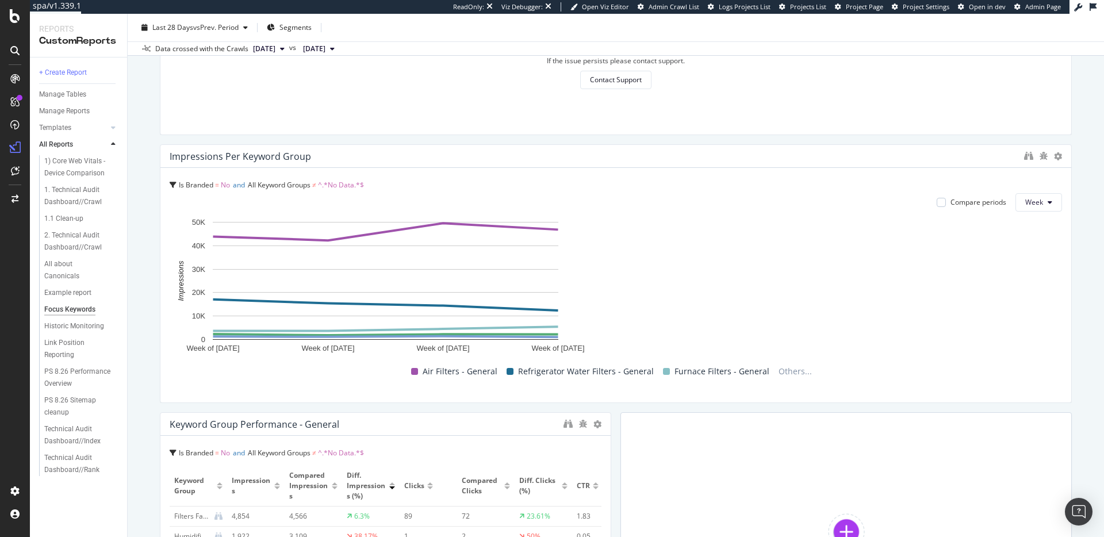
drag, startPoint x: 652, startPoint y: 239, endPoint x: 1080, endPoint y: 244, distance: 429.0
click at [1080, 244] on div "Focus Keywords Focus Keywords [DOMAIN_NAME] Clone (Admin) Clone Schedule Email …" at bounding box center [616, 275] width 976 height 523
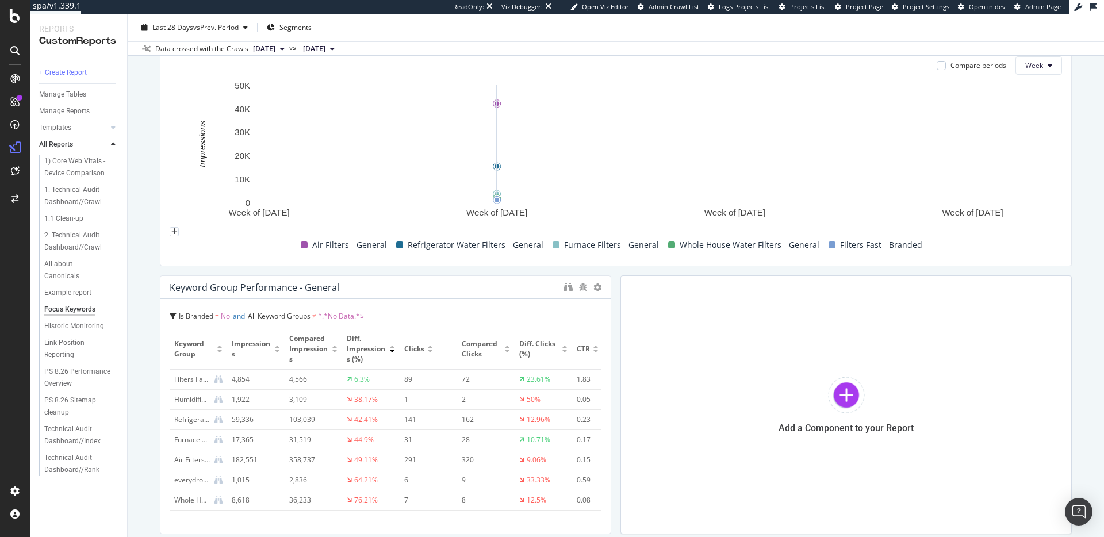
scroll to position [692, 0]
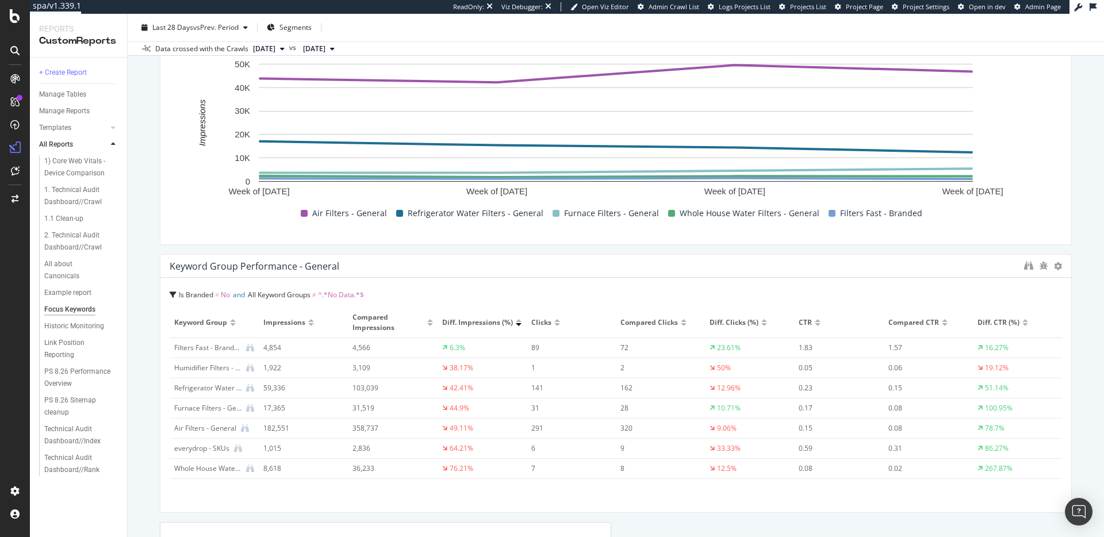
drag, startPoint x: 603, startPoint y: 321, endPoint x: 1103, endPoint y: 325, distance: 500.3
click at [1103, 325] on div "Focus Keywords Focus Keywords [DOMAIN_NAME] Clone (Admin) Clone Schedule Email …" at bounding box center [616, 275] width 976 height 523
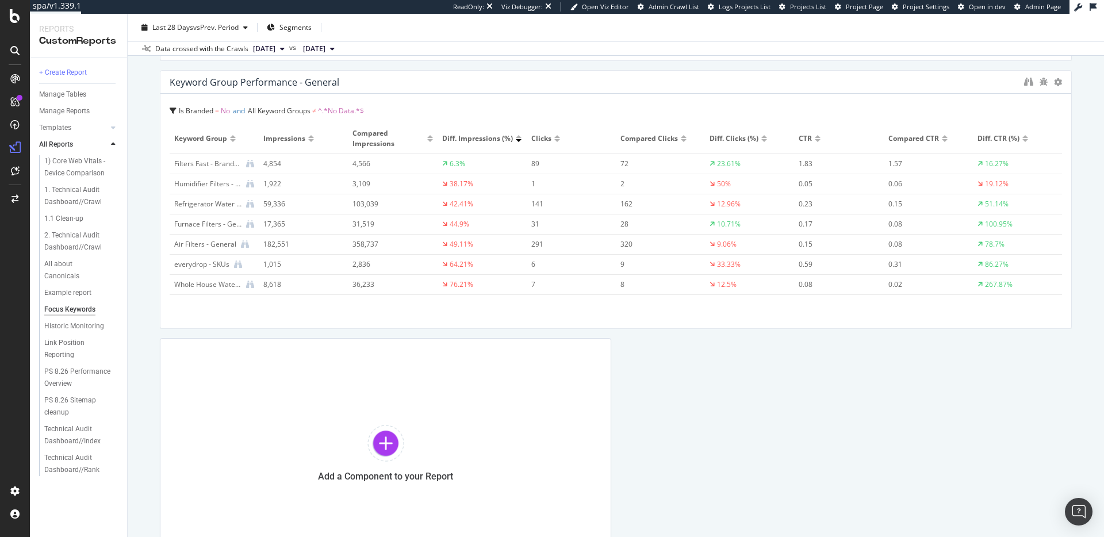
scroll to position [878, 0]
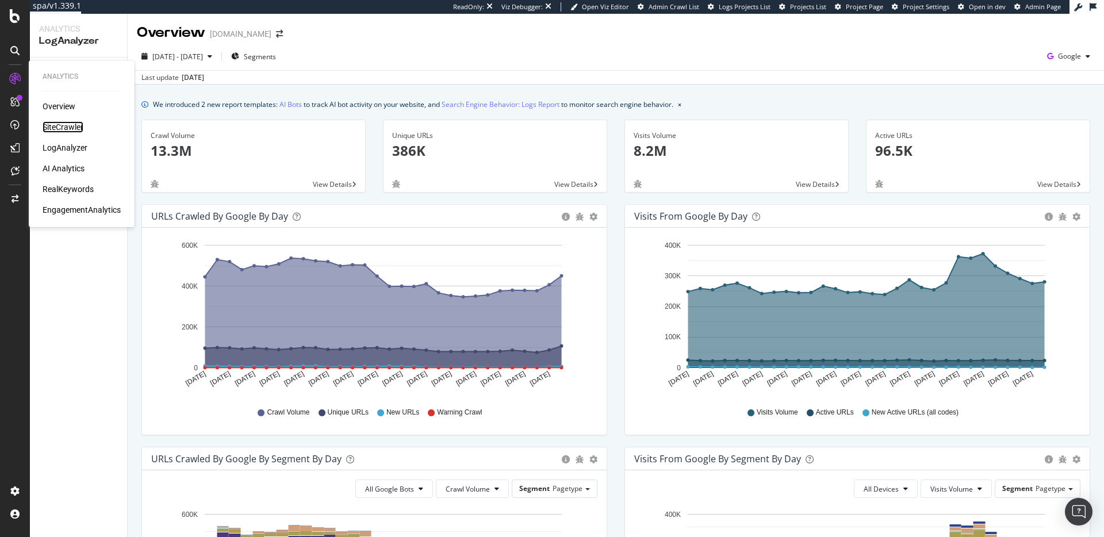
click at [66, 128] on div "SiteCrawler" at bounding box center [63, 127] width 41 height 12
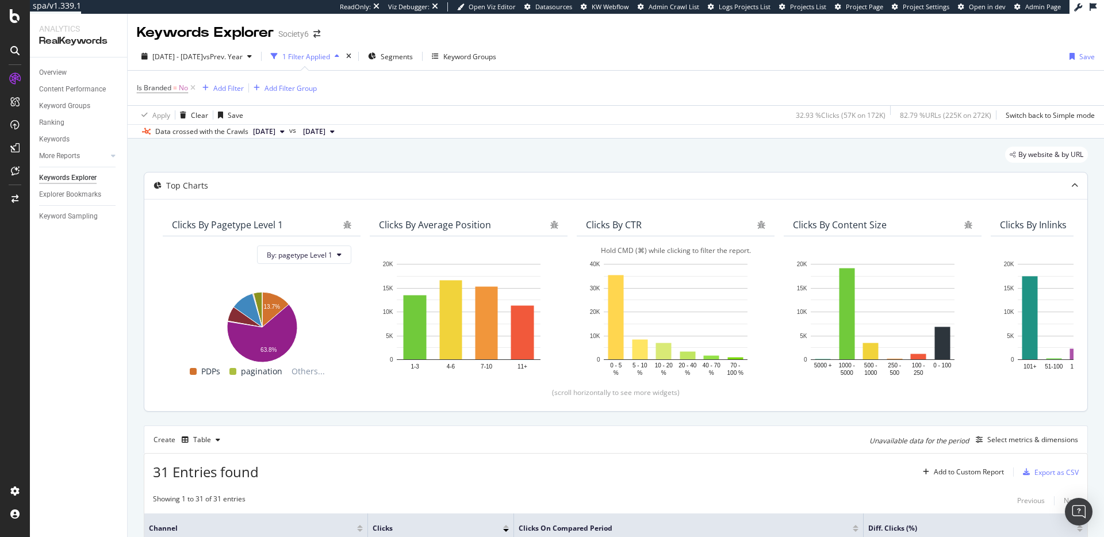
scroll to position [0, 94]
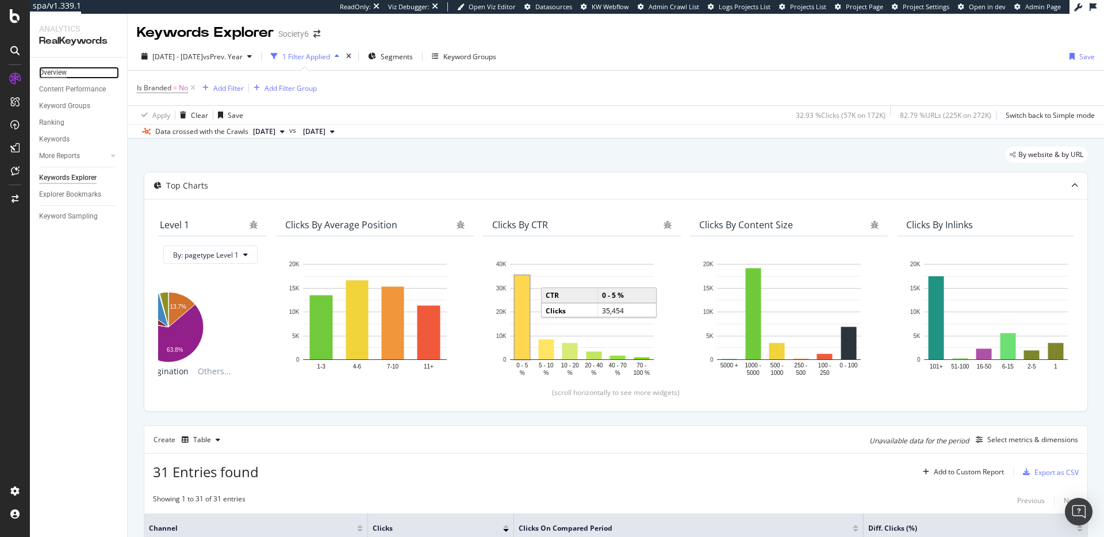
click at [66, 70] on div "Overview" at bounding box center [53, 73] width 28 height 12
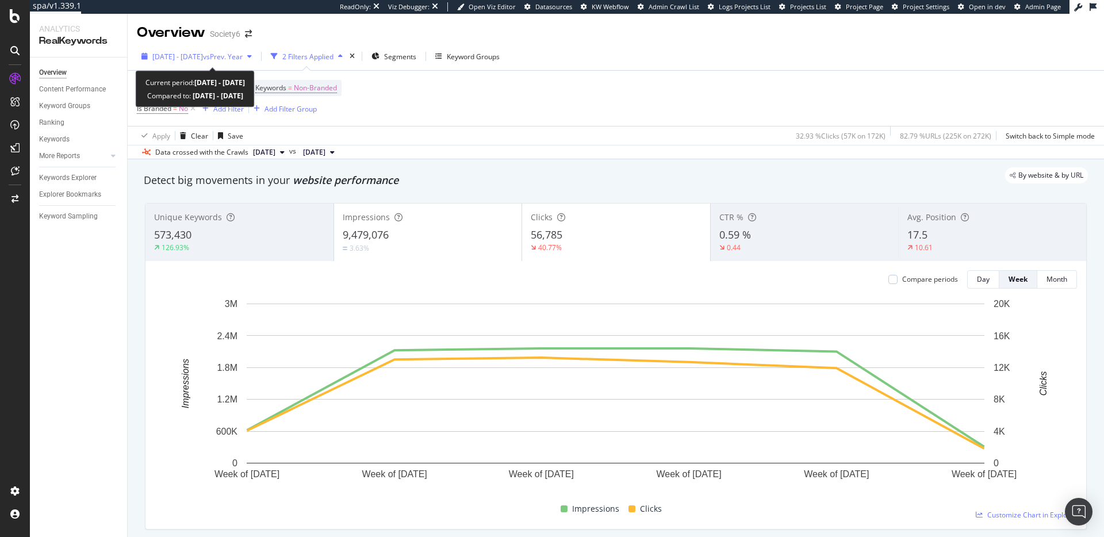
click at [203, 57] on span "[DATE] - [DATE]" at bounding box center [177, 57] width 51 height 10
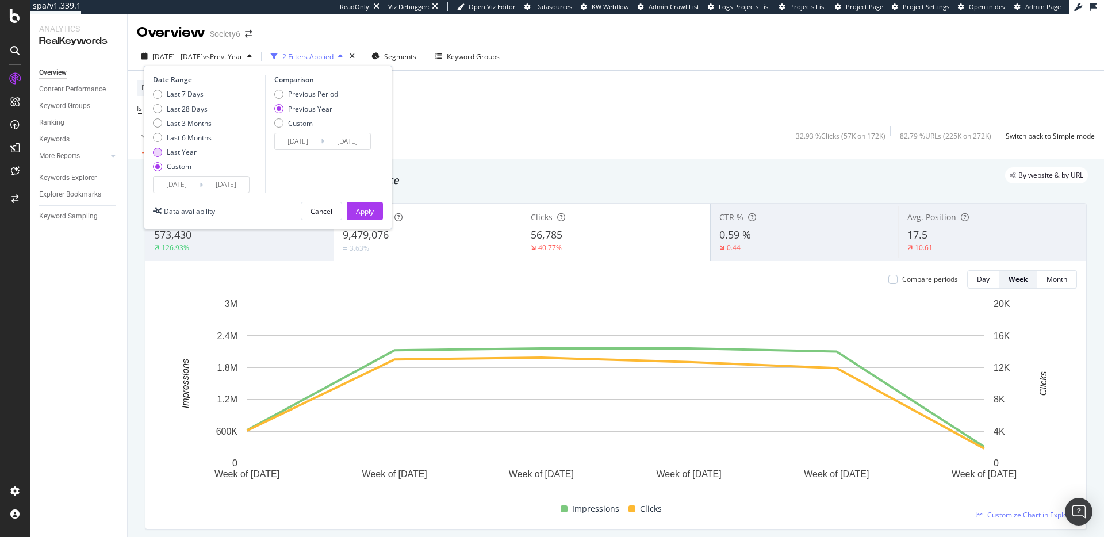
click at [188, 150] on div "Last Year" at bounding box center [182, 152] width 30 height 10
type input "[DATE]"
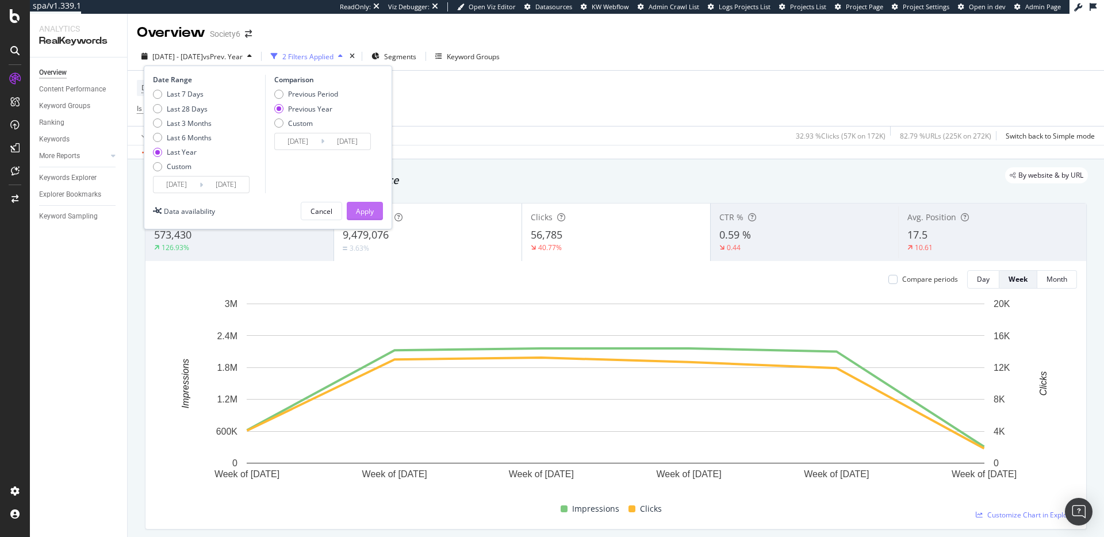
click at [379, 212] on button "Apply" at bounding box center [365, 211] width 36 height 18
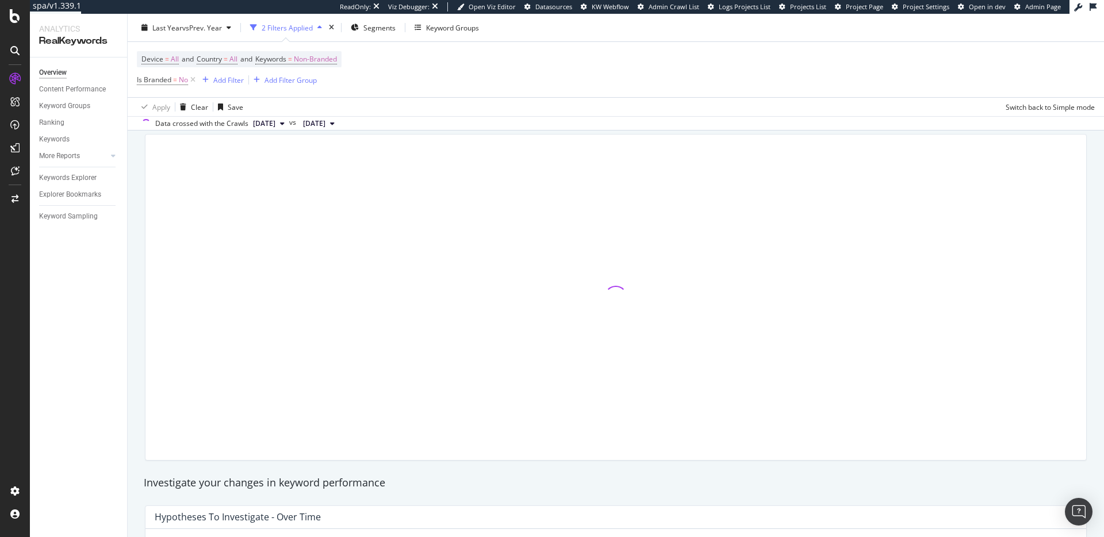
scroll to position [68, 0]
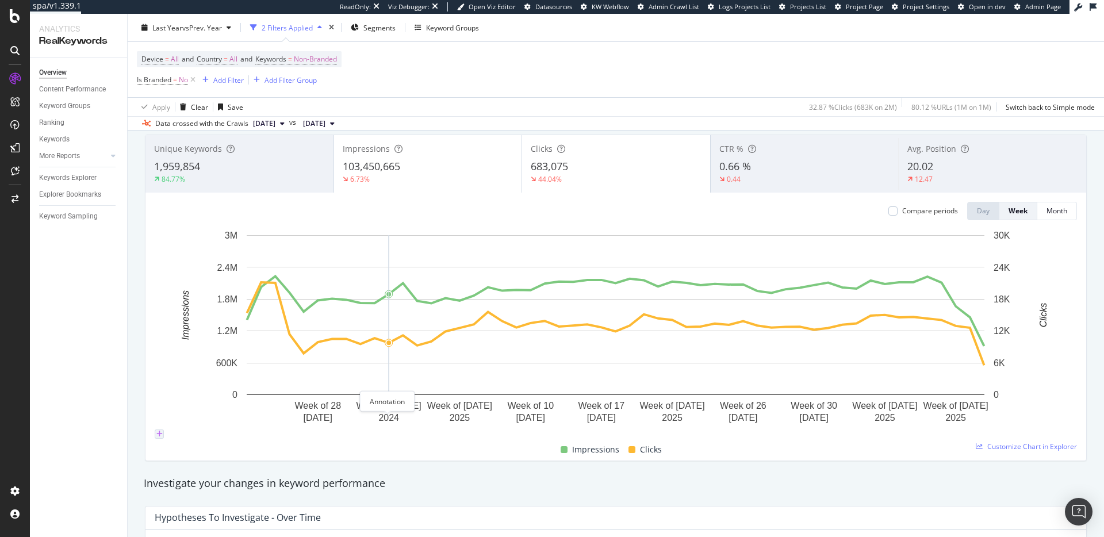
click at [163, 431] on icon "plus" at bounding box center [159, 434] width 6 height 7
click at [164, 368] on input "[DATE]" at bounding box center [131, 374] width 65 height 12
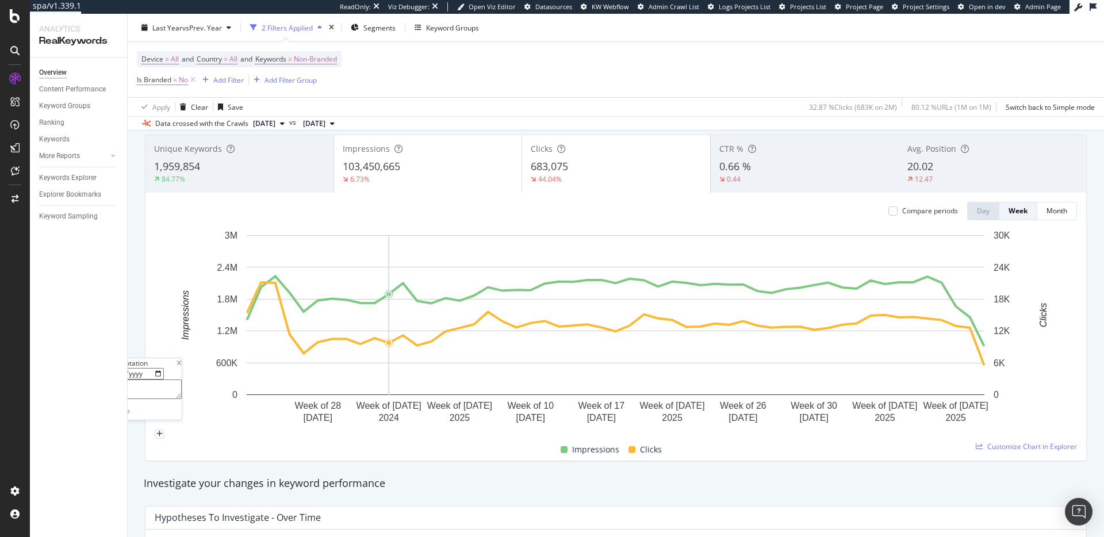
type input "[DATE]"
click at [182, 380] on textarea at bounding box center [140, 390] width 83 height 20
type textarea "S"
type textarea "[DATE] Core Update rollout completed (began 11/11)"
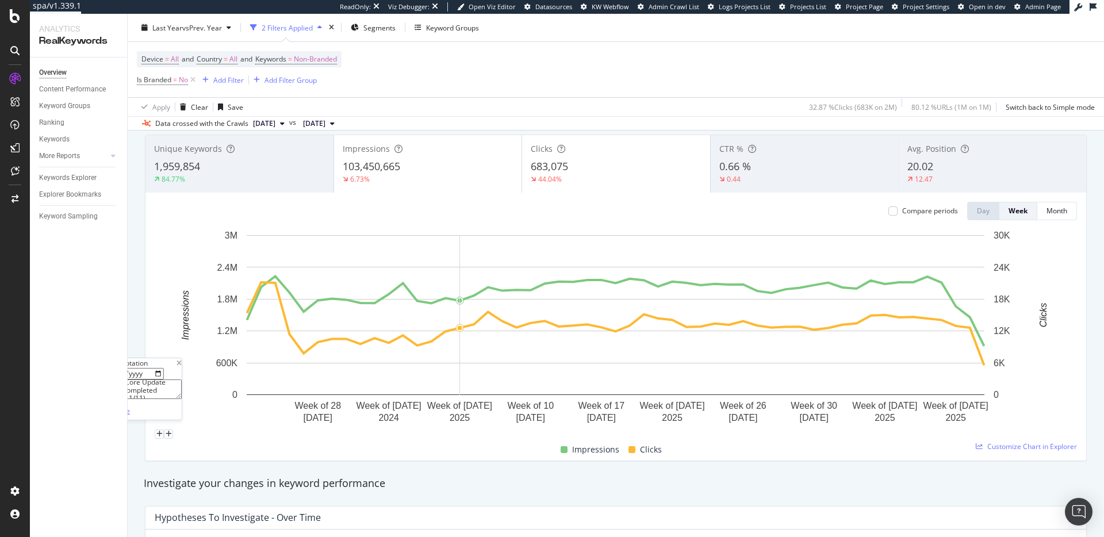
click at [130, 406] on div "Save" at bounding box center [122, 411] width 16 height 10
click at [429, 342] on circle "A chart." at bounding box center [431, 341] width 5 height 5
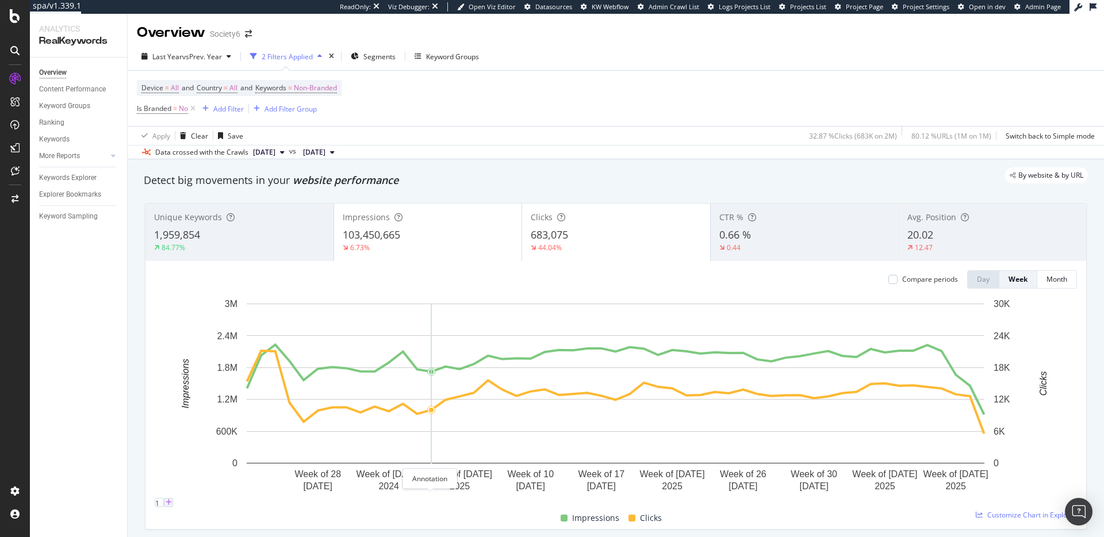
click at [172, 499] on icon "plus" at bounding box center [169, 502] width 6 height 7
click at [164, 436] on input "[DATE]" at bounding box center [131, 442] width 65 height 12
type input "[DATE]"
click at [182, 428] on icon "xmark" at bounding box center [179, 431] width 5 height 7
click at [172, 499] on icon "plus" at bounding box center [169, 502] width 6 height 7
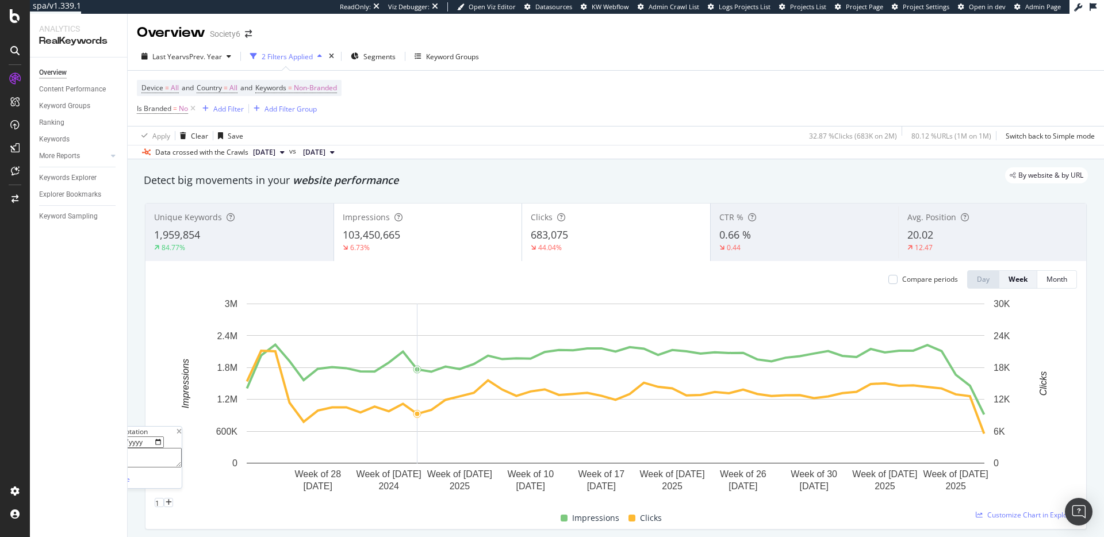
click at [164, 436] on input "[DATE]" at bounding box center [131, 442] width 65 height 12
type input "[DATE]"
click at [182, 448] on textarea at bounding box center [140, 458] width 83 height 20
type textarea "[DATE] core update rollout completed (began 12/12)"
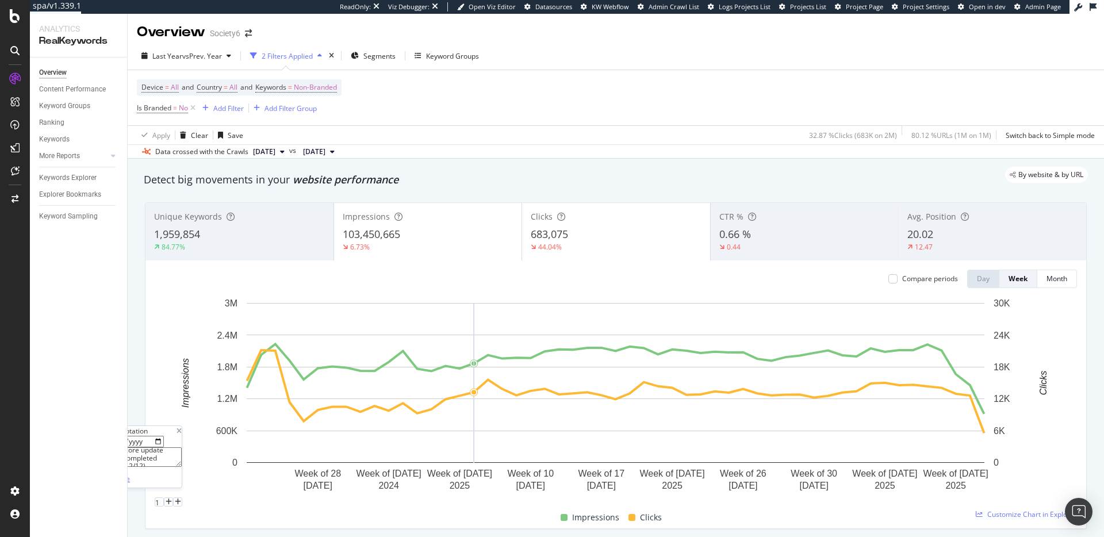
click at [130, 474] on div "Save" at bounding box center [122, 479] width 16 height 10
click at [181, 499] on icon "plus" at bounding box center [178, 502] width 6 height 7
click at [164, 436] on input "[DATE]" at bounding box center [131, 442] width 65 height 12
type input "[DATE]"
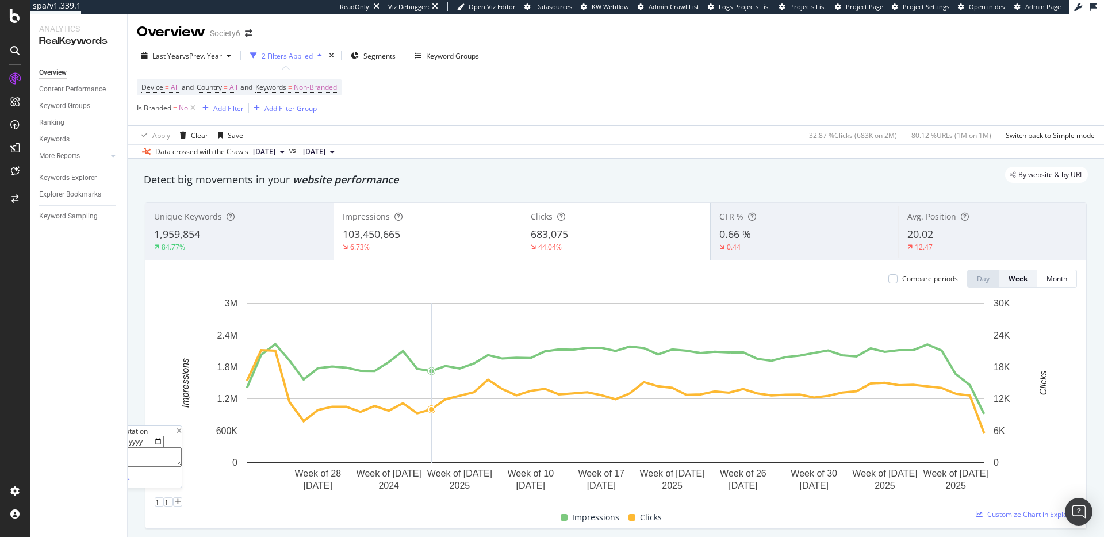
click at [182, 447] on textarea at bounding box center [140, 457] width 83 height 20
type textarea "[DATE] spam update rollout complete (began 12/19)"
click at [130, 474] on div "Save" at bounding box center [122, 479] width 16 height 10
click at [190, 499] on icon "plus" at bounding box center [187, 502] width 6 height 7
click at [164, 436] on input "[DATE]" at bounding box center [131, 442] width 65 height 12
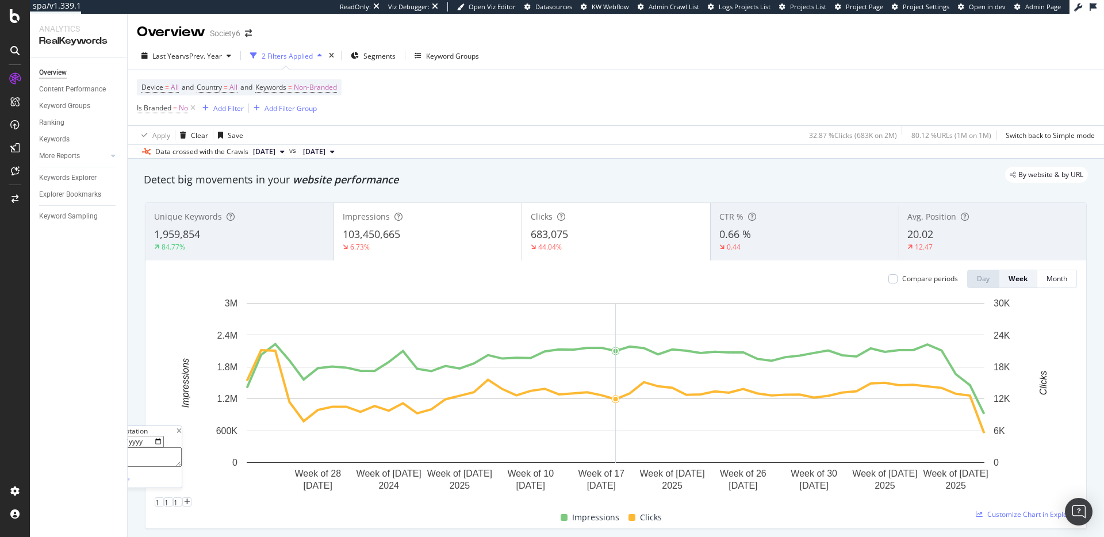
type input "[DATE]"
click at [182, 447] on textarea at bounding box center [140, 457] width 83 height 20
type textarea "A"
click at [182, 447] on textarea "[DATE] core update rollout complete (begain" at bounding box center [140, 457] width 83 height 20
drag, startPoint x: 611, startPoint y: 424, endPoint x: 629, endPoint y: 431, distance: 19.7
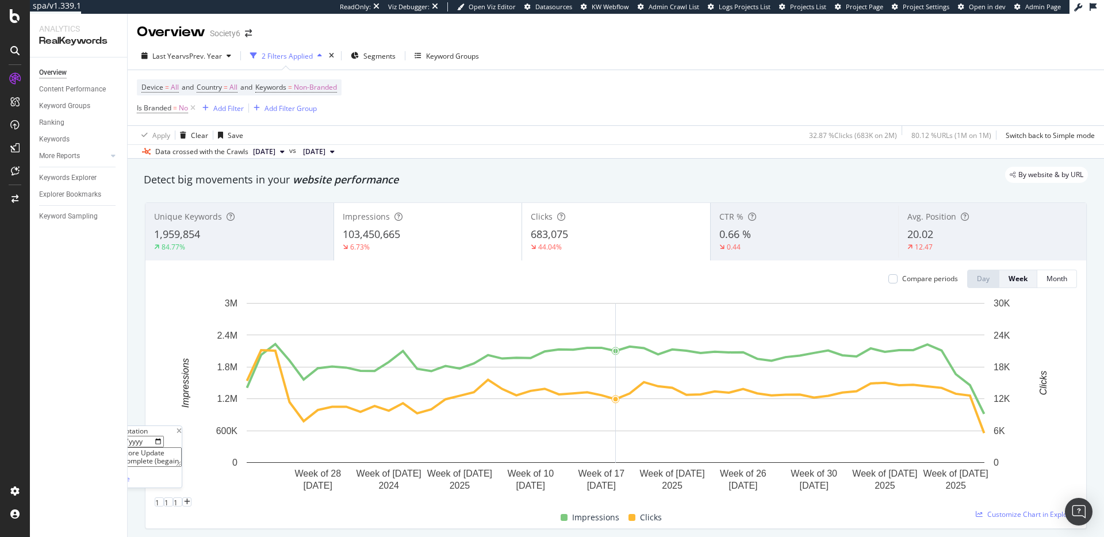
click at [182, 447] on textarea "[DATE] core Update rollout complete (begain" at bounding box center [140, 457] width 83 height 20
click at [182, 447] on textarea "[DATE] Core Update rollout complete (begain" at bounding box center [140, 457] width 83 height 20
type textarea "[DATE] Core Update rollout complete (began 3/13)"
click at [114, 475] on div "button" at bounding box center [107, 478] width 16 height 7
click at [200, 499] on icon "plus" at bounding box center [196, 502] width 6 height 7
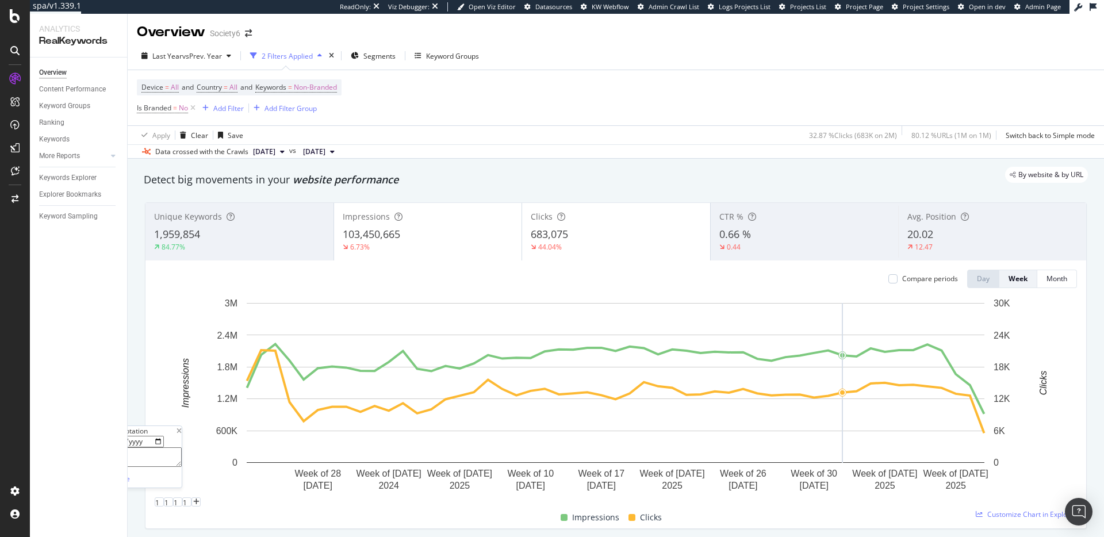
click at [164, 436] on input "[DATE]" at bounding box center [131, 442] width 65 height 12
type input "[DATE]"
click at [182, 447] on textarea at bounding box center [140, 457] width 83 height 20
type textarea "[DATE] Core Update rollout complete (began 6/30)"
click at [130, 474] on div "Save" at bounding box center [122, 479] width 16 height 10
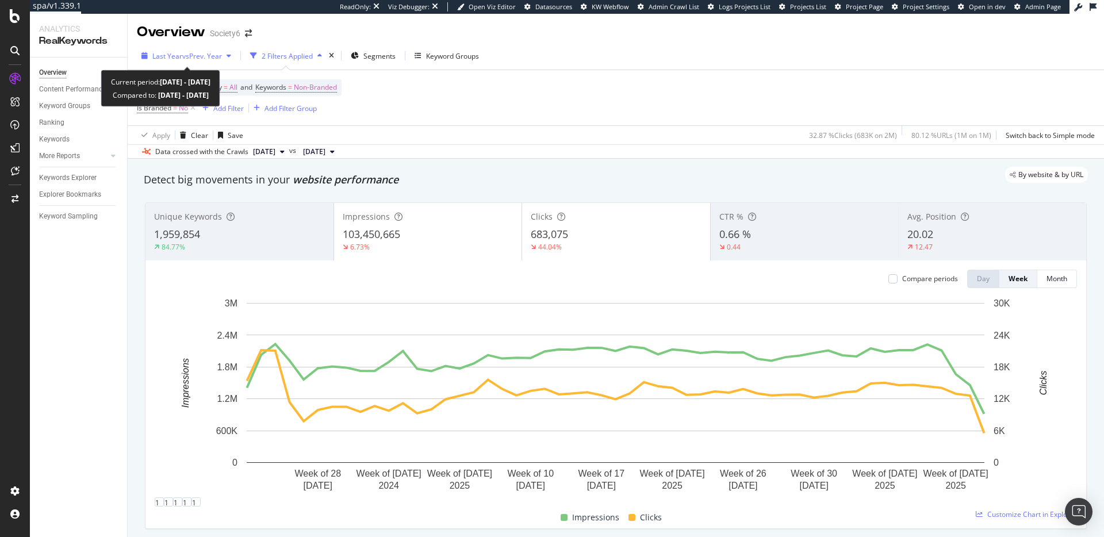
click at [211, 50] on div "Last Year vs Prev. Year" at bounding box center [186, 55] width 99 height 17
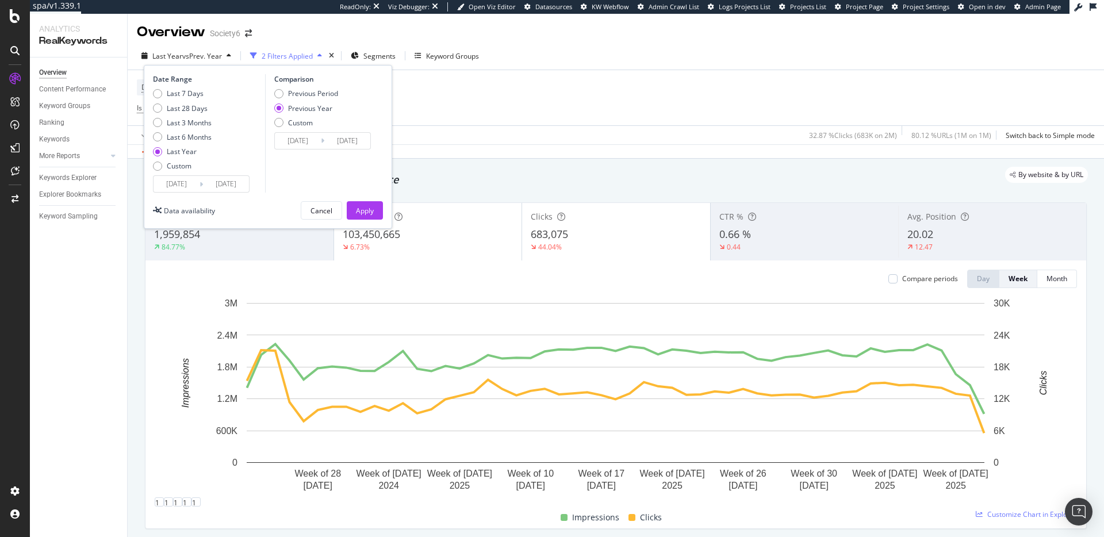
click at [228, 182] on input "[DATE]" at bounding box center [226, 184] width 46 height 16
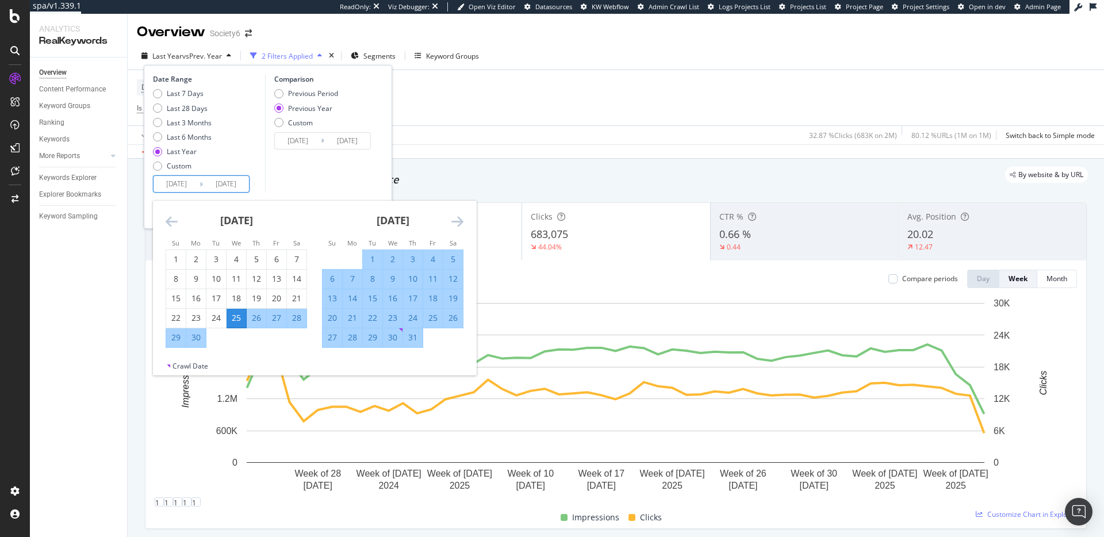
click at [463, 219] on div "[DATE] 1 2 3 4 5 6 7 8 9 10 11 12 13 14 15 16 17 18 19 20 21 22 23 24 25 26 27 …" at bounding box center [314, 281] width 323 height 160
click at [461, 219] on icon "Move forward to switch to the next month." at bounding box center [457, 221] width 12 height 14
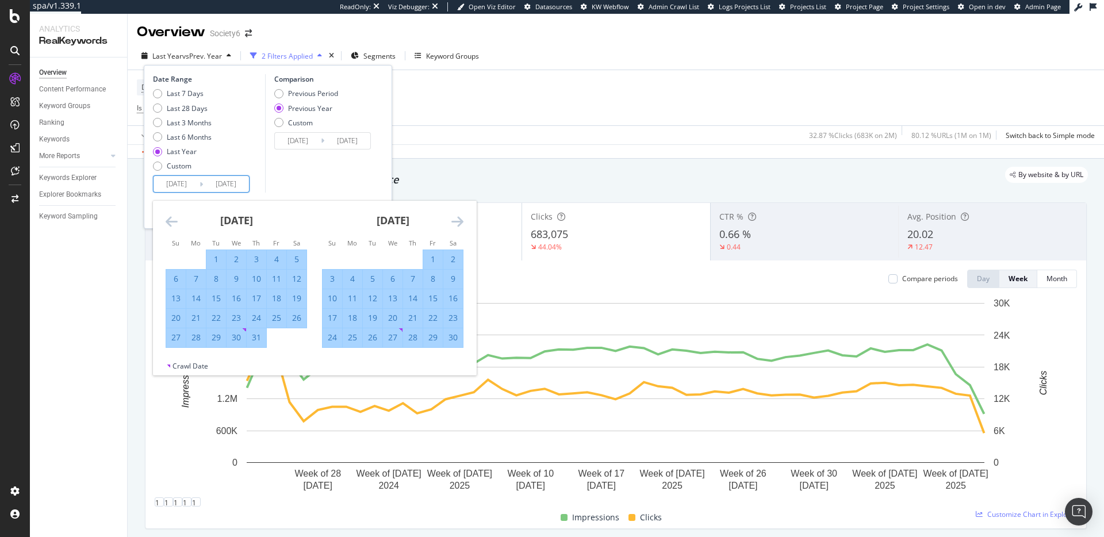
click at [461, 219] on icon "Move forward to switch to the next month." at bounding box center [457, 221] width 12 height 14
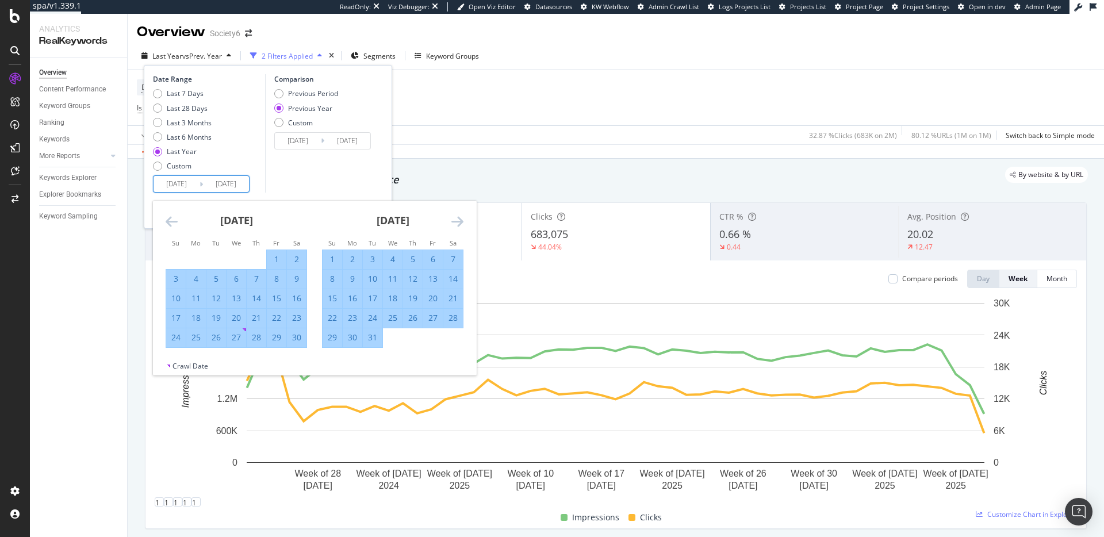
click at [461, 219] on icon "Move forward to switch to the next month." at bounding box center [457, 221] width 12 height 14
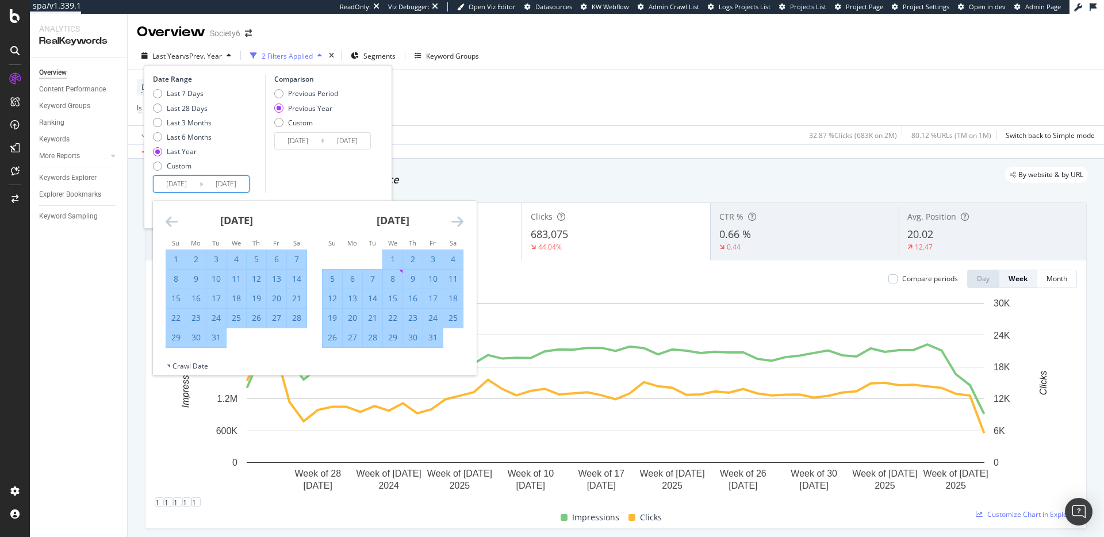
click at [461, 219] on icon "Move forward to switch to the next month." at bounding box center [457, 221] width 12 height 14
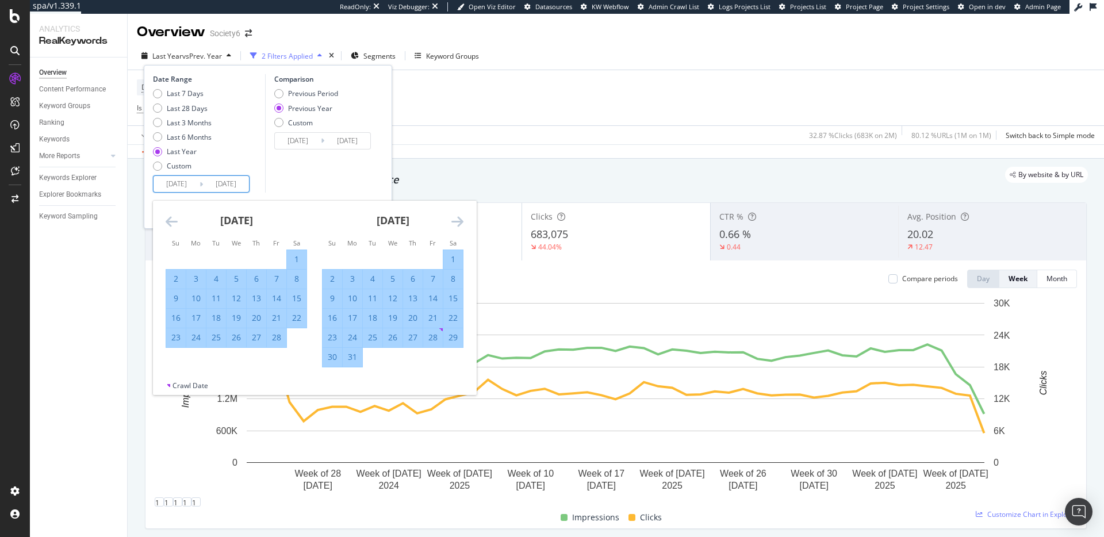
click at [461, 219] on icon "Move forward to switch to the next month." at bounding box center [457, 221] width 12 height 14
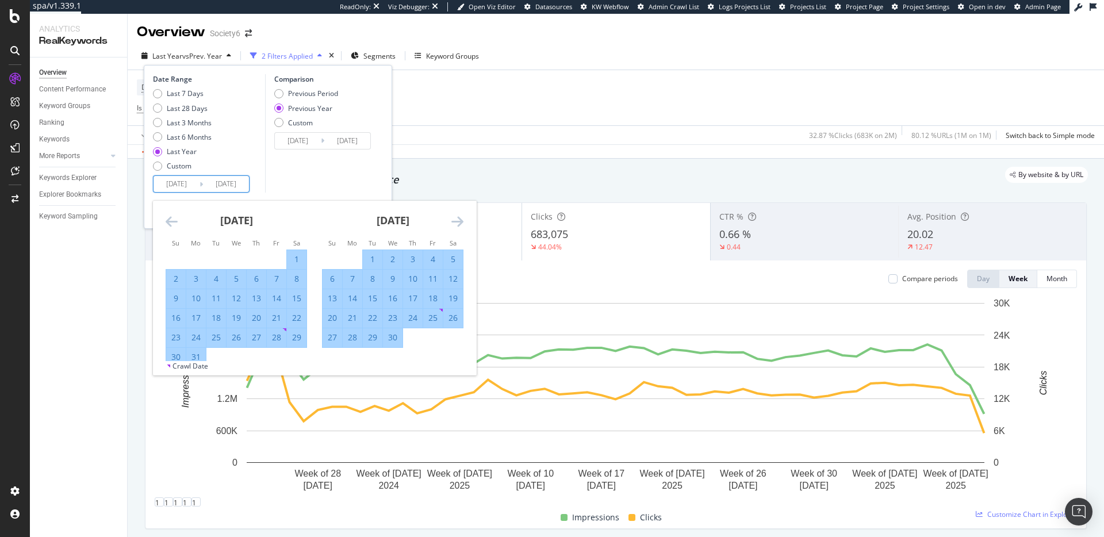
click at [461, 219] on icon "Move forward to switch to the next month." at bounding box center [457, 221] width 12 height 14
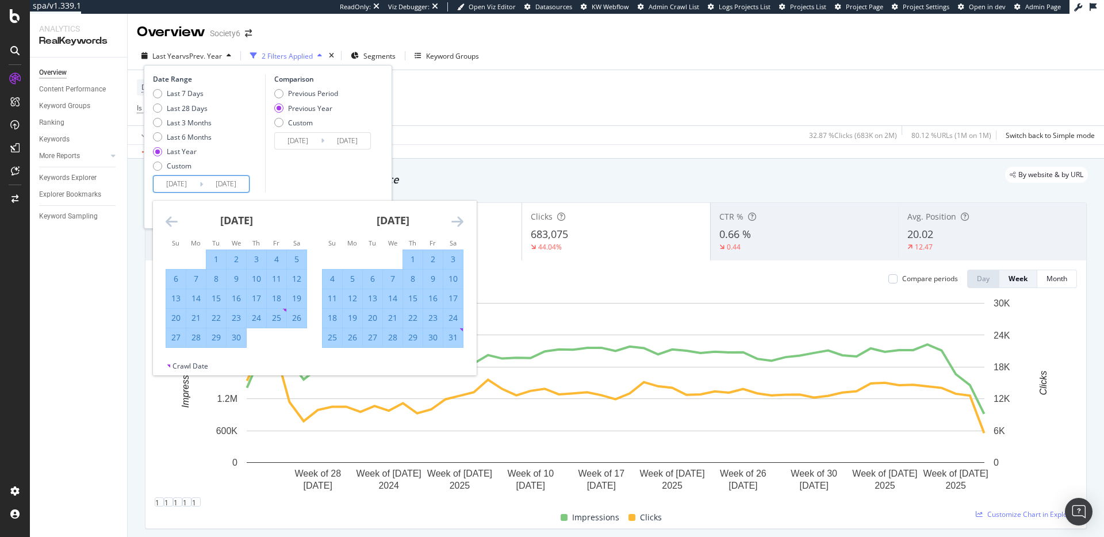
click at [165, 219] on div "[DATE] 1 2 3 4 5 6 7 8 9 10 11 12 13 14 15 16 17 18 19 20 21 22 23 24 25 26 27 …" at bounding box center [236, 274] width 156 height 147
click at [168, 222] on icon "Move backward to switch to the previous month." at bounding box center [172, 221] width 12 height 14
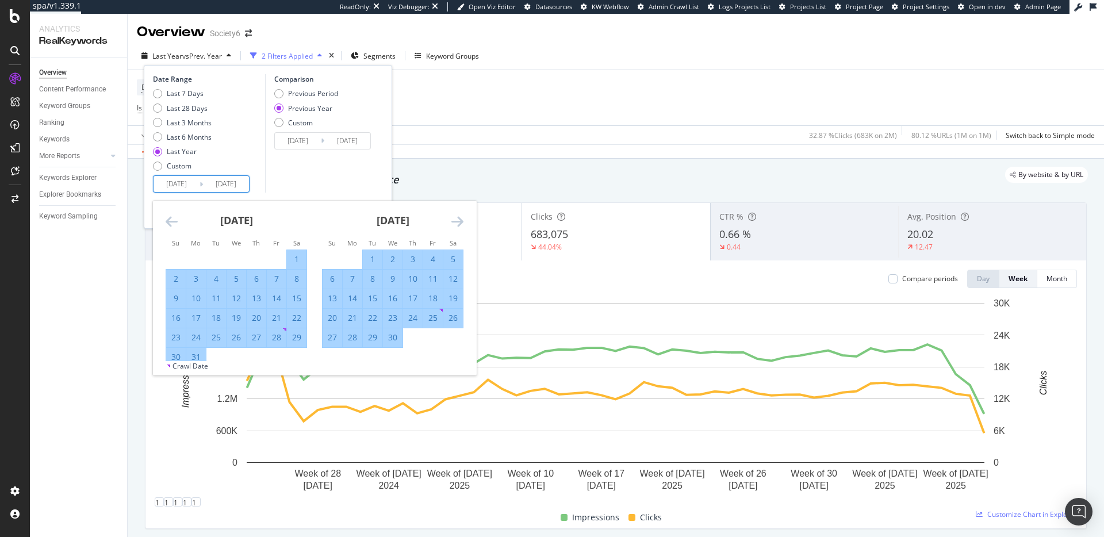
click at [216, 338] on div "25" at bounding box center [216, 338] width 20 height 12
type input "[DATE]"
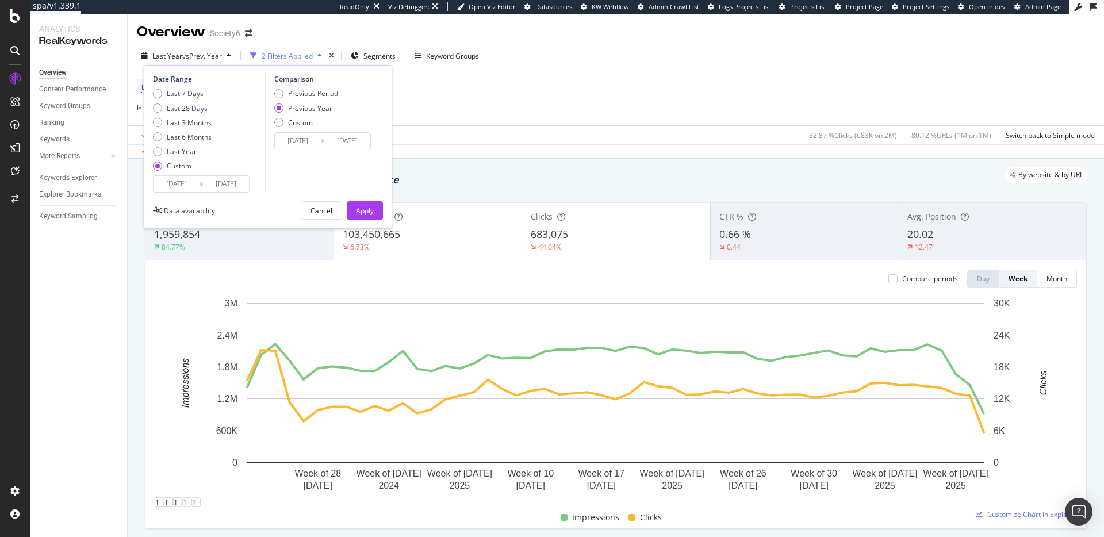
click at [228, 185] on input "[DATE]" at bounding box center [226, 184] width 46 height 16
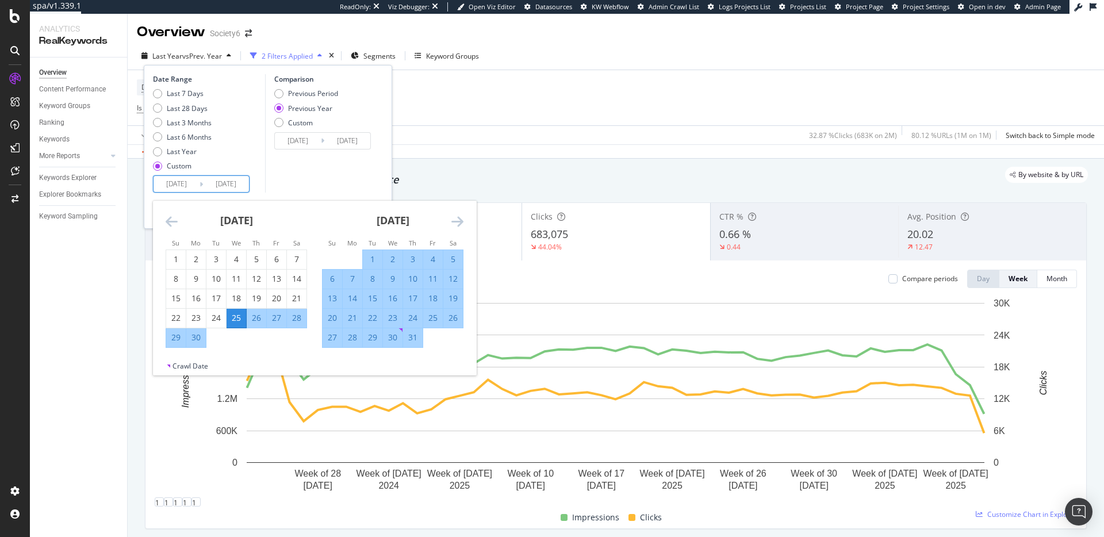
click at [461, 221] on icon "Move forward to switch to the next month." at bounding box center [457, 221] width 12 height 14
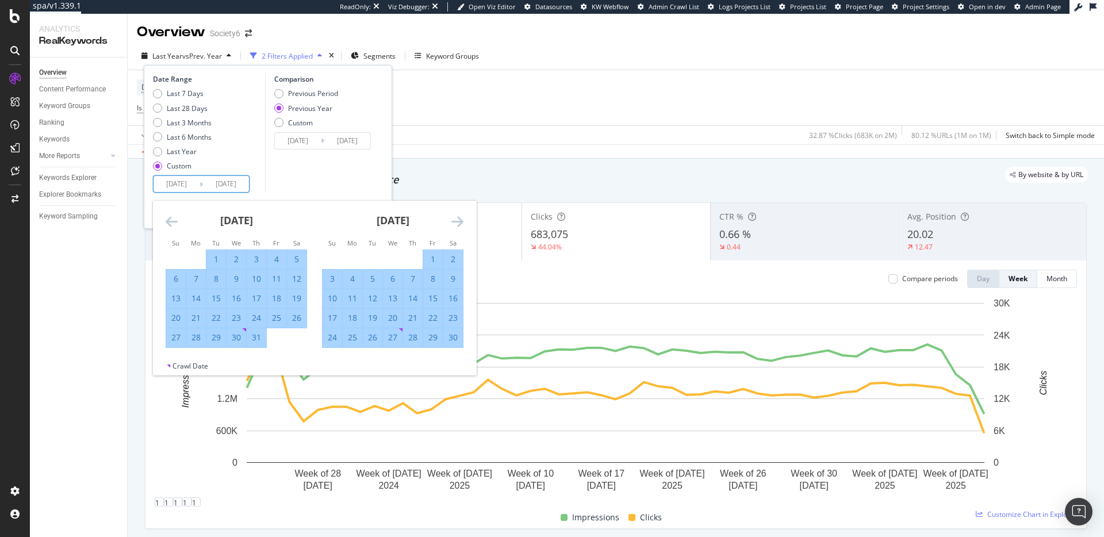
click at [461, 221] on icon "Move forward to switch to the next month." at bounding box center [457, 221] width 12 height 14
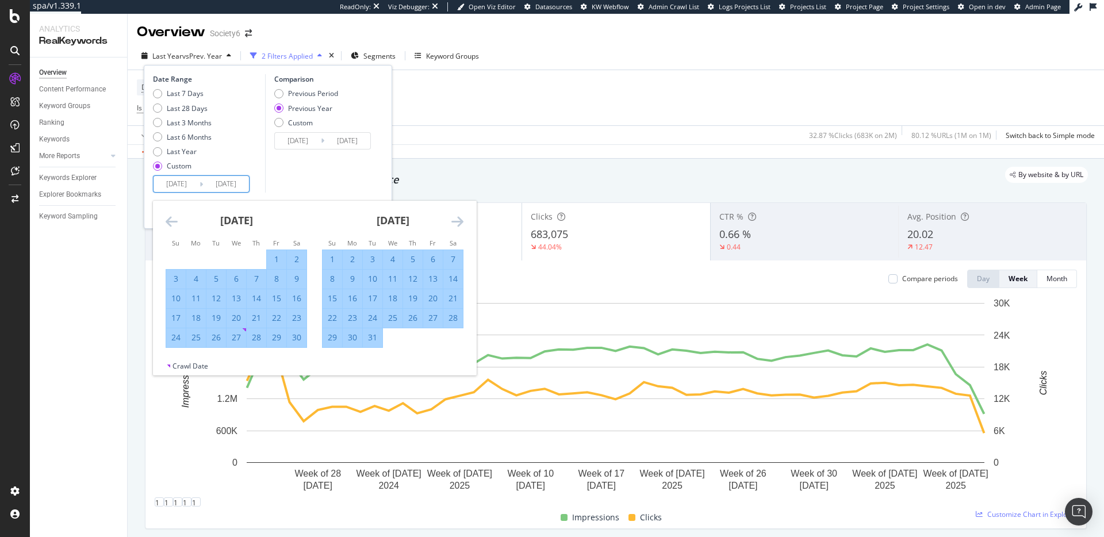
click at [461, 221] on icon "Move forward to switch to the next month." at bounding box center [457, 221] width 12 height 14
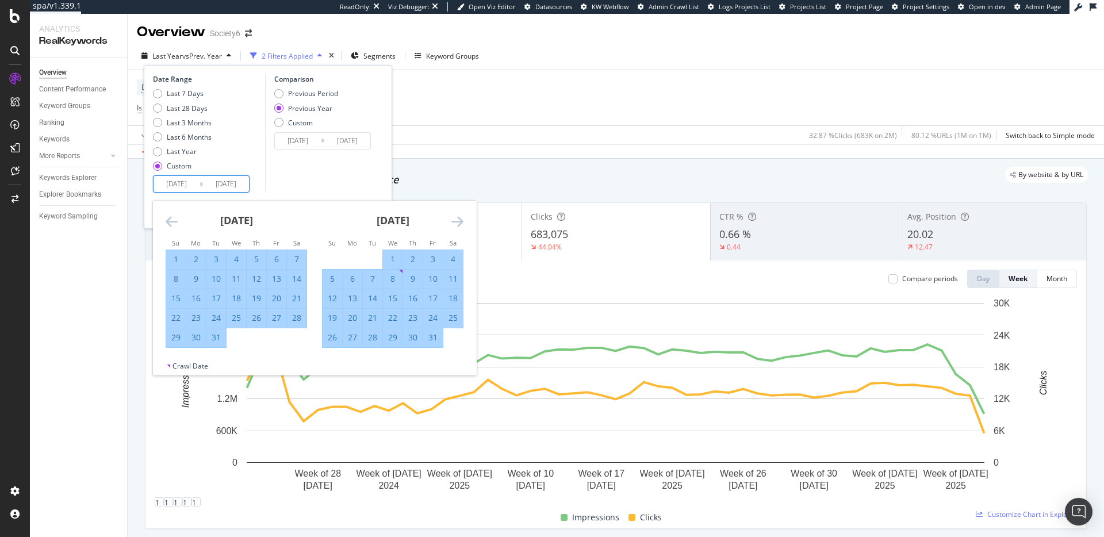
click at [461, 221] on icon "Move forward to switch to the next month." at bounding box center [457, 221] width 12 height 14
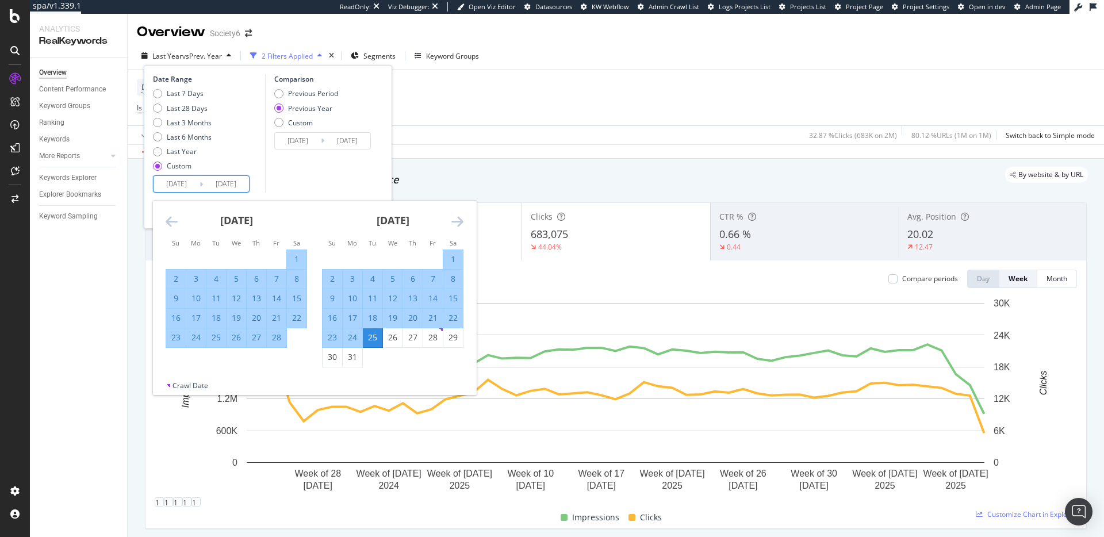
click at [377, 339] on div "25" at bounding box center [373, 338] width 20 height 12
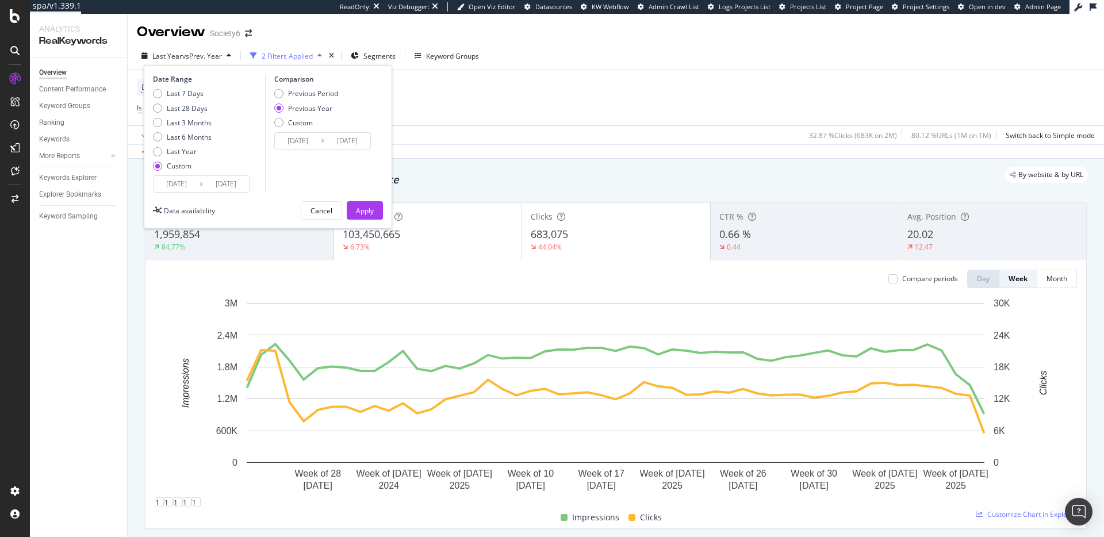
click at [233, 182] on input "[DATE]" at bounding box center [226, 184] width 46 height 16
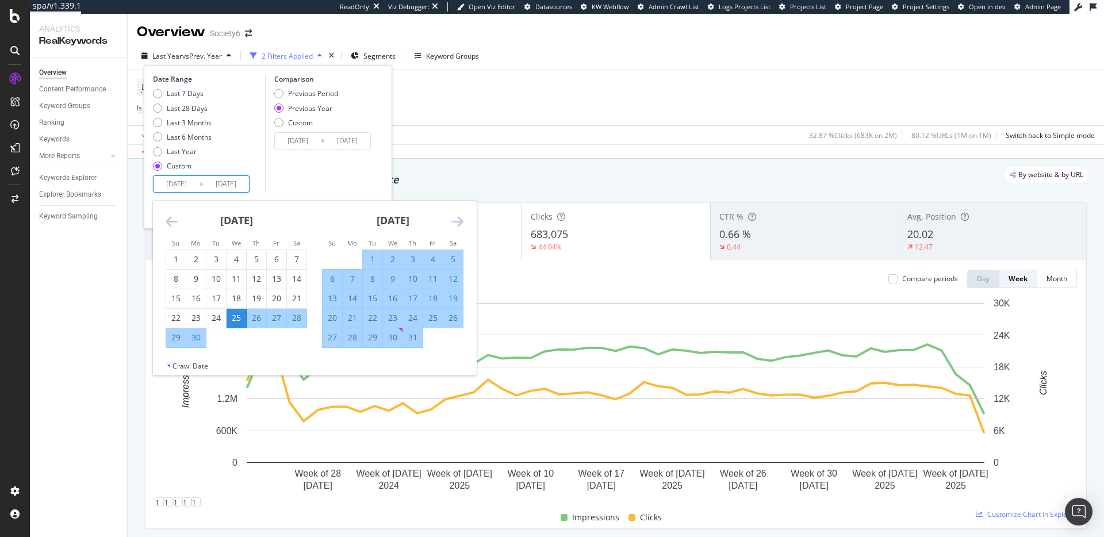
click at [363, 326] on td "22" at bounding box center [373, 318] width 20 height 20
type input "[DATE]"
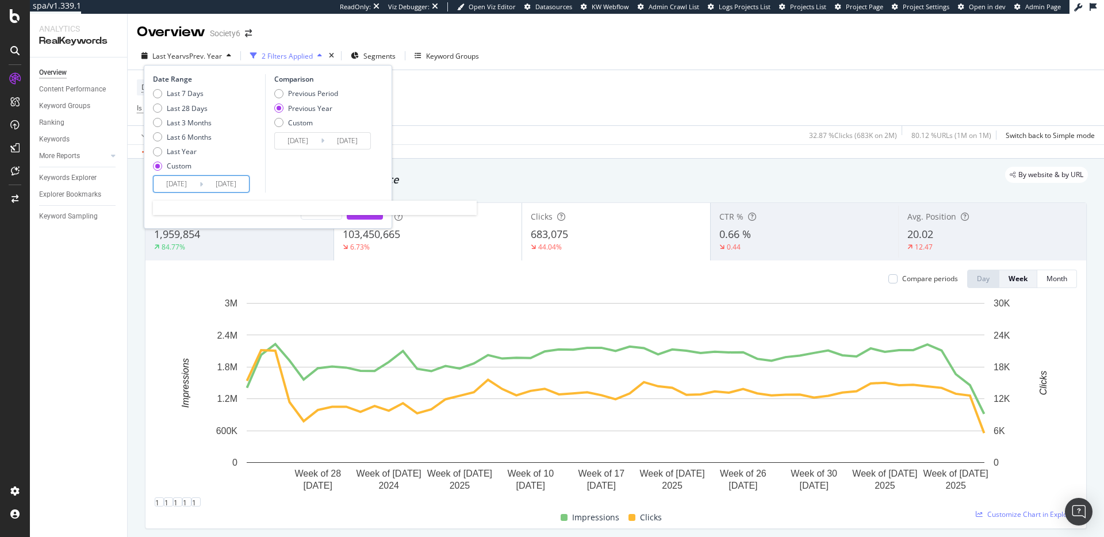
click at [183, 183] on input "[DATE]" at bounding box center [177, 184] width 46 height 16
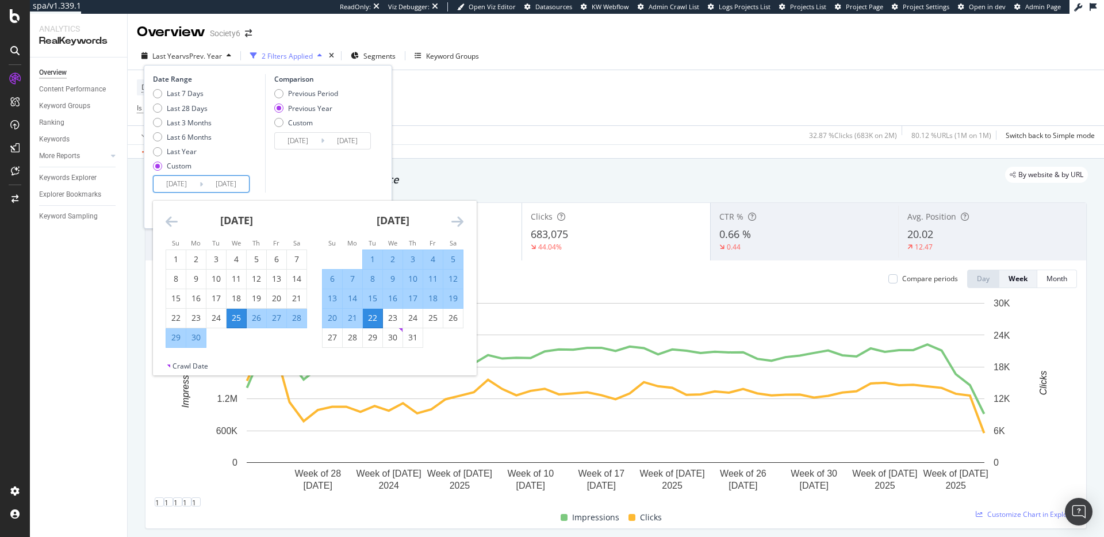
click at [458, 220] on icon "Move forward to switch to the next month." at bounding box center [457, 221] width 12 height 14
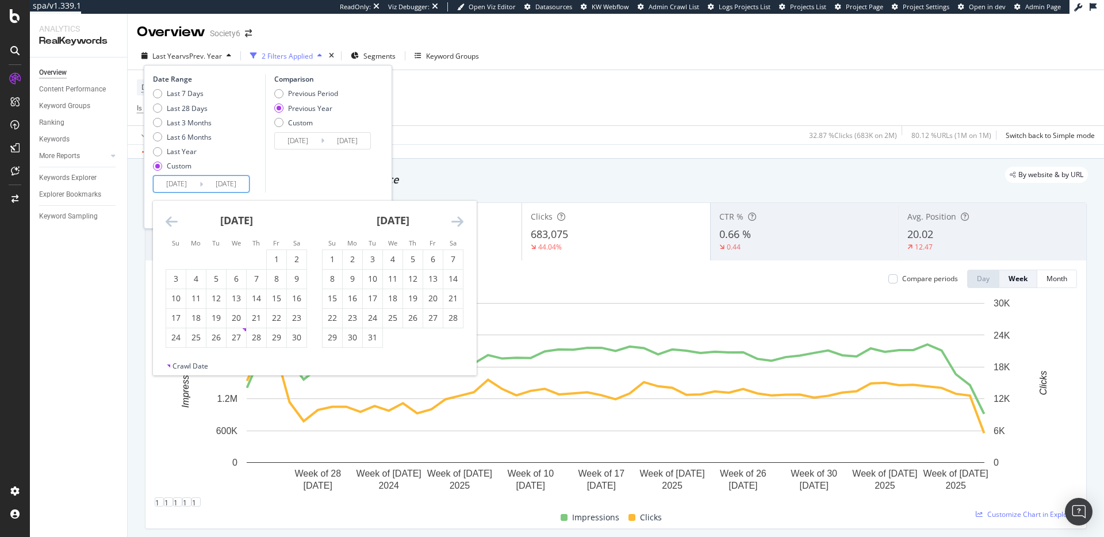
click at [458, 220] on icon "Move forward to switch to the next month." at bounding box center [457, 221] width 12 height 14
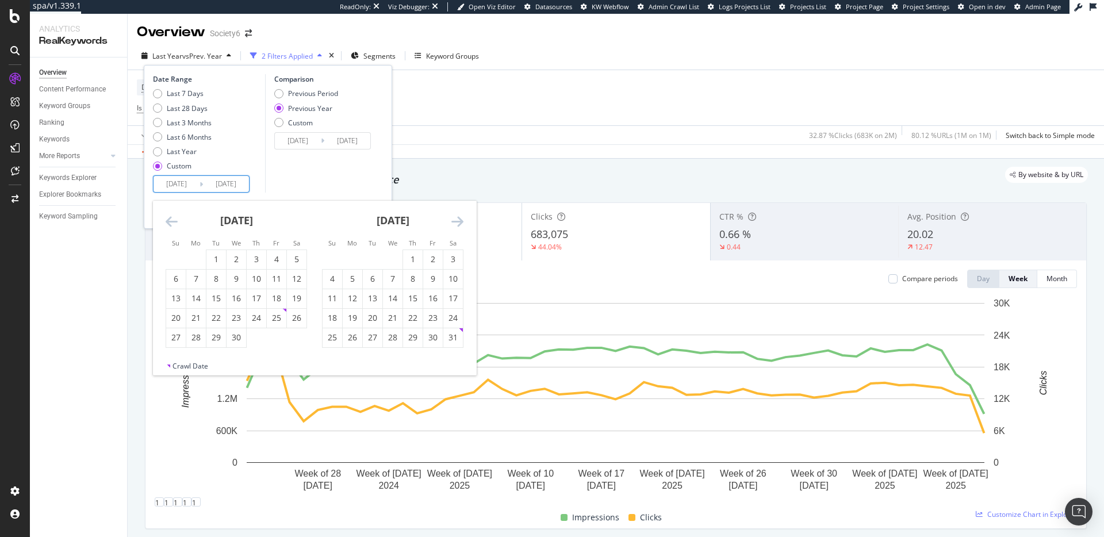
click at [458, 220] on icon "Move forward to switch to the next month." at bounding box center [457, 221] width 12 height 14
click at [173, 221] on icon "Move backward to switch to the previous month." at bounding box center [172, 221] width 12 height 14
click at [212, 338] on div "25" at bounding box center [216, 338] width 20 height 12
type input "[DATE]"
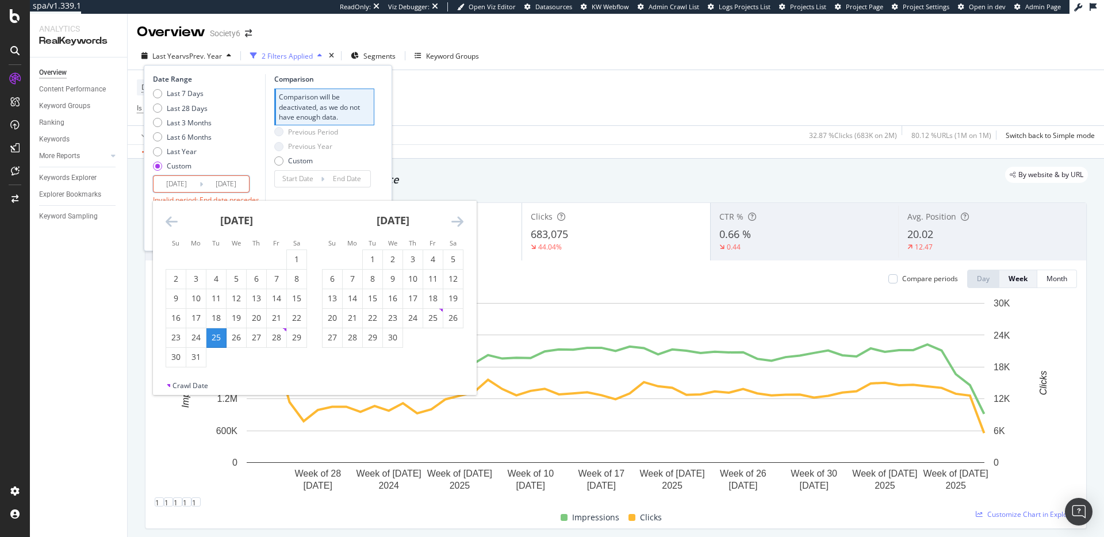
click at [452, 221] on icon "Move forward to switch to the next month." at bounding box center [457, 221] width 12 height 14
click at [455, 221] on icon "Move forward to switch to the next month." at bounding box center [457, 221] width 12 height 14
click at [398, 318] on div "25" at bounding box center [393, 318] width 20 height 12
type input "[DATE]"
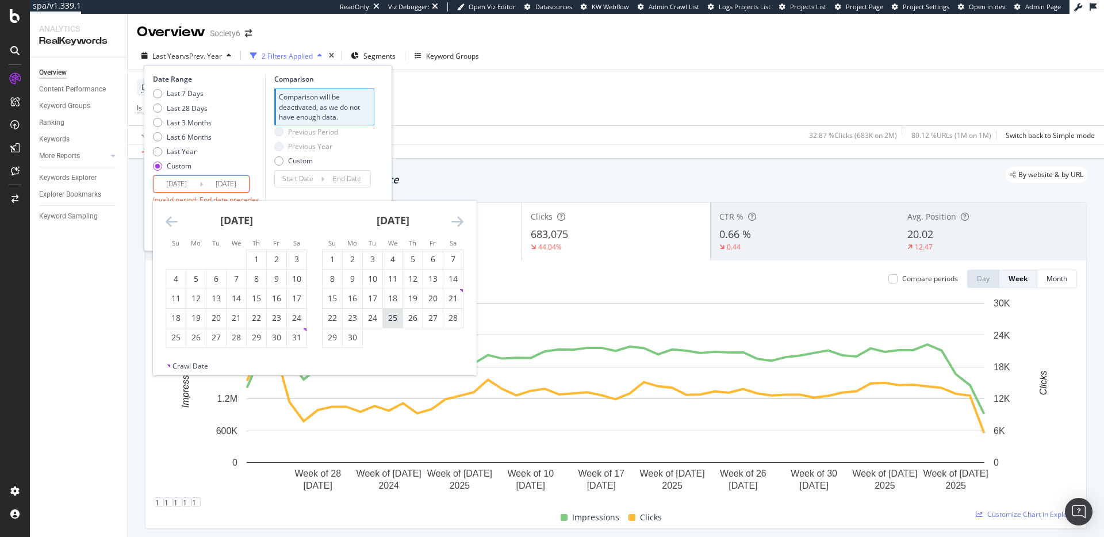
type input "[DATE]"
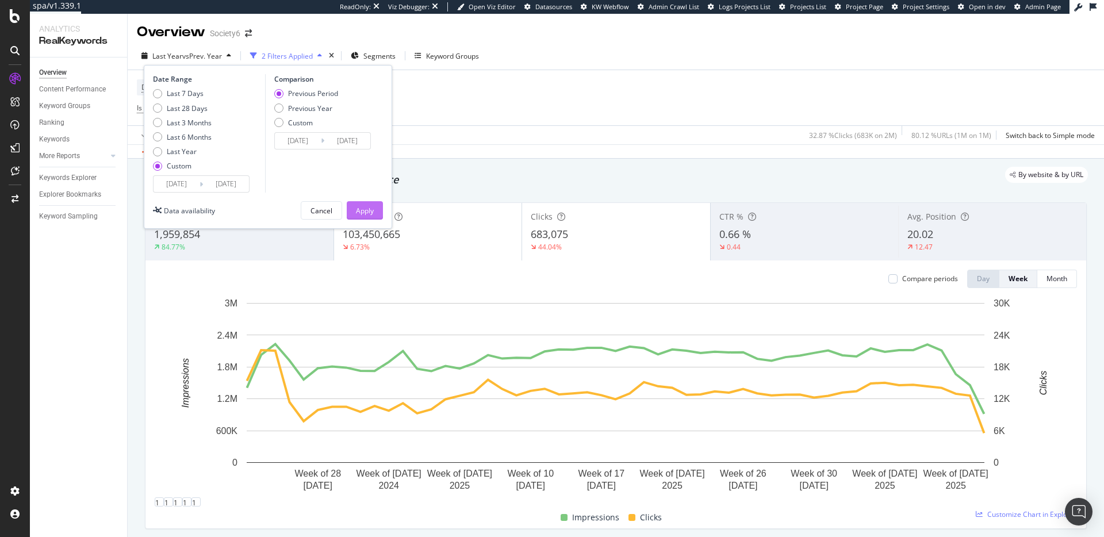
click at [361, 211] on div "Apply" at bounding box center [365, 211] width 18 height 10
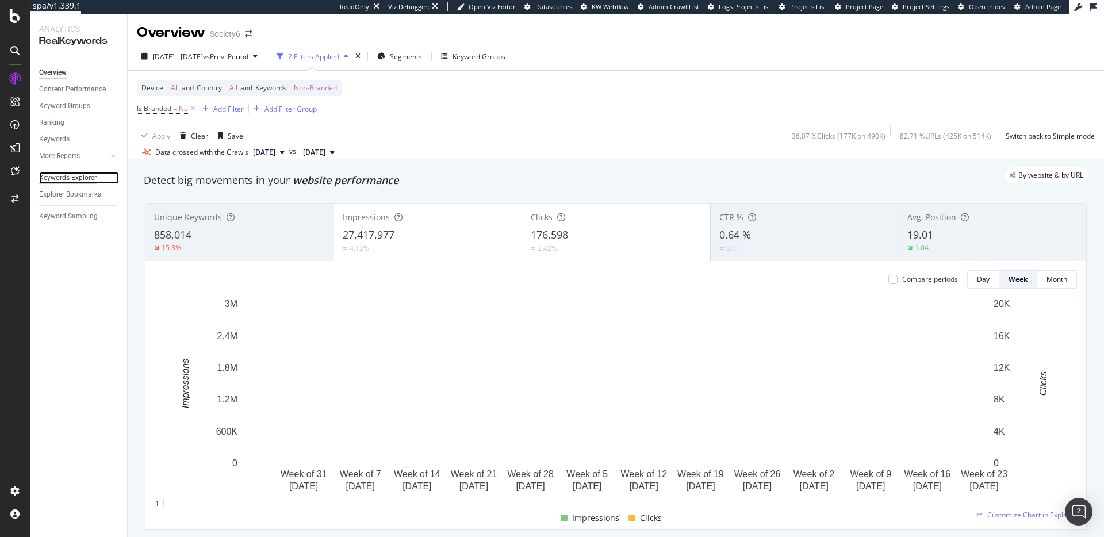
click at [74, 179] on div "Keywords Explorer" at bounding box center [68, 178] width 58 height 12
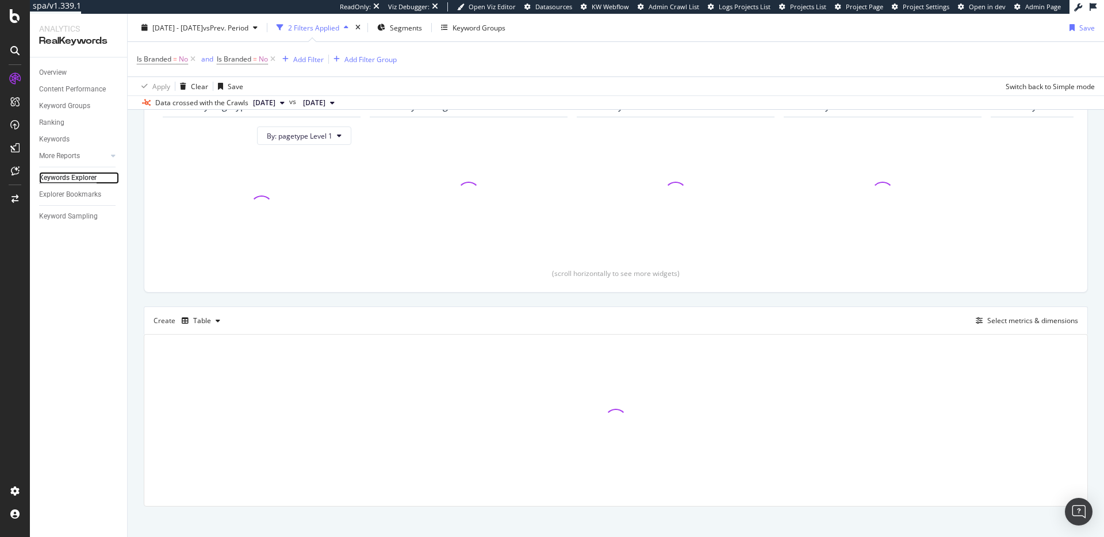
scroll to position [129, 0]
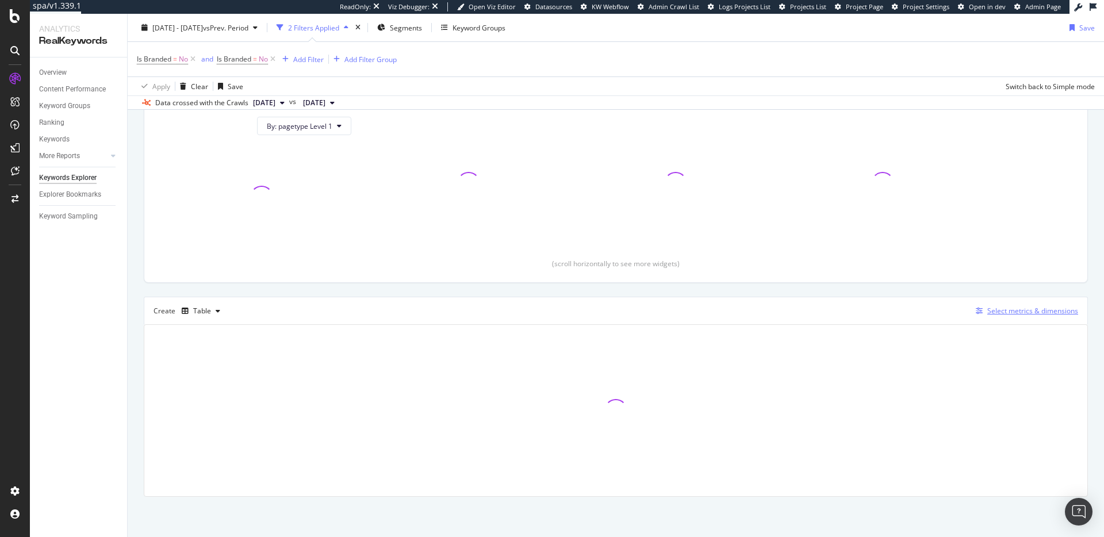
click at [997, 312] on div "Select metrics & dimensions" at bounding box center [1032, 311] width 91 height 10
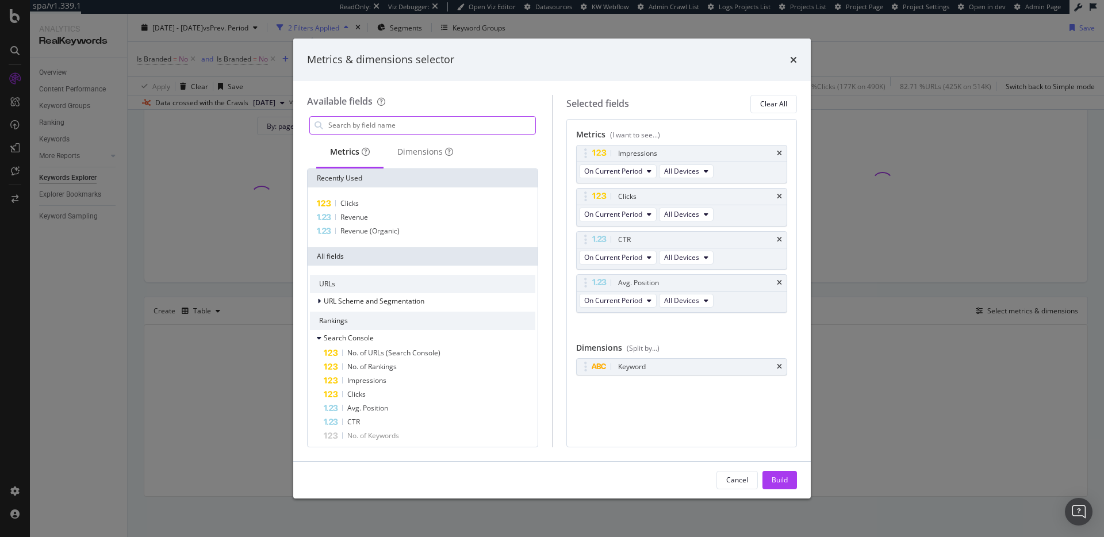
click at [406, 123] on input "modal" at bounding box center [431, 125] width 208 height 17
click at [409, 127] on input "c" at bounding box center [422, 125] width 191 height 17
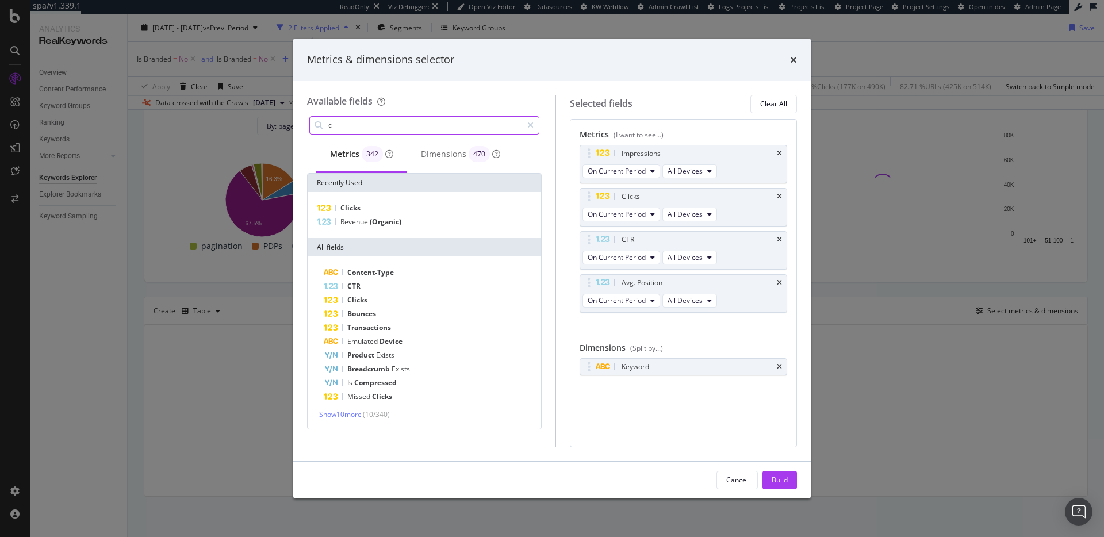
drag, startPoint x: 386, startPoint y: 122, endPoint x: 377, endPoint y: 128, distance: 11.6
click at [386, 123] on input "c" at bounding box center [424, 125] width 195 height 17
click at [376, 128] on input "c" at bounding box center [424, 125] width 195 height 17
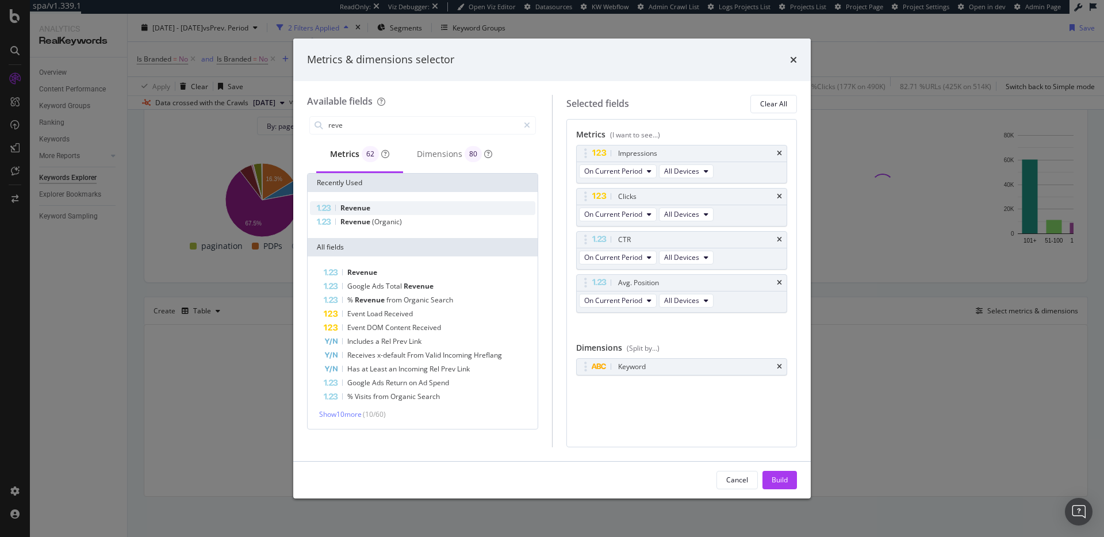
click at [393, 209] on div "Revenue" at bounding box center [422, 208] width 225 height 14
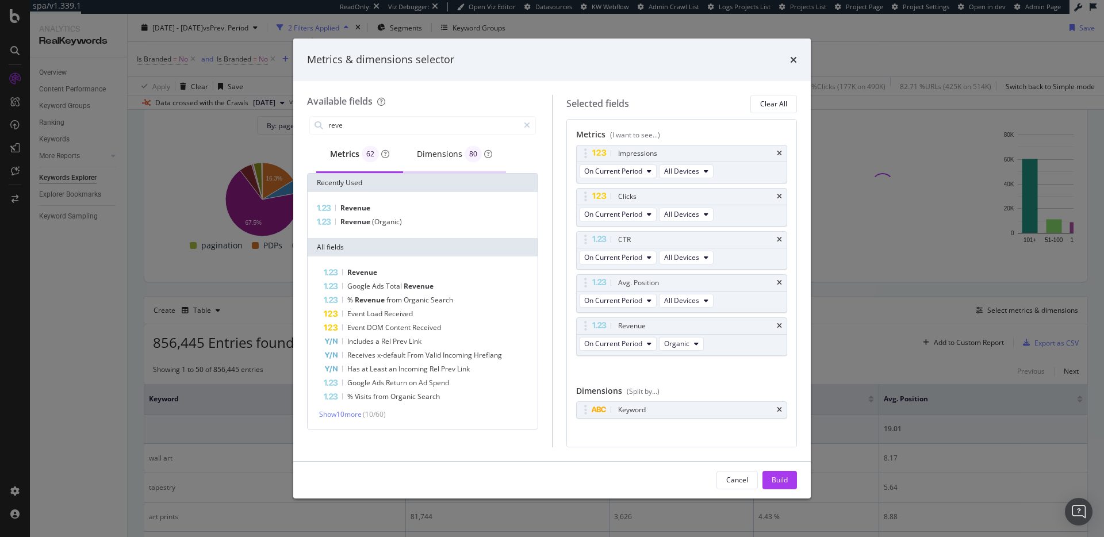
click at [433, 151] on div "Dimensions 80" at bounding box center [454, 154] width 75 height 16
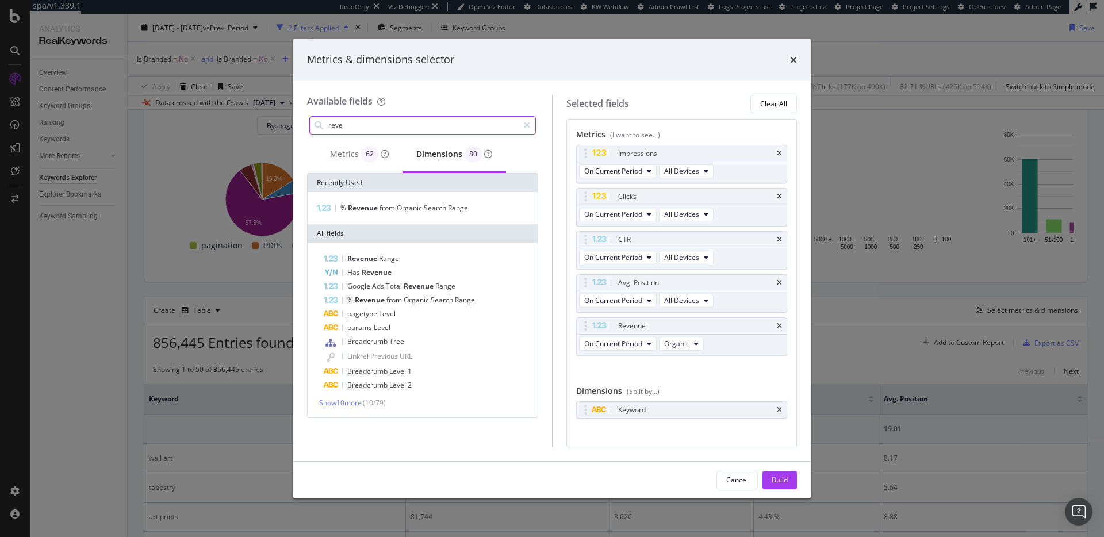
click at [387, 116] on div "Available fields reve Metrics 62 Dimensions 80 Recently Used % Revenue from Org…" at bounding box center [429, 271] width 245 height 352
click at [385, 124] on input "reve" at bounding box center [422, 125] width 191 height 17
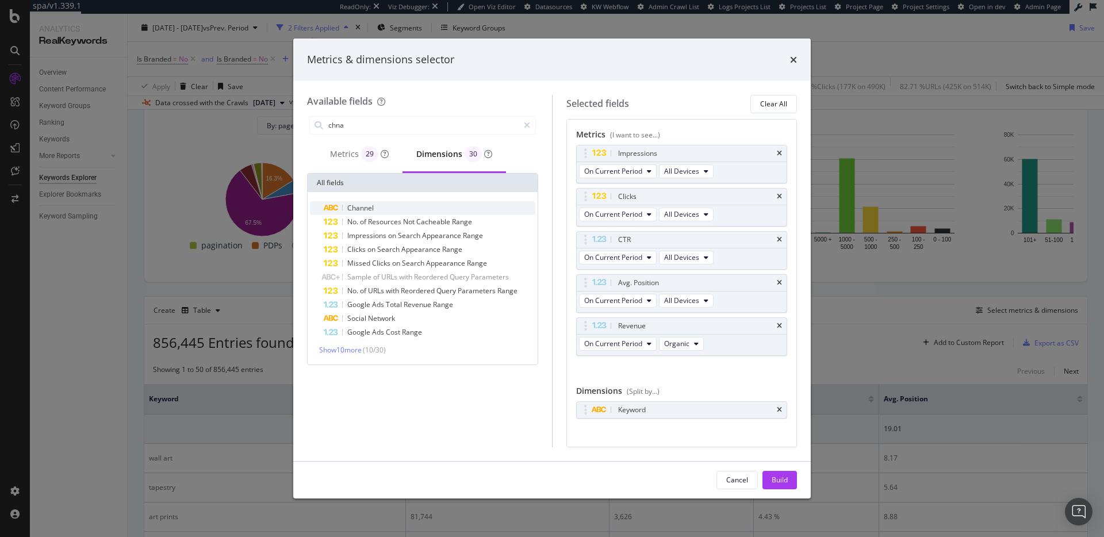
click at [380, 208] on div "Channel" at bounding box center [430, 208] width 212 height 14
click at [781, 410] on icon "times" at bounding box center [779, 410] width 5 height 7
click at [779, 285] on icon "times" at bounding box center [779, 282] width 5 height 7
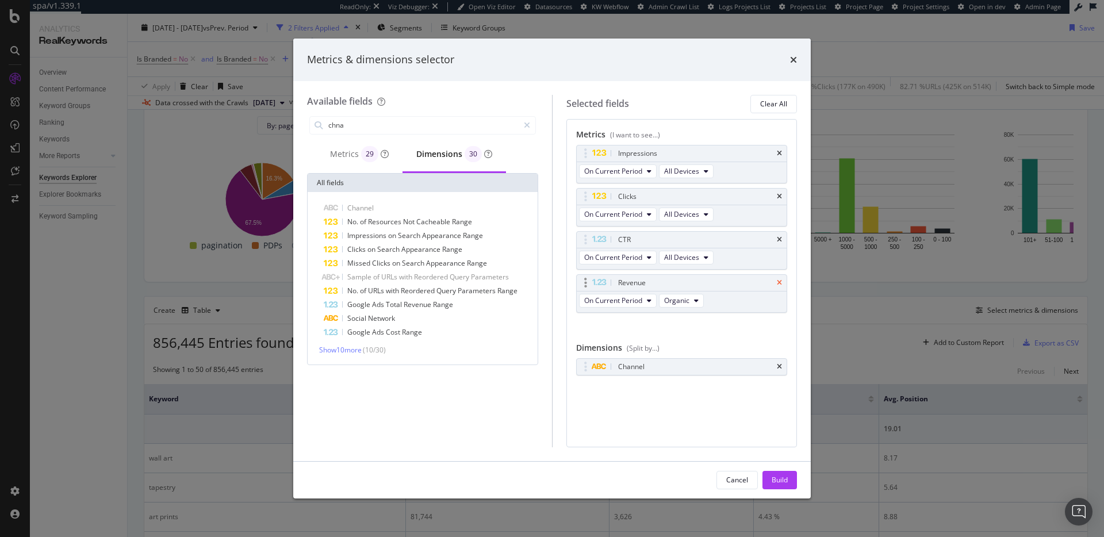
click at [780, 237] on icon "times" at bounding box center [779, 239] width 5 height 7
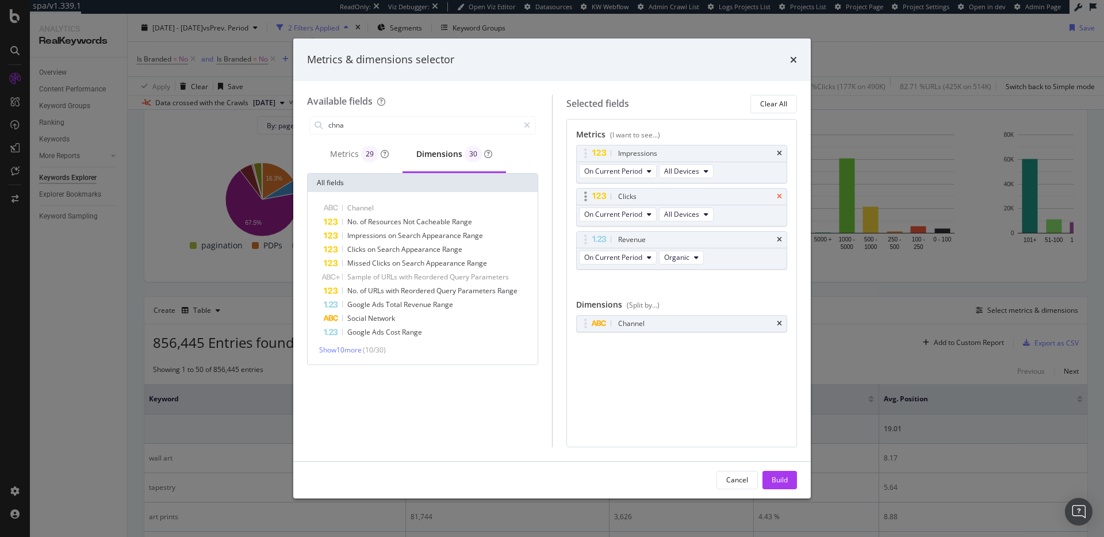
click at [776, 196] on div "Clicks" at bounding box center [682, 197] width 210 height 16
drag, startPoint x: 780, startPoint y: 194, endPoint x: 773, endPoint y: 195, distance: 6.4
click at [779, 194] on icon "times" at bounding box center [779, 196] width 5 height 7
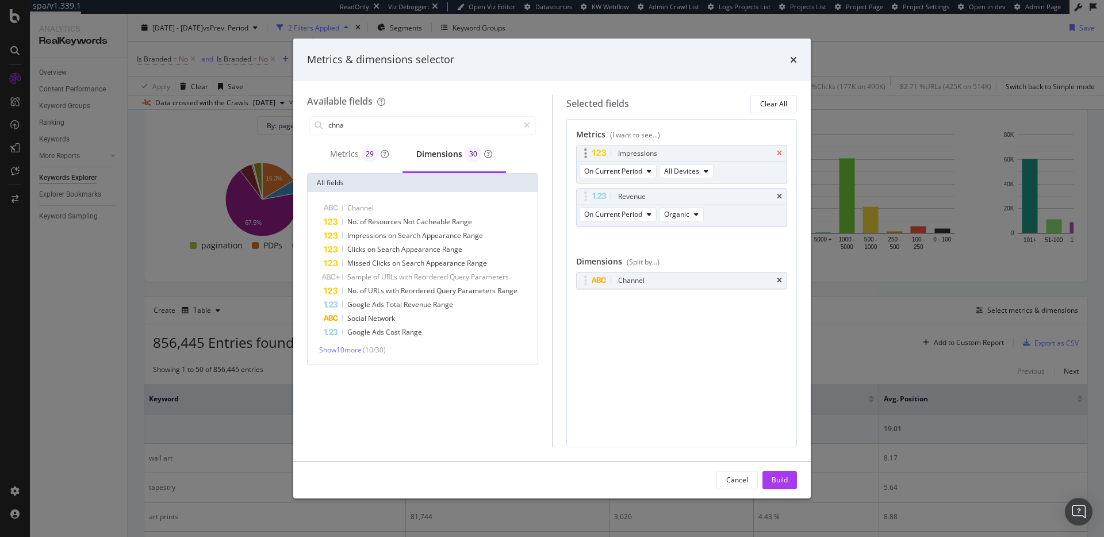
click at [777, 156] on icon "times" at bounding box center [779, 153] width 5 height 7
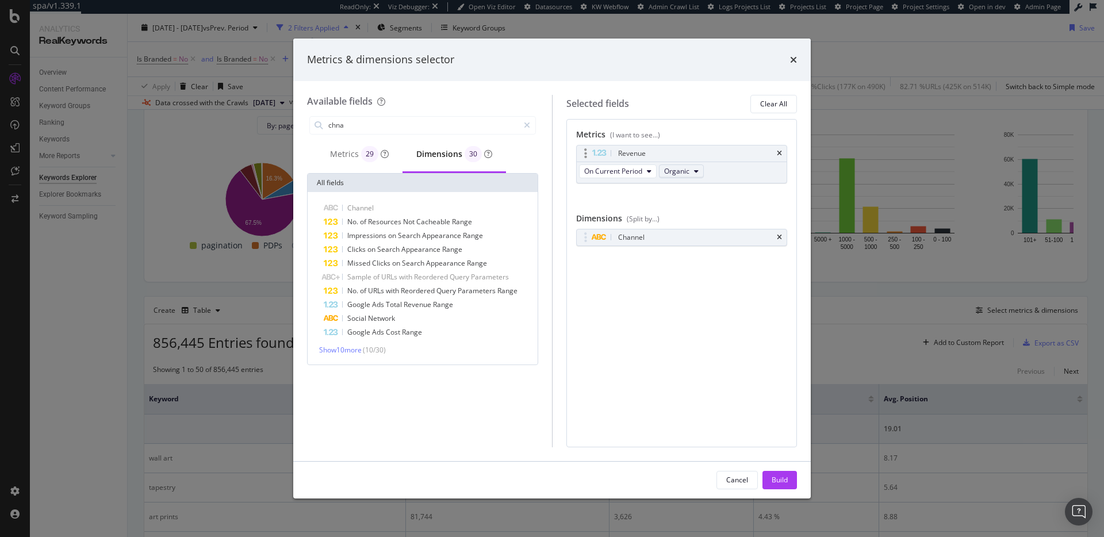
click at [694, 169] on icon "modal" at bounding box center [696, 171] width 5 height 7
click at [700, 213] on span "From All Channels" at bounding box center [698, 213] width 58 height 10
click at [704, 172] on span "From All Channels" at bounding box center [693, 171] width 58 height 10
click at [699, 188] on span "Organic" at bounding box center [699, 191] width 60 height 10
click at [335, 158] on div "Metrics 29" at bounding box center [359, 154] width 59 height 16
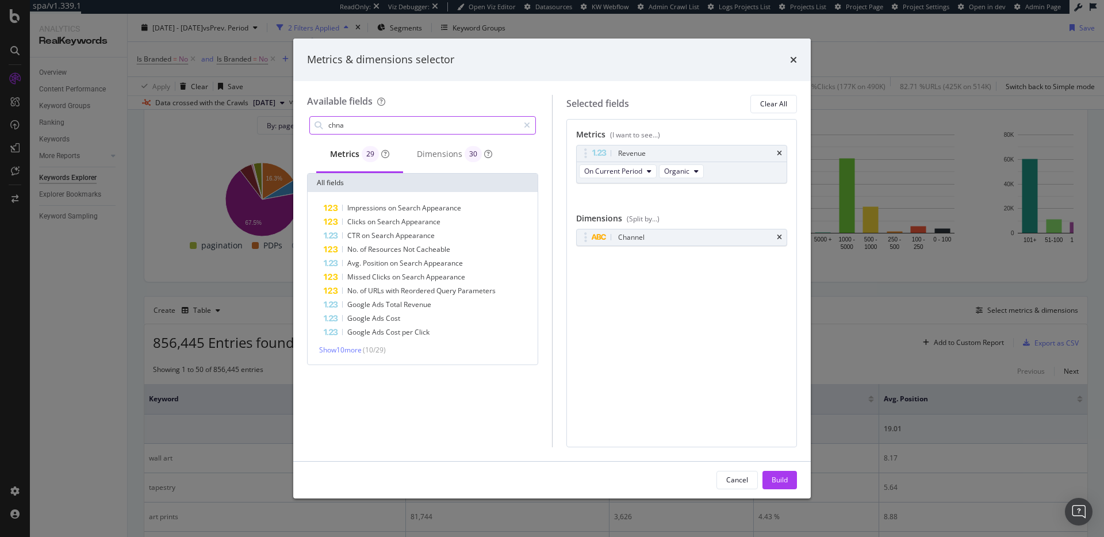
click at [401, 117] on input "chna" at bounding box center [422, 125] width 191 height 17
type input "e"
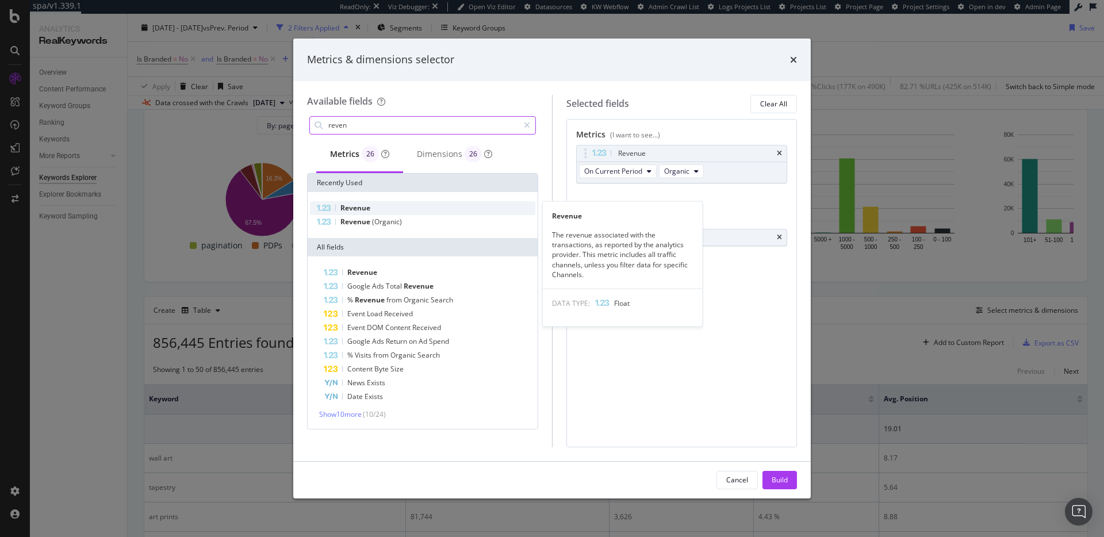
type input "reven"
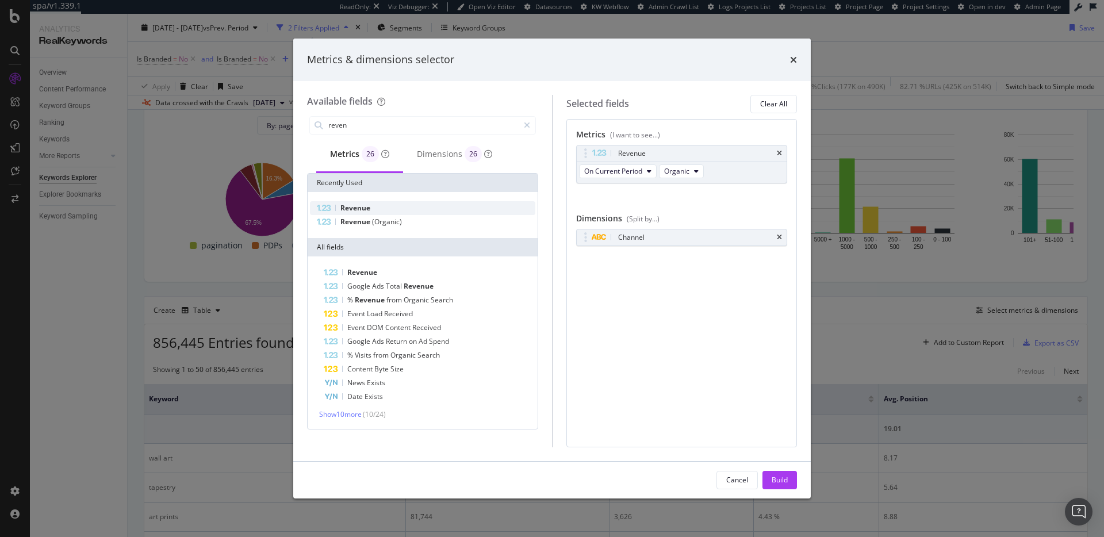
click at [392, 207] on div "Revenue" at bounding box center [422, 208] width 225 height 14
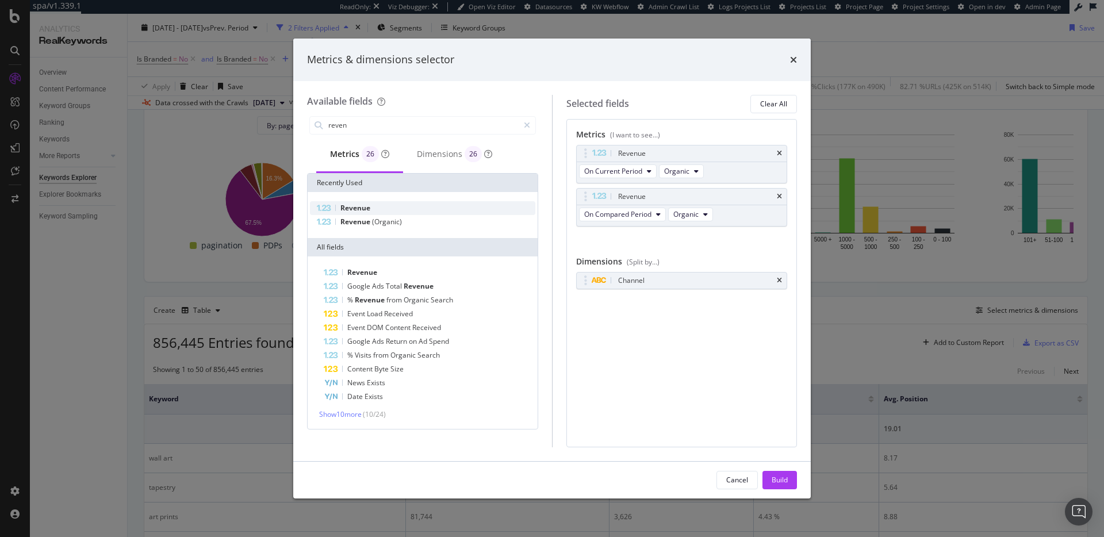
click at [392, 208] on div "Revenue" at bounding box center [422, 208] width 225 height 14
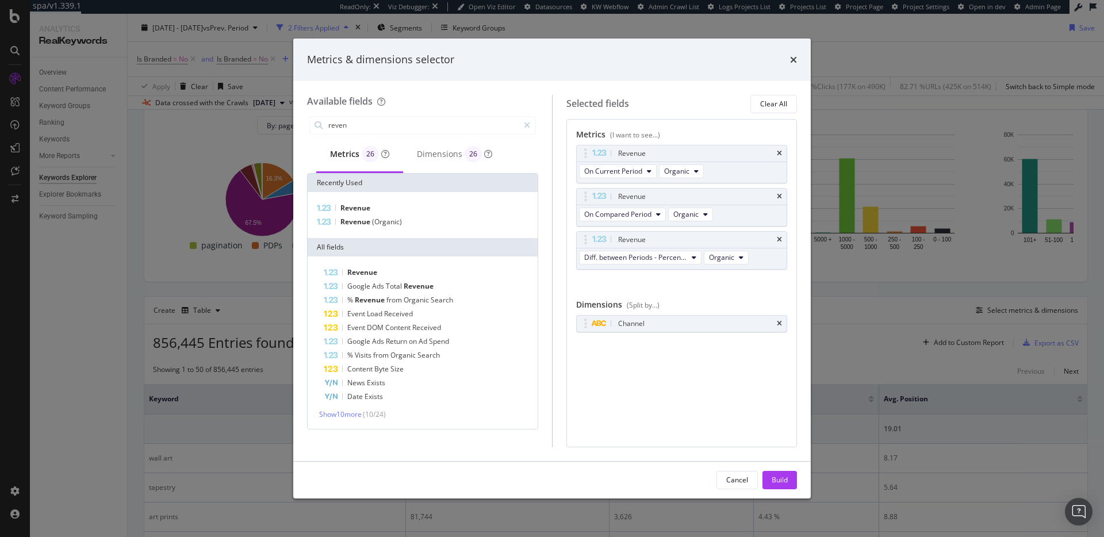
drag, startPoint x: 781, startPoint y: 481, endPoint x: 732, endPoint y: 341, distance: 148.0
click at [781, 480] on div "Build" at bounding box center [780, 480] width 16 height 10
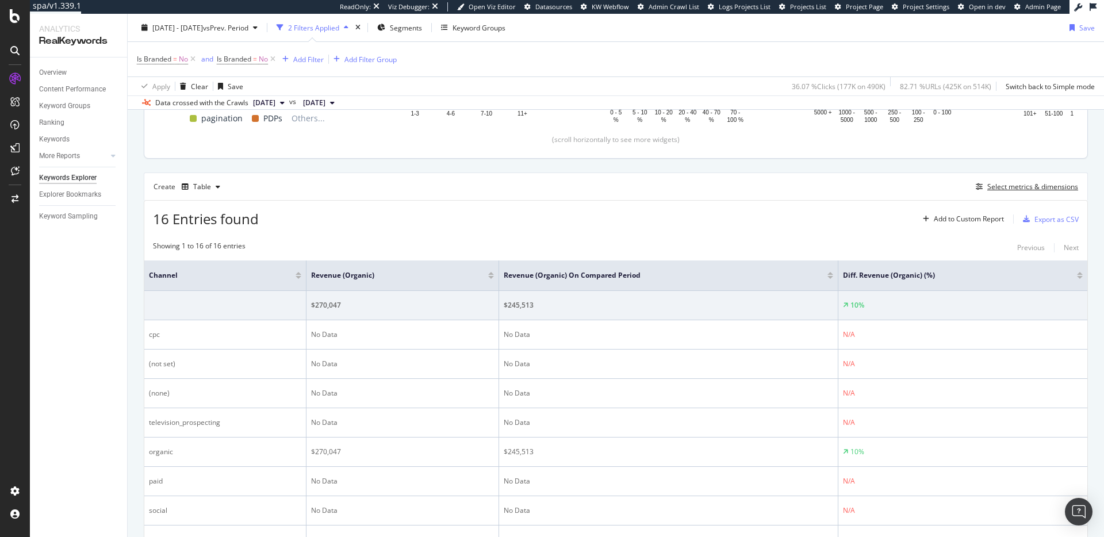
scroll to position [251, 0]
click at [993, 190] on div "Select metrics & dimensions" at bounding box center [1032, 189] width 91 height 10
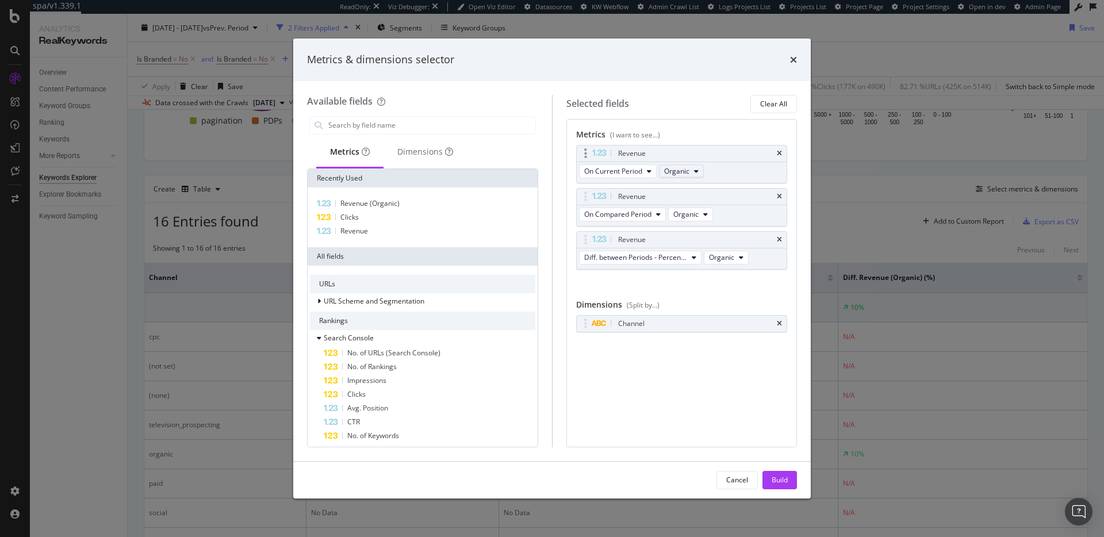
click at [689, 173] on button "Organic" at bounding box center [681, 171] width 45 height 14
click at [702, 213] on span "From All Channels" at bounding box center [698, 213] width 58 height 10
click at [701, 213] on button "Organic" at bounding box center [690, 215] width 45 height 14
drag, startPoint x: 708, startPoint y: 255, endPoint x: 716, endPoint y: 256, distance: 8.1
click at [708, 255] on span "From All Channels" at bounding box center [708, 256] width 58 height 10
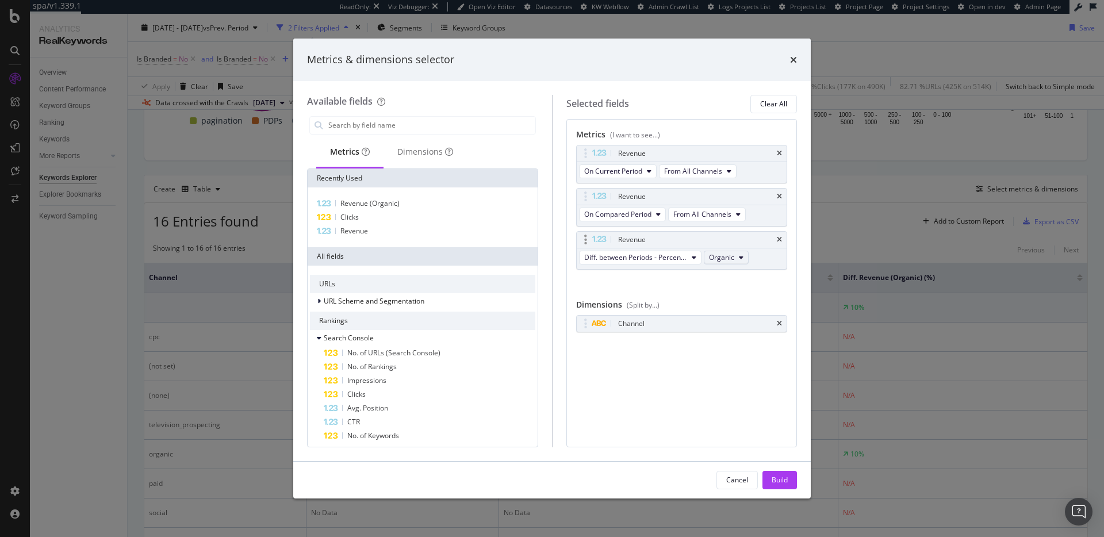
click at [716, 256] on span "Organic" at bounding box center [721, 257] width 25 height 10
click at [737, 294] on span "From All Channels" at bounding box center [743, 299] width 58 height 10
click at [787, 471] on button "Build" at bounding box center [779, 480] width 35 height 18
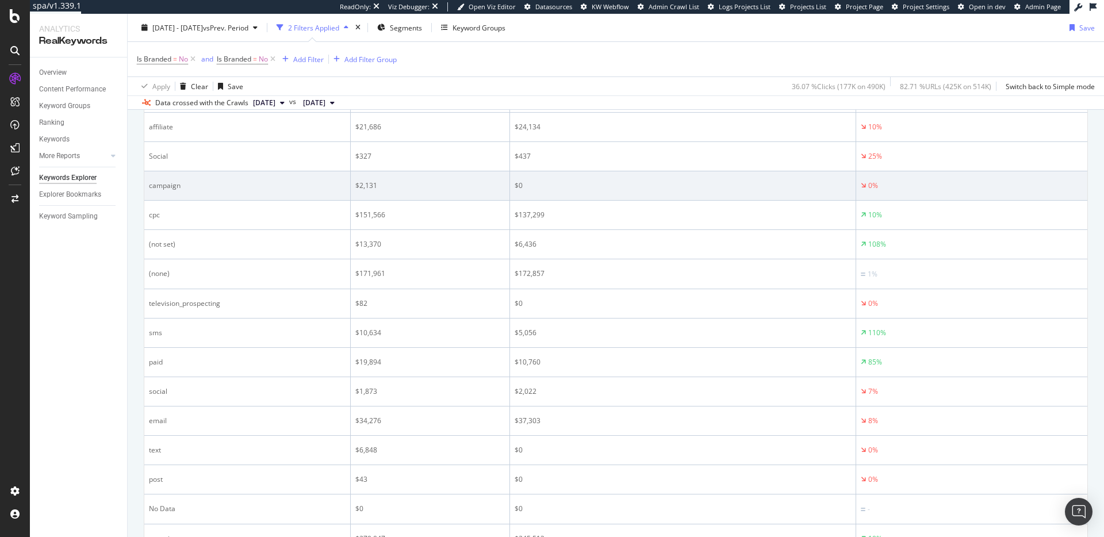
scroll to position [448, 0]
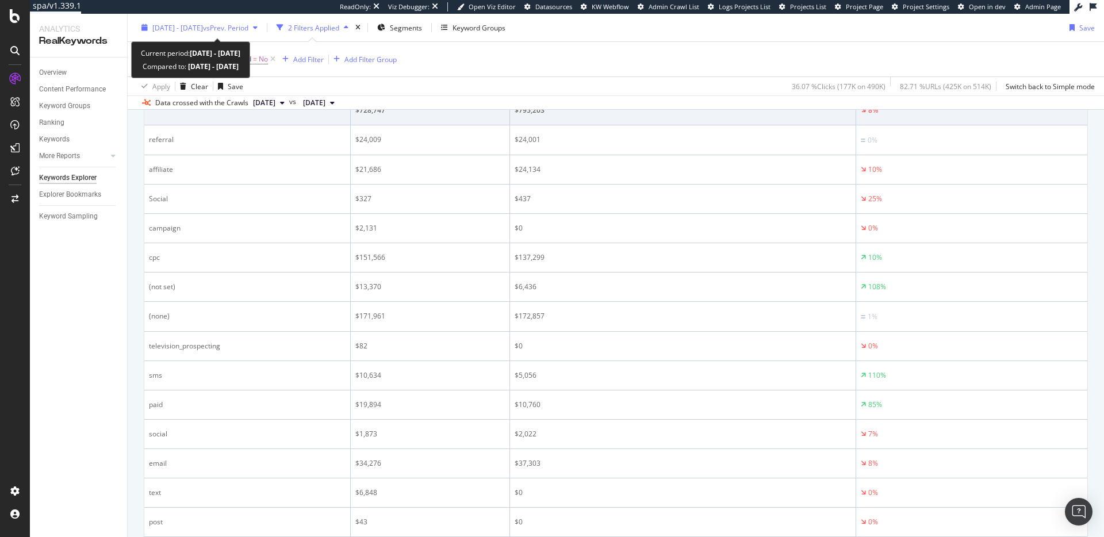
click at [203, 26] on span "[DATE] - [DATE]" at bounding box center [177, 27] width 51 height 10
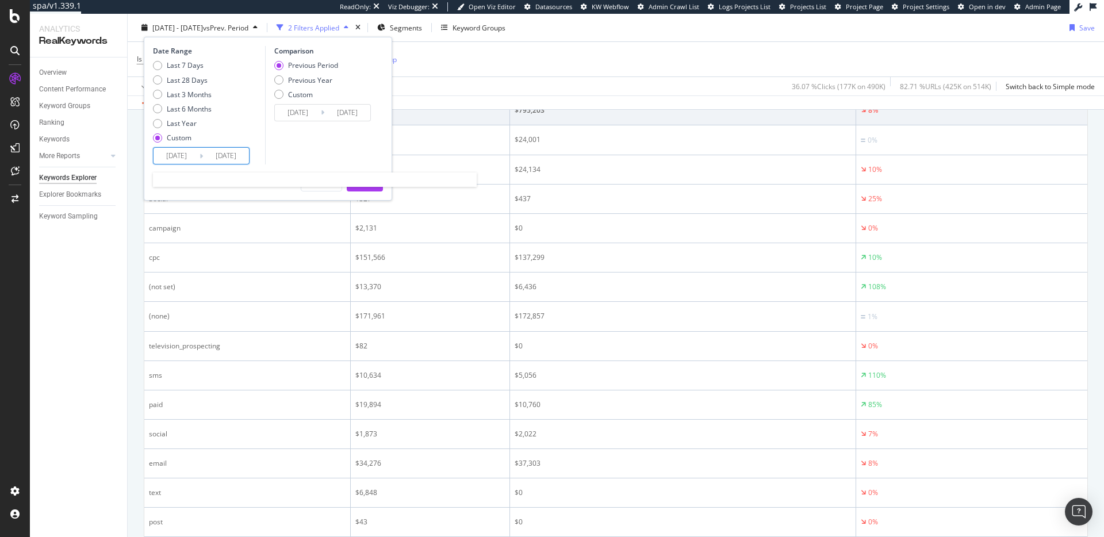
click at [187, 160] on input "[DATE]" at bounding box center [177, 156] width 46 height 16
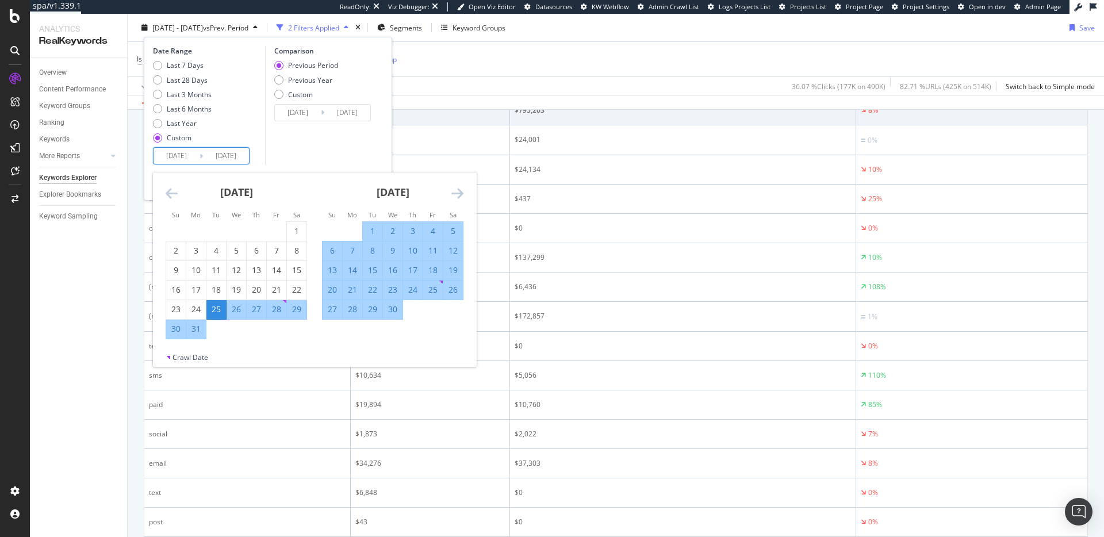
click at [375, 232] on div "1" at bounding box center [373, 231] width 20 height 12
type input "[DATE]"
click at [459, 185] on div "[DATE]" at bounding box center [392, 197] width 141 height 49
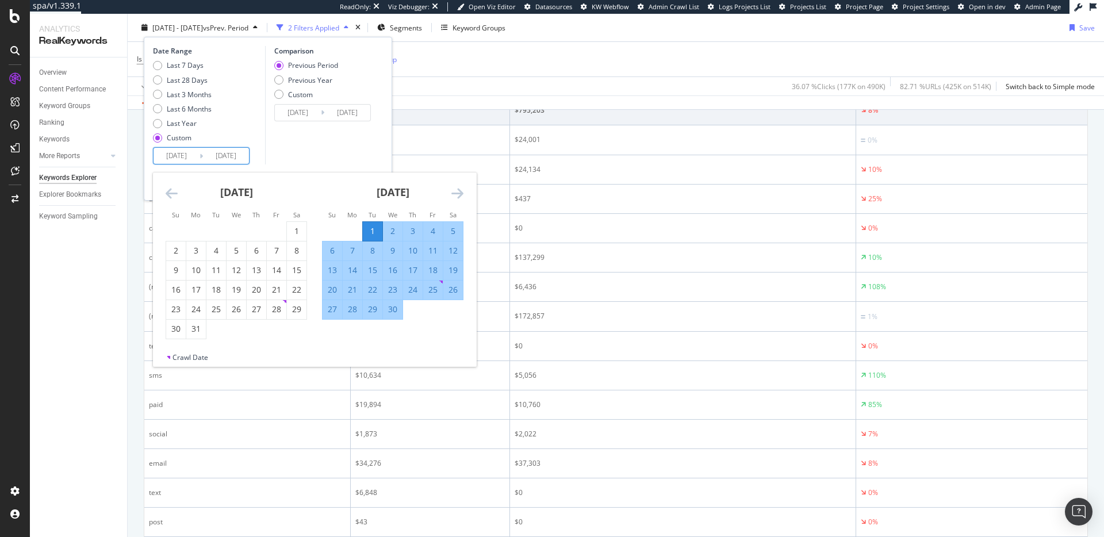
click at [459, 193] on icon "Move forward to switch to the next month." at bounding box center [457, 193] width 12 height 14
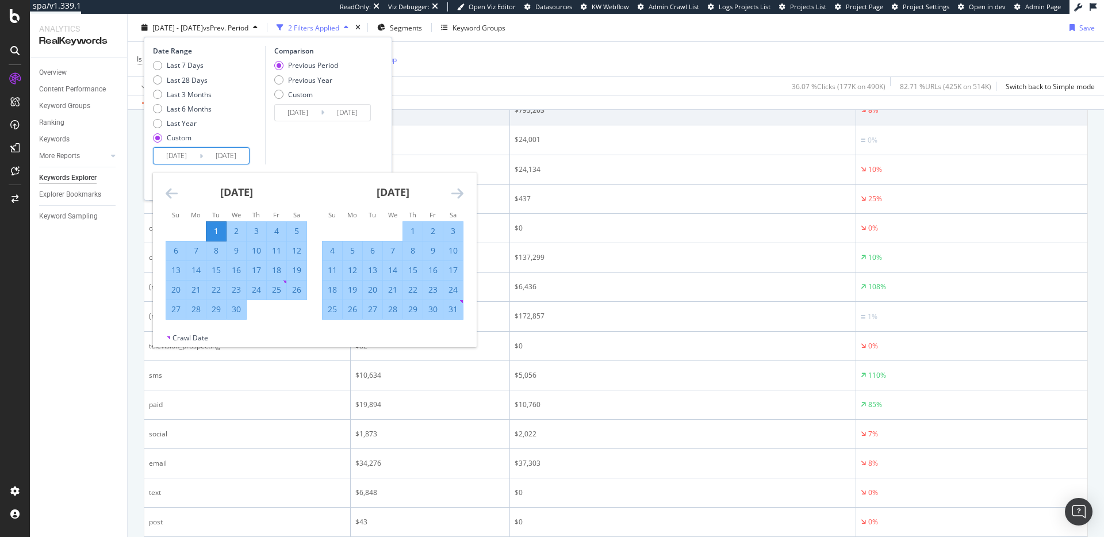
click at [459, 193] on icon "Move forward to switch to the next month." at bounding box center [457, 193] width 12 height 14
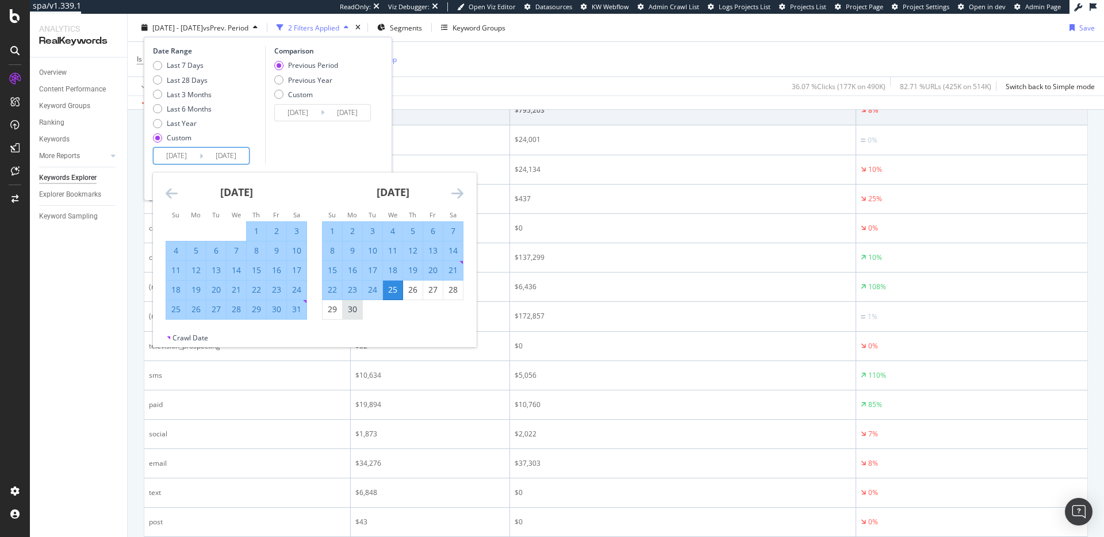
click at [343, 314] on div "30" at bounding box center [353, 310] width 20 height 12
type input "[DATE]"
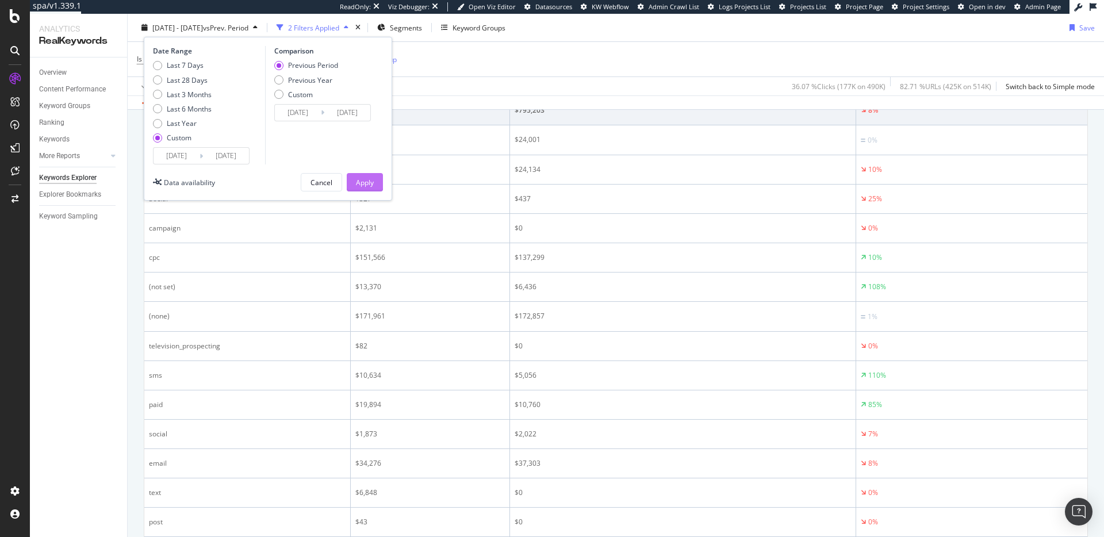
click at [366, 183] on div "Apply" at bounding box center [365, 182] width 18 height 10
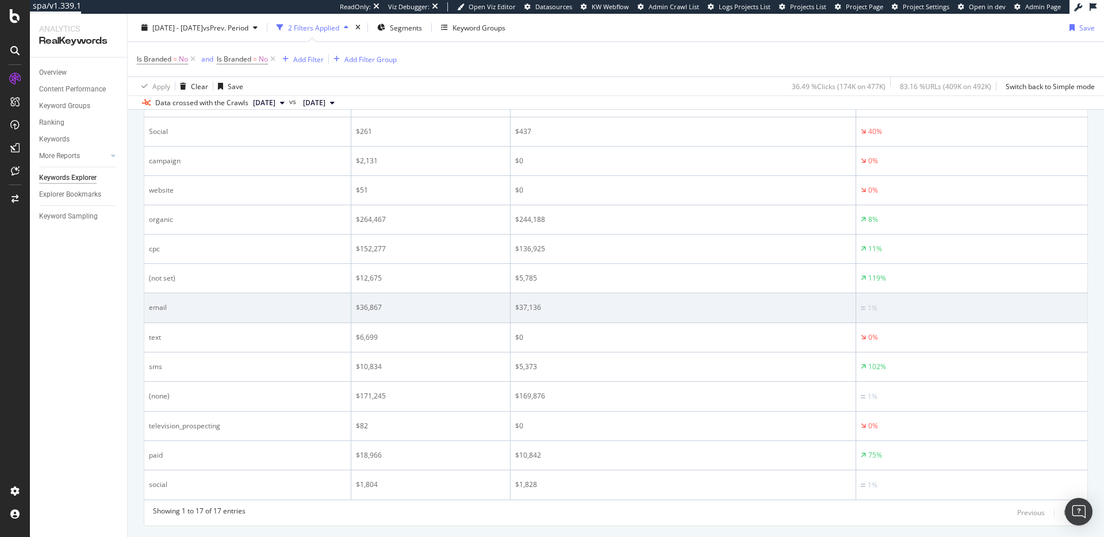
scroll to position [604, 0]
